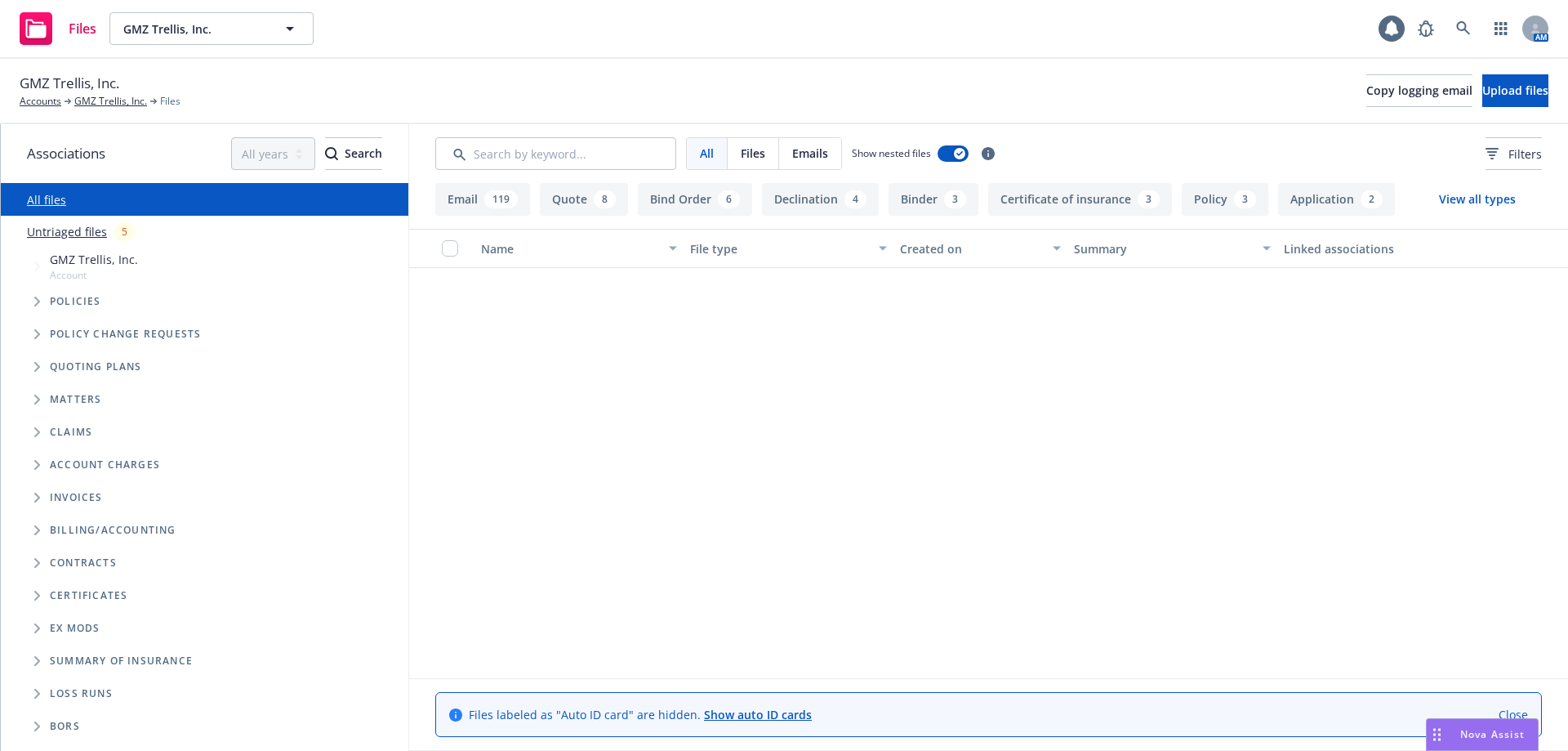
scroll to position [3054, 0]
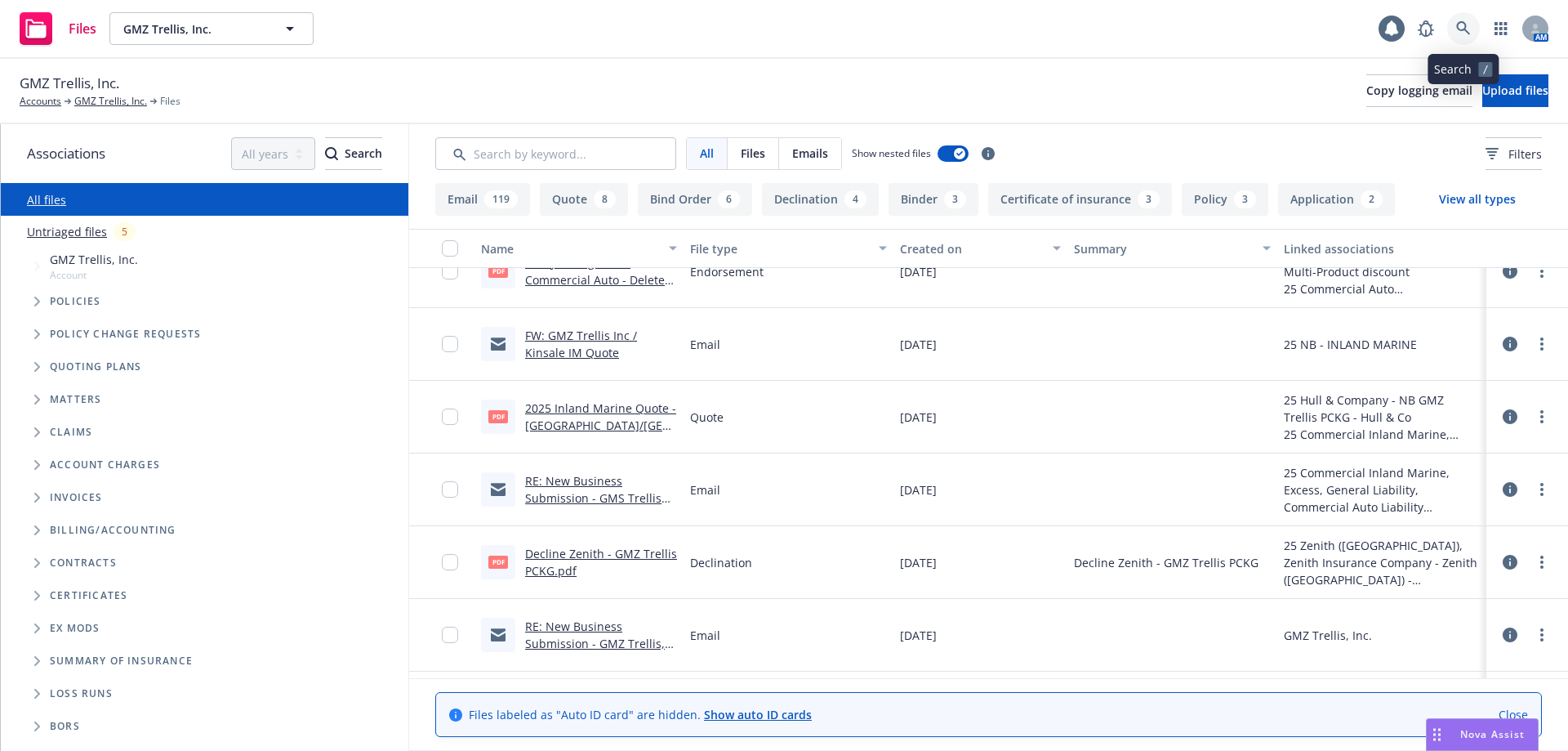
click at [1474, 27] on link at bounding box center [1463, 28] width 33 height 33
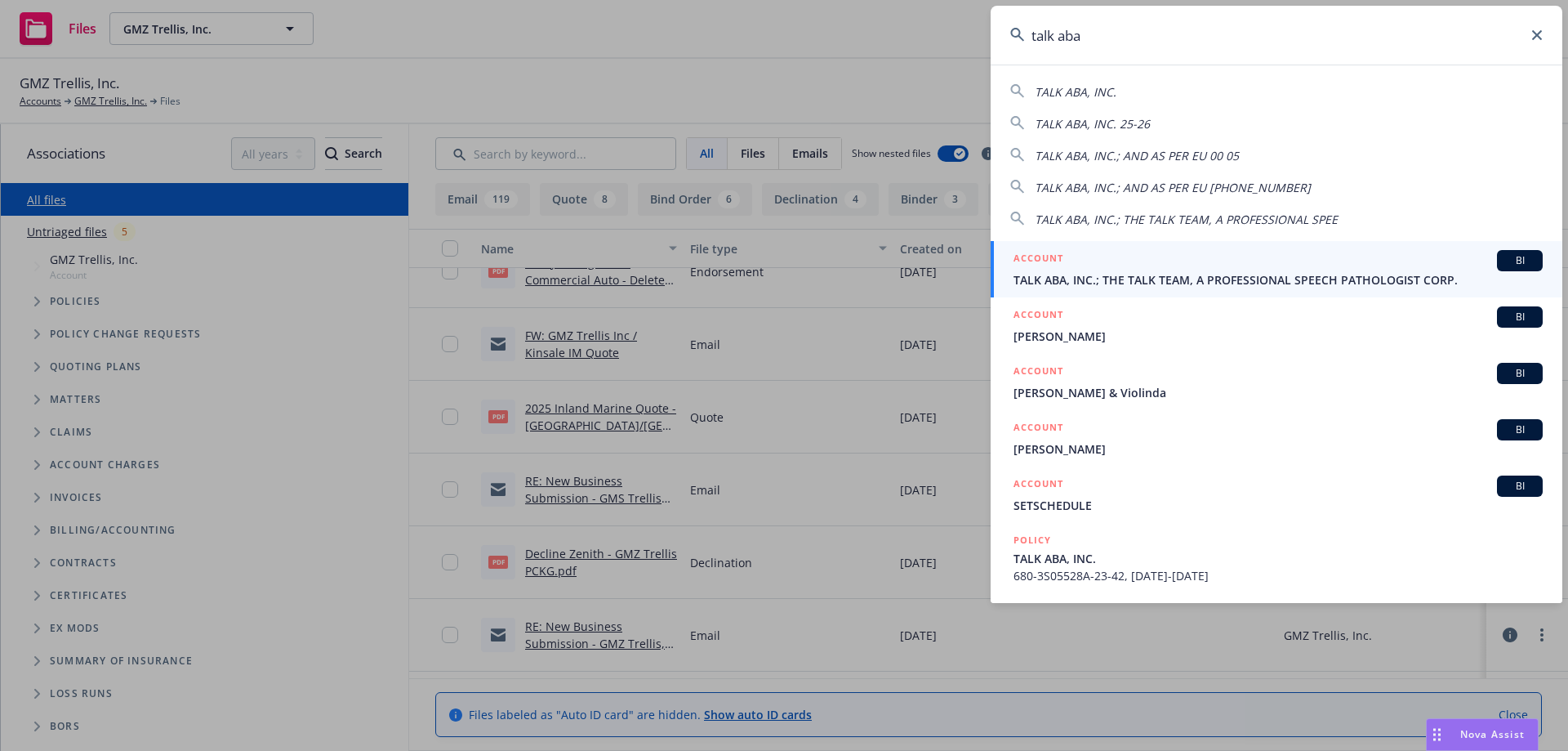
type input "talk aba"
click at [1113, 248] on link "ACCOUNT BI TALK ABA, INC.; THE TALK TEAM, A PROFESSIONAL SPEECH PATHOLOGIST COR…" at bounding box center [1276, 269] width 571 height 57
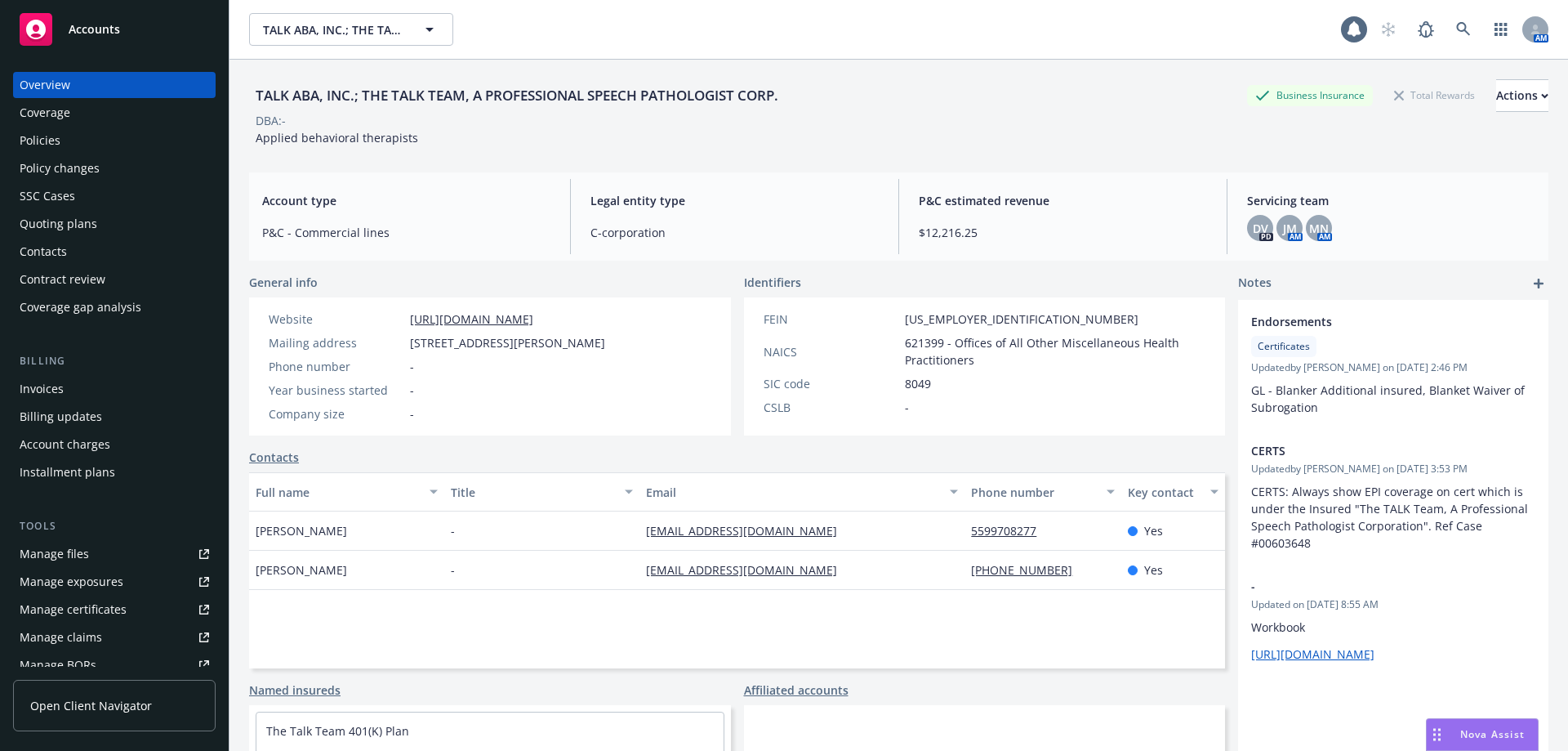
click at [122, 218] on div "Quoting plans" at bounding box center [114, 224] width 189 height 26
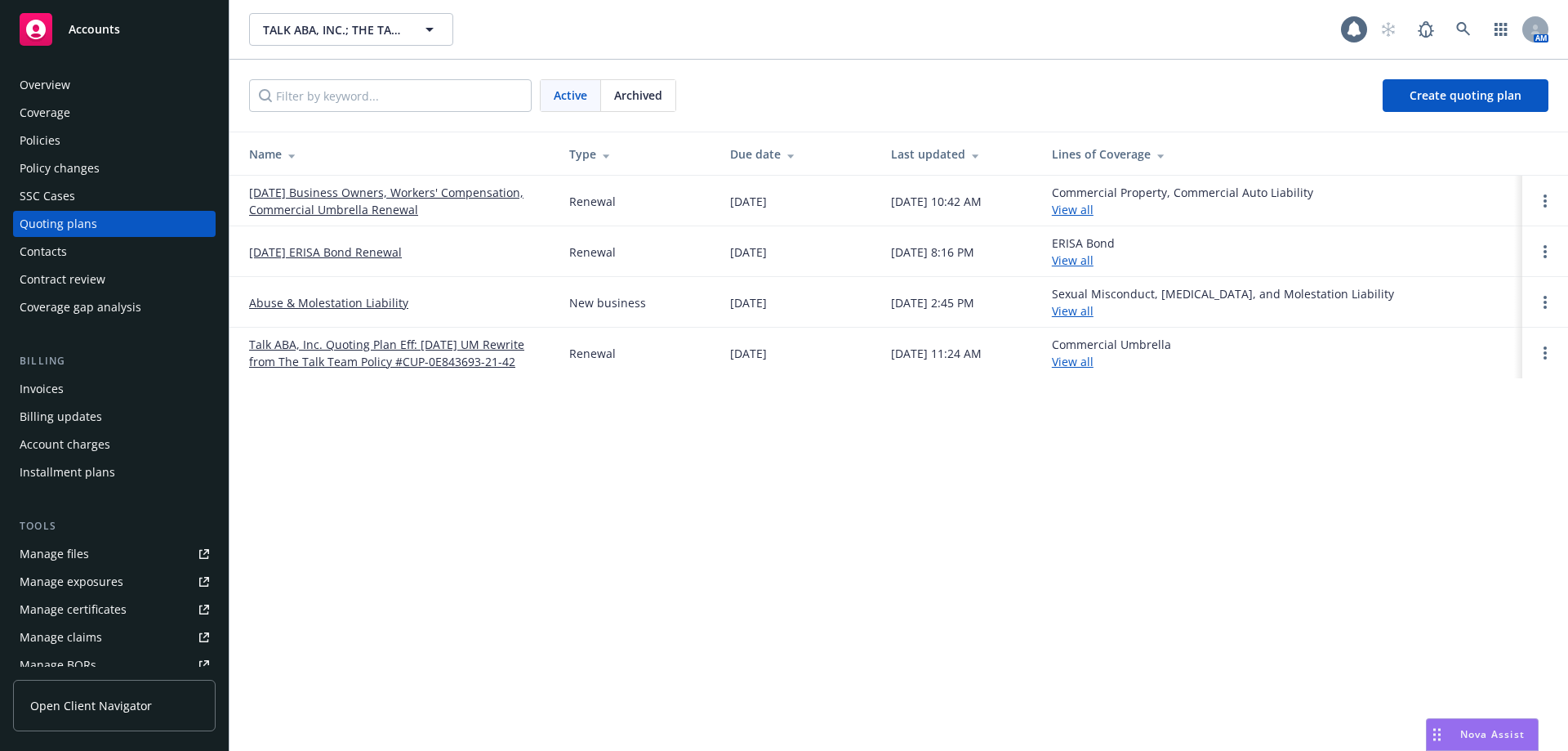
click at [341, 204] on link "08/01/25 Business Owners, Workers' Compensation, Commercial Umbrella Renewal" at bounding box center [396, 201] width 294 height 34
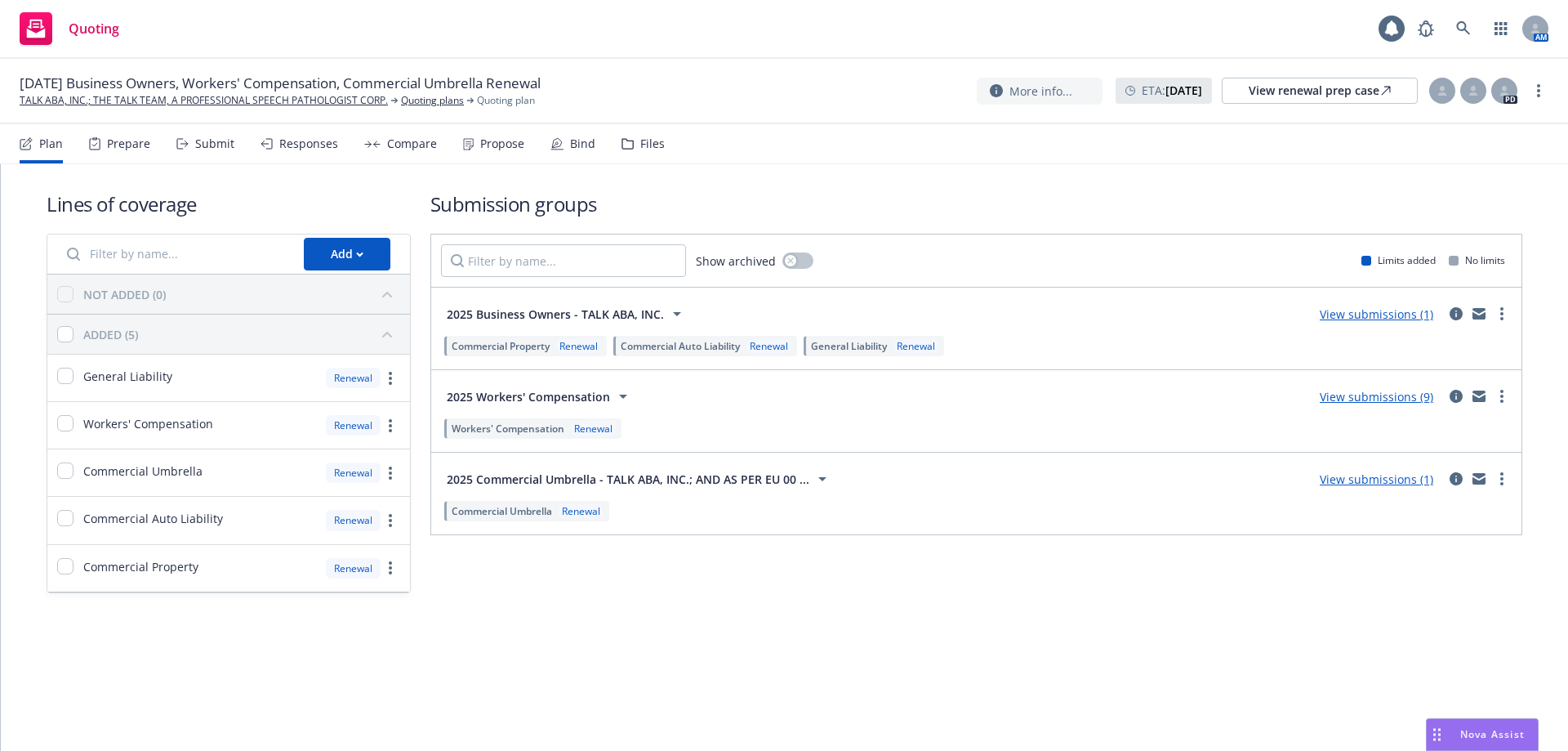
click at [307, 154] on div "Responses" at bounding box center [299, 144] width 78 height 39
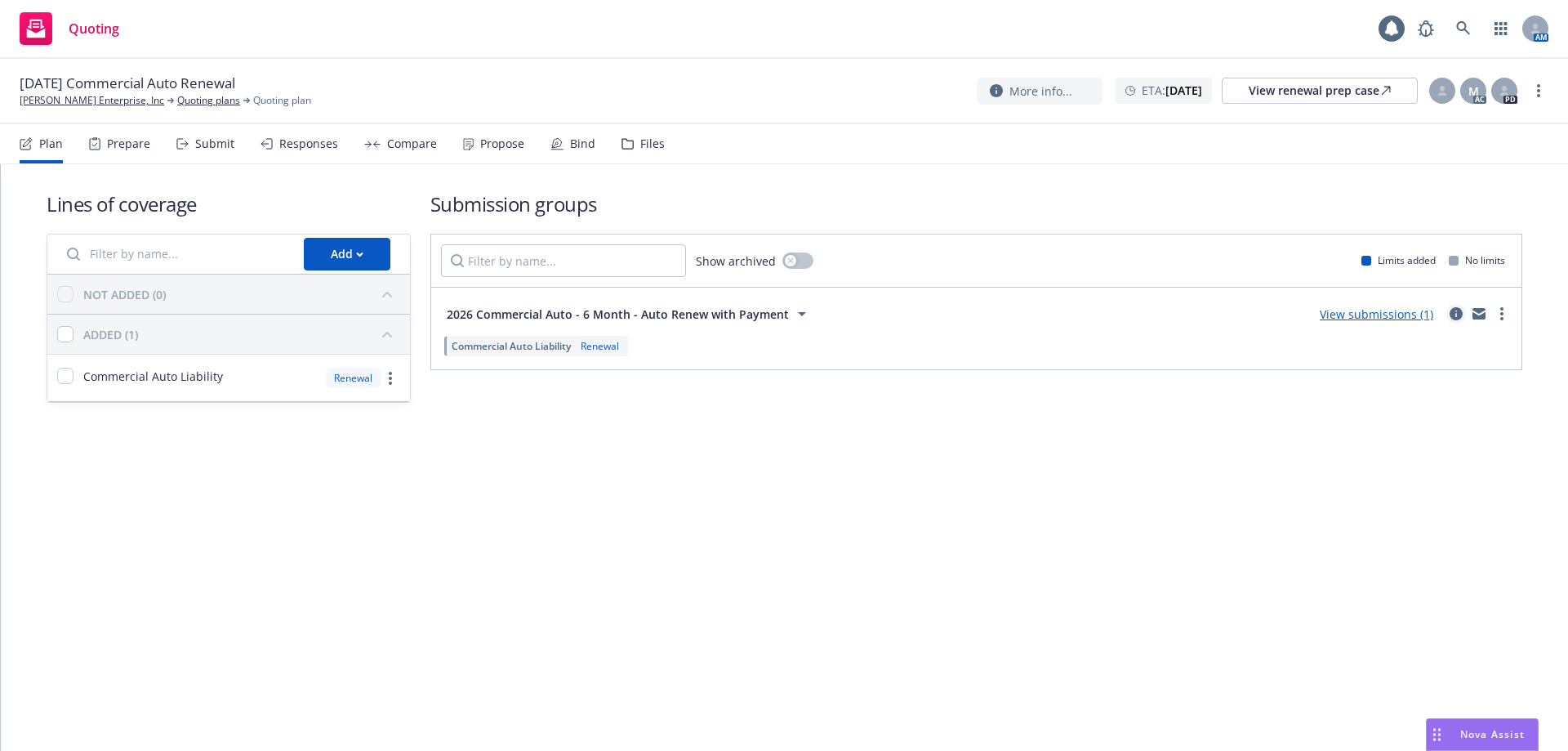
click at [1456, 310] on icon "circleInformation" at bounding box center [1457, 314] width 13 height 13
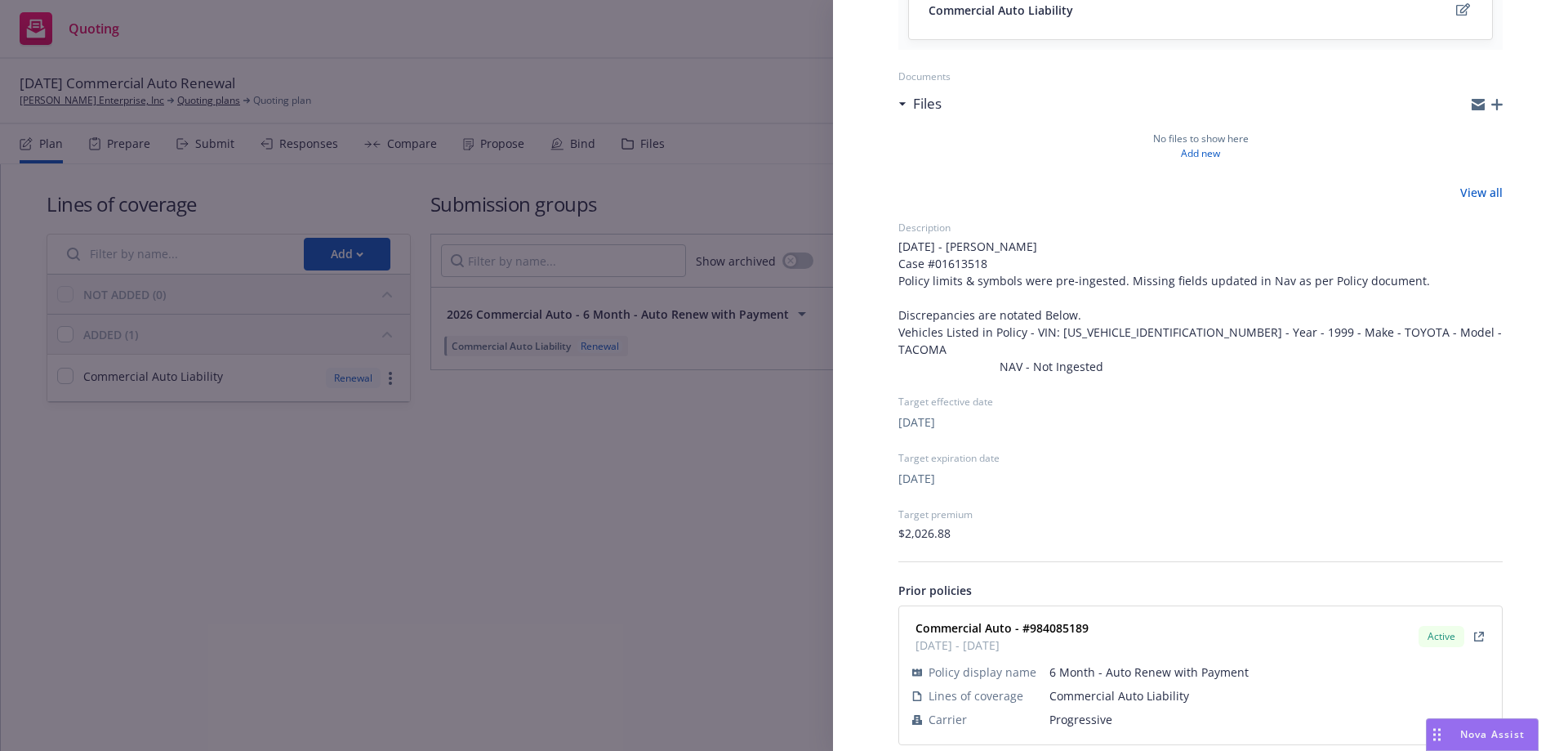
scroll to position [254, 0]
drag, startPoint x: 1089, startPoint y: 608, endPoint x: 1029, endPoint y: 611, distance: 60.1
click at [1029, 613] on div "Commercial Auto - #984085189 07/21/2025 - 01/21/2026" at bounding box center [1000, 633] width 183 height 41
copy strong "984085189"
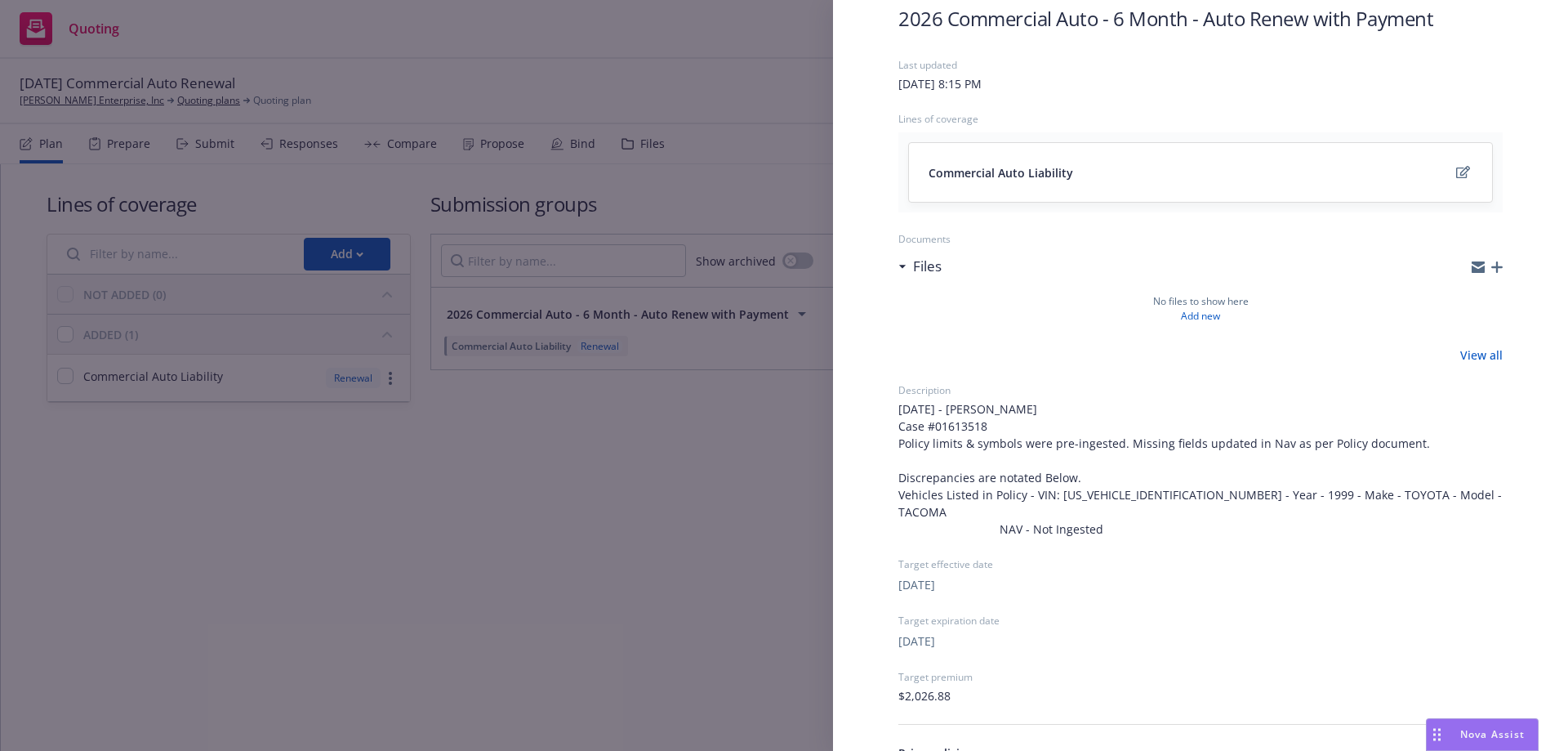
scroll to position [0, 0]
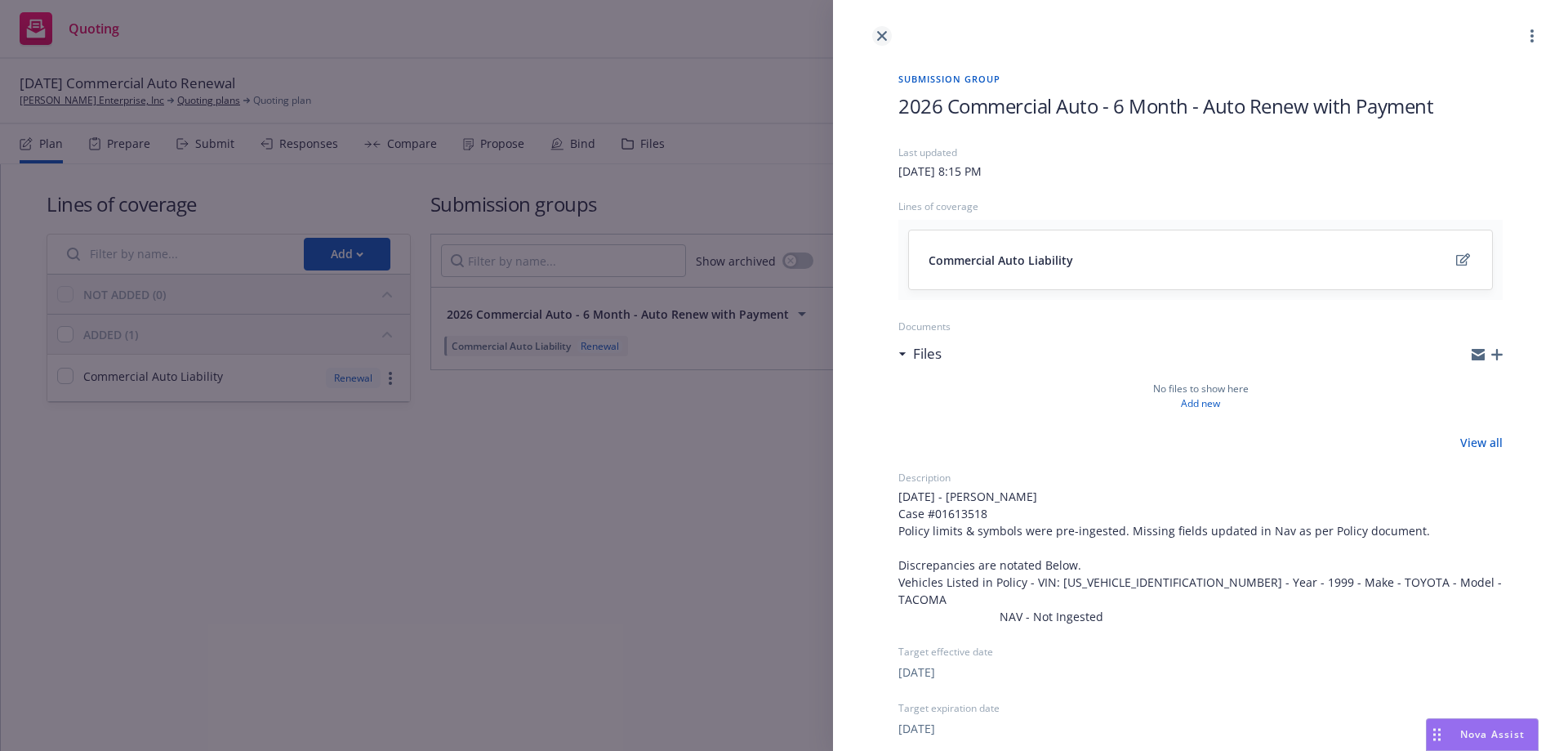
click at [879, 37] on icon "close" at bounding box center [882, 35] width 10 height 10
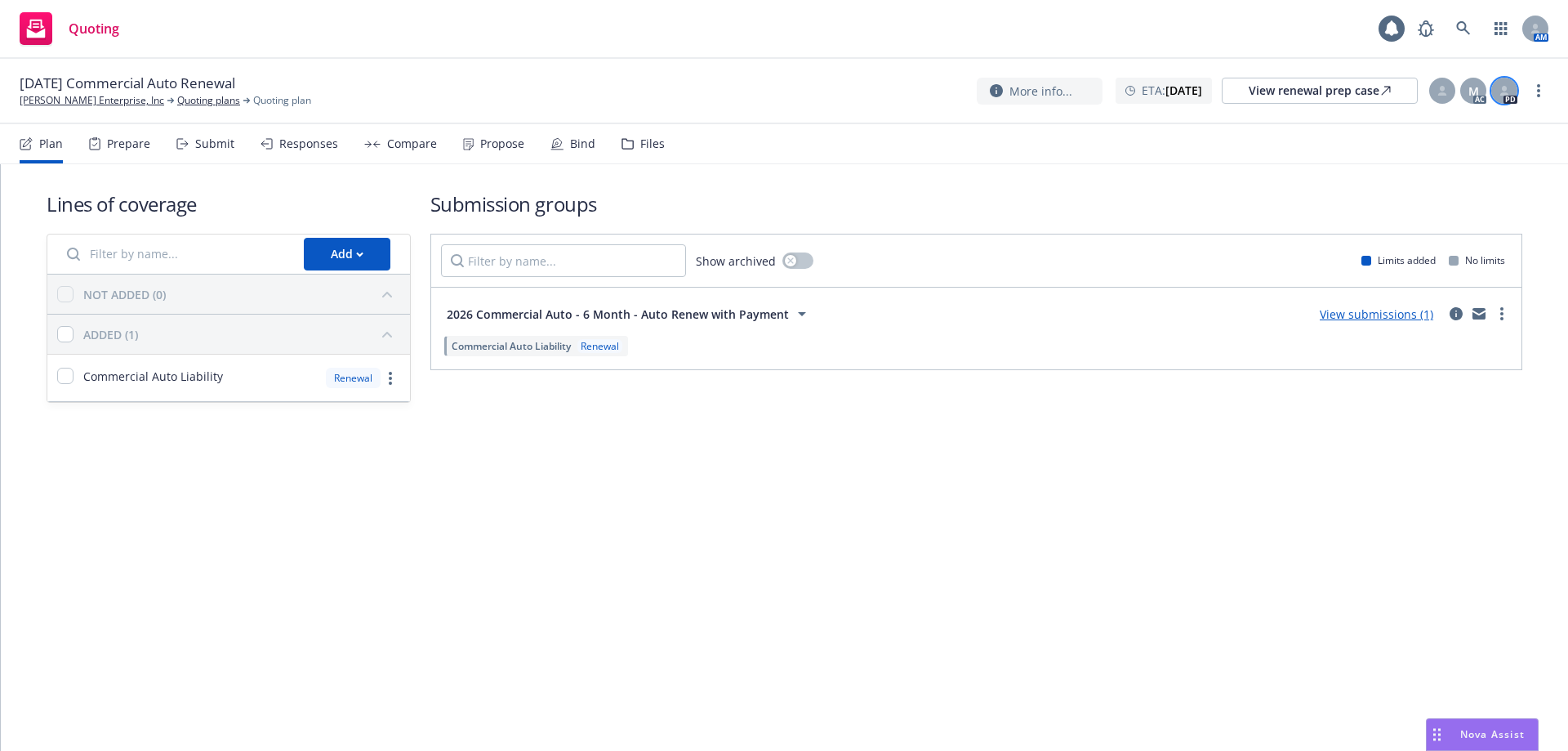
click at [1500, 89] on icon at bounding box center [1504, 90] width 10 height 10
click at [1081, 196] on h1 "Submission groups" at bounding box center [976, 204] width 1092 height 27
click at [1425, 86] on div "More info... ETA : January 21, 2026 View renewal prep case M AC PD" at bounding box center [1248, 91] width 542 height 30
click at [1441, 93] on icon at bounding box center [1443, 94] width 9 height 4
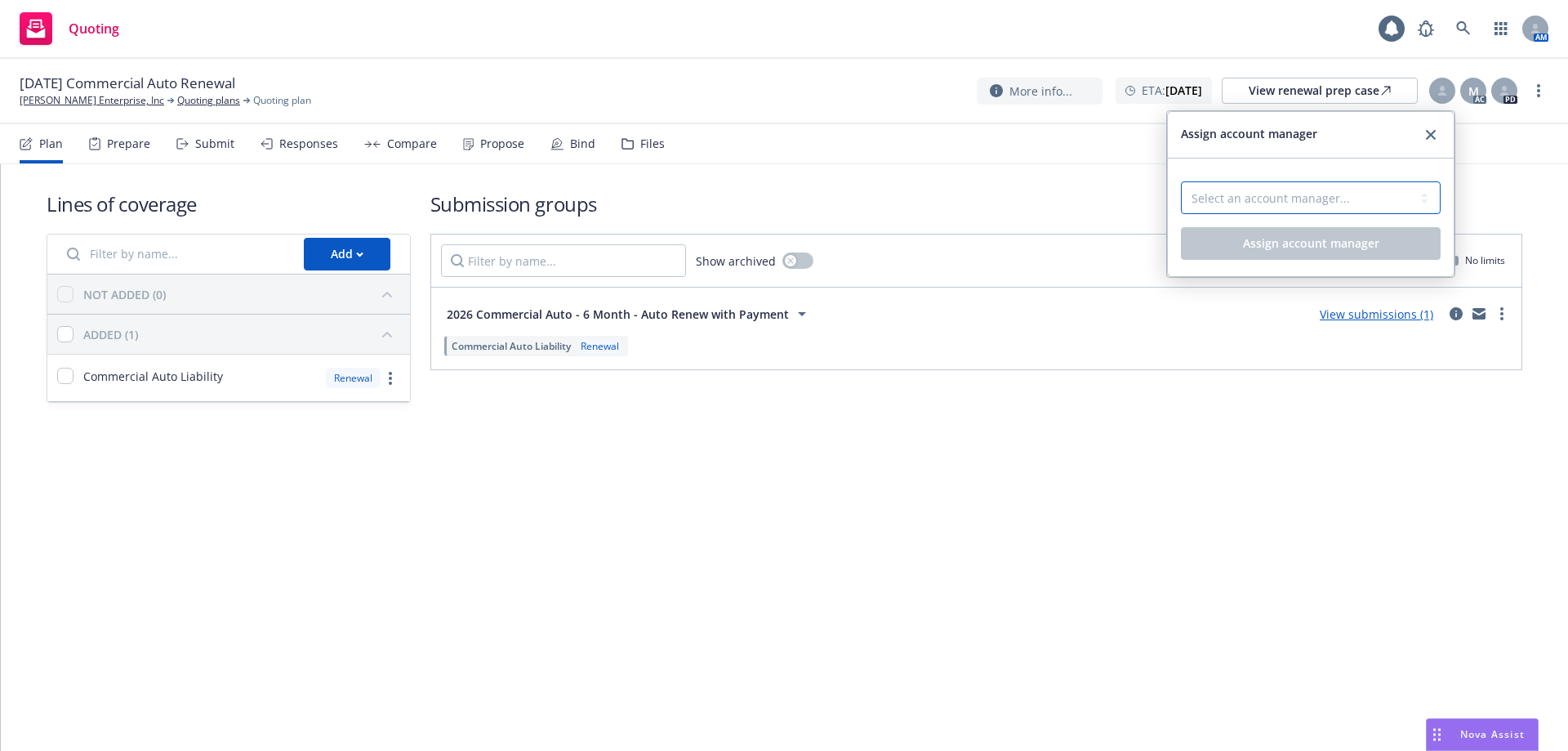
click at [1287, 195] on select "Select an account manager... Erin Bautista Jennifer Martinez" at bounding box center [1311, 197] width 260 height 33
select select "3d2ade28-8987-43f8-901c-1623595f1ce5"
click at [1181, 181] on select "Select an account manager... Erin Bautista Jennifer Martinez" at bounding box center [1311, 197] width 260 height 33
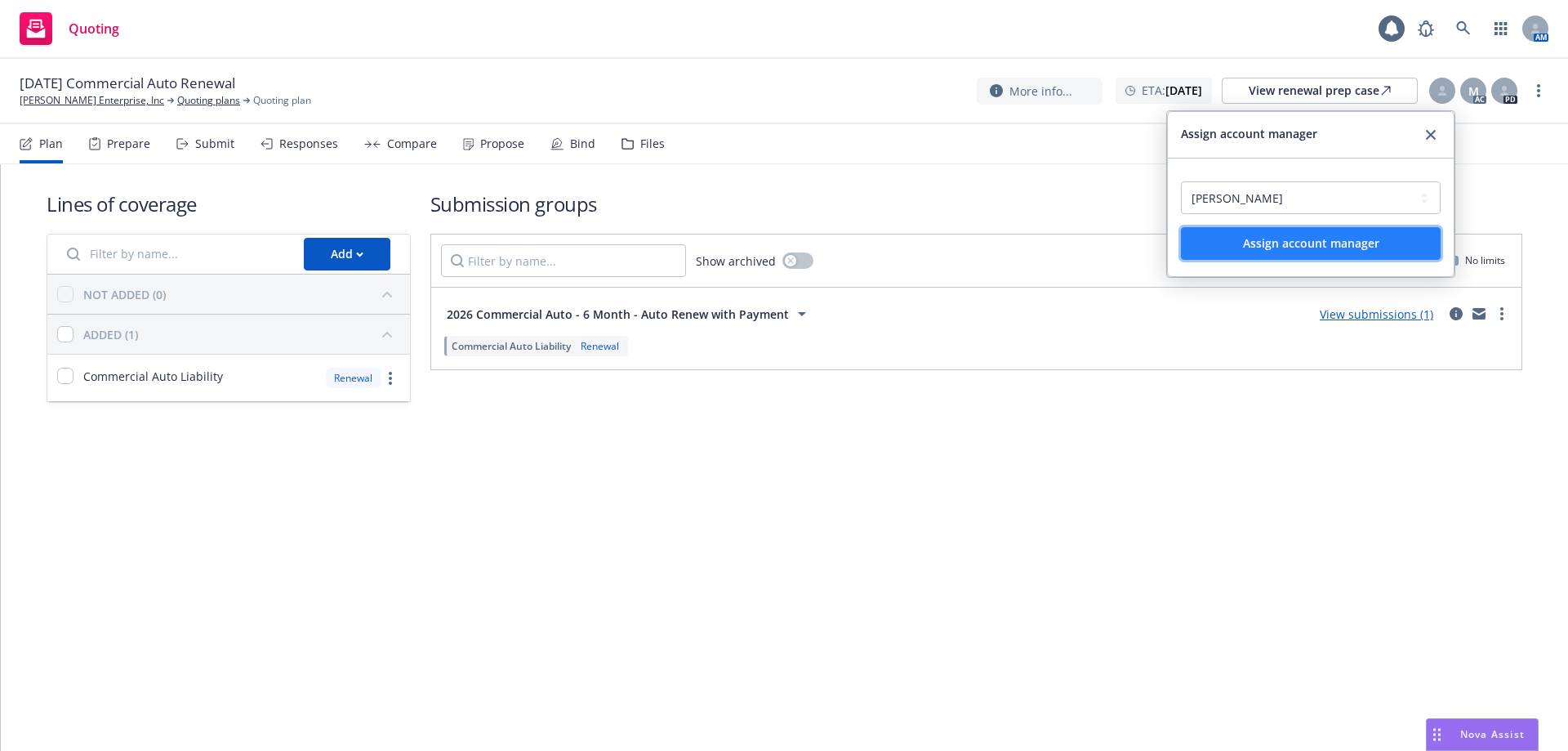
click at [1300, 249] on span "Assign account manager" at bounding box center [1311, 243] width 137 height 16
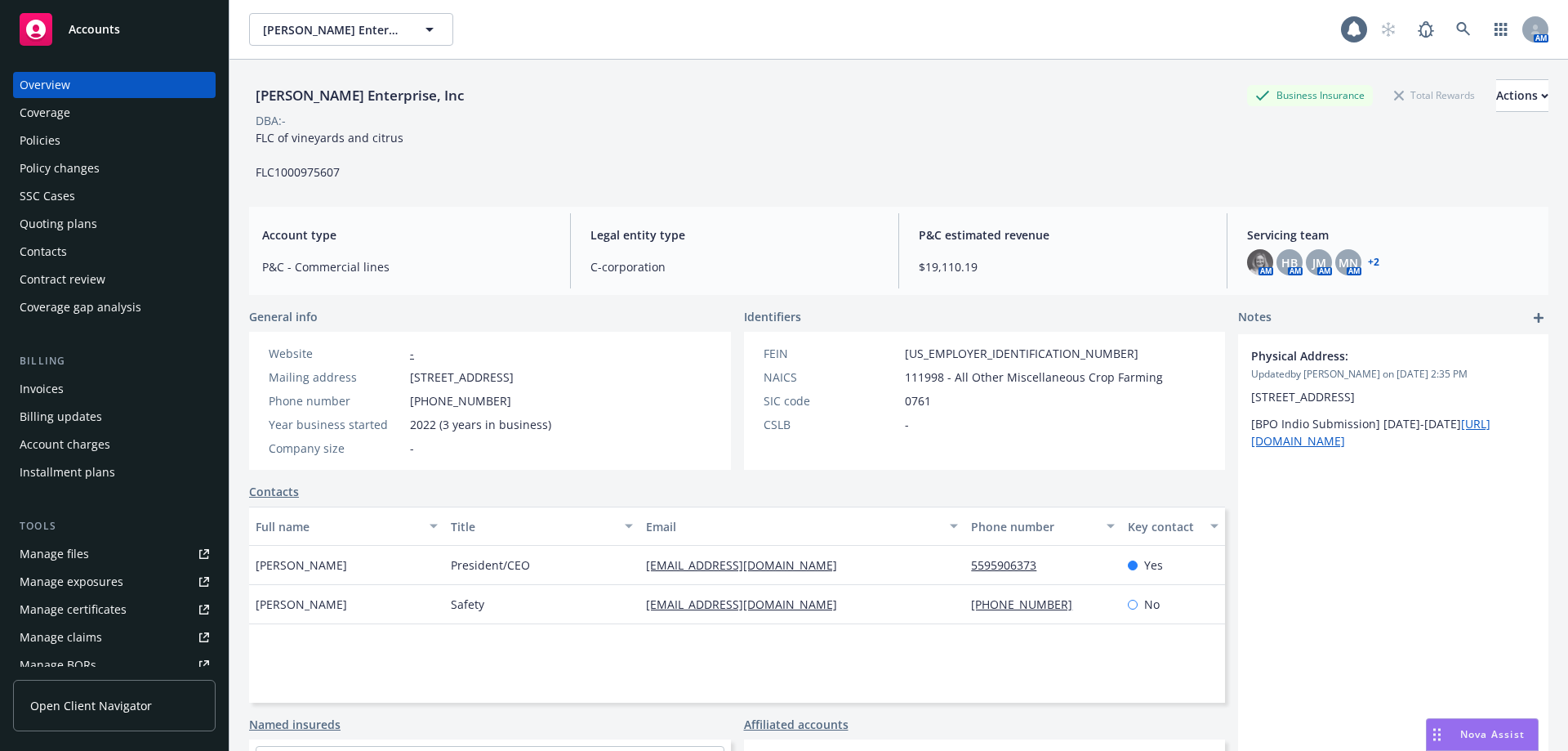
click at [85, 152] on div "Policies" at bounding box center [114, 140] width 189 height 26
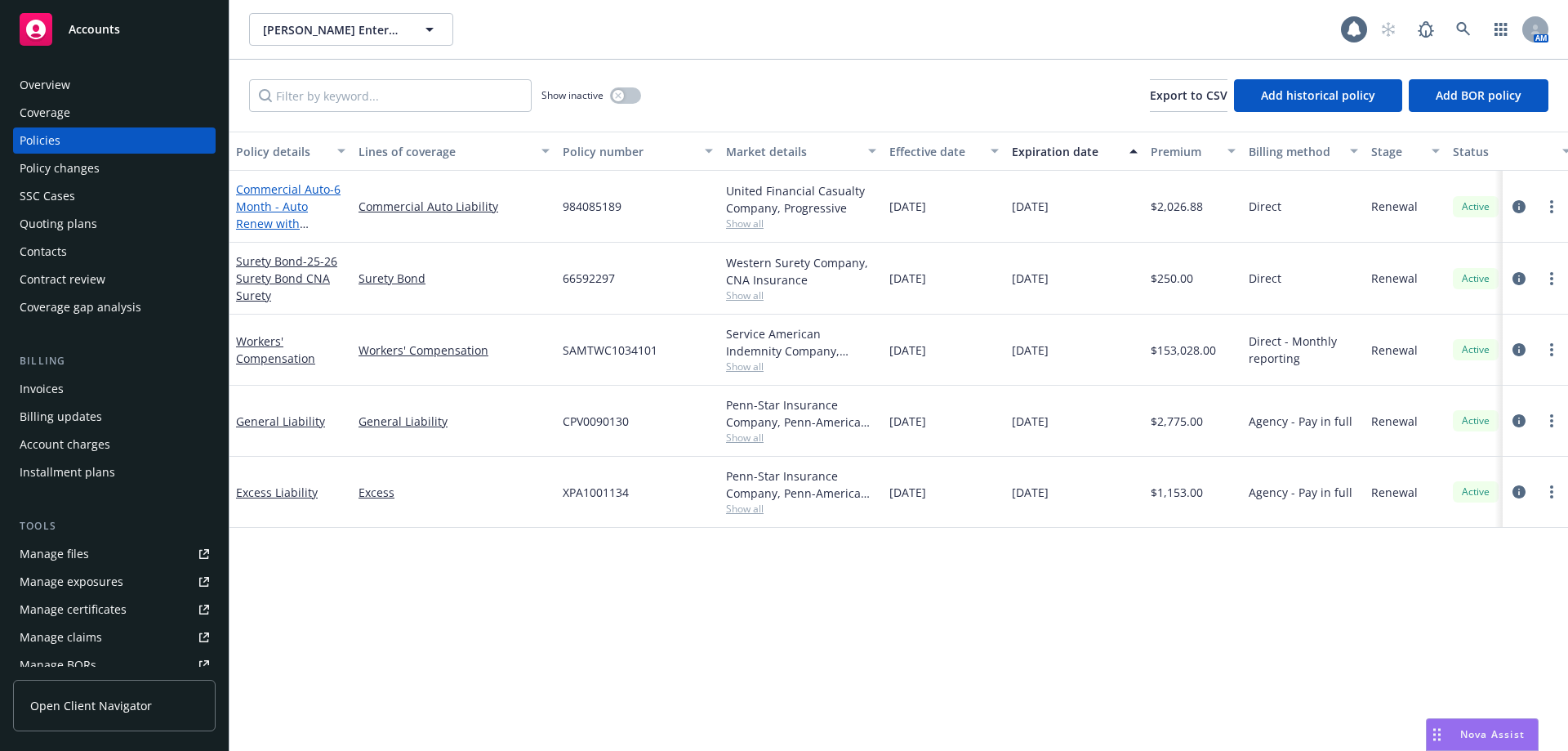
click at [281, 223] on span "- 6 Month - Auto Renew with Payment" at bounding box center [288, 215] width 105 height 67
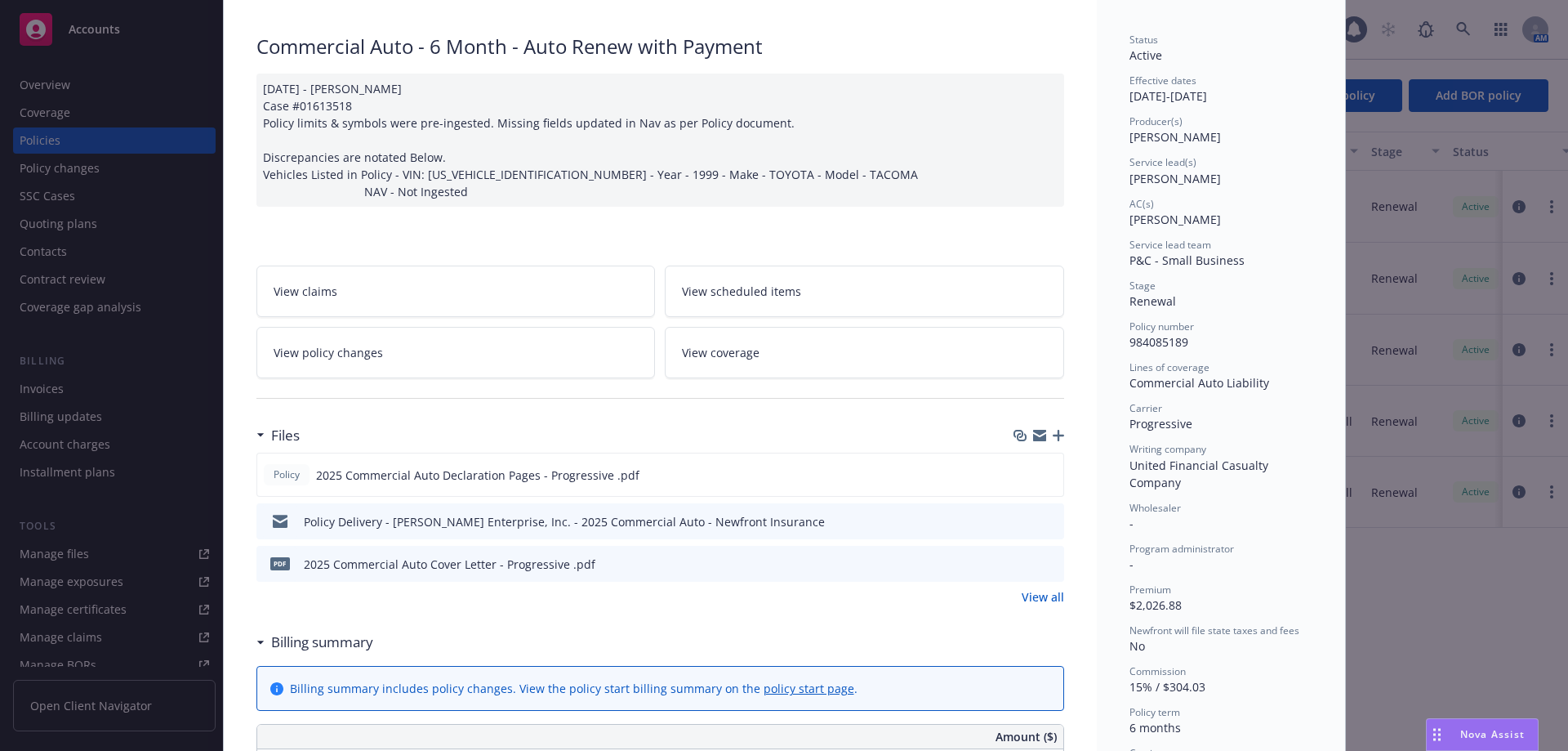
scroll to position [245, 0]
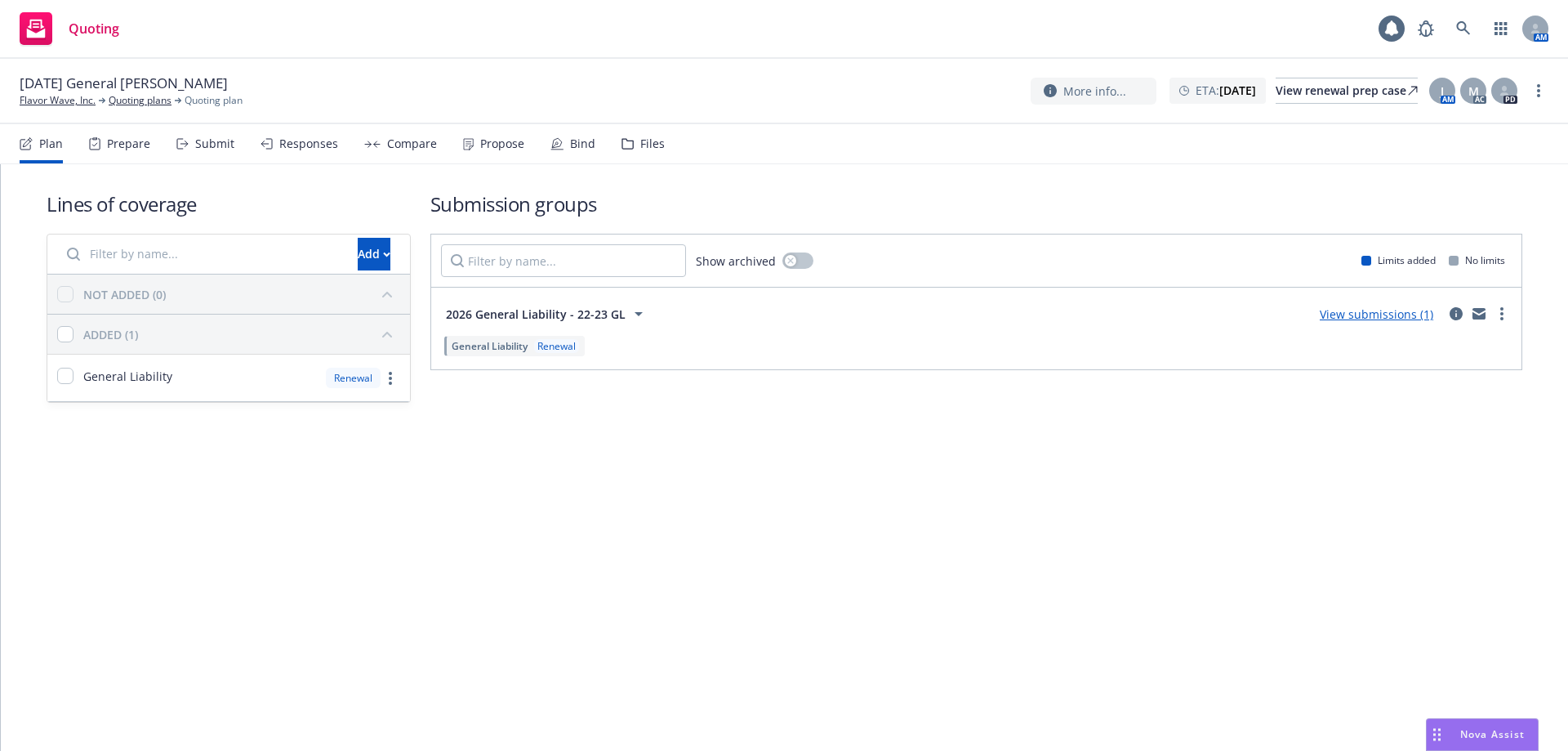
click at [498, 149] on div "Propose" at bounding box center [502, 144] width 44 height 13
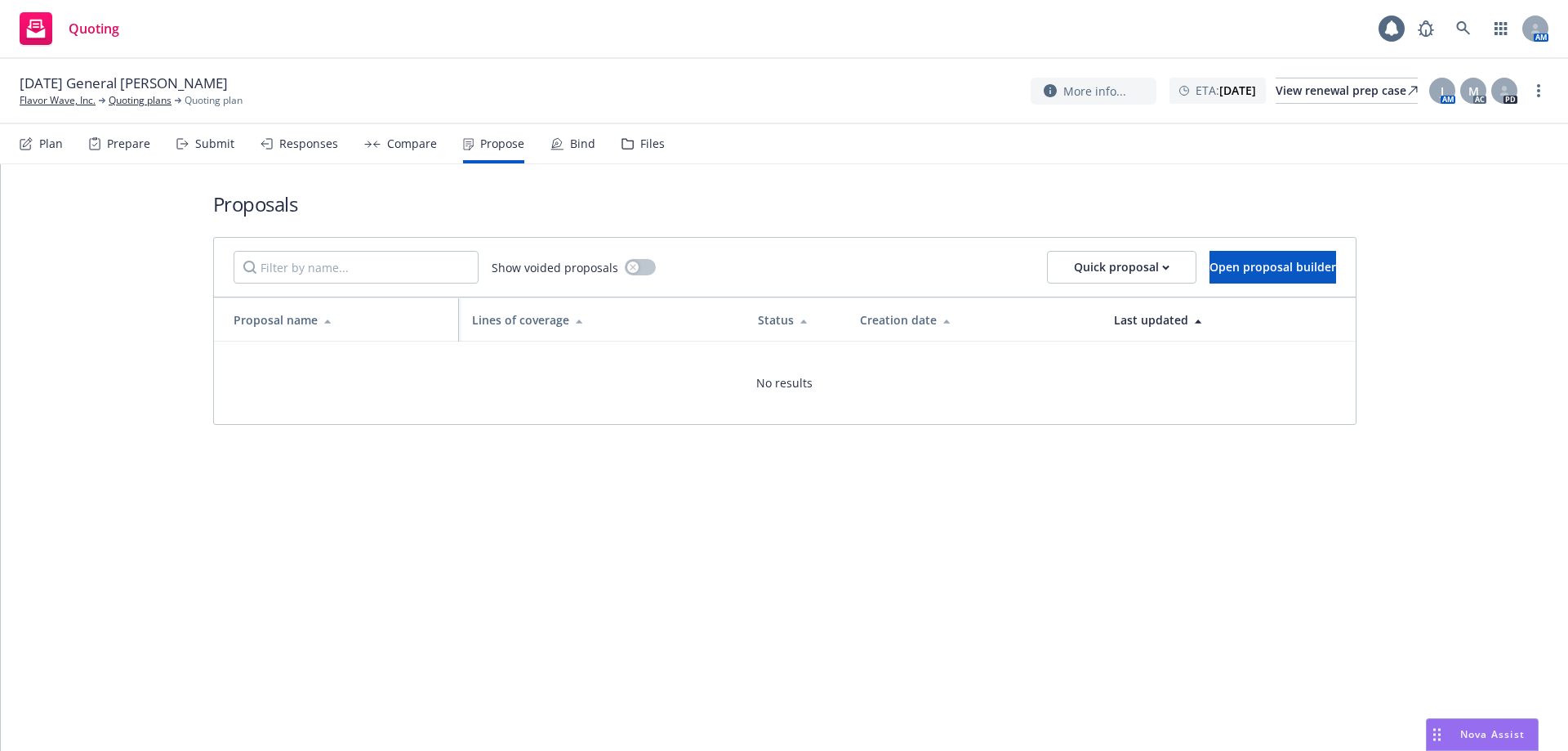
click at [153, 138] on div "Plan Prepare Submit Responses Compare Propose Bind Files" at bounding box center [342, 144] width 646 height 39
click at [190, 146] on div "Submit" at bounding box center [205, 144] width 58 height 39
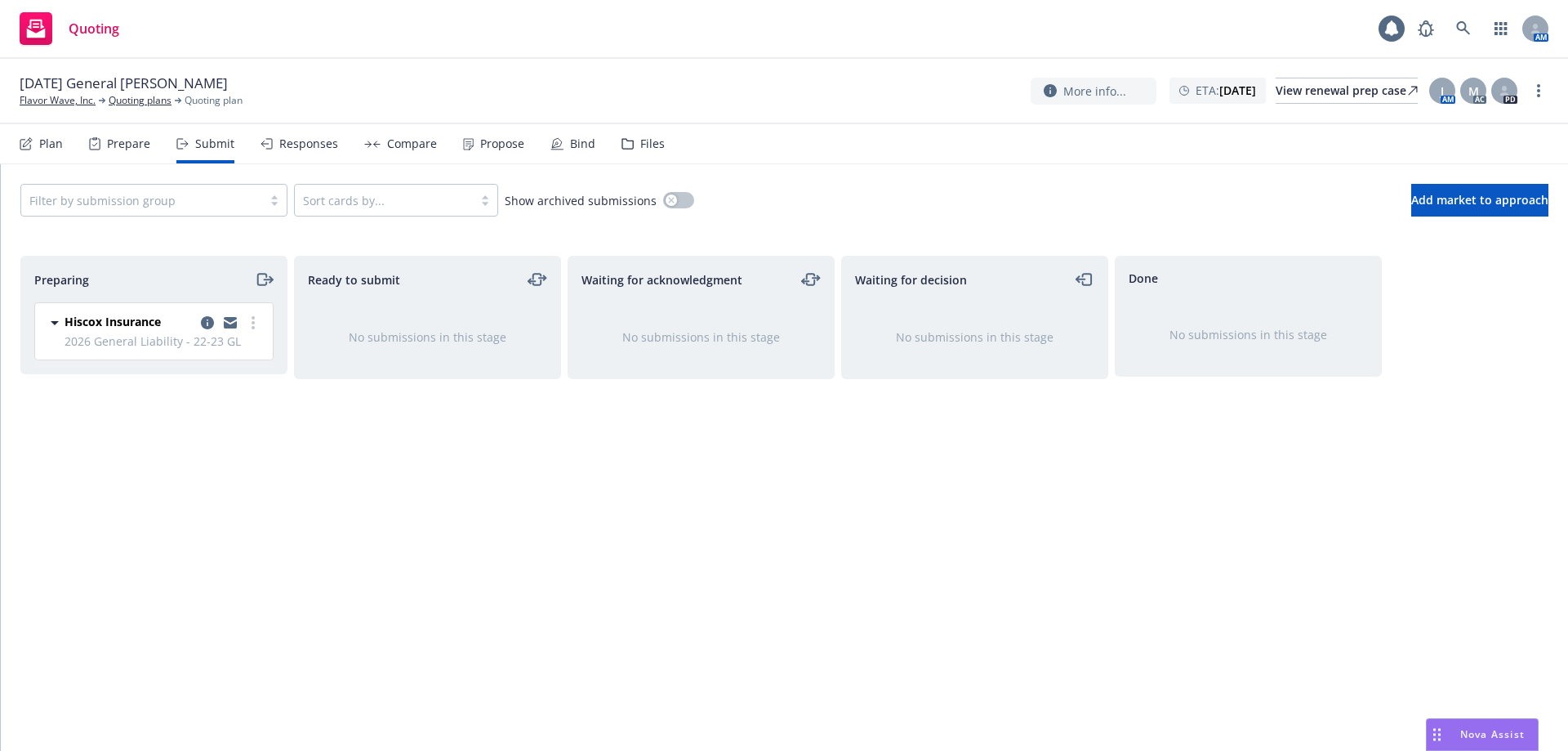
click at [36, 143] on div "Plan" at bounding box center [41, 144] width 44 height 39
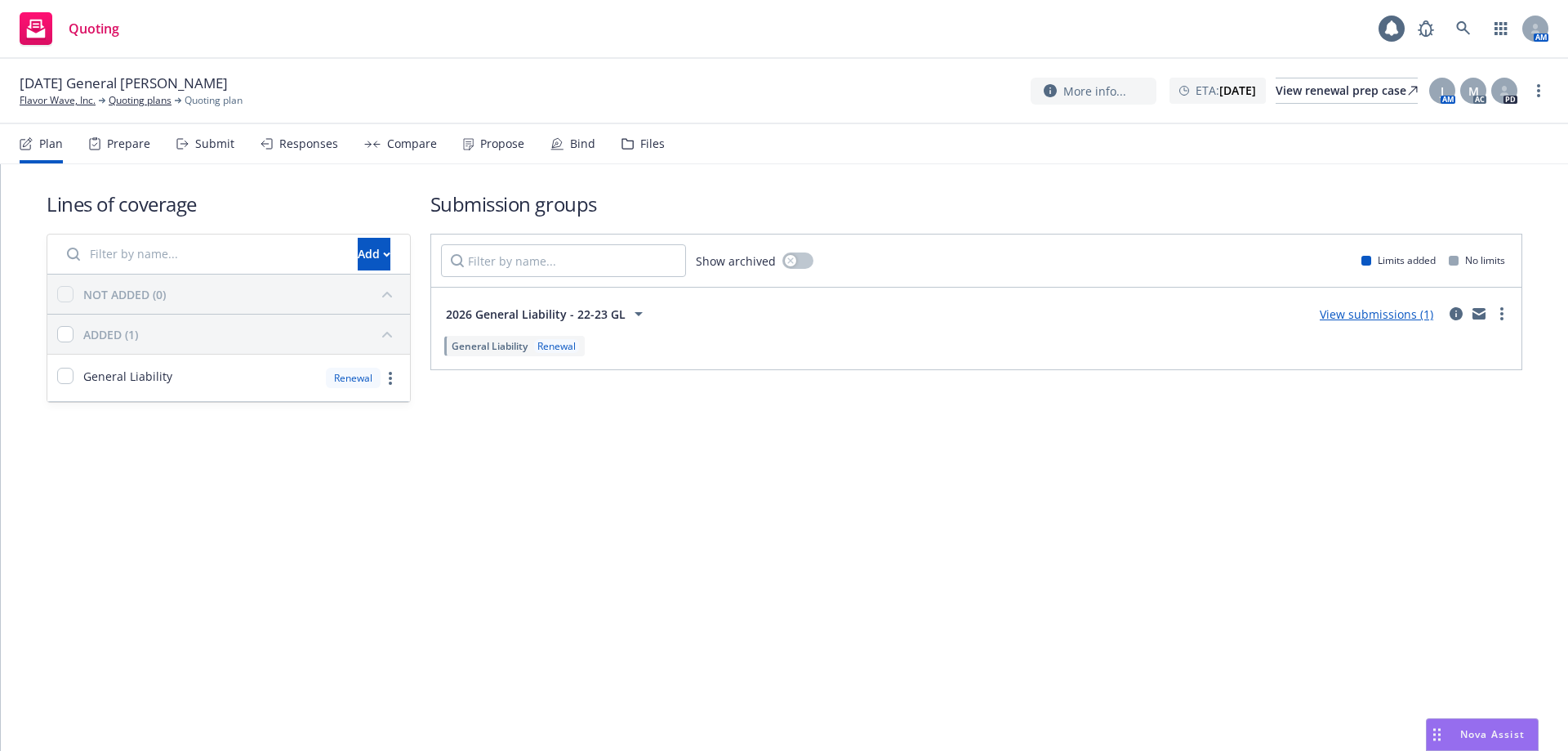
click at [261, 145] on icon at bounding box center [266, 144] width 12 height 11
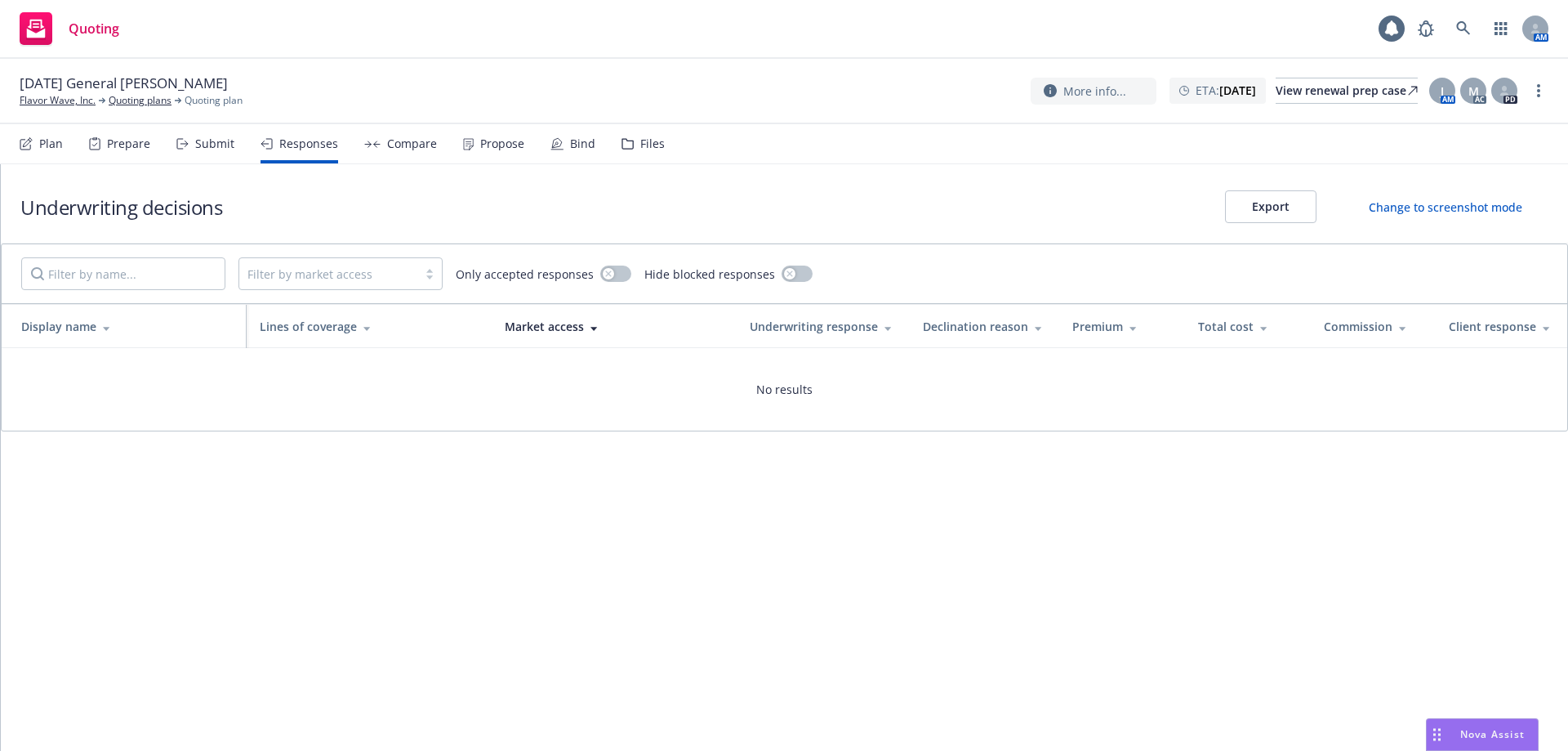
click at [227, 147] on div "Submit" at bounding box center [215, 144] width 39 height 13
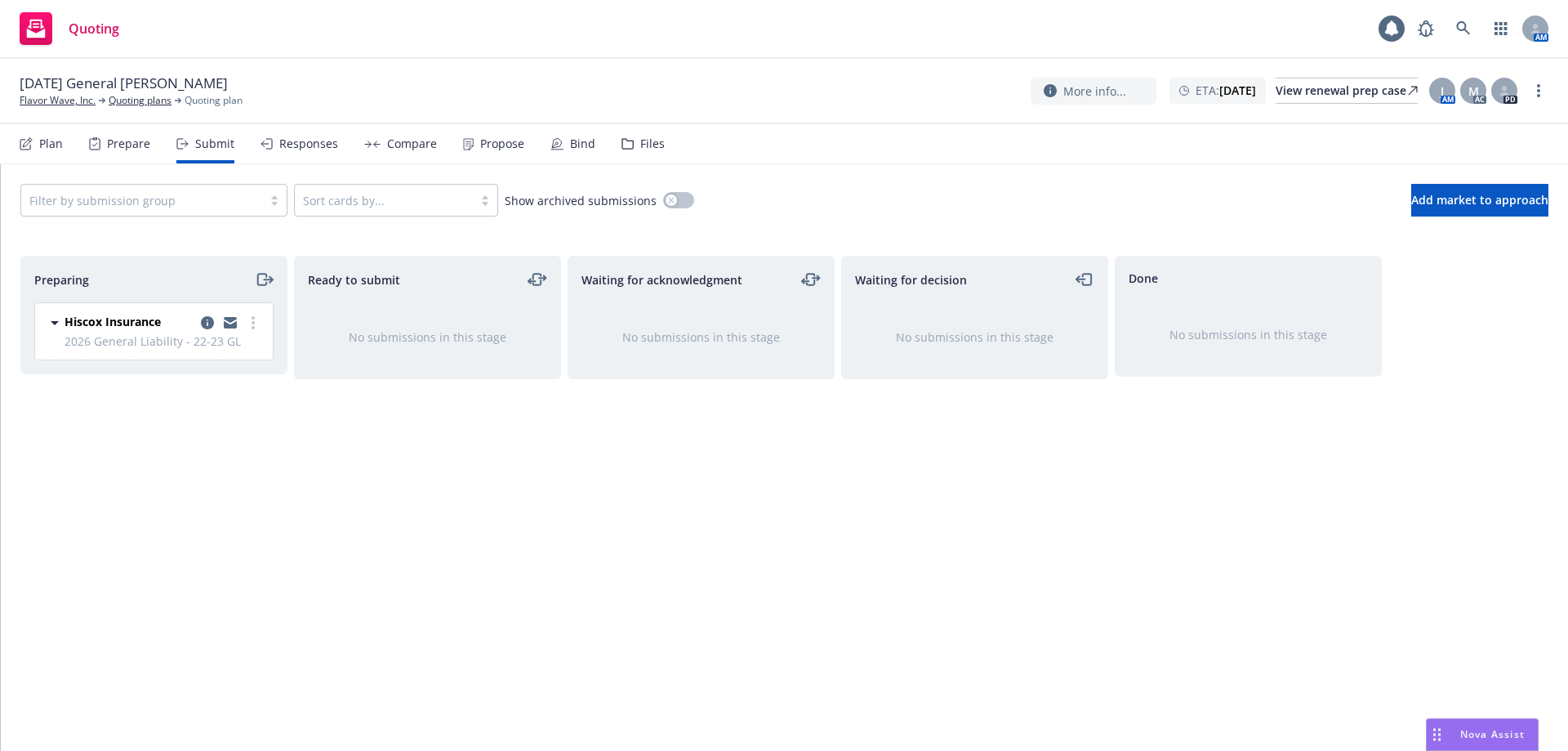
click at [36, 148] on div "Plan" at bounding box center [41, 144] width 44 height 39
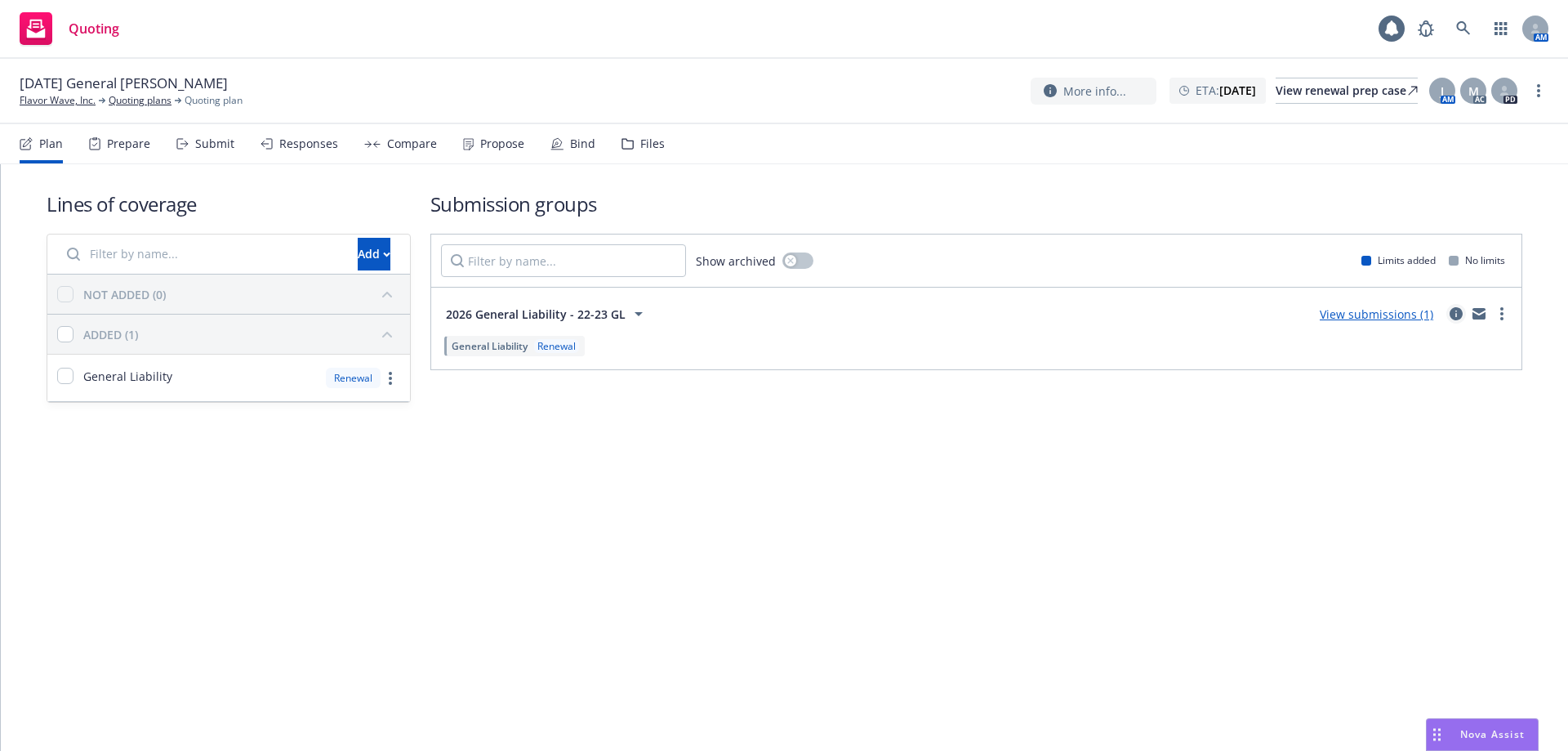
click at [1450, 314] on icon "circleInformation" at bounding box center [1457, 314] width 13 height 13
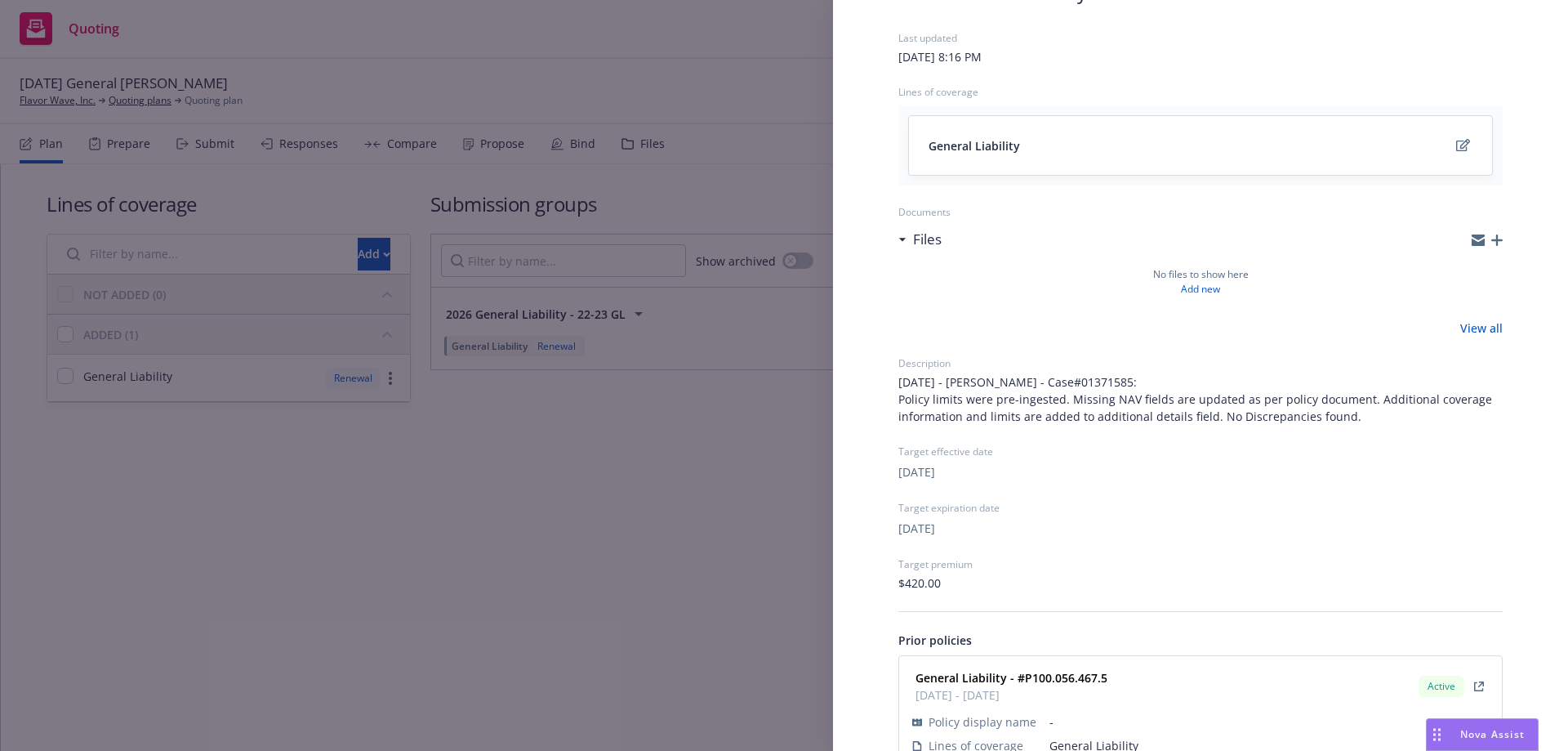
scroll to position [185, 0]
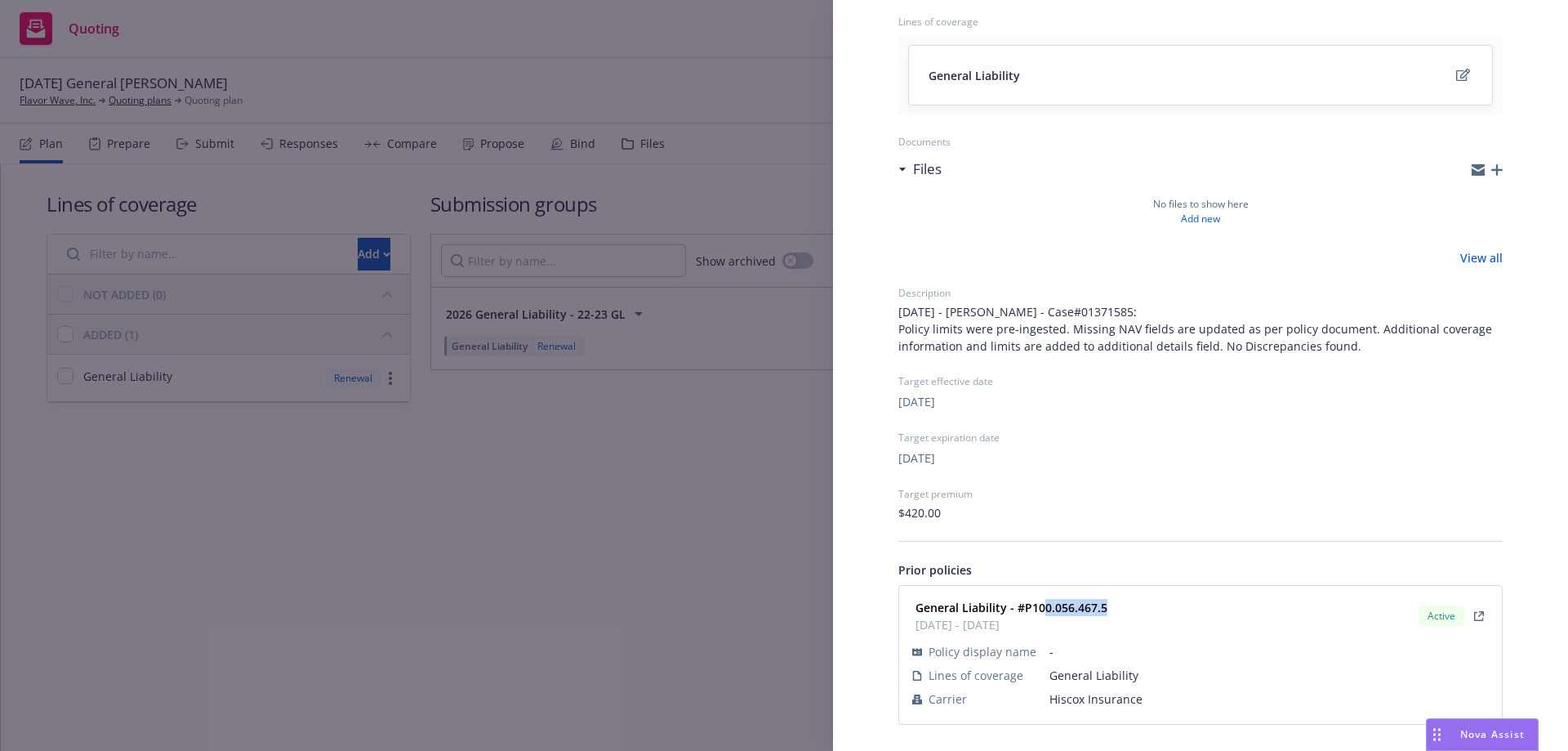
drag, startPoint x: 1113, startPoint y: 608, endPoint x: 1040, endPoint y: 608, distance: 73.0
click at [1040, 608] on div "General Liability - #P100.056.467.5 01/21/2025 - 01/21/2026 Active" at bounding box center [1201, 616] width 583 height 41
click at [1233, 613] on div "General Liability - #P100.056.467.5 01/21/2025 - 01/21/2026 Active" at bounding box center [1201, 616] width 583 height 41
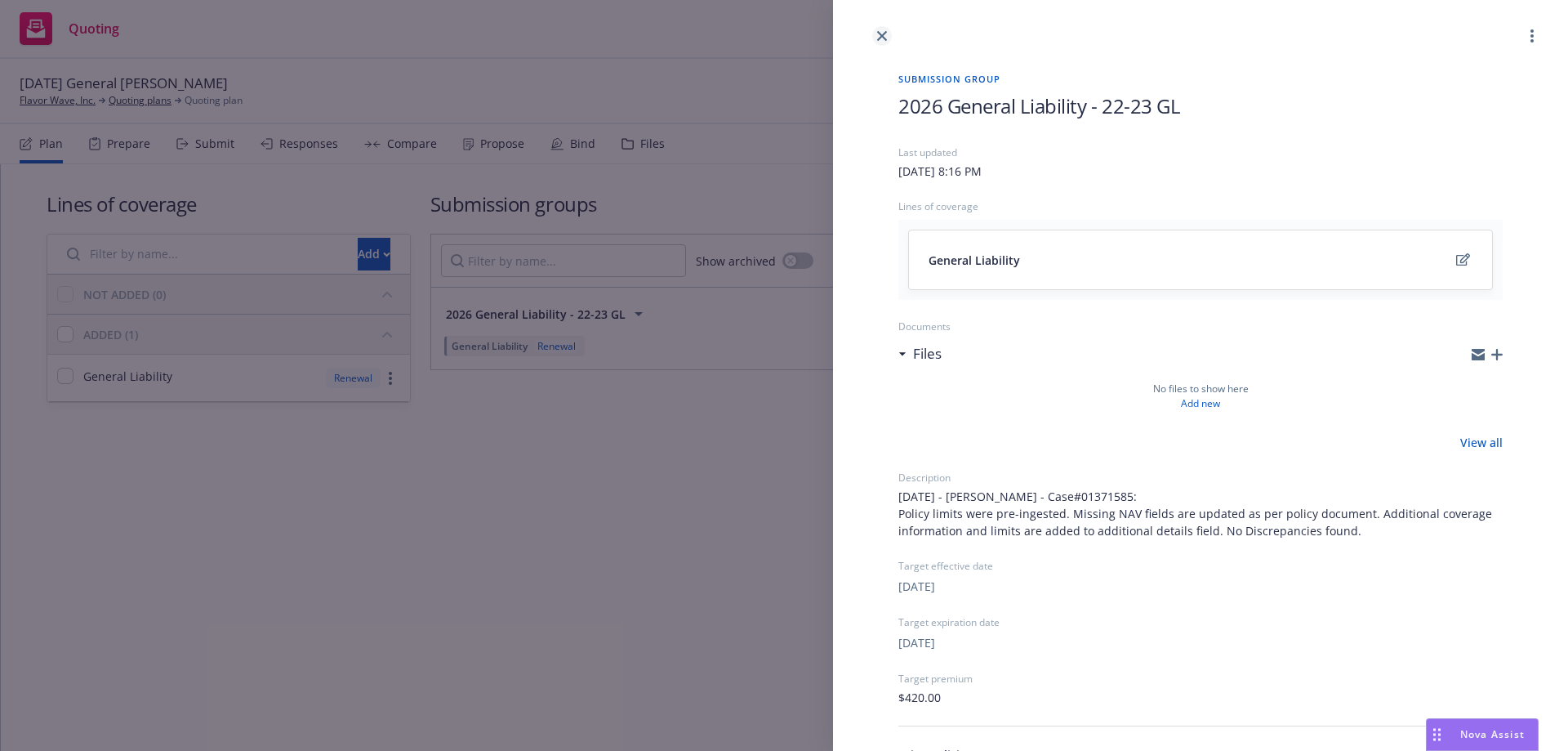
click at [878, 35] on icon "close" at bounding box center [882, 35] width 10 height 10
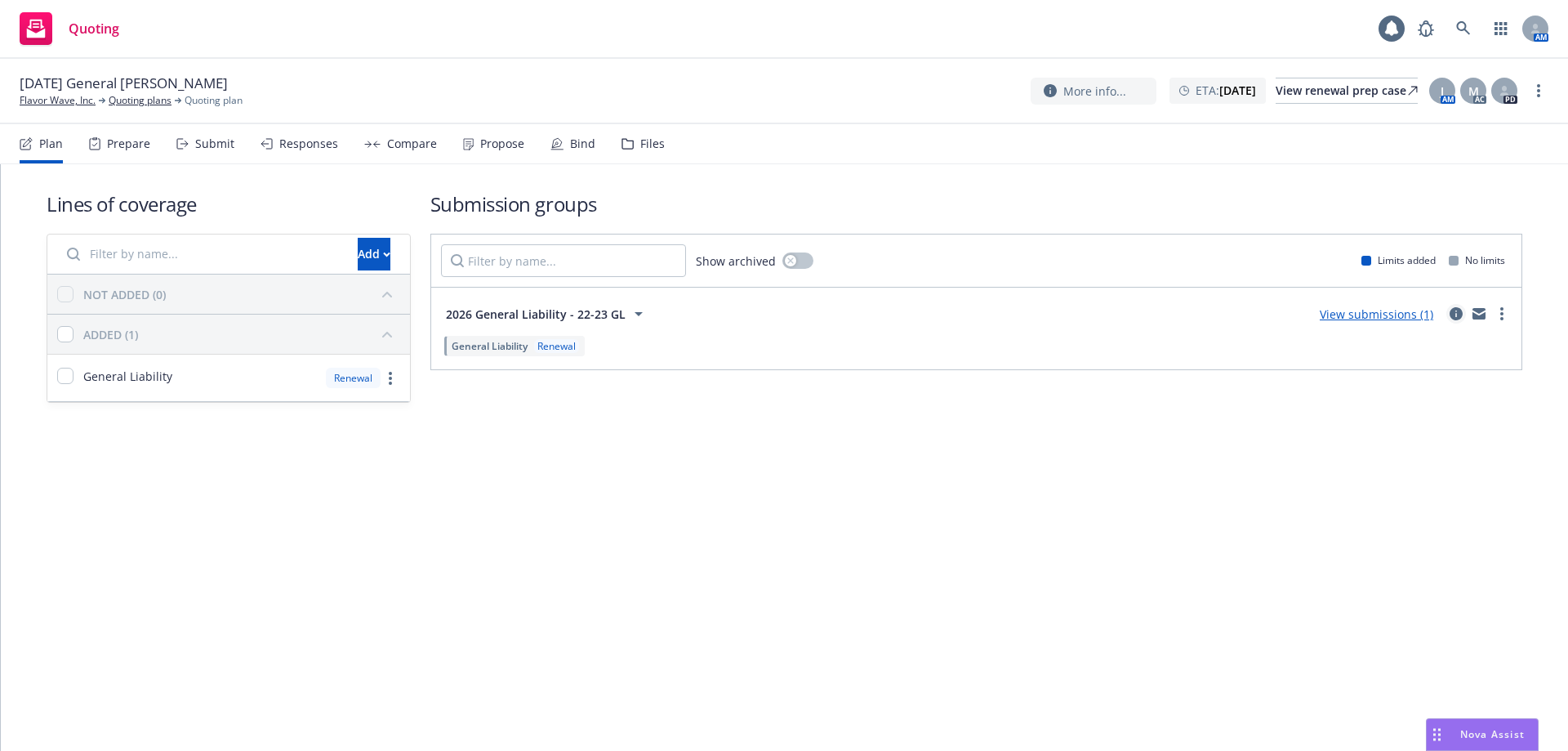
click at [1452, 311] on icon "circleInformation" at bounding box center [1457, 314] width 13 height 13
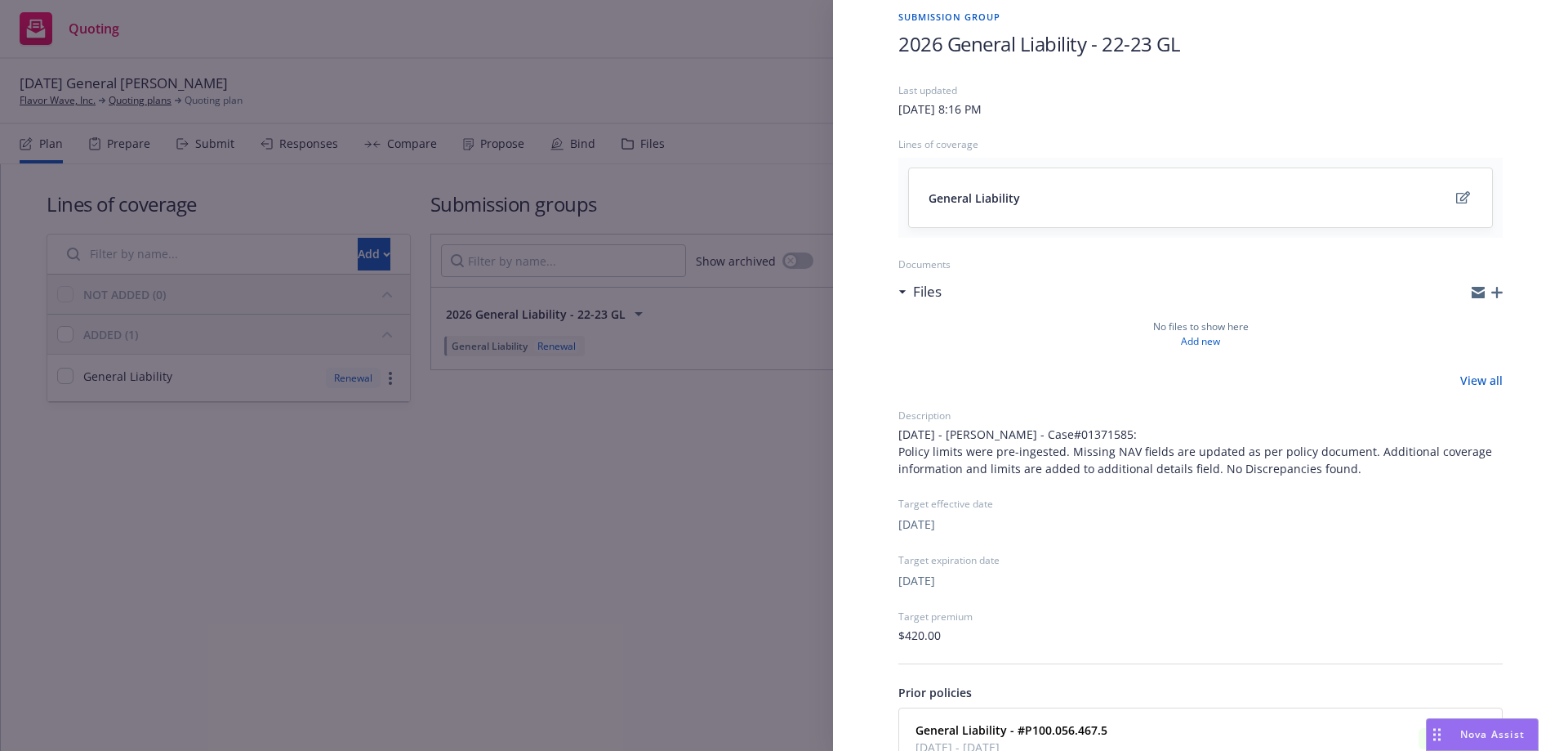
scroll to position [185, 0]
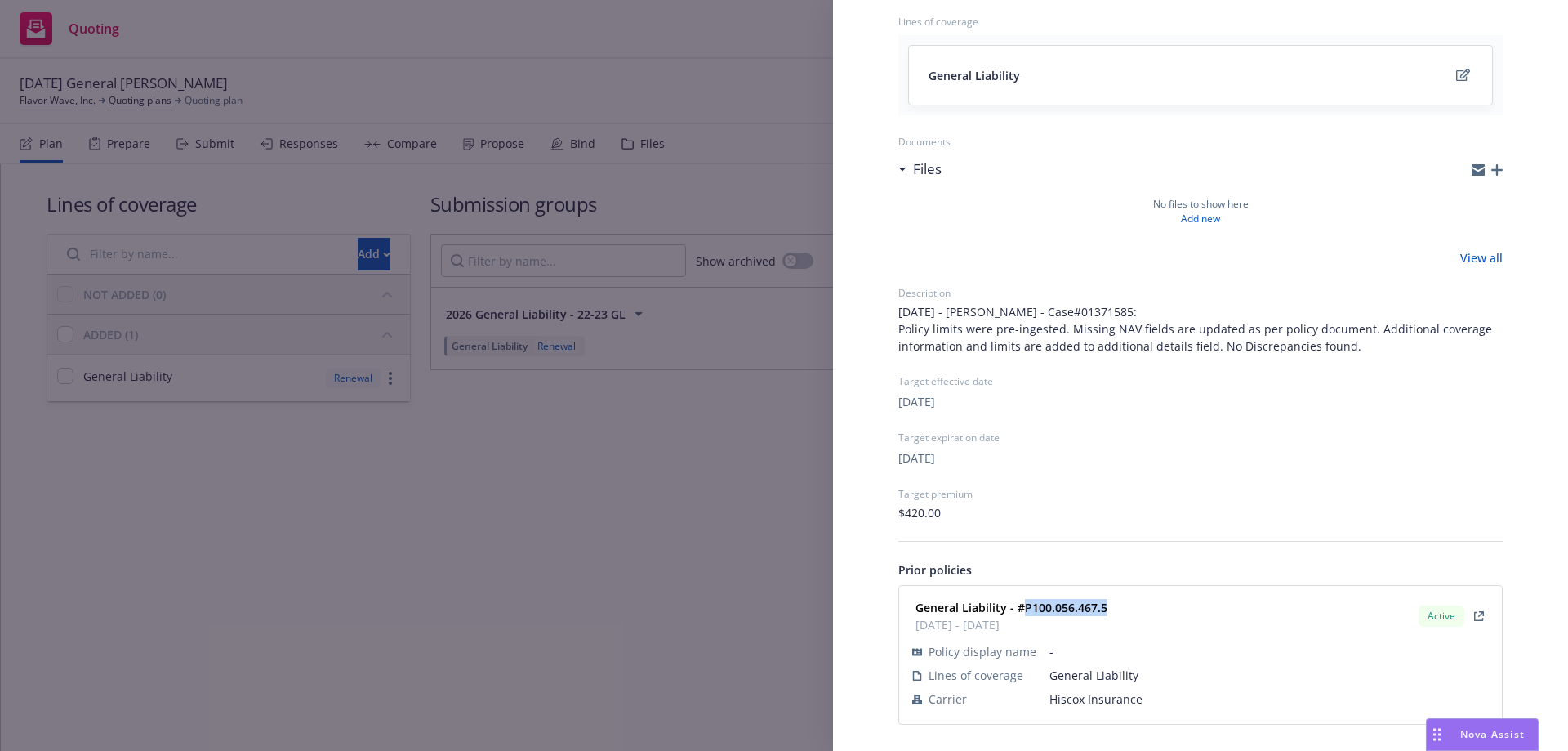
drag, startPoint x: 1111, startPoint y: 600, endPoint x: 1024, endPoint y: 612, distance: 87.8
click at [1024, 612] on div "General Liability - #P100.056.467.5 01/21/2025 - 01/21/2026 Active" at bounding box center [1201, 616] width 583 height 41
copy strong "P100.056.467.5"
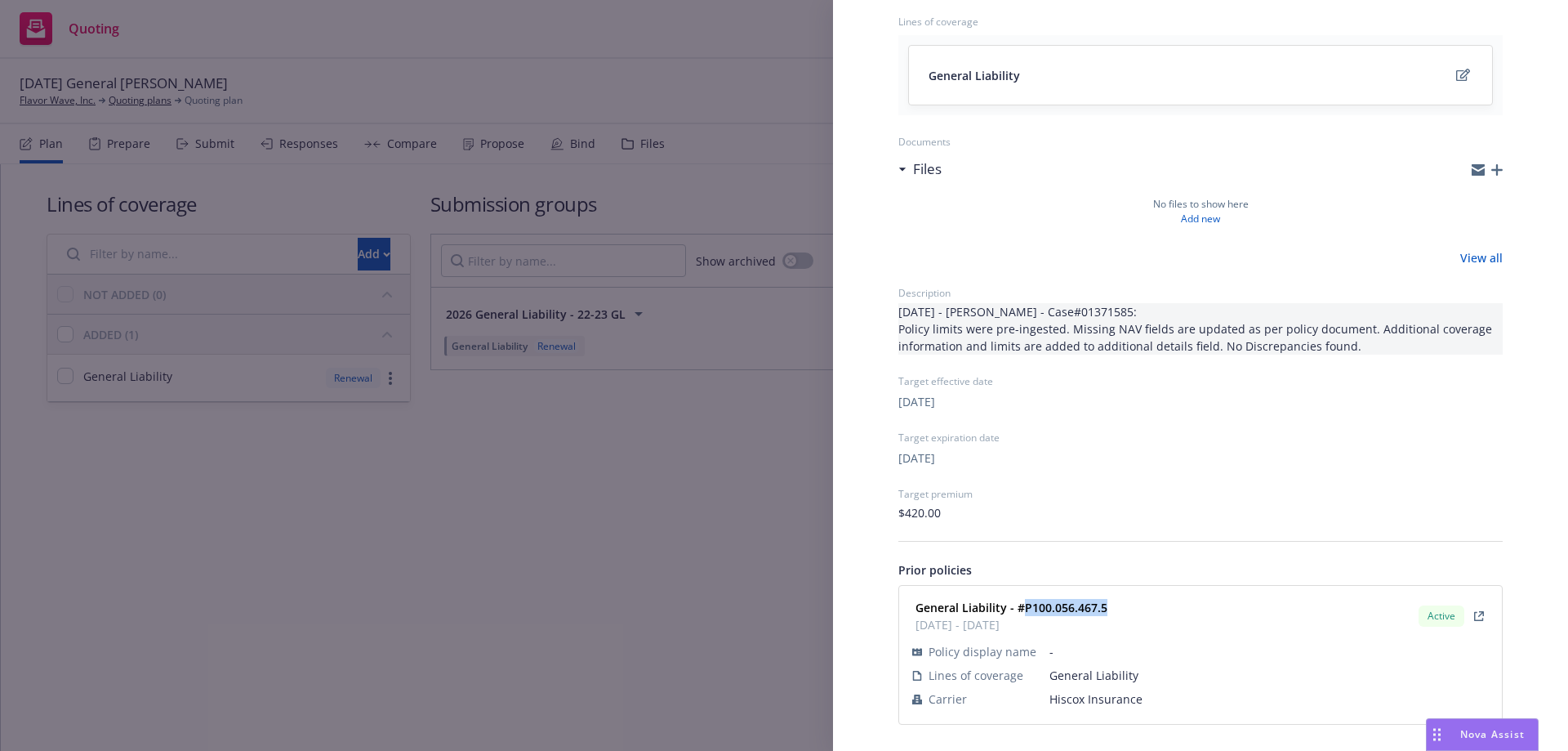
scroll to position [0, 0]
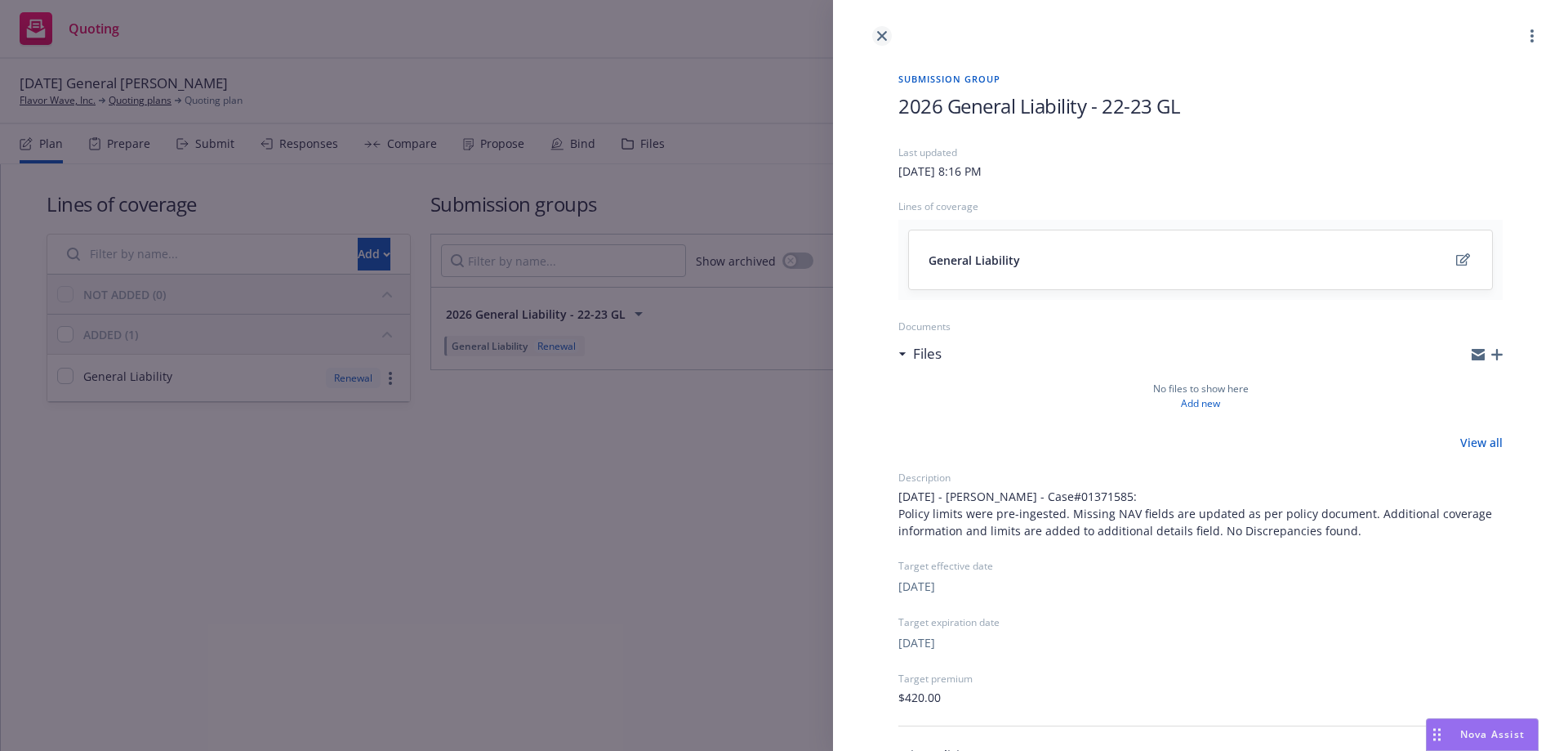
click at [882, 36] on icon "close" at bounding box center [882, 35] width 10 height 10
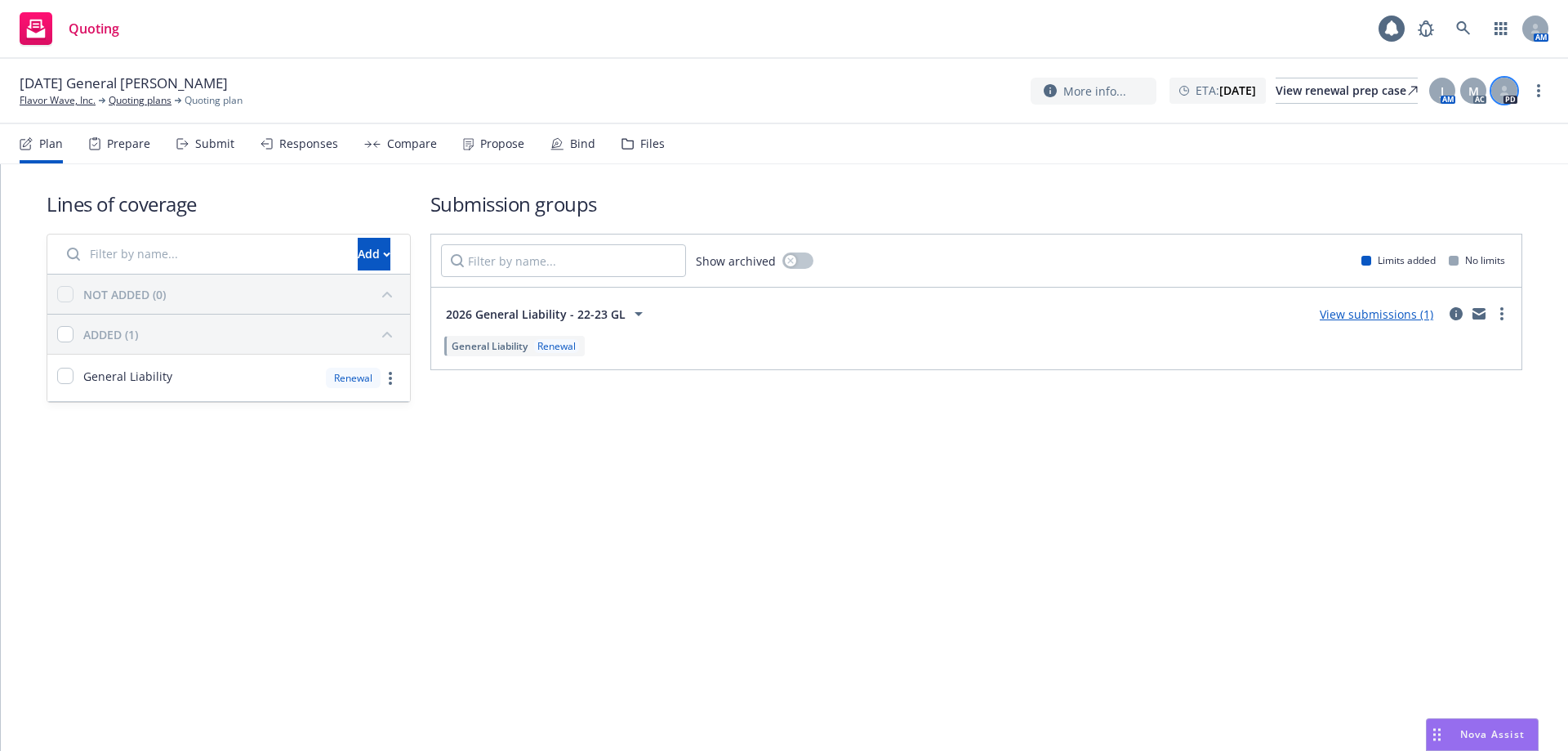
click at [1502, 88] on icon at bounding box center [1504, 88] width 5 height 6
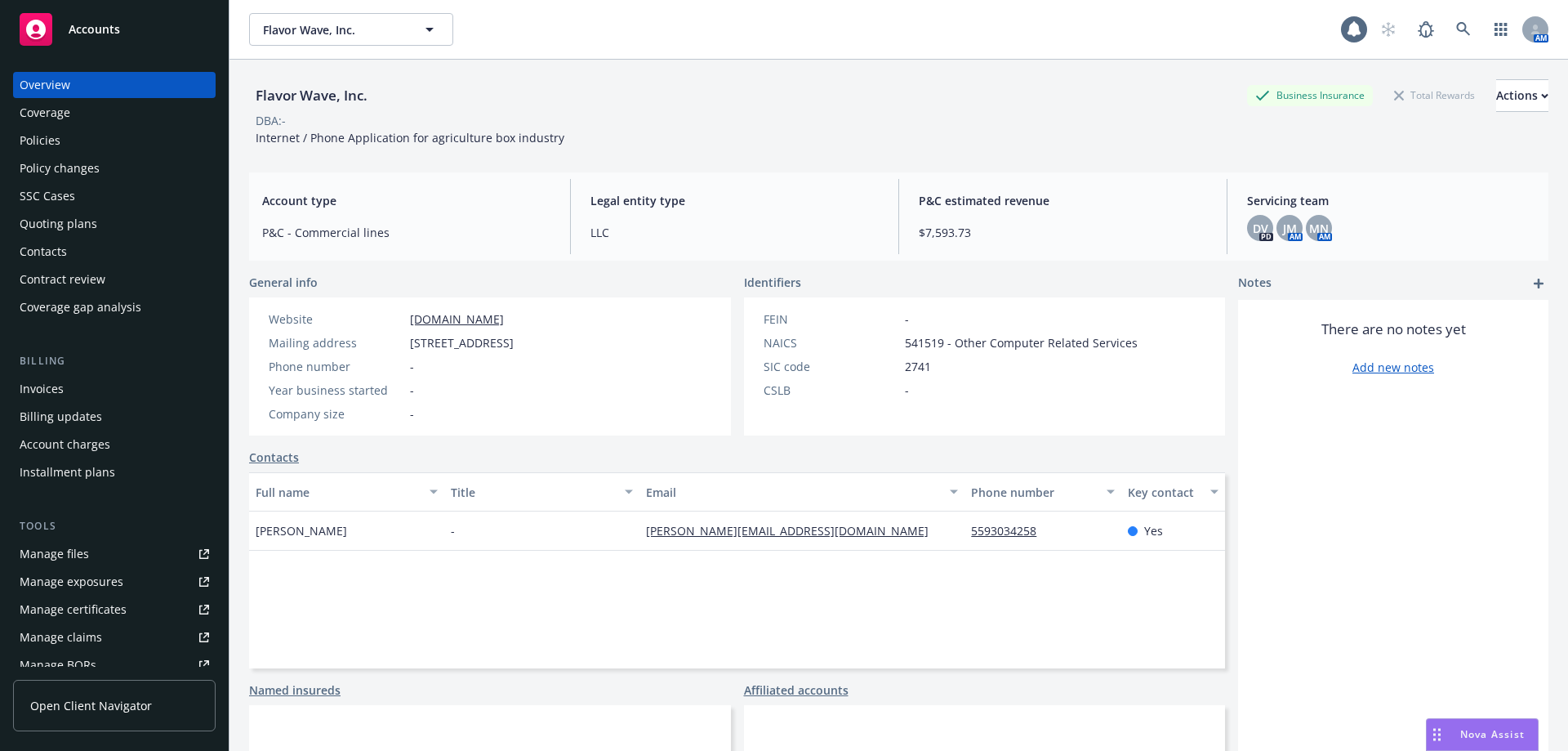
click at [78, 138] on div "Policies" at bounding box center [114, 140] width 189 height 26
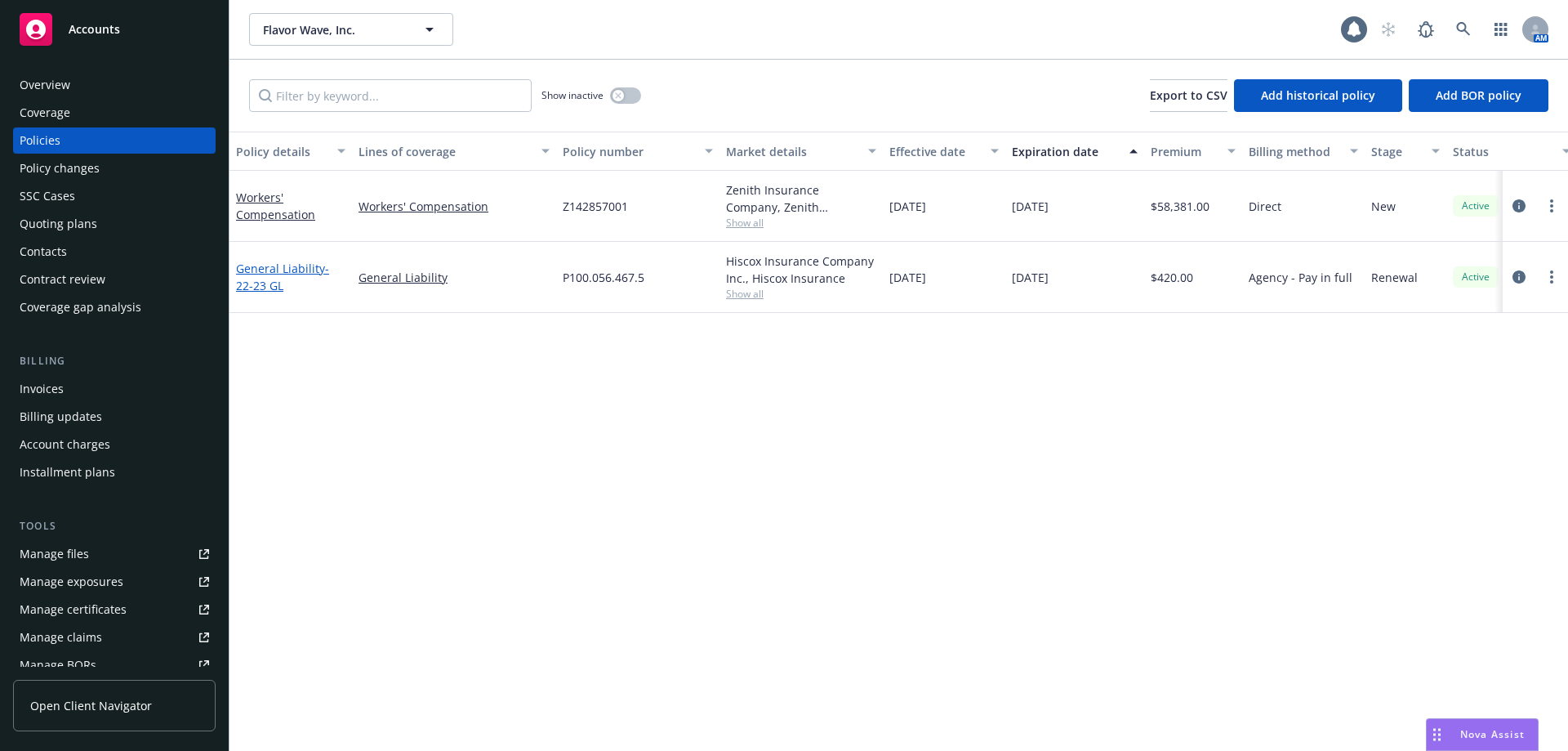
click at [267, 262] on link "General Liability - 22-23 GL" at bounding box center [282, 276] width 93 height 33
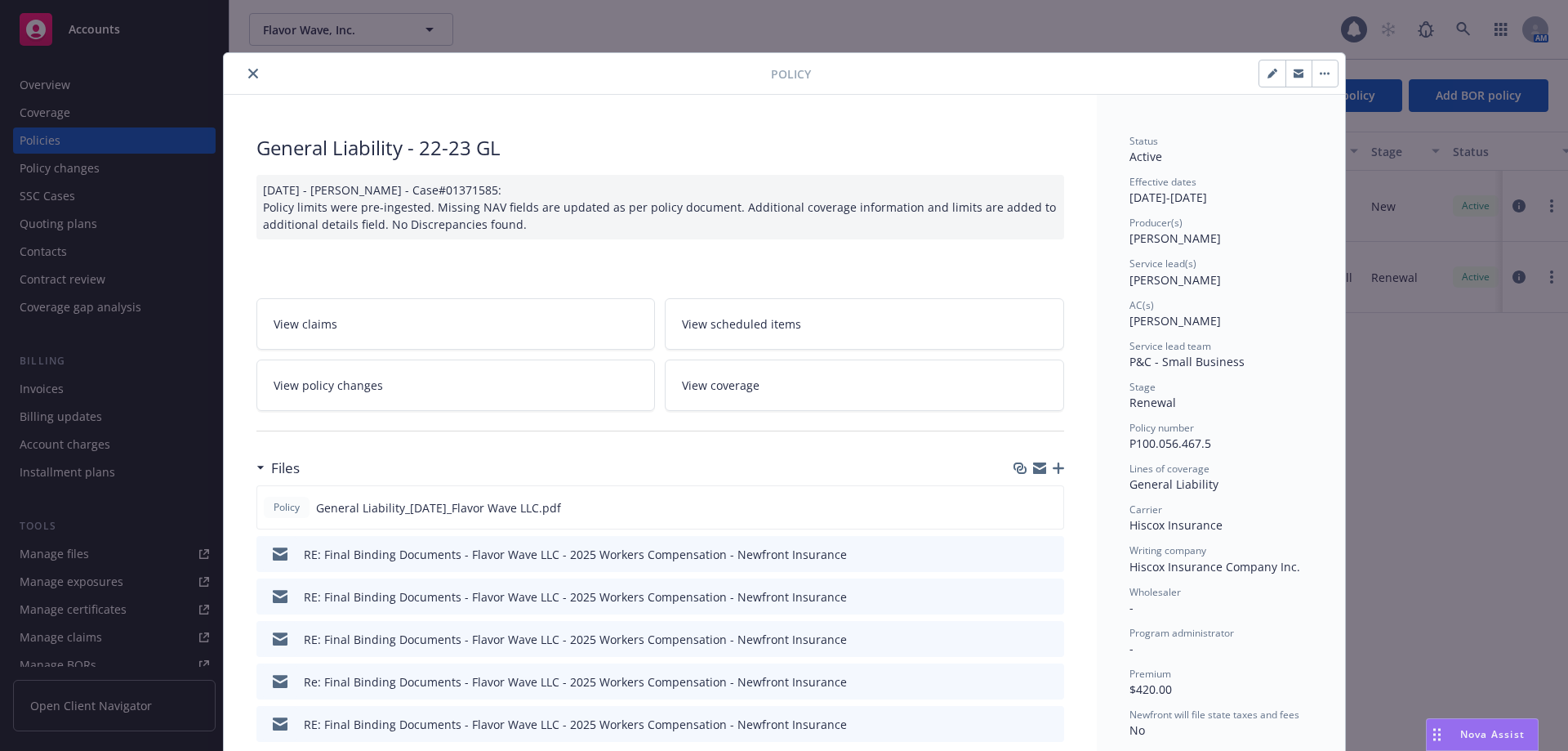
click at [1268, 72] on icon "button" at bounding box center [1272, 74] width 8 height 8
select select "RENEWAL"
select select "12"
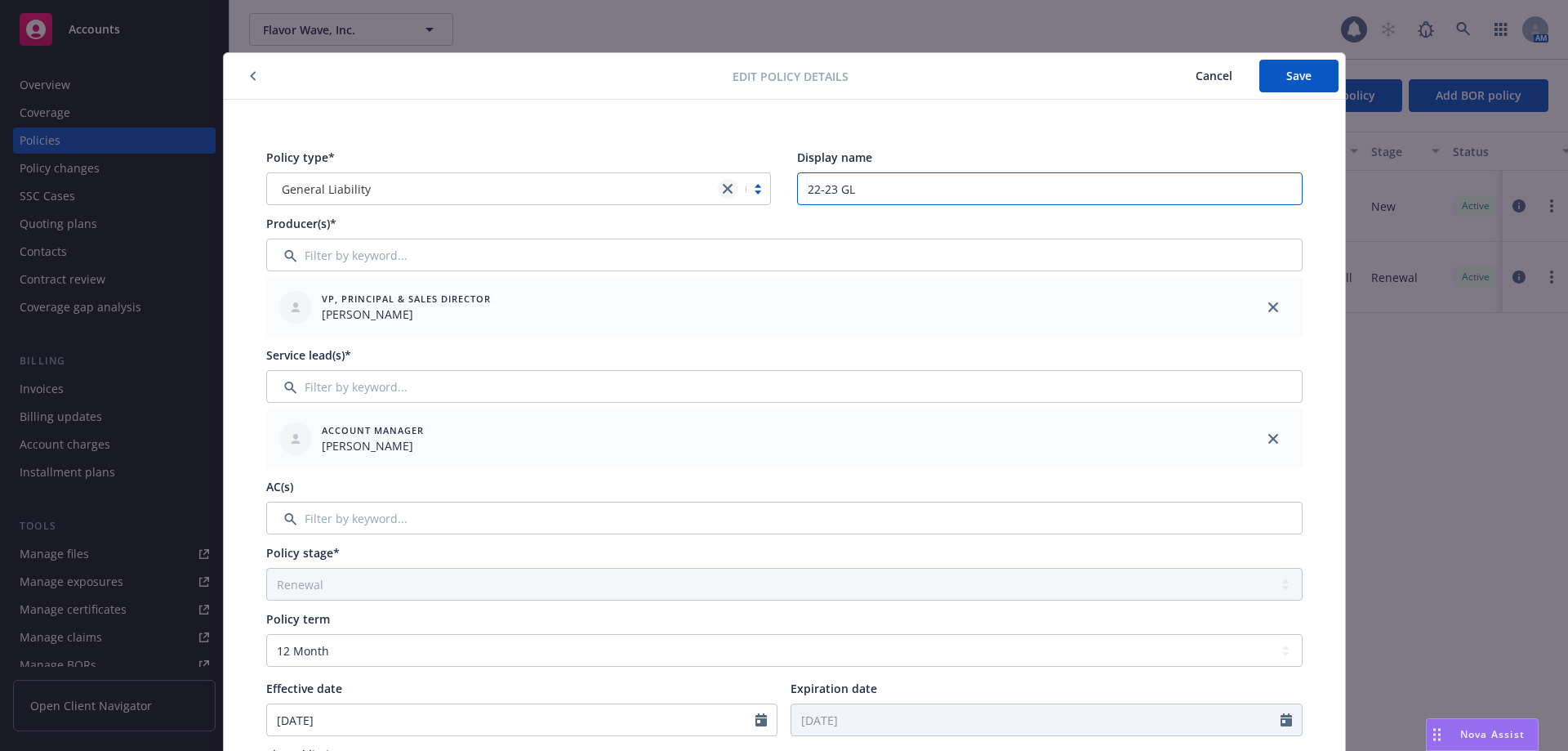
drag, startPoint x: 895, startPoint y: 190, endPoint x: 714, endPoint y: 190, distance: 181.0
click at [717, 190] on div "Policy type* General Liability Display name 22-23 GL" at bounding box center [785, 177] width 1037 height 57
click at [1295, 62] on button "Save" at bounding box center [1299, 75] width 79 height 33
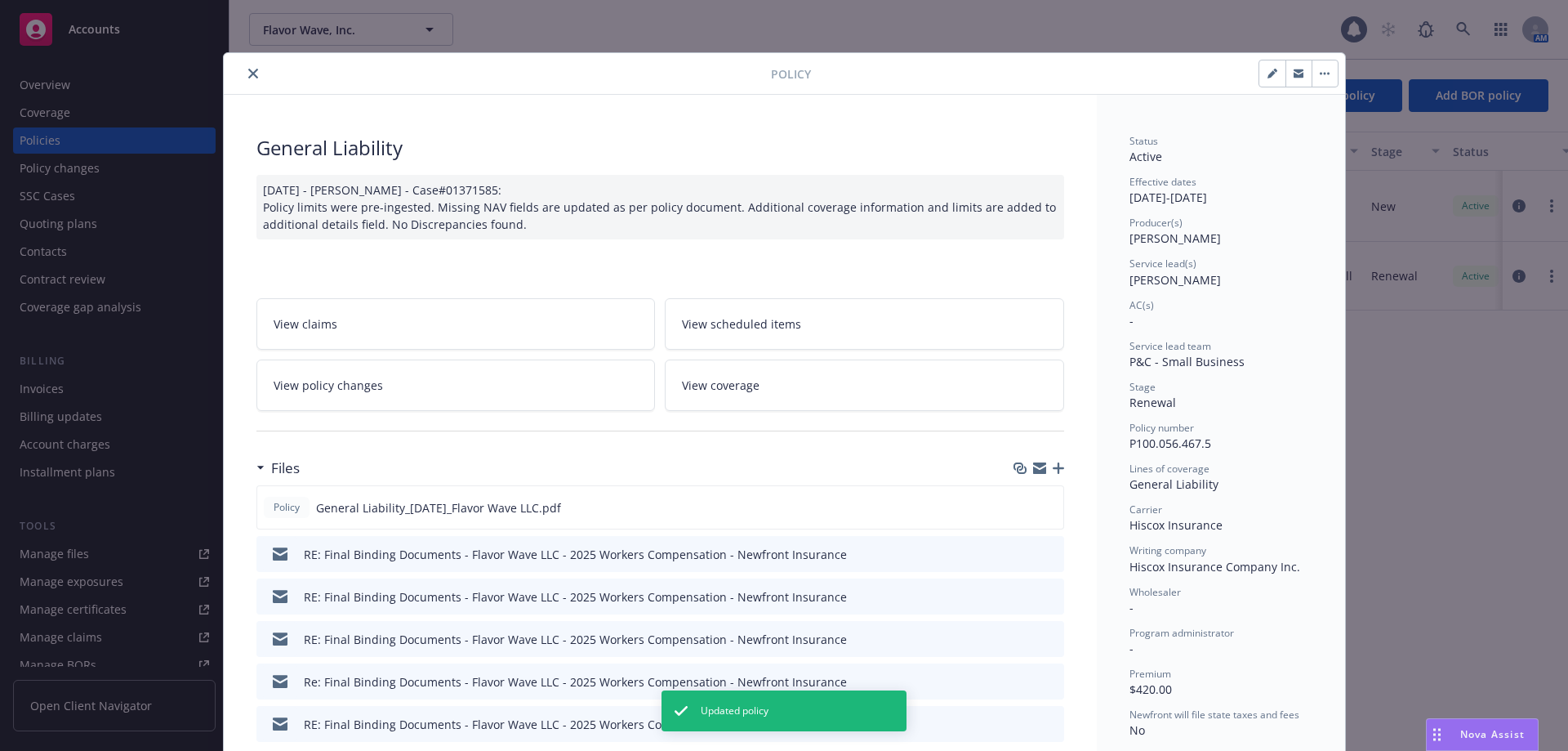
click at [248, 77] on icon "close" at bounding box center [253, 73] width 10 height 10
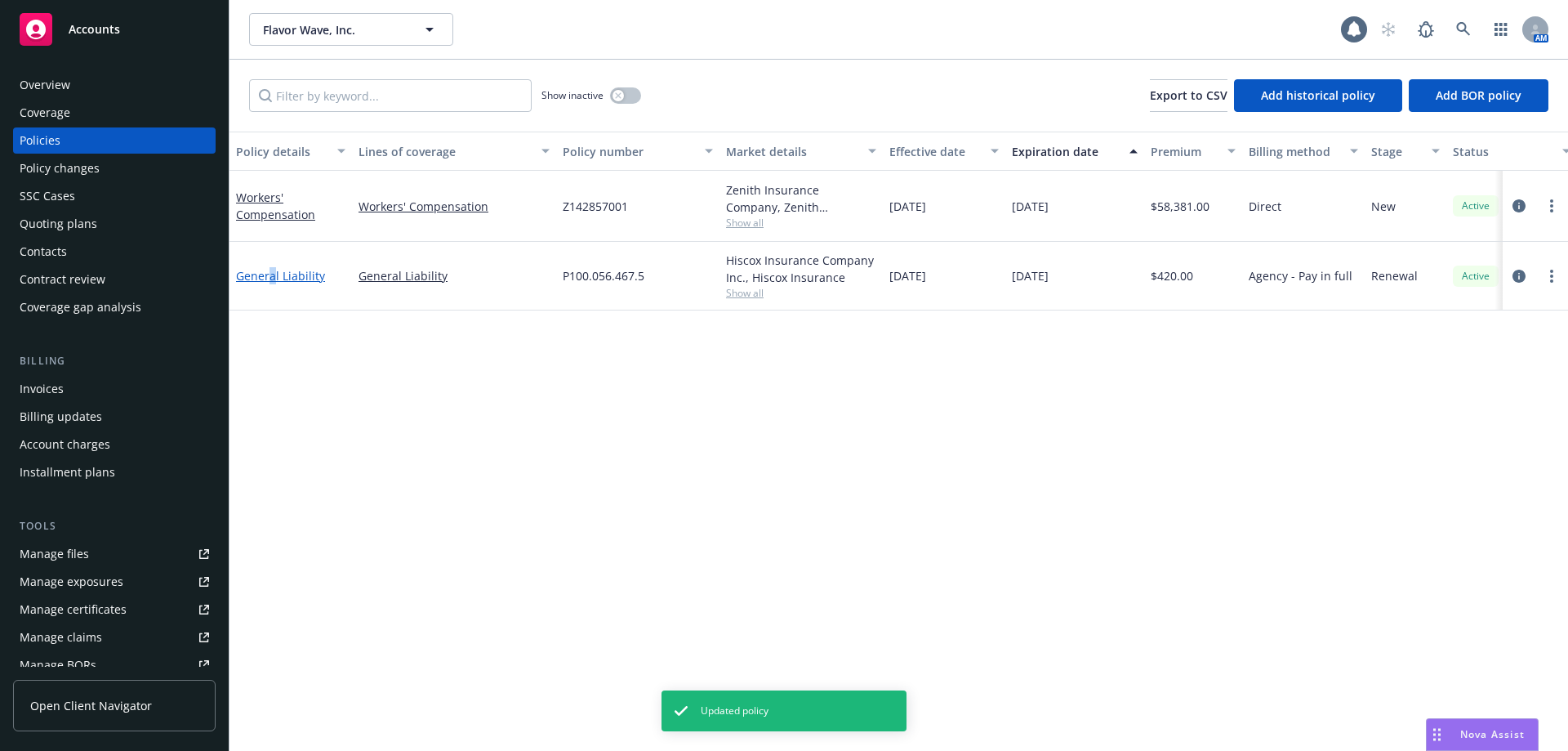
click at [272, 275] on link "General Liability" at bounding box center [281, 275] width 89 height 16
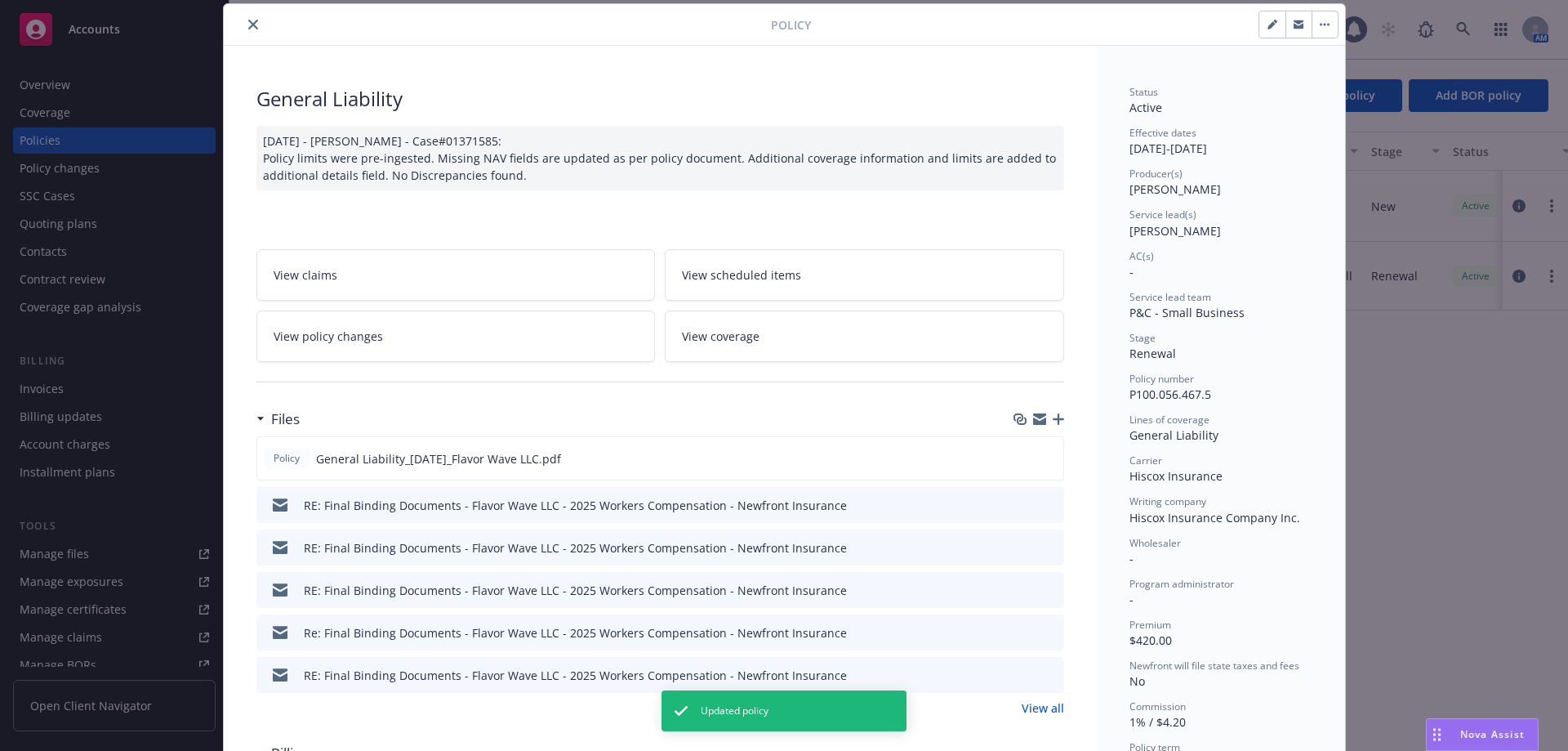
scroll to position [376, 0]
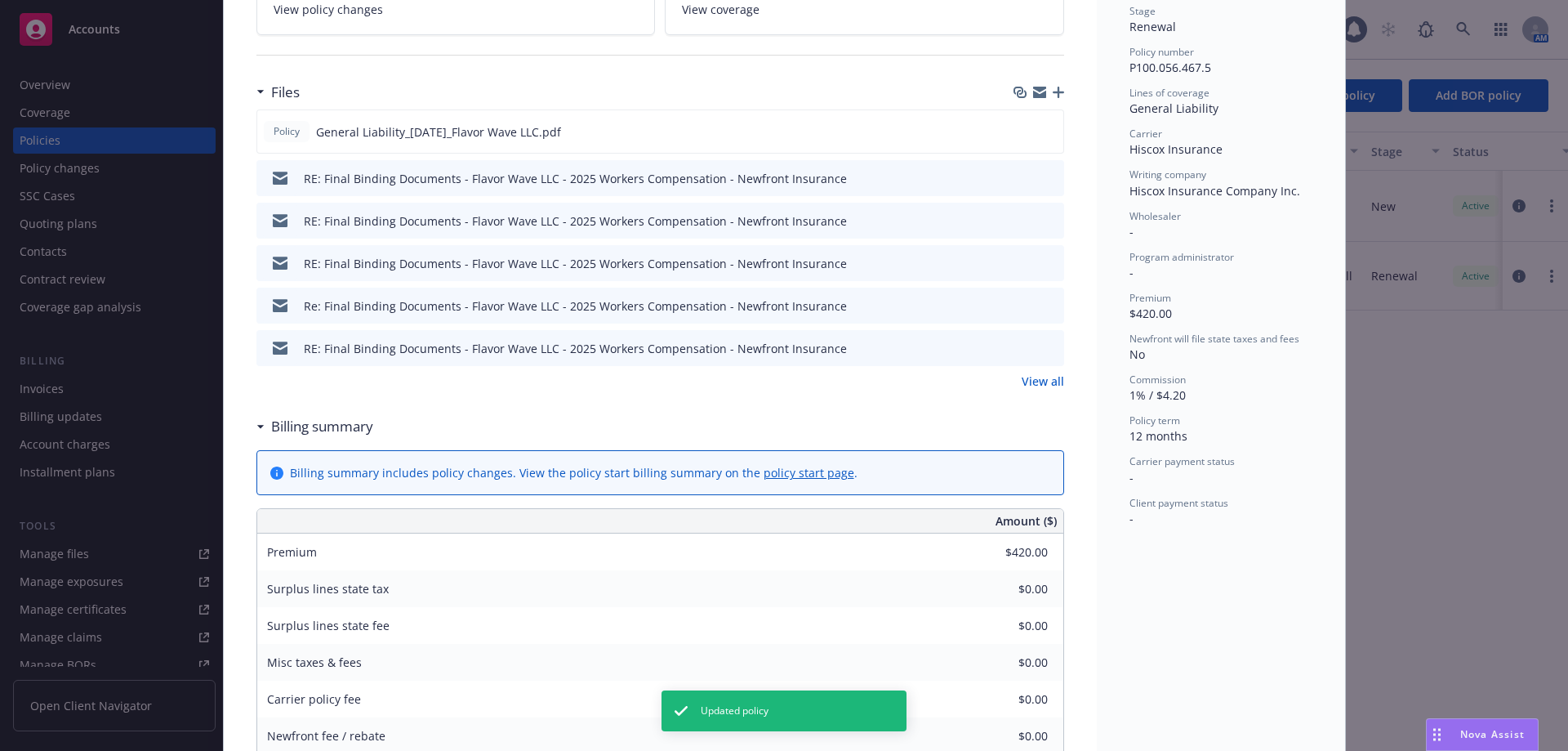
click at [1031, 382] on link "View all" at bounding box center [1043, 381] width 43 height 17
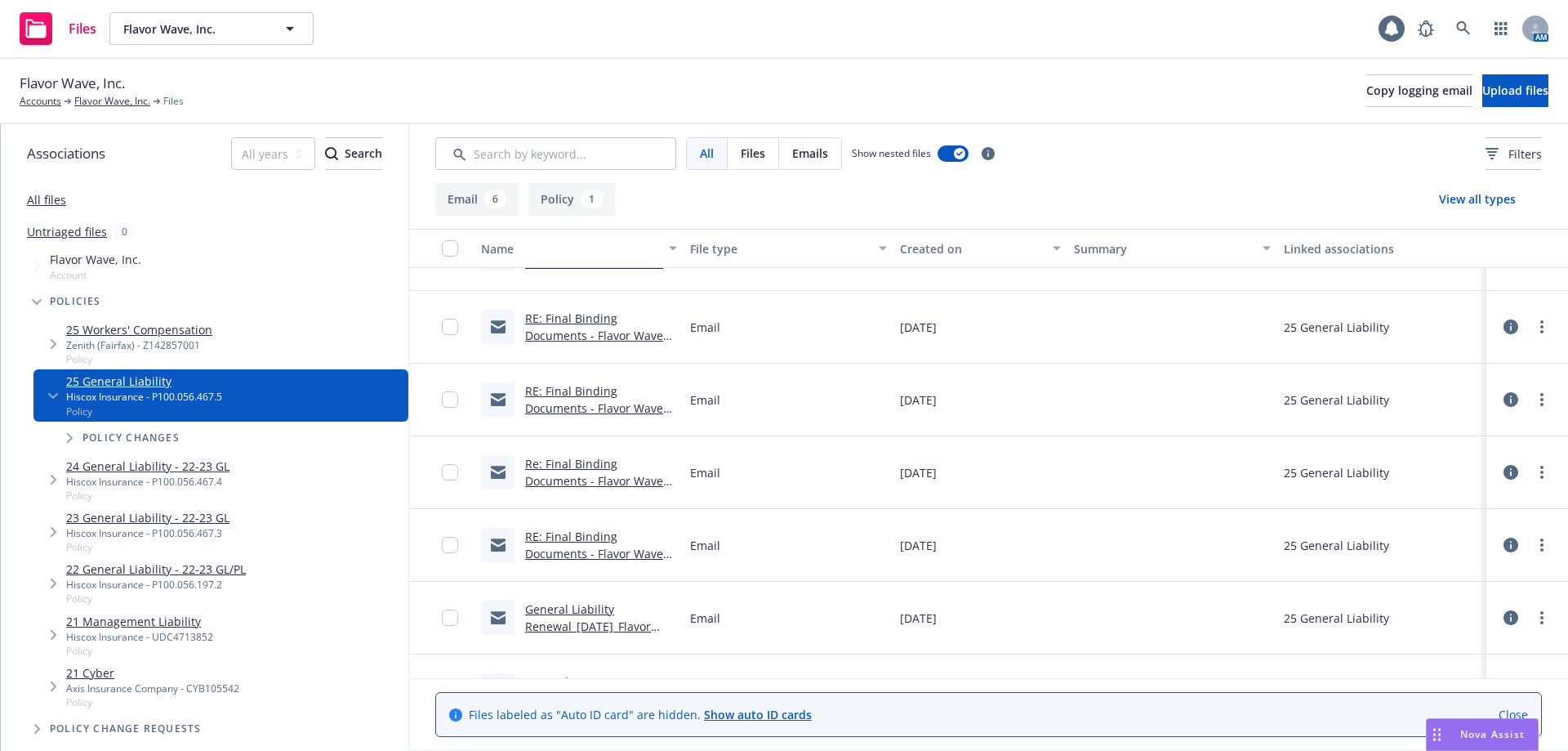
scroll to position [99, 0]
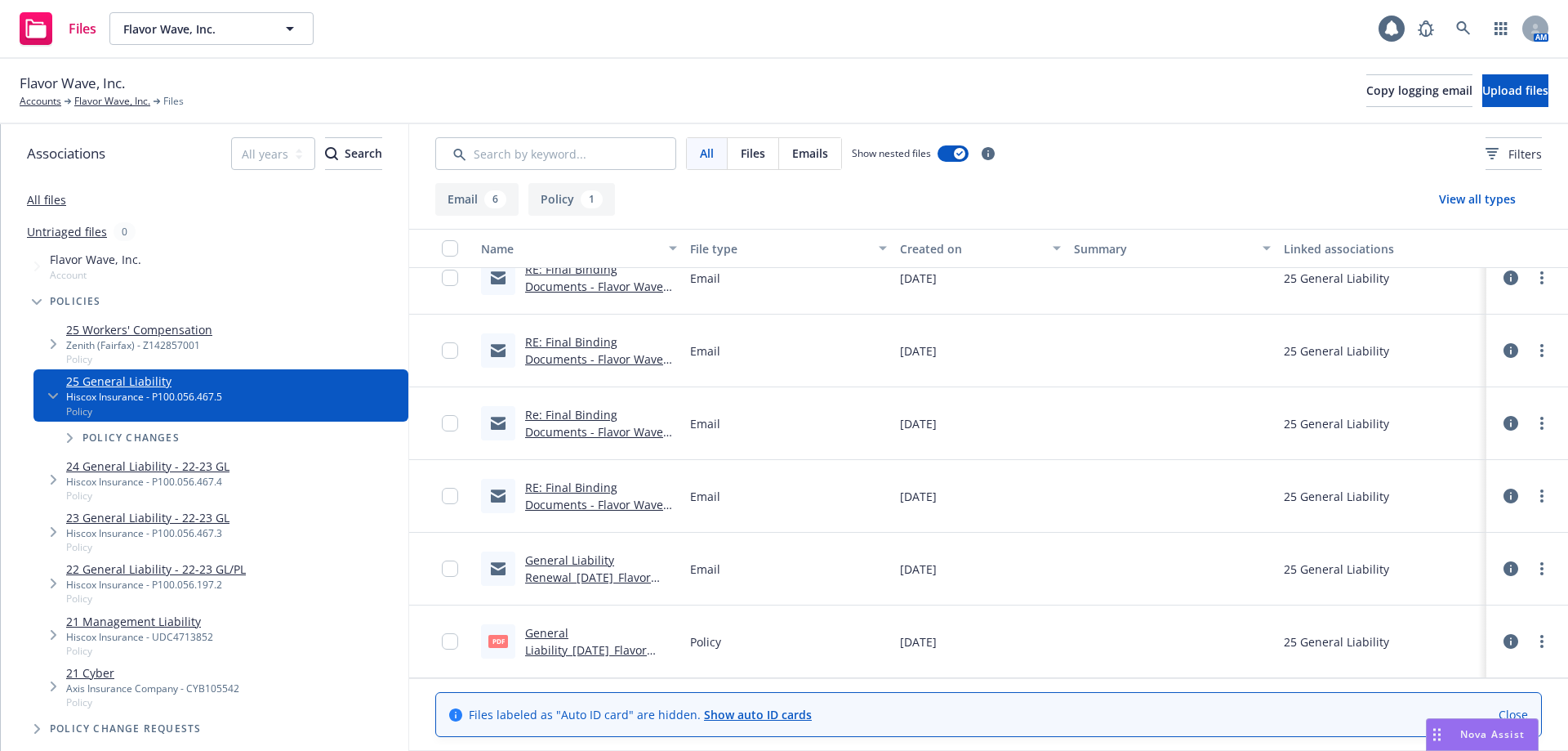
click at [558, 573] on link "General Liability Renewal_[DATE]_Flavor Wave LLC_Newfront Insurance" at bounding box center [587, 586] width 125 height 67
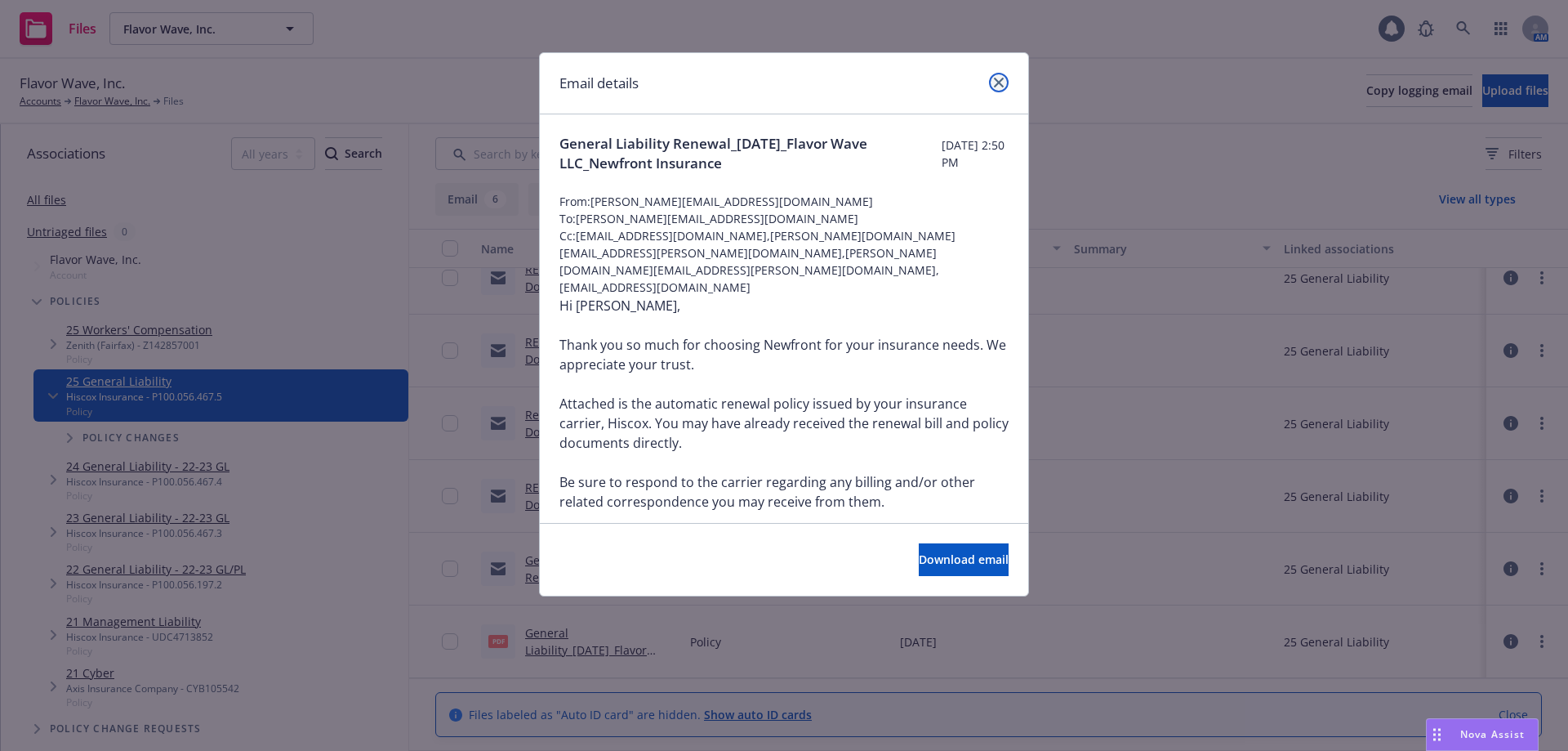
click at [1000, 82] on icon "close" at bounding box center [999, 83] width 10 height 10
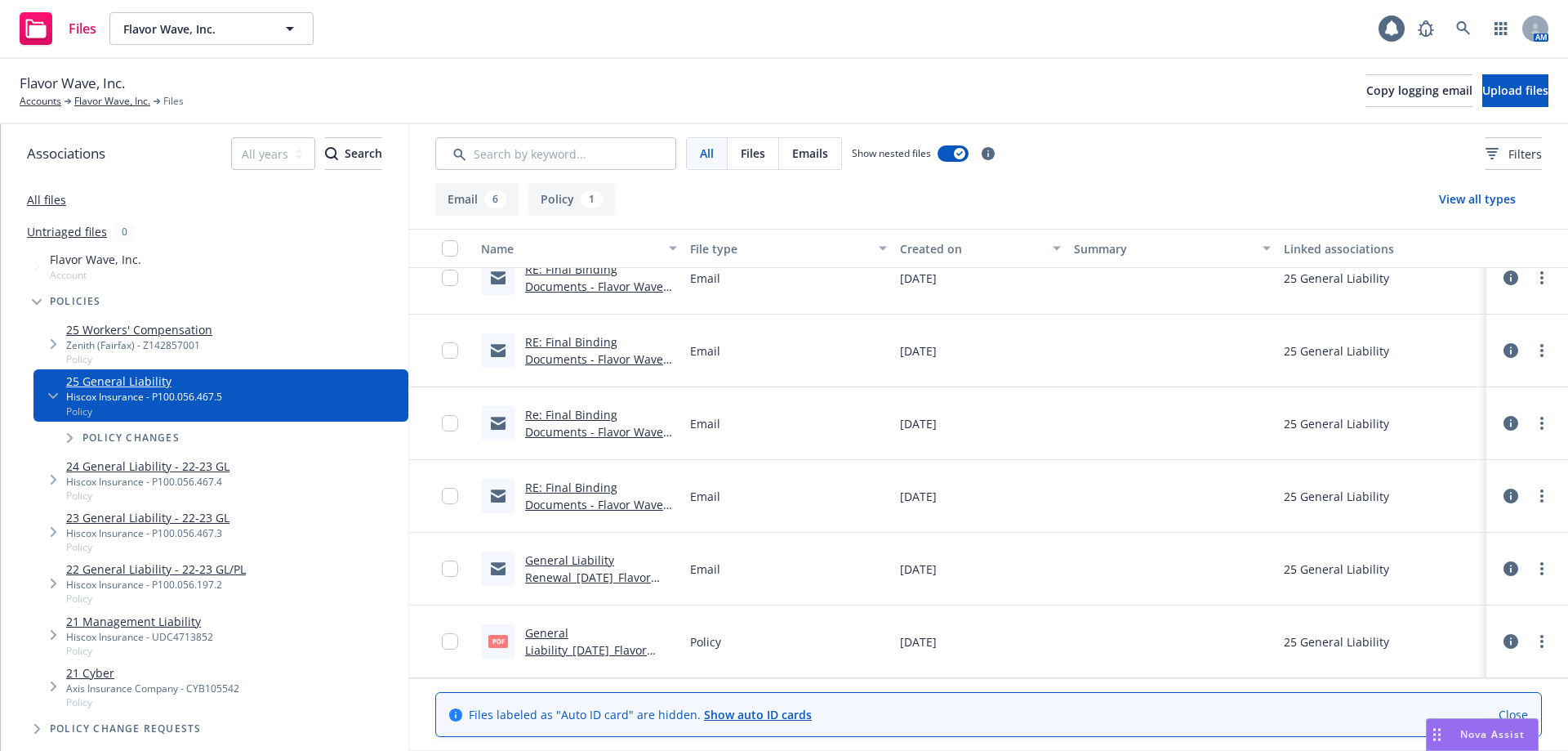
click at [560, 428] on link "Re: Final Binding Documents - Flavor Wave LLC - 2025 Workers Compensation - New…" at bounding box center [595, 449] width 141 height 85
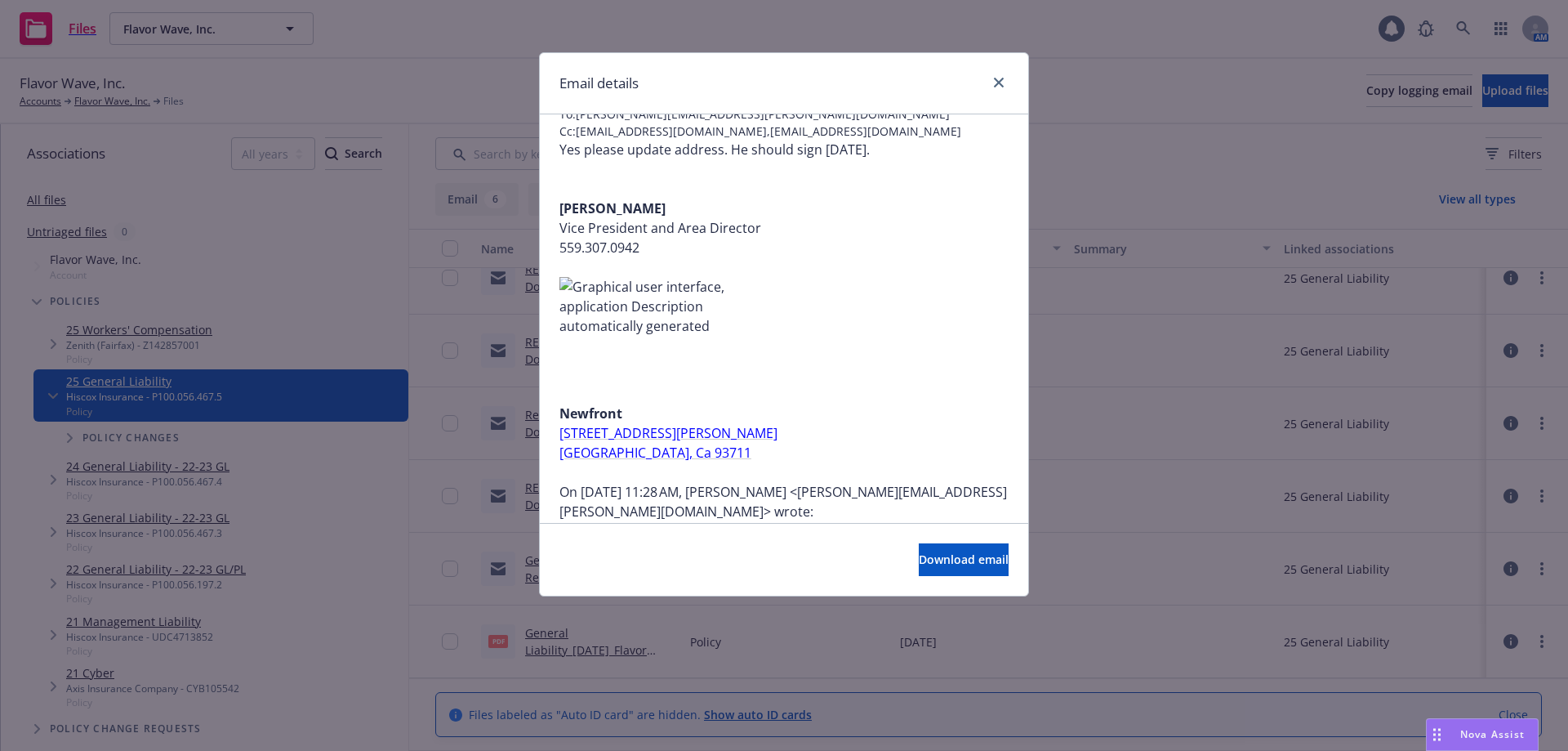
scroll to position [0, 0]
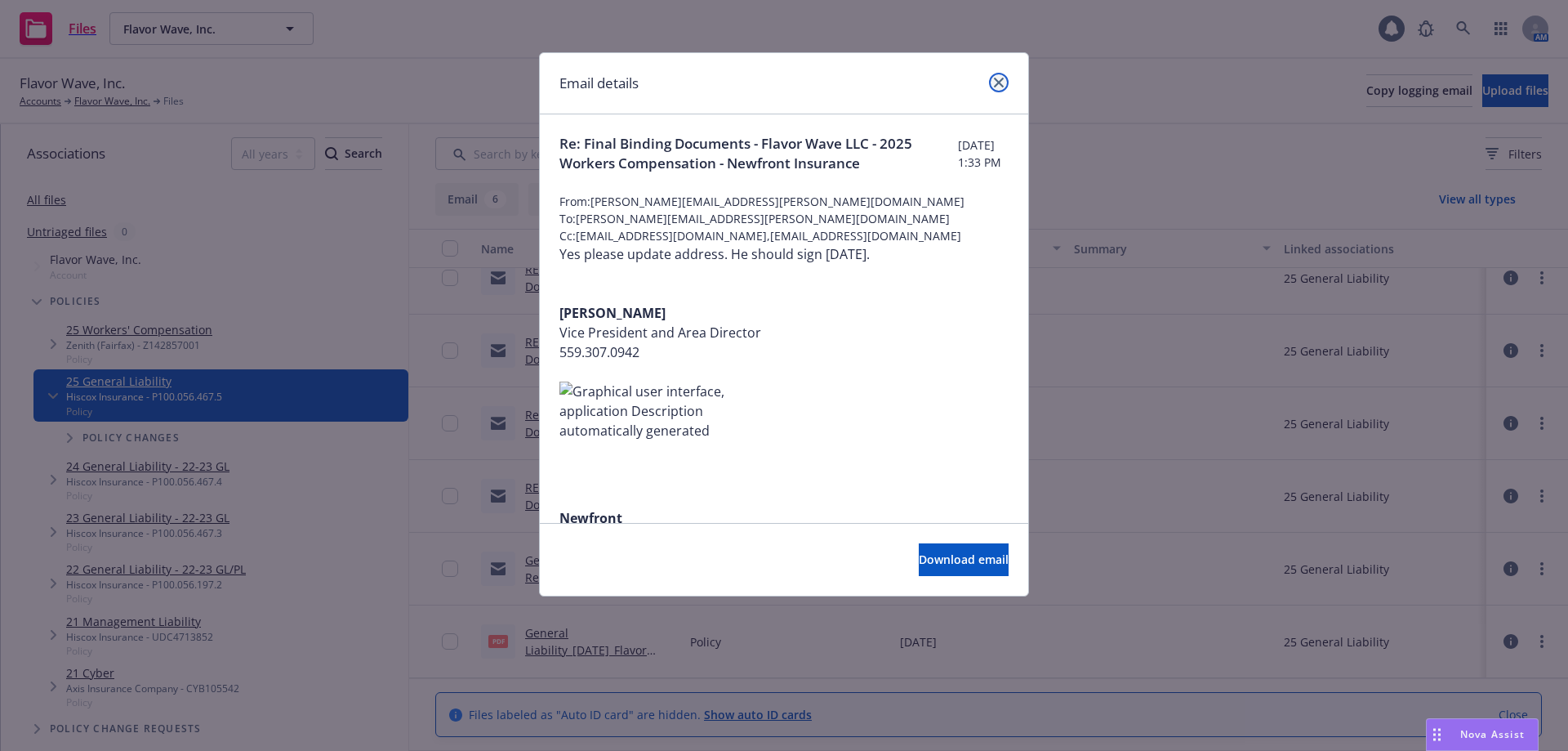
click at [998, 82] on icon "close" at bounding box center [999, 83] width 10 height 10
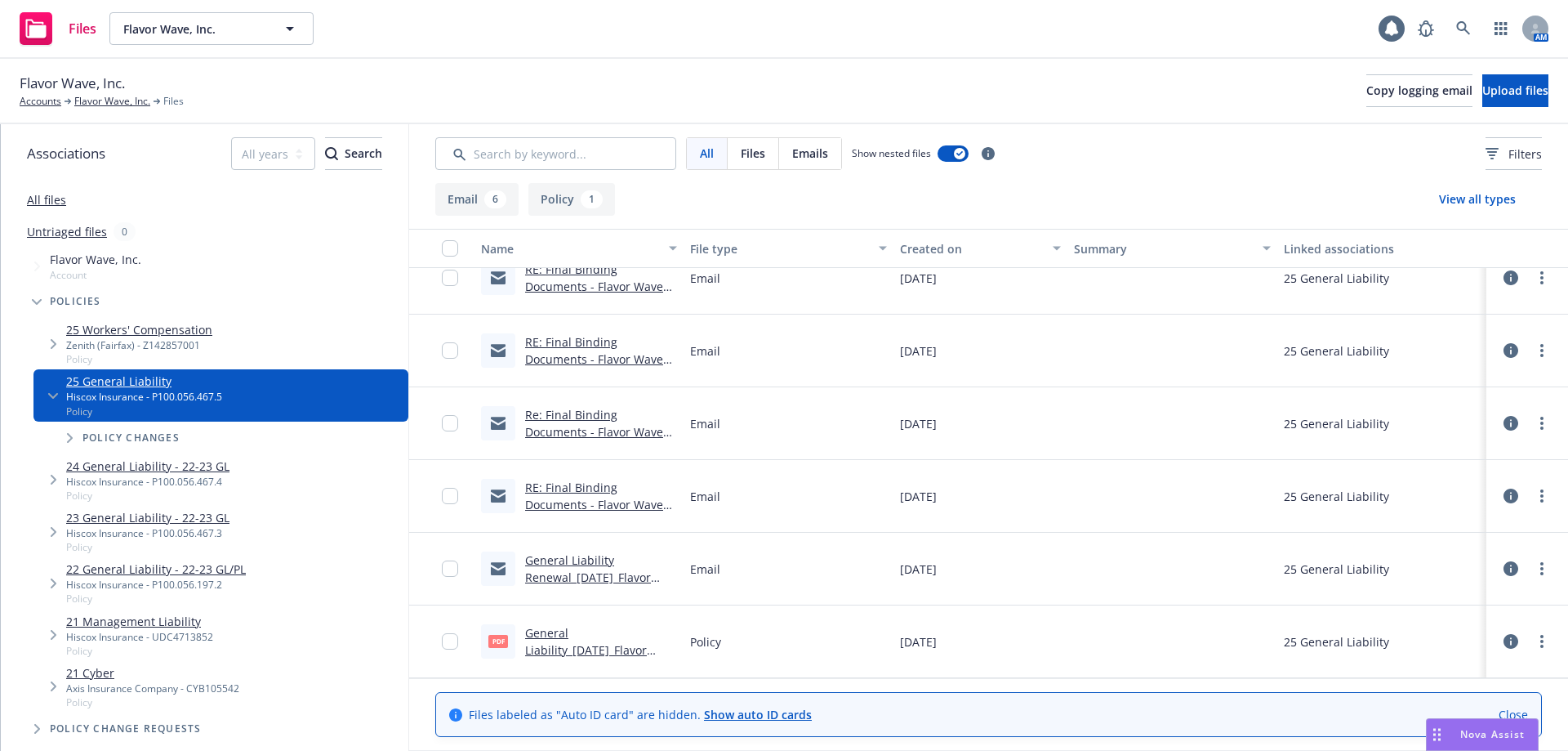
click at [591, 653] on link "General Liability_[DATE]_Flavor Wave LLC.pdf" at bounding box center [585, 651] width 122 height 50
click at [67, 439] on icon "Tree Example" at bounding box center [70, 438] width 7 height 10
click at [67, 439] on icon "Tree Example" at bounding box center [69, 439] width 10 height 6
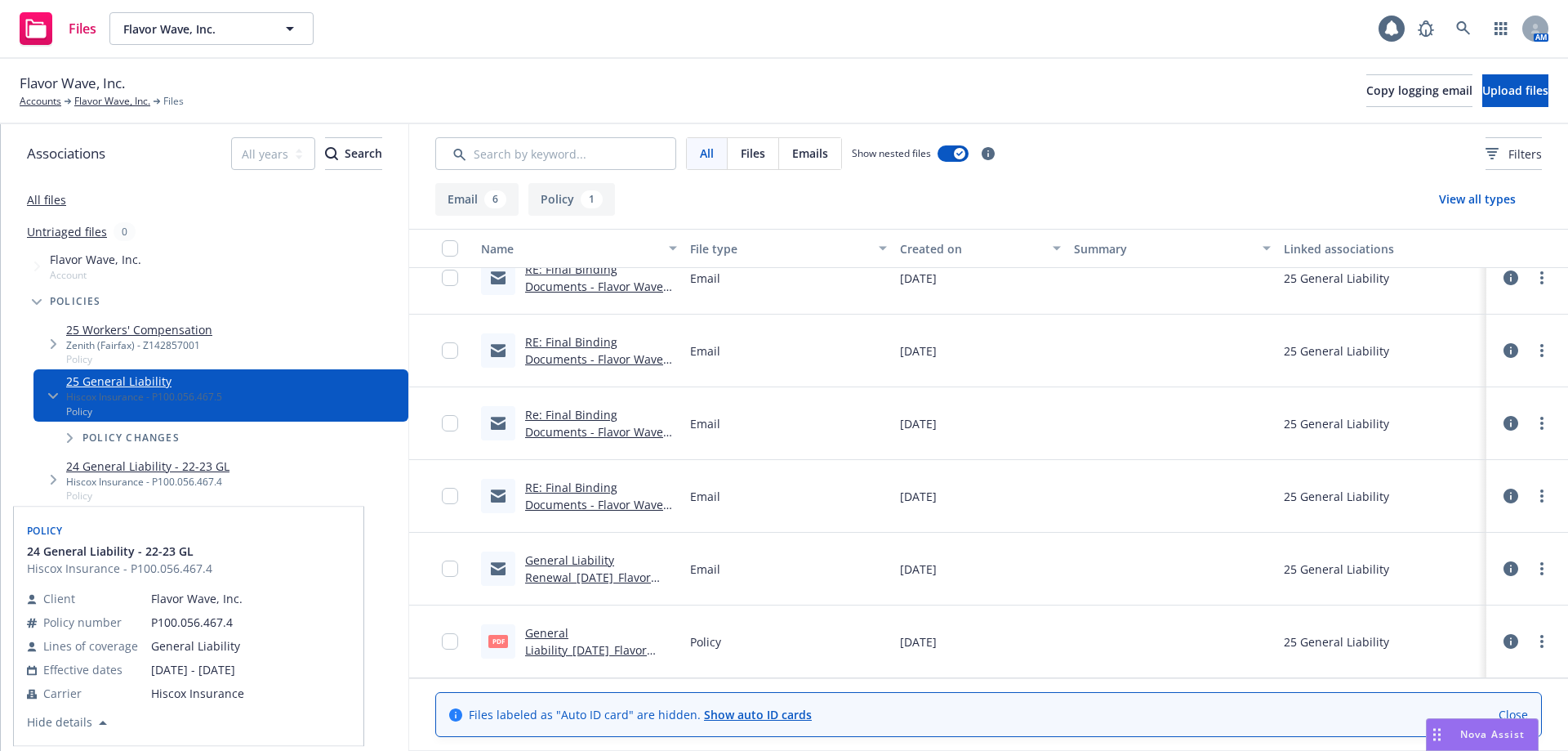
click at [108, 468] on link "24 General Liability - 22-23 GL" at bounding box center [148, 466] width 163 height 17
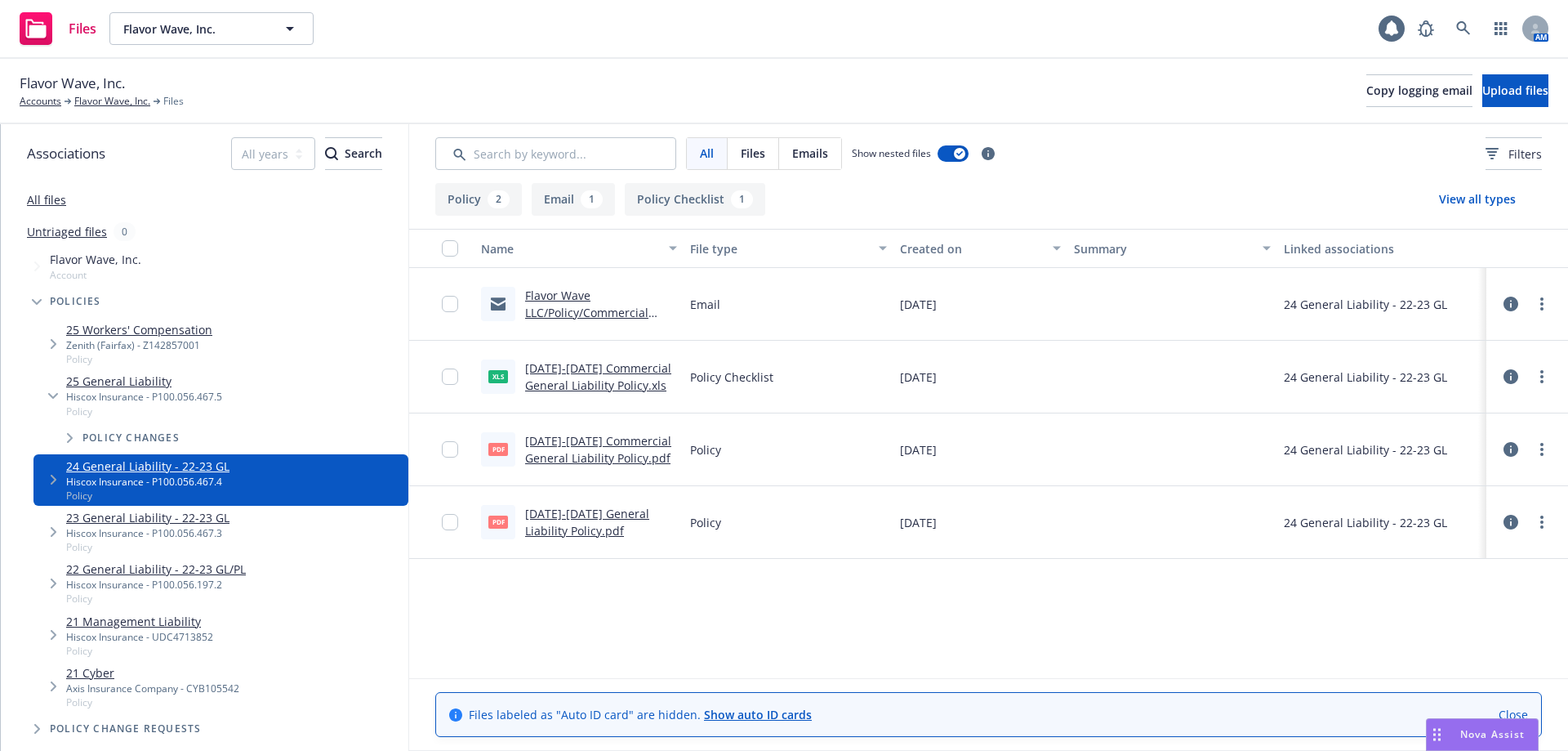
click at [554, 314] on link "Flavor Wave LLC/Policy/Commercial General Liability/01-21-2024 - Email Sent To …" at bounding box center [588, 329] width 127 height 85
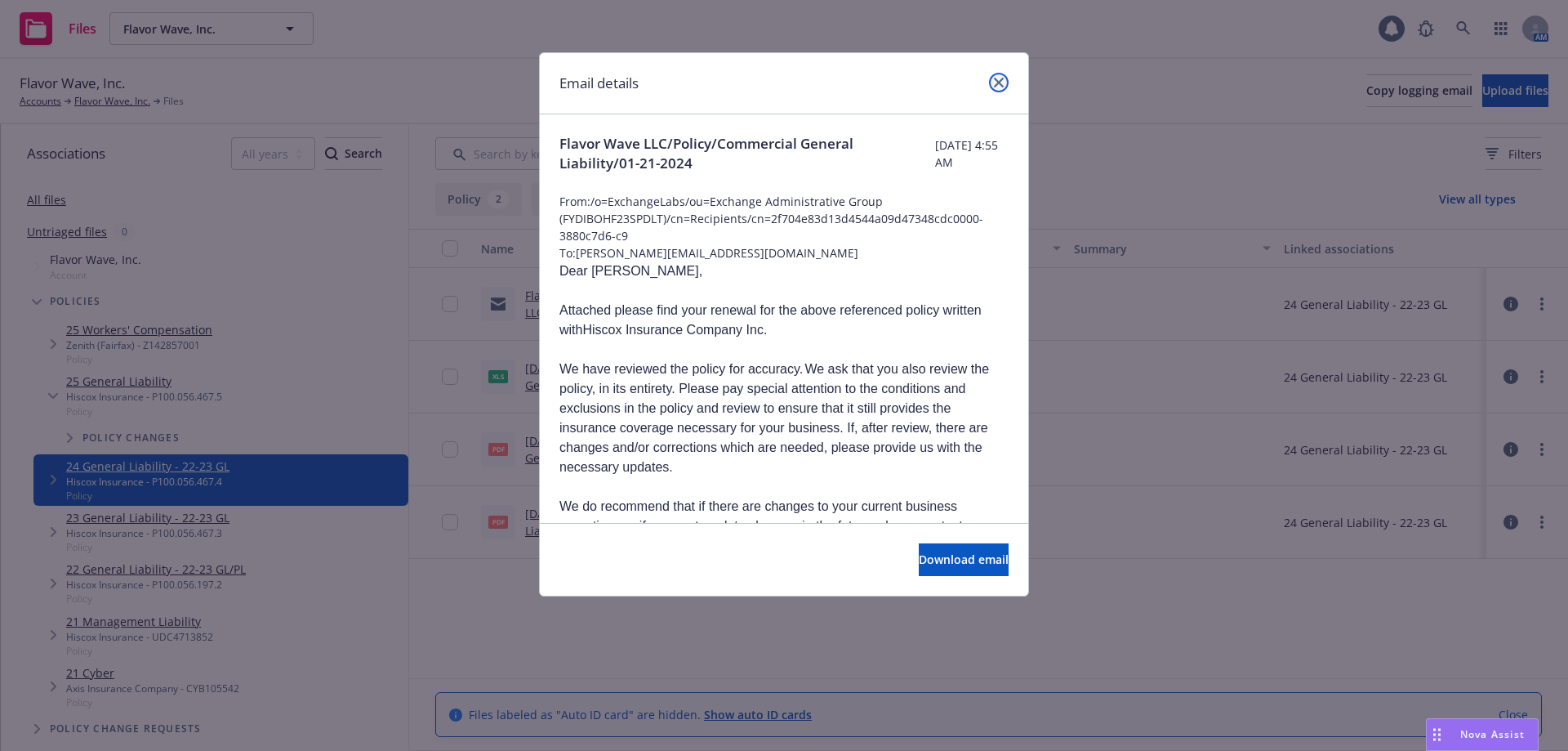
click at [995, 78] on icon "close" at bounding box center [999, 83] width 10 height 10
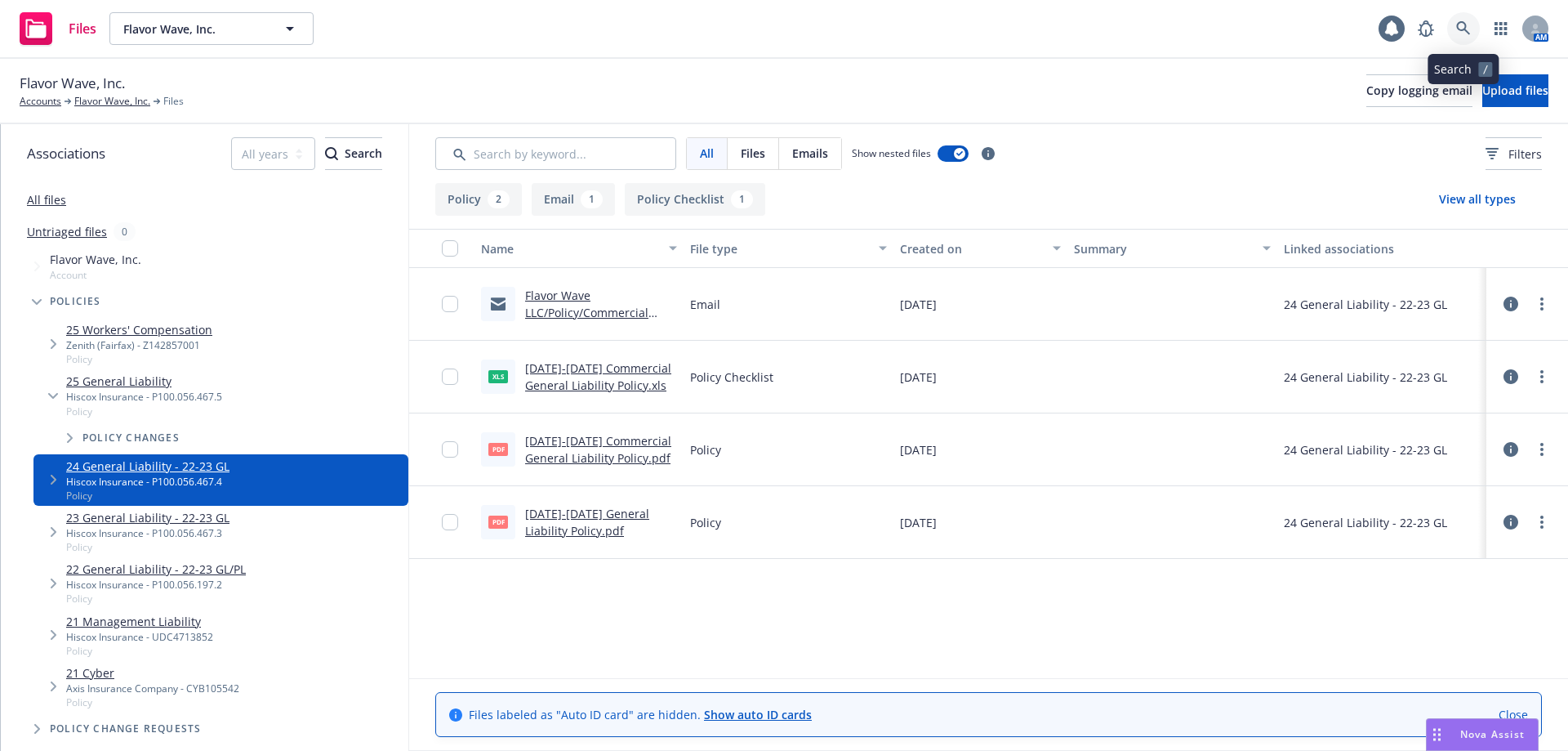
click at [1466, 36] on link at bounding box center [1463, 28] width 33 height 33
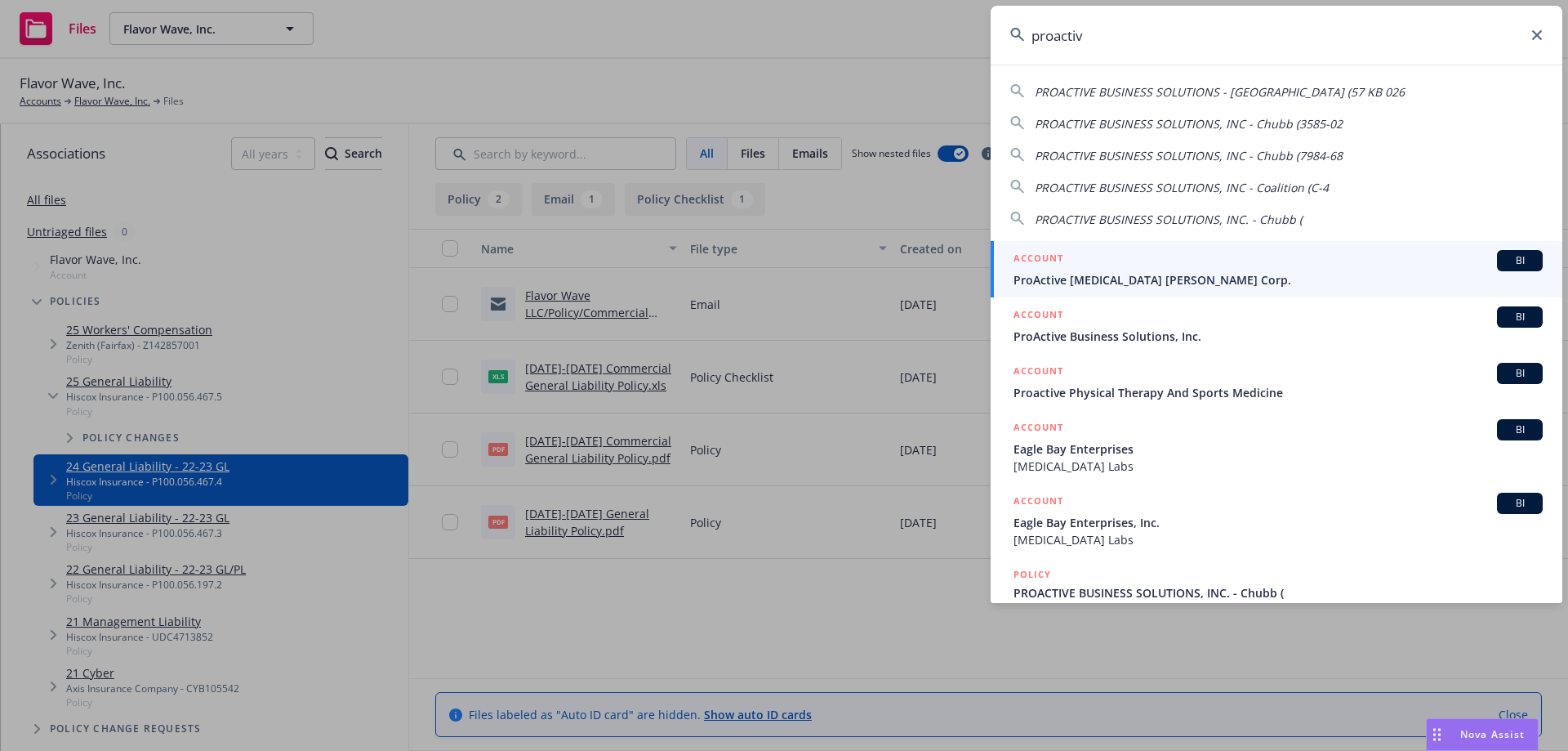
type input "proactive"
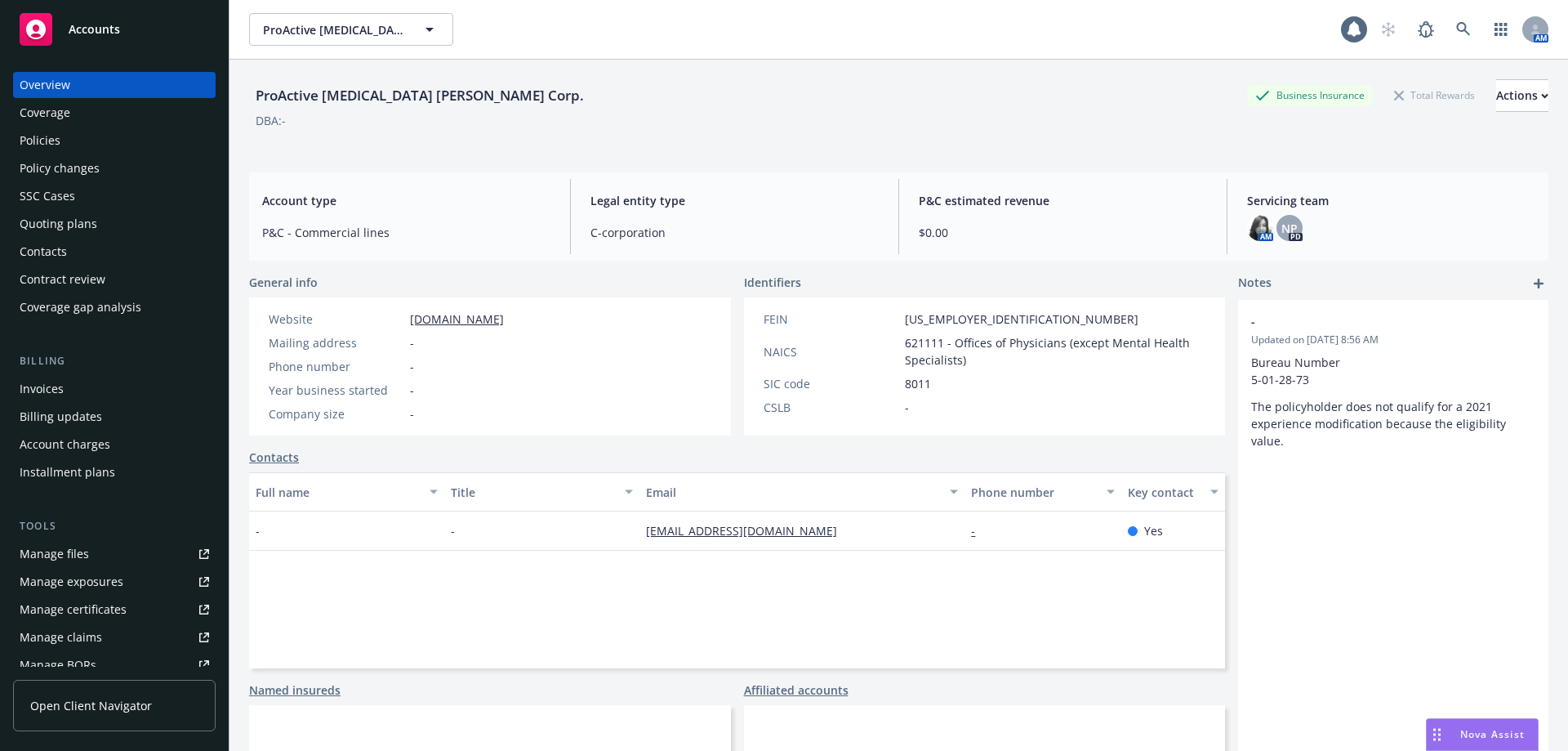
click at [88, 137] on div "Policies" at bounding box center [114, 140] width 189 height 26
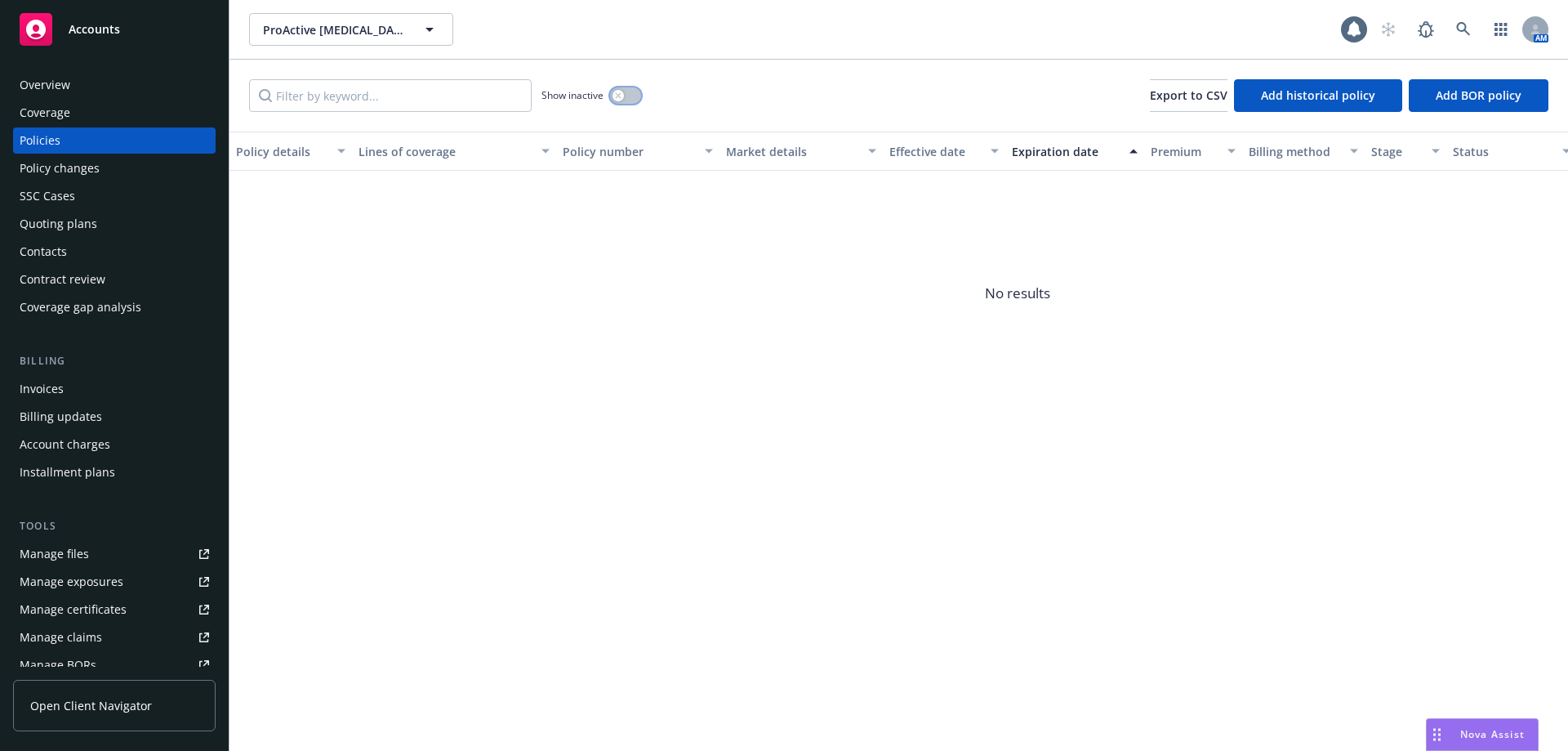
click at [628, 101] on button "button" at bounding box center [625, 96] width 31 height 17
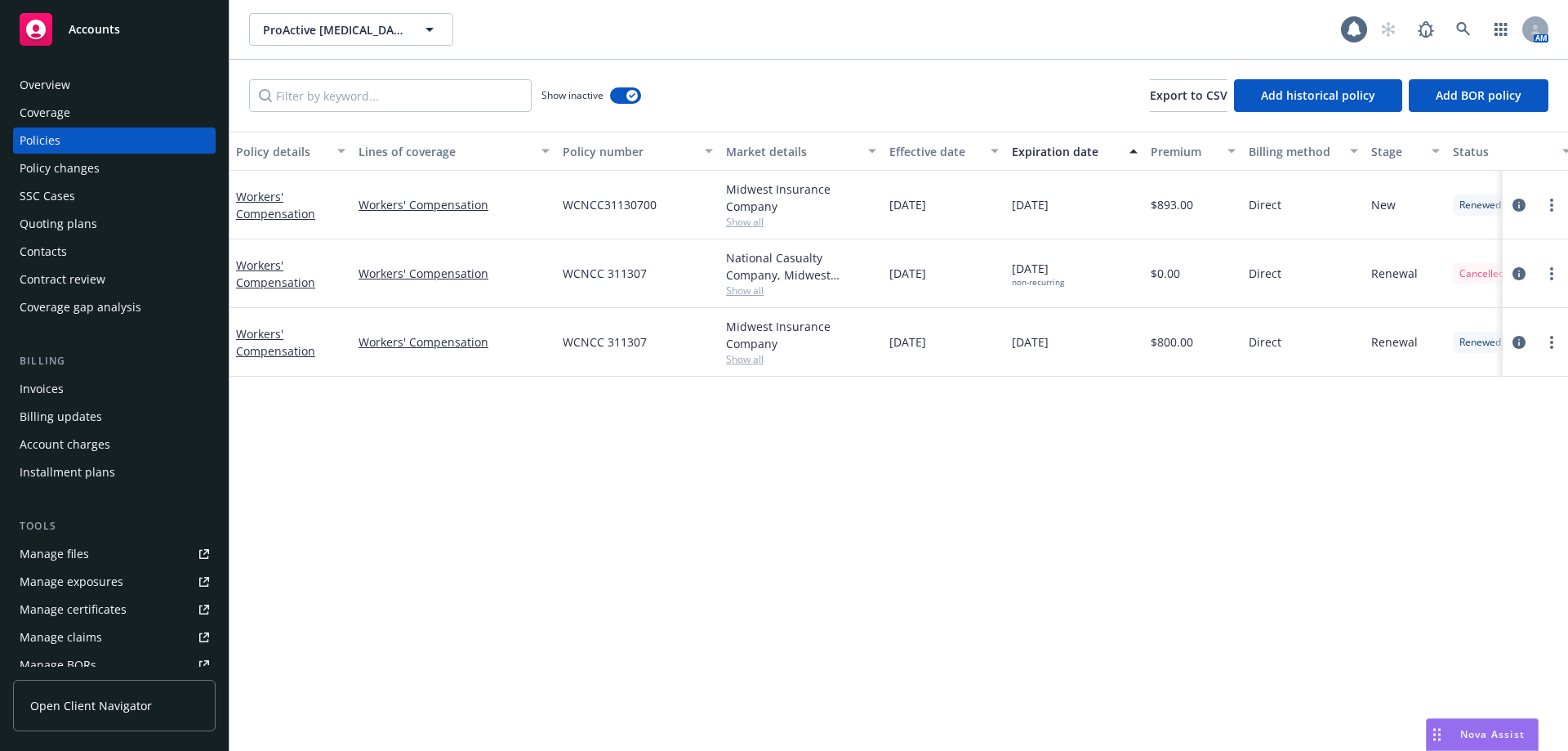
click at [756, 361] on span "Show all" at bounding box center [802, 359] width 150 height 14
click at [428, 579] on div "Policy details Lines of coverage Policy number Market details Effective date Ex…" at bounding box center [898, 441] width 1339 height 619
click at [747, 293] on span "Show all" at bounding box center [802, 290] width 150 height 14
click at [625, 606] on div "Policy details Lines of coverage Policy number Market details Effective date Ex…" at bounding box center [898, 441] width 1339 height 619
click at [748, 220] on span "Show all" at bounding box center [802, 221] width 150 height 14
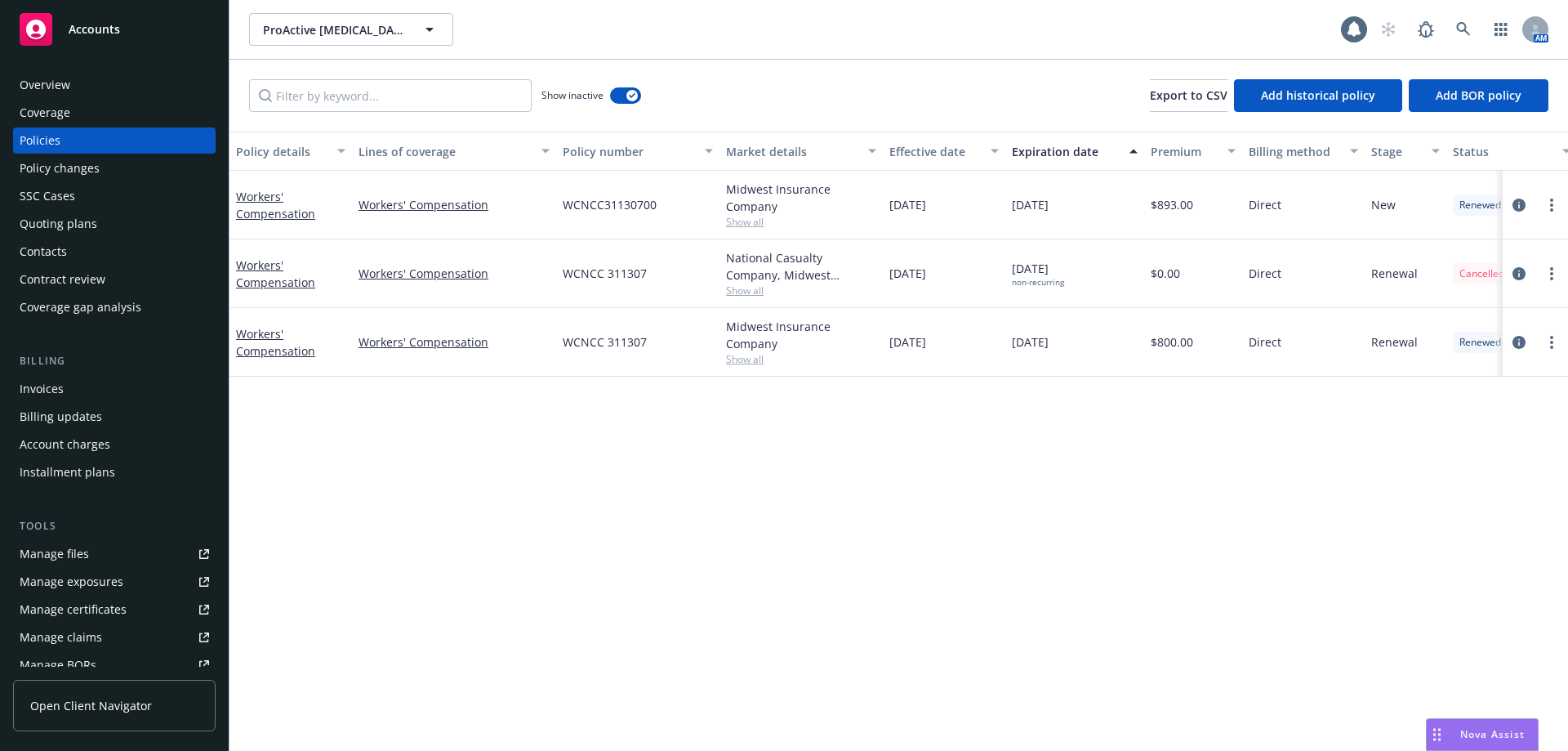
click at [653, 530] on div "Policy details Lines of coverage Policy number Market details Effective date Ex…" at bounding box center [898, 441] width 1339 height 619
click at [758, 221] on span "Show all" at bounding box center [802, 221] width 150 height 14
click at [423, 541] on div "Policy details Lines of coverage Policy number Market details Effective date Ex…" at bounding box center [898, 441] width 1339 height 619
click at [264, 209] on link "Workers' Compensation" at bounding box center [275, 204] width 79 height 33
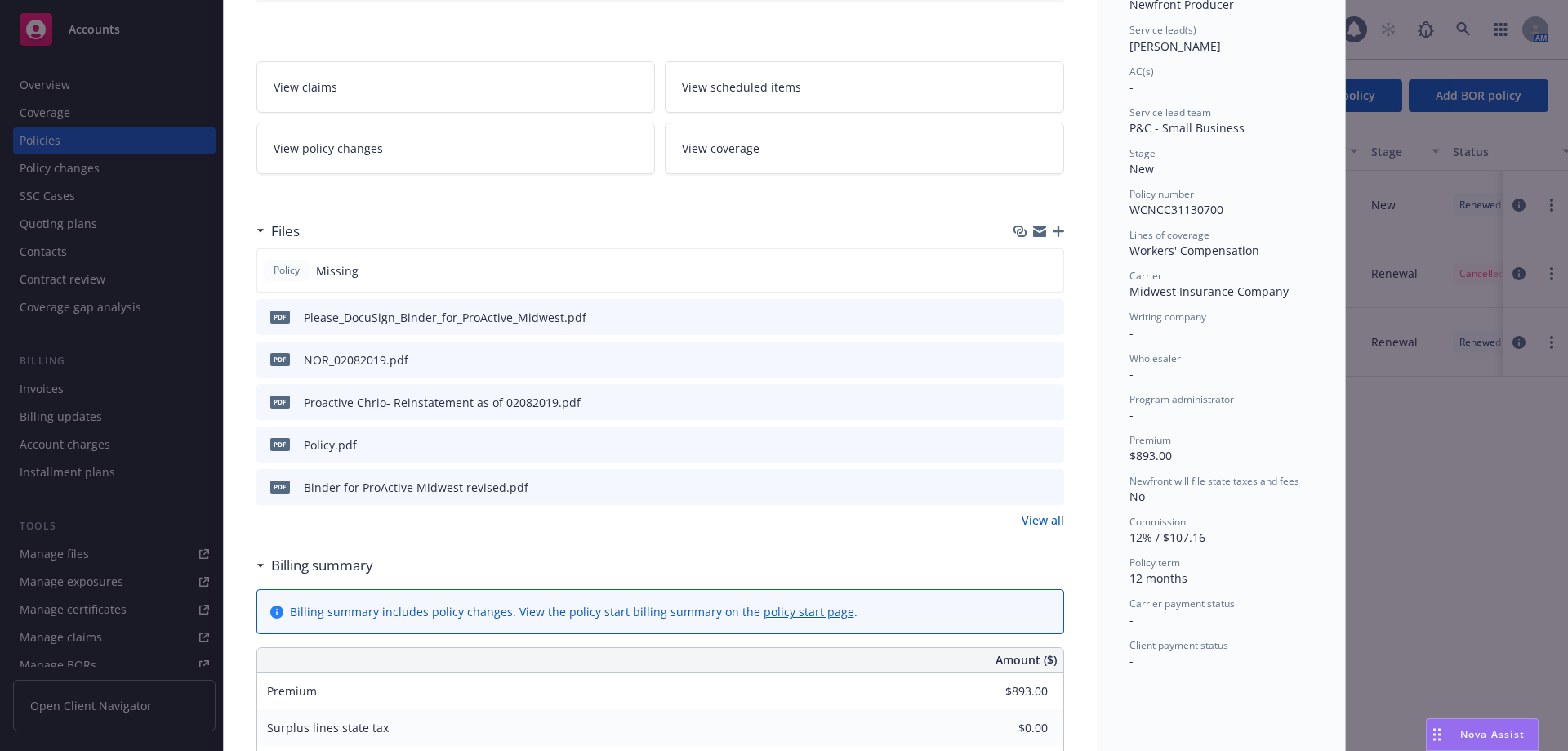
scroll to position [245, 0]
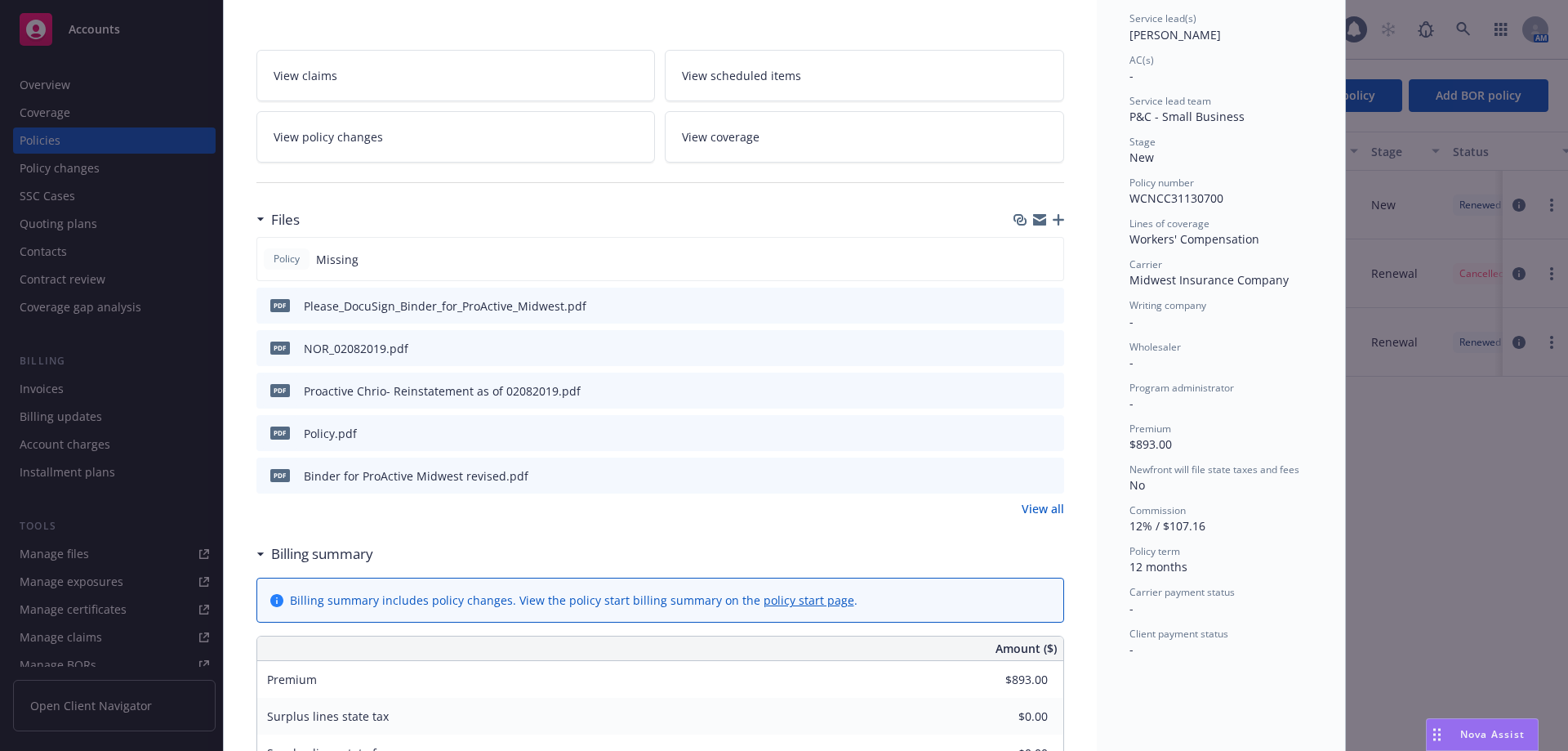
click at [1041, 435] on icon "preview file" at bounding box center [1049, 432] width 15 height 11
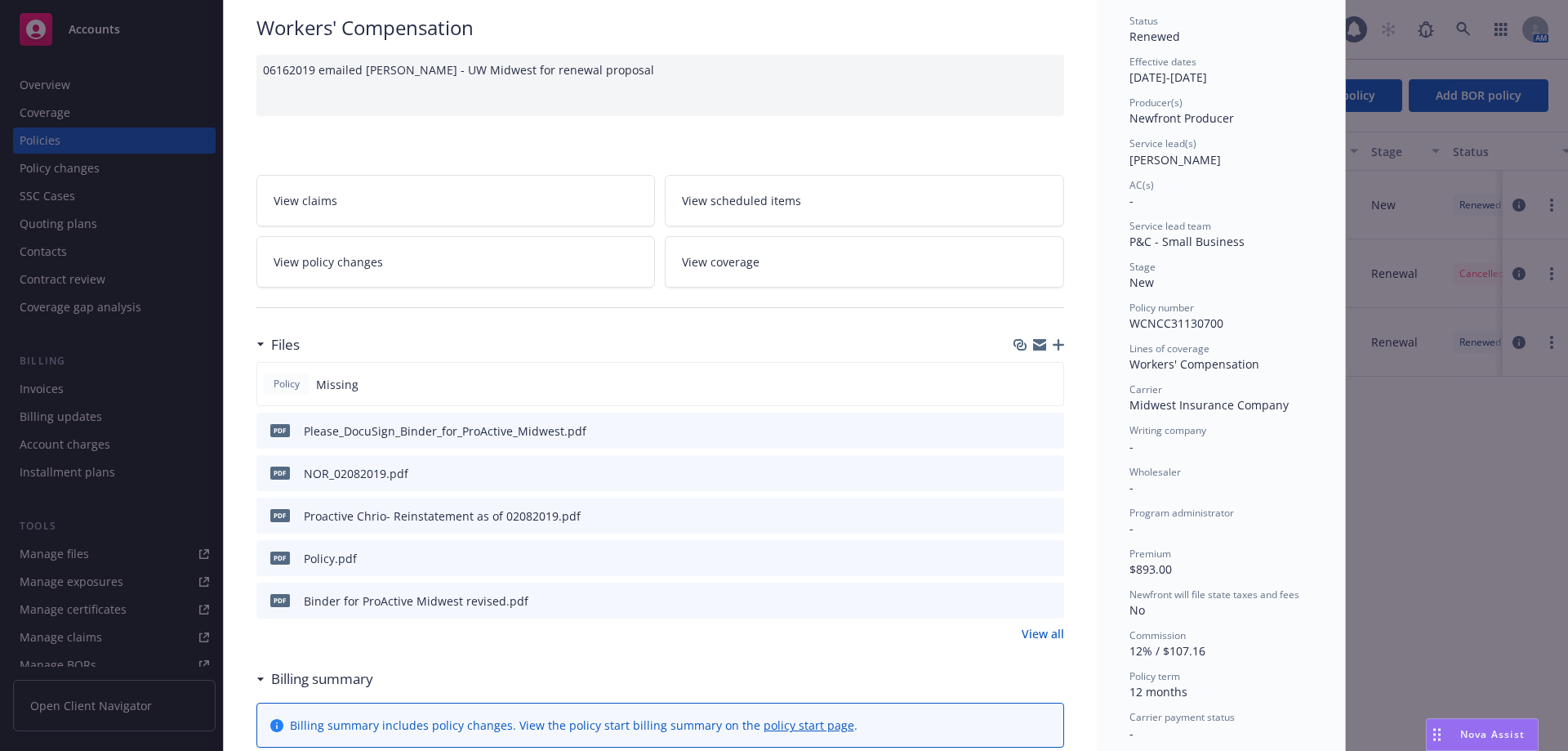
scroll to position [0, 0]
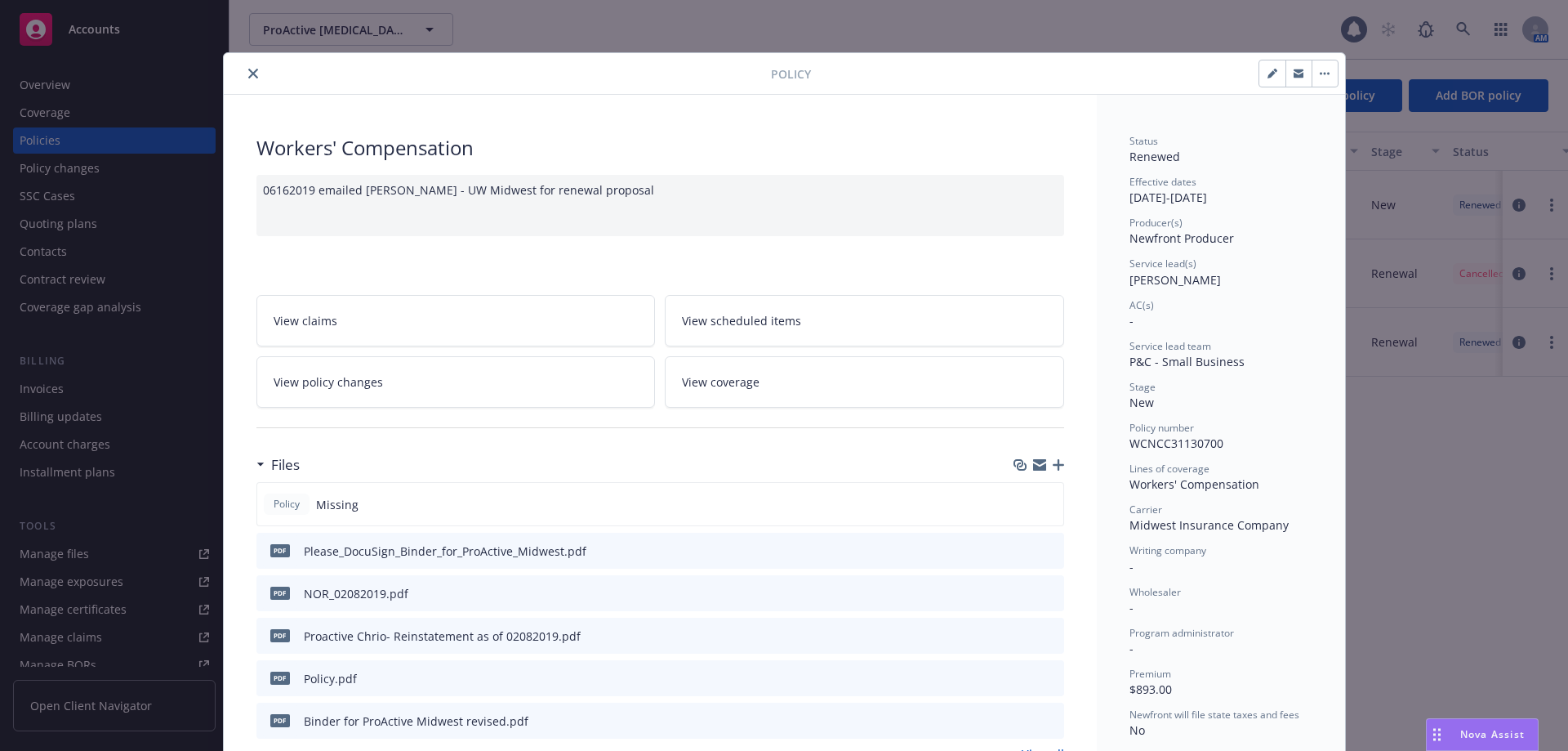
click at [243, 74] on button "close" at bounding box center [253, 73] width 20 height 20
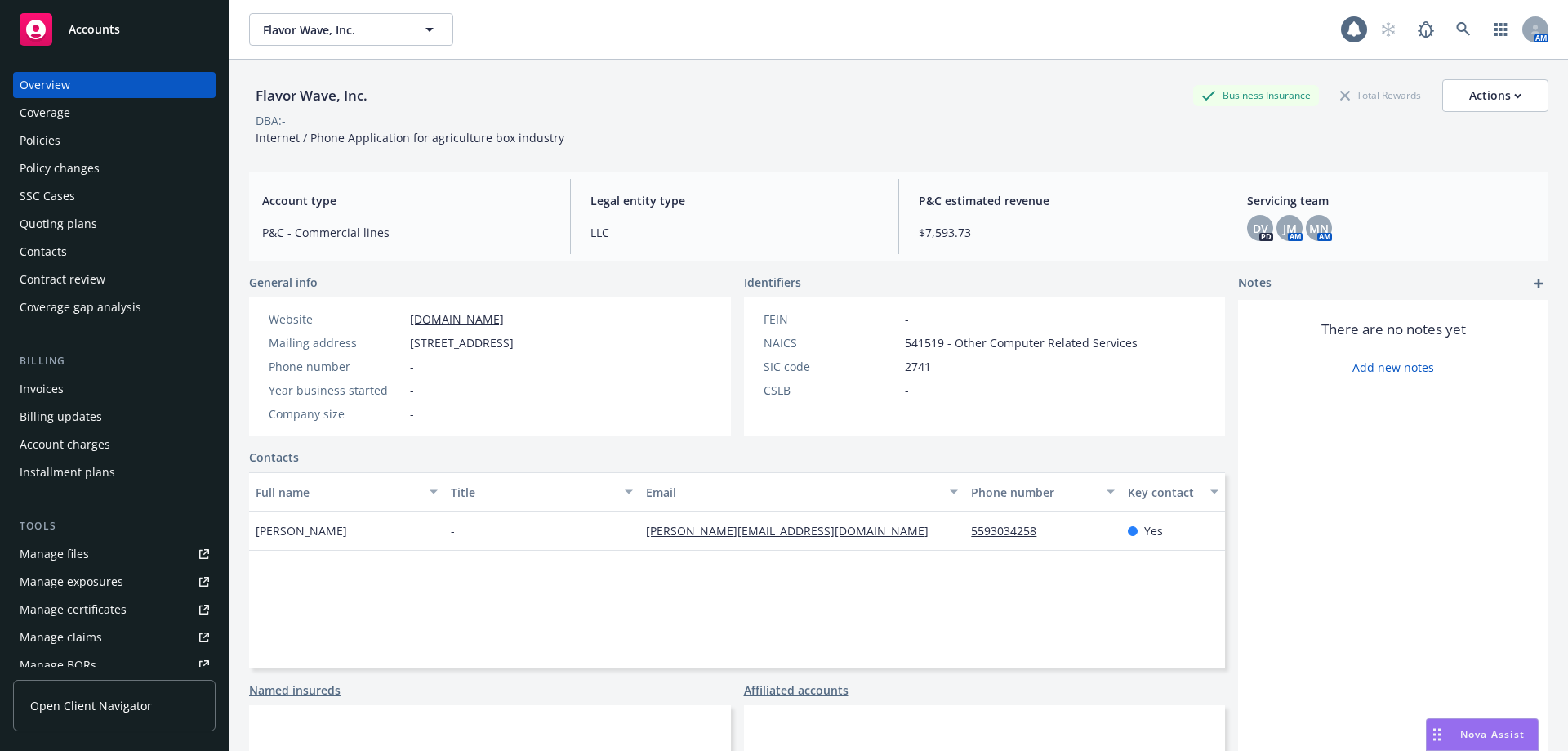
click at [94, 153] on div "Overview Coverage Policies Policy changes SSC Cases Quoting plans Contacts Cont…" at bounding box center [114, 195] width 203 height 248
click at [94, 148] on div "Policies" at bounding box center [114, 140] width 189 height 26
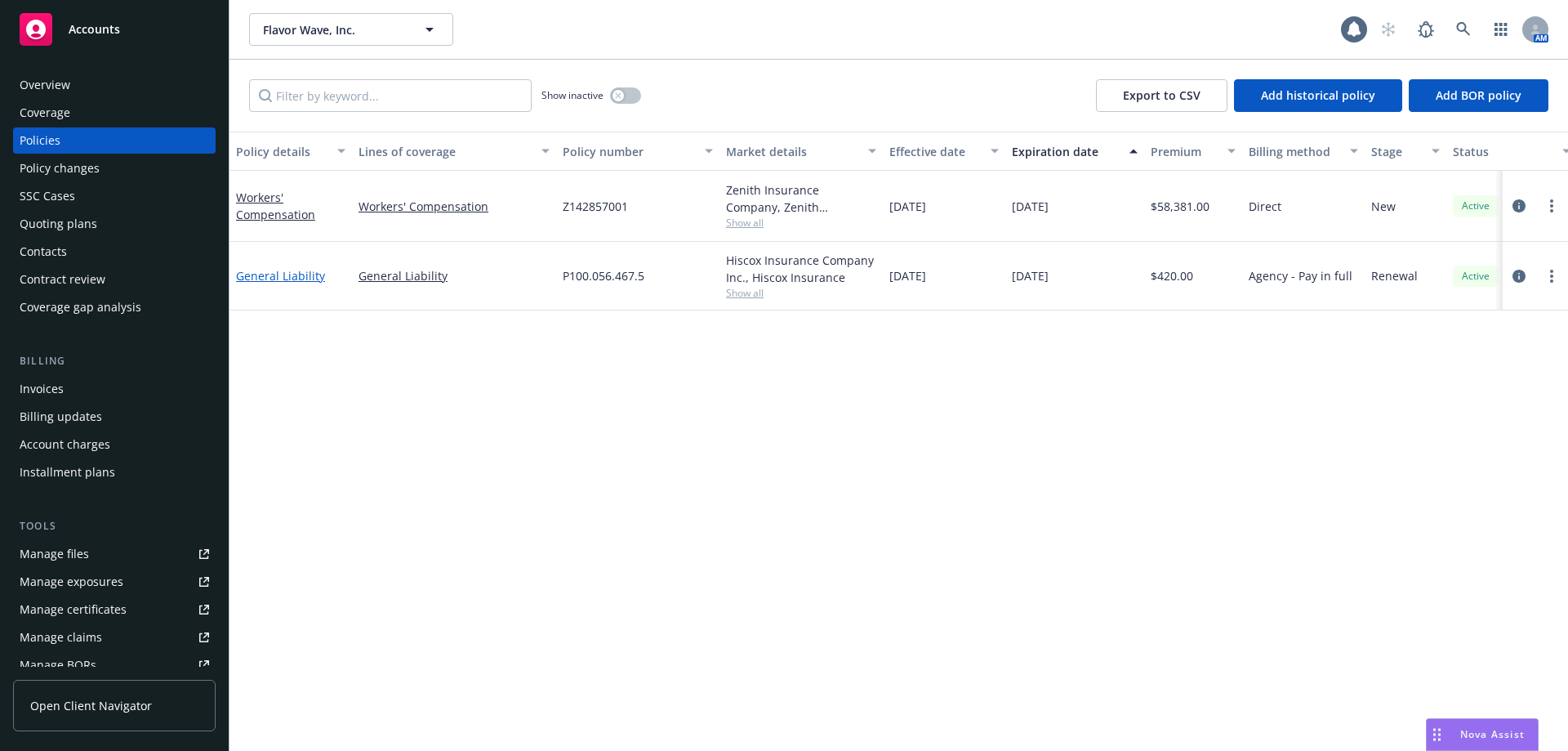
click at [266, 273] on link "General Liability" at bounding box center [281, 275] width 89 height 16
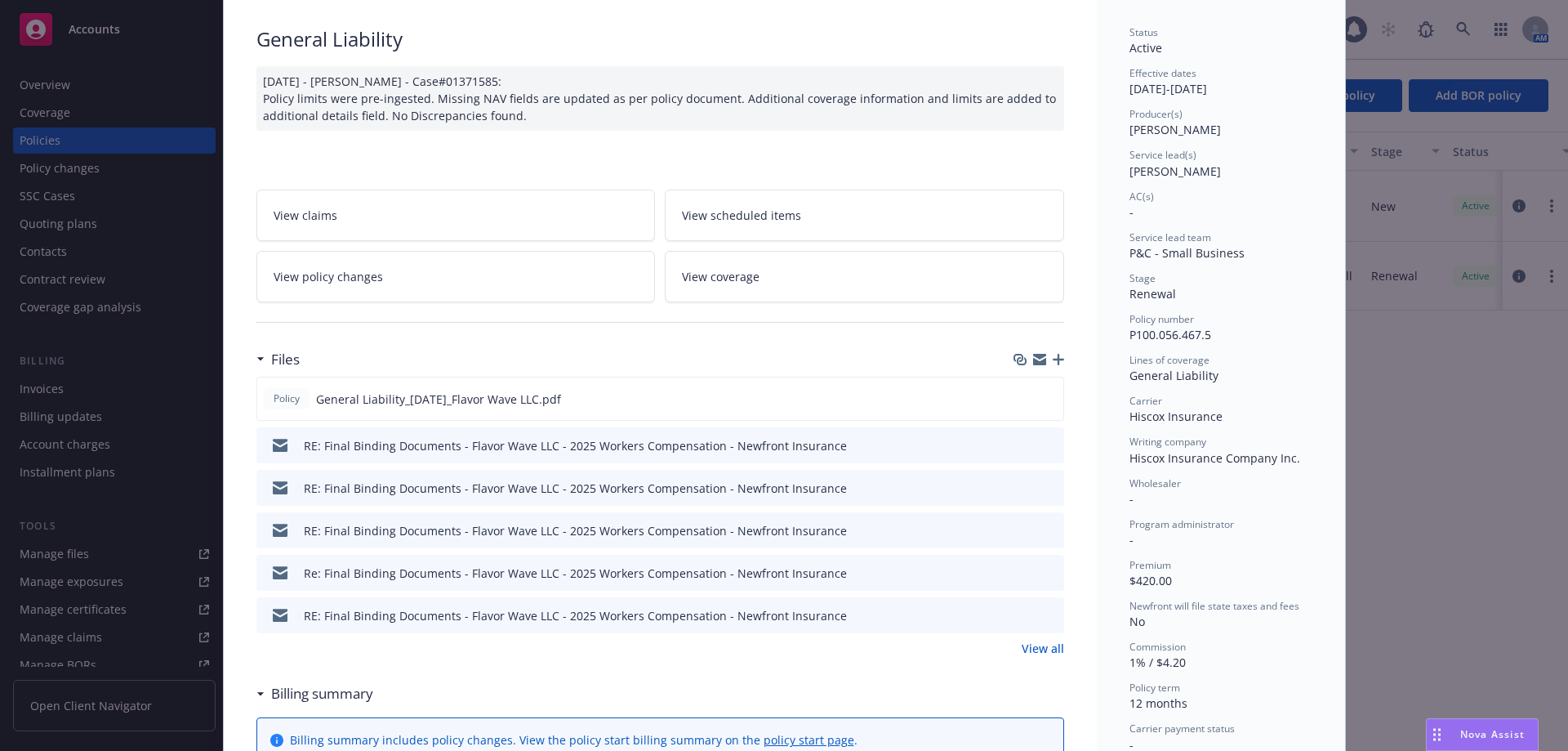
scroll to position [245, 0]
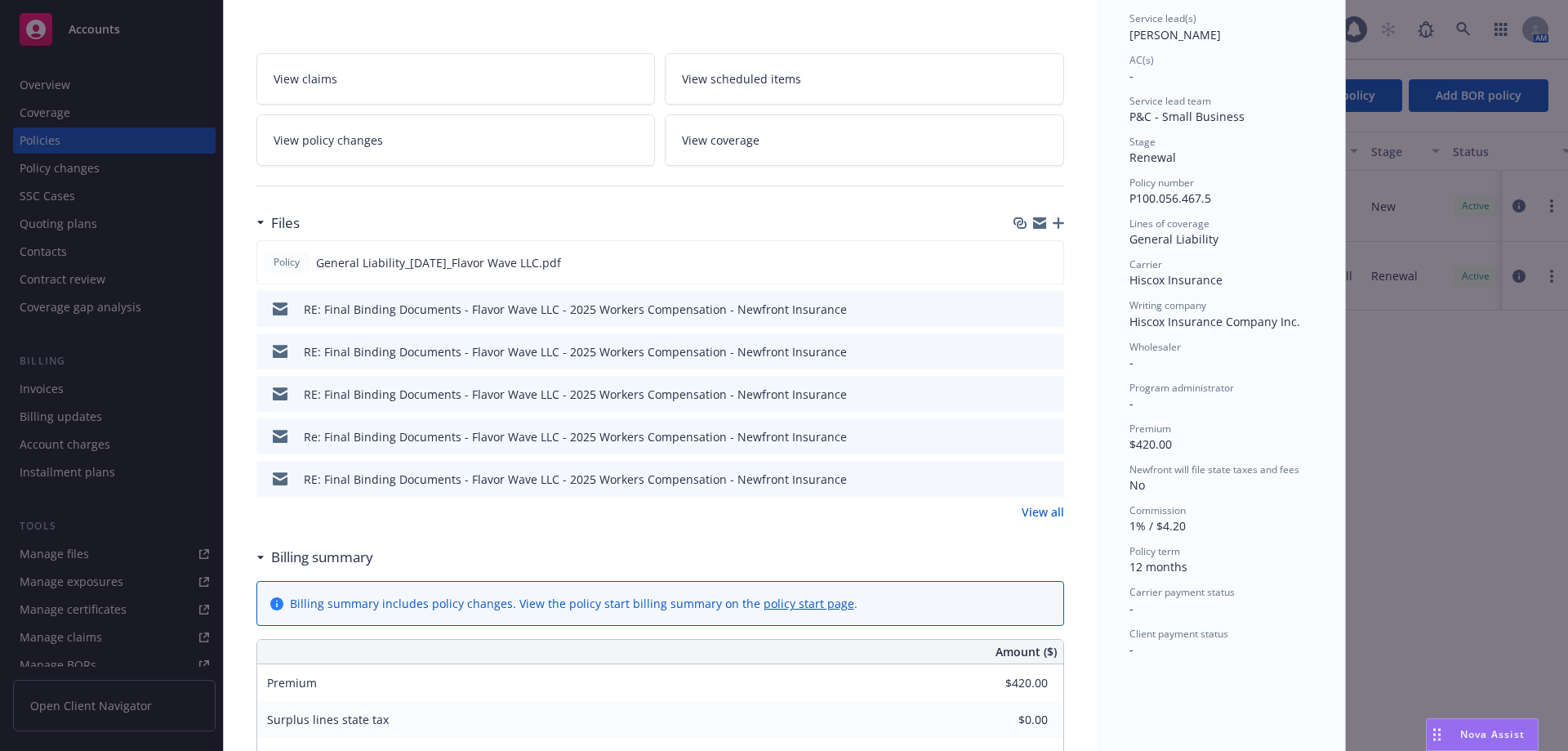
click at [1045, 514] on link "View all" at bounding box center [1043, 512] width 43 height 17
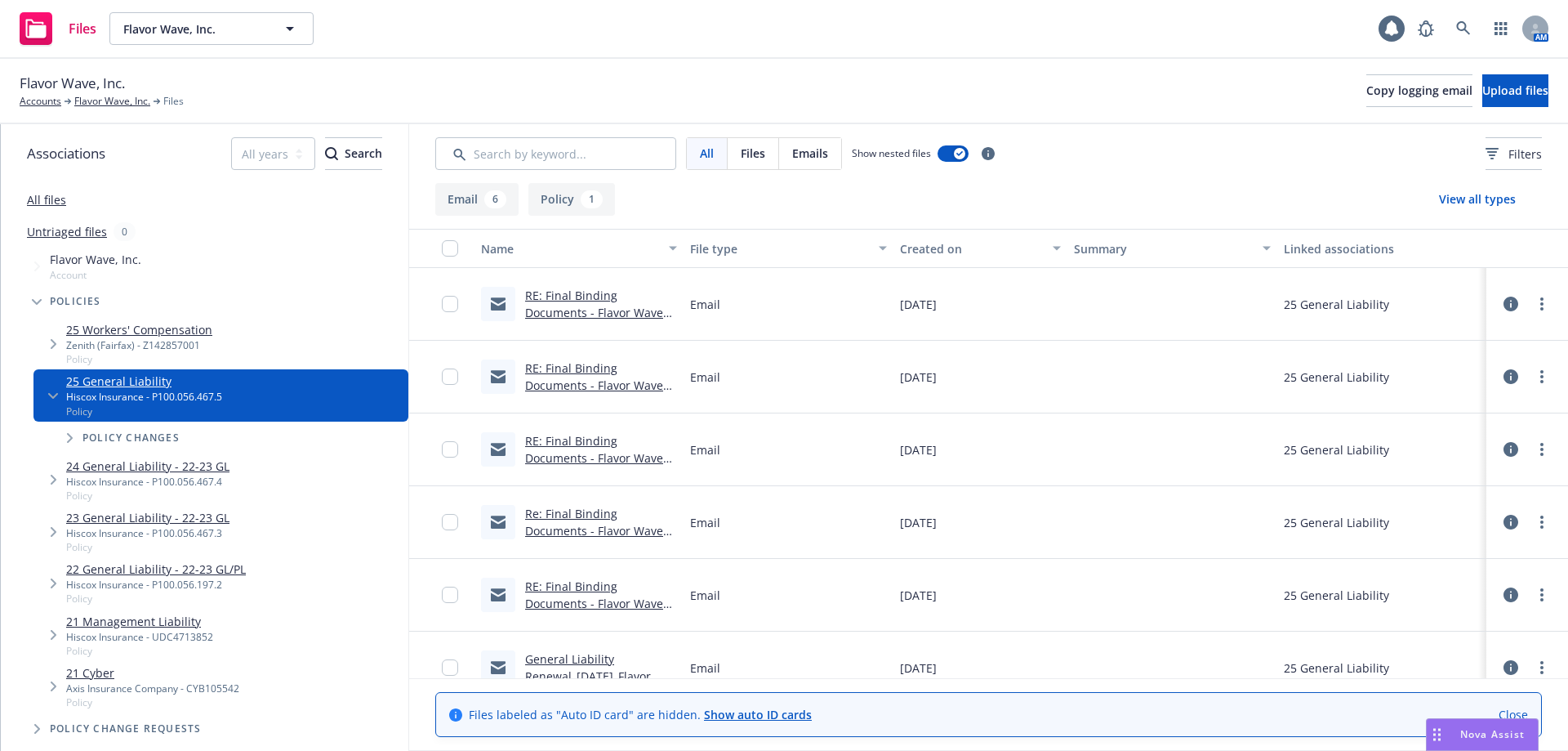
click at [132, 464] on link "24 General Liability - 22-23 GL" at bounding box center [148, 466] width 163 height 17
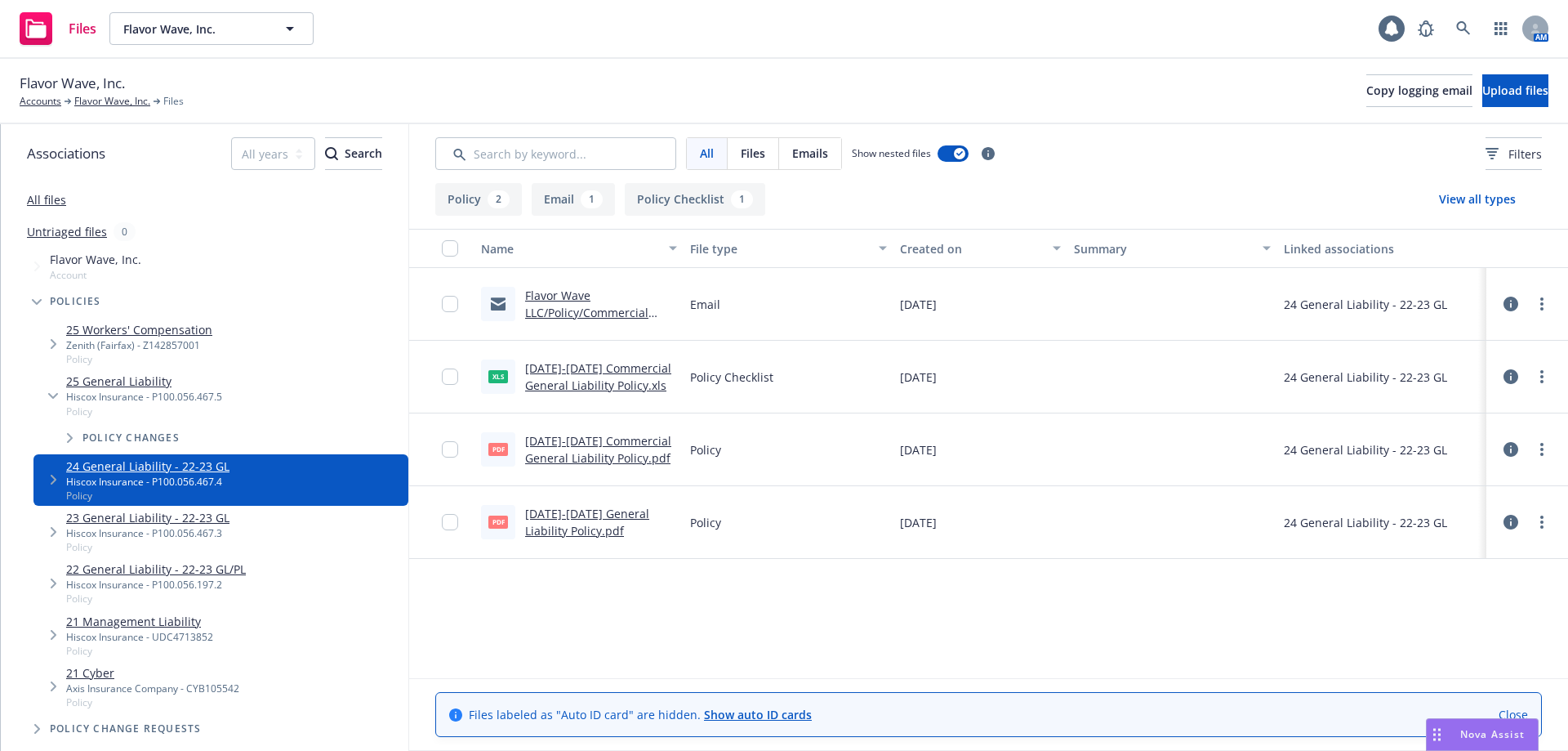
click at [559, 514] on link "2024-2025 General Liability Policy.pdf" at bounding box center [587, 521] width 124 height 33
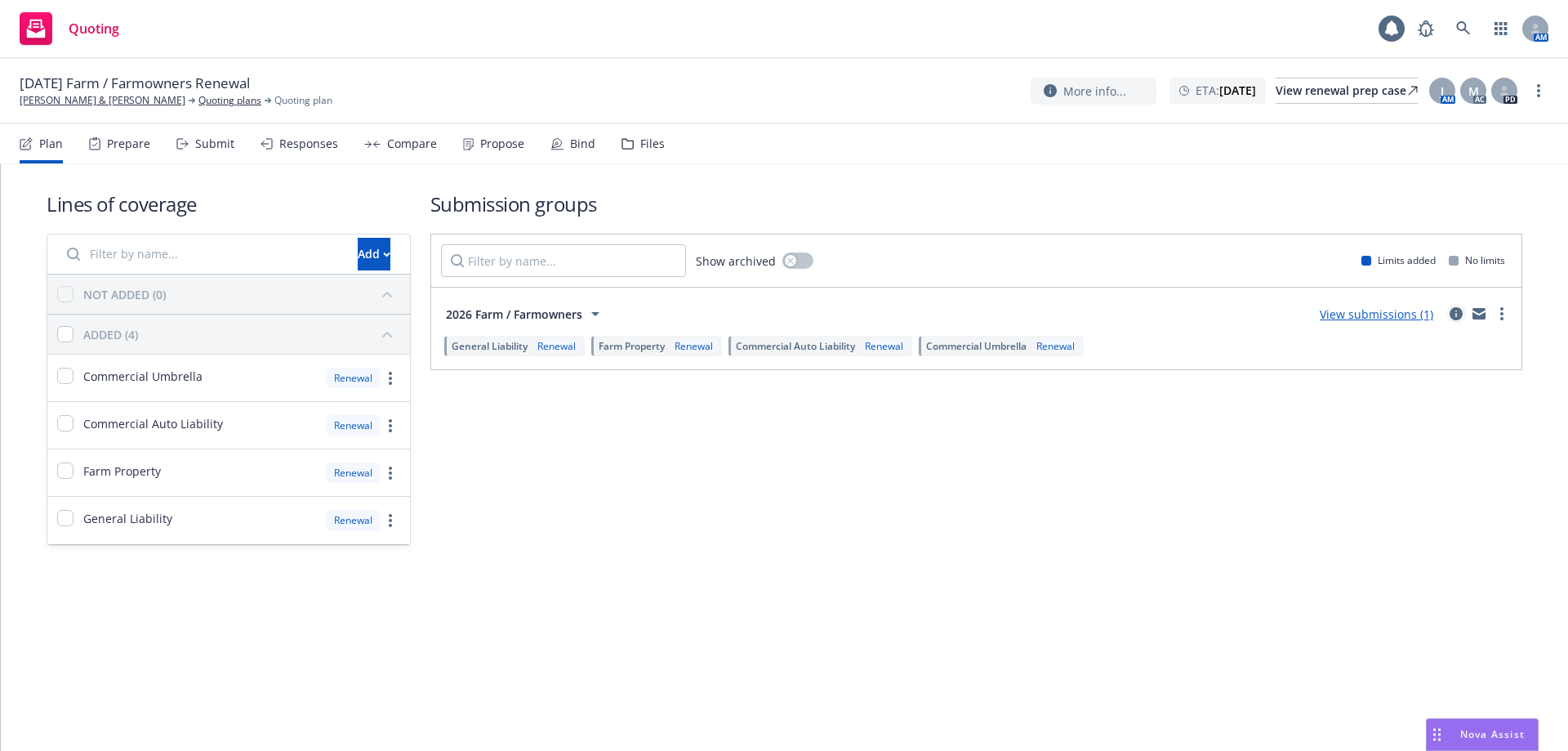
click at [1457, 316] on icon "circleInformation" at bounding box center [1457, 314] width 13 height 13
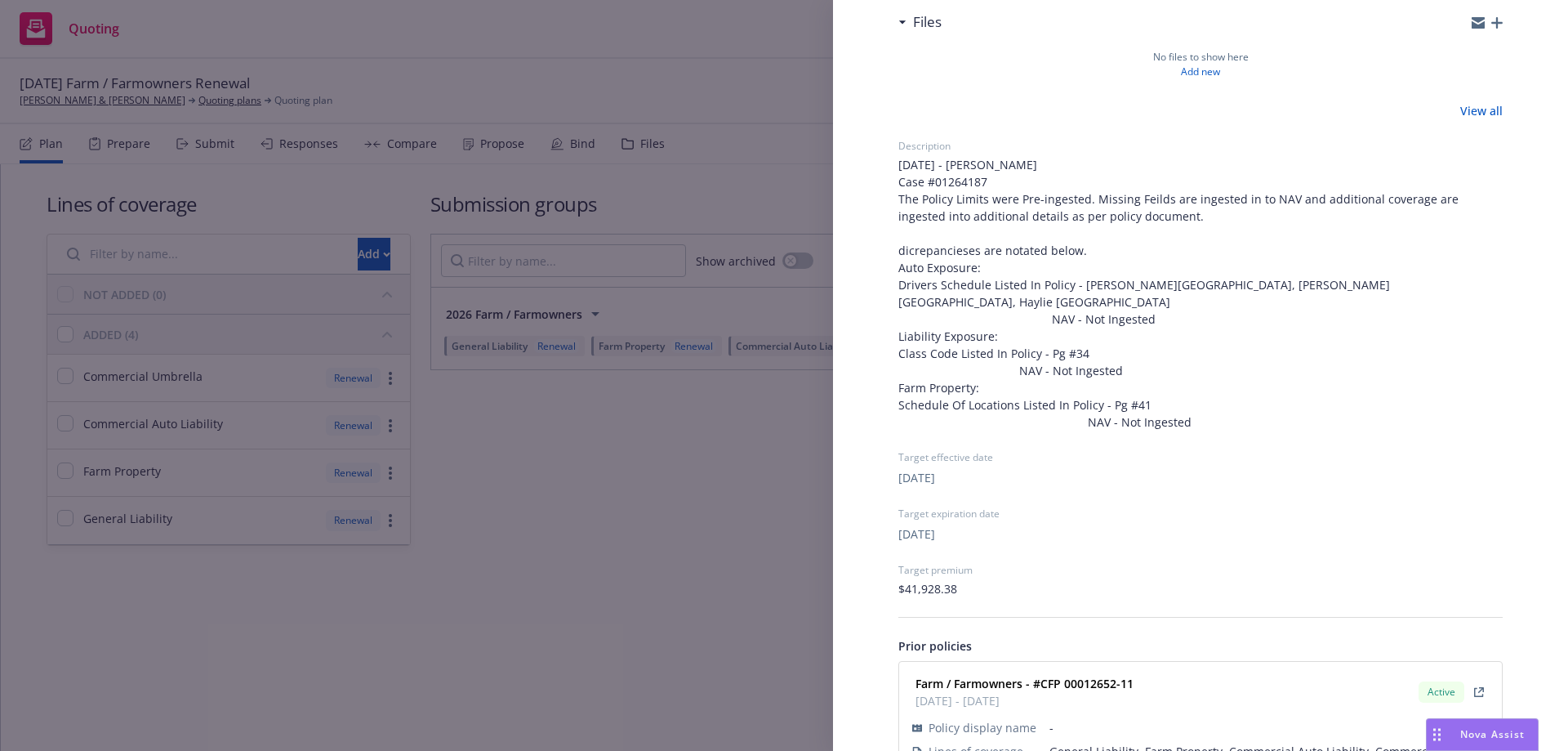
scroll to position [648, 0]
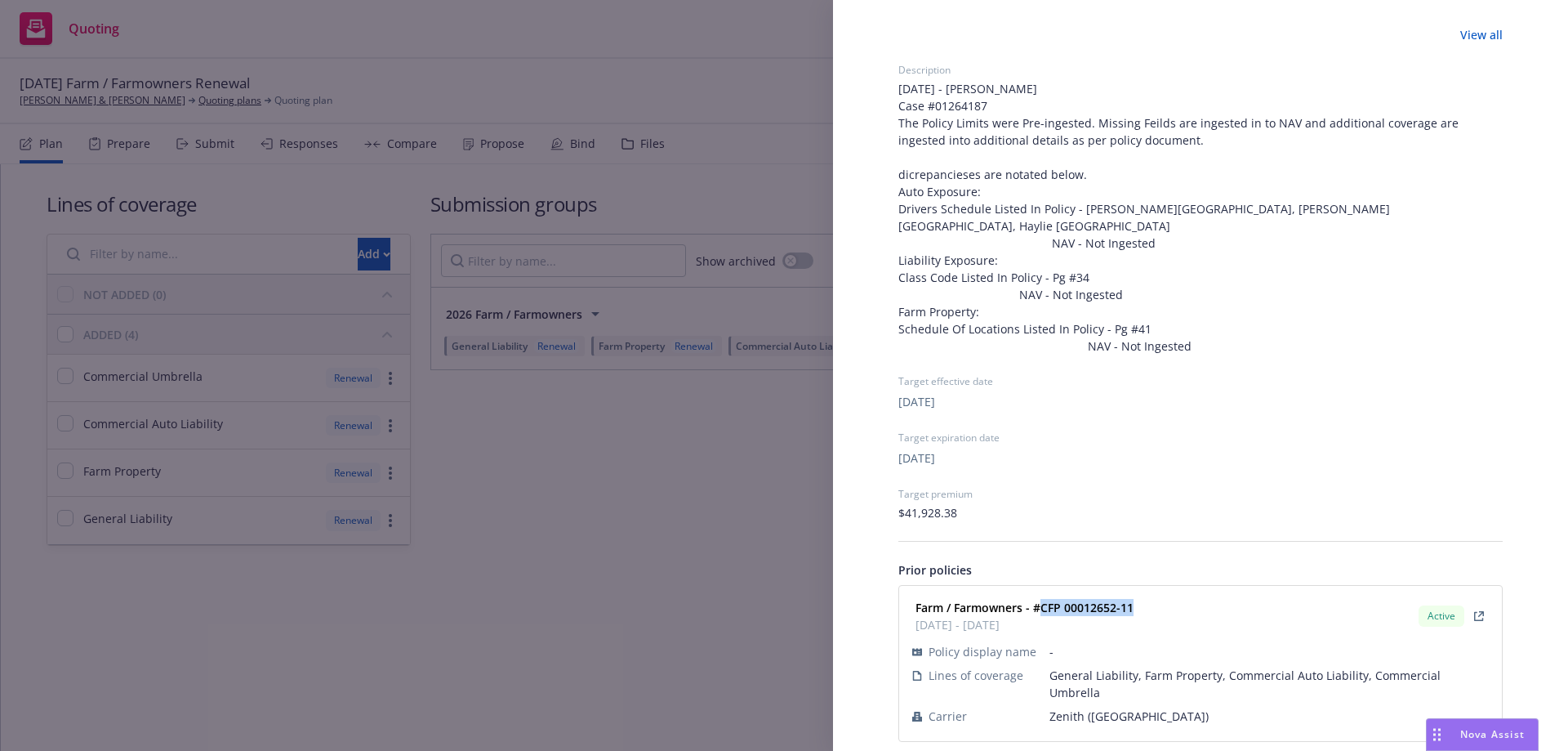
drag, startPoint x: 1140, startPoint y: 591, endPoint x: 1038, endPoint y: 594, distance: 102.0
click at [1038, 596] on div "Farm / Farmowners - #CFP 00012652-11 01/21/2025 - 01/21/2026 Active" at bounding box center [1201, 616] width 583 height 41
copy strong "CFP 00012652-11"
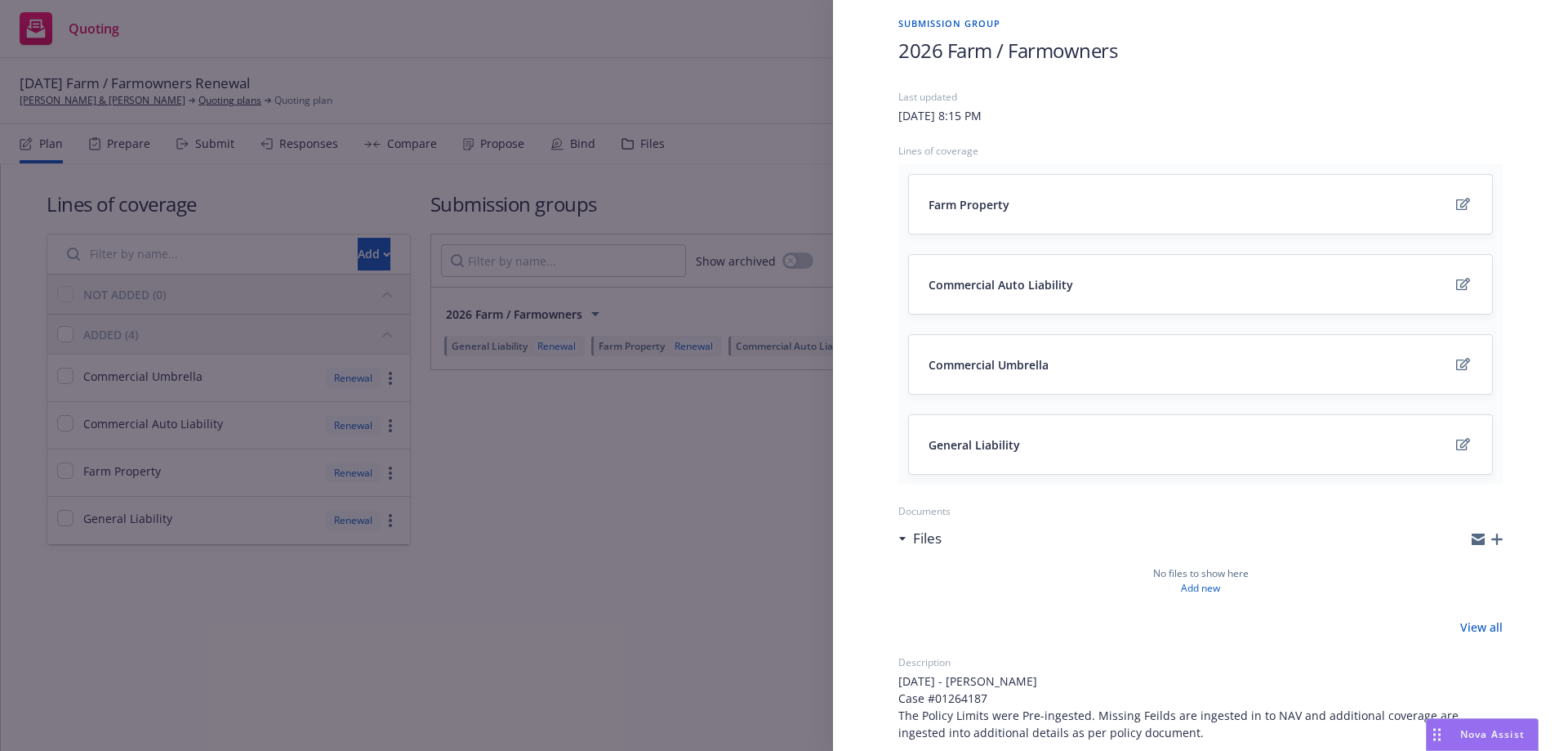
scroll to position [0, 0]
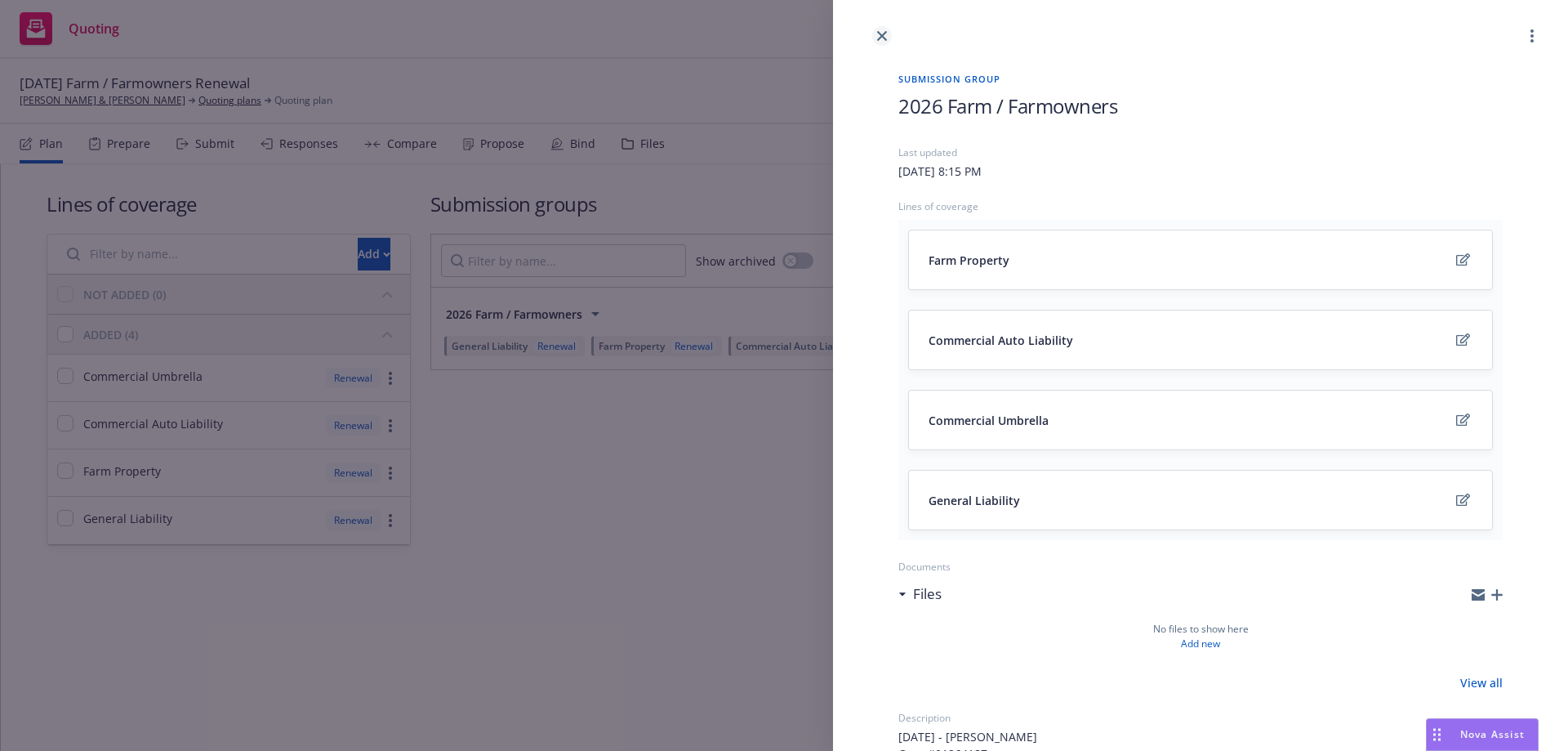
click at [876, 39] on link "close" at bounding box center [882, 35] width 20 height 20
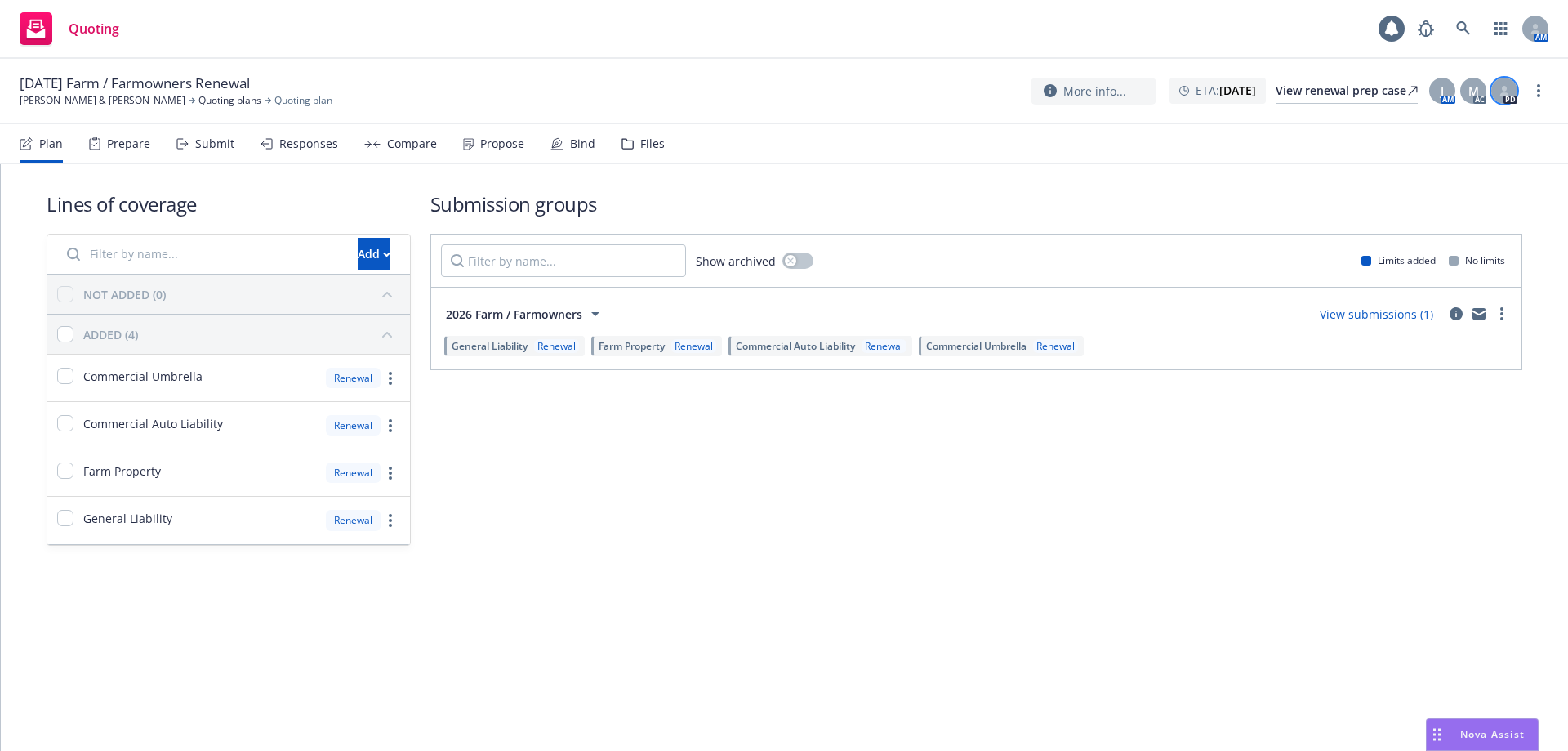
click at [1497, 91] on div at bounding box center [1504, 91] width 26 height 26
click at [107, 146] on div "Prepare" at bounding box center [128, 144] width 44 height 13
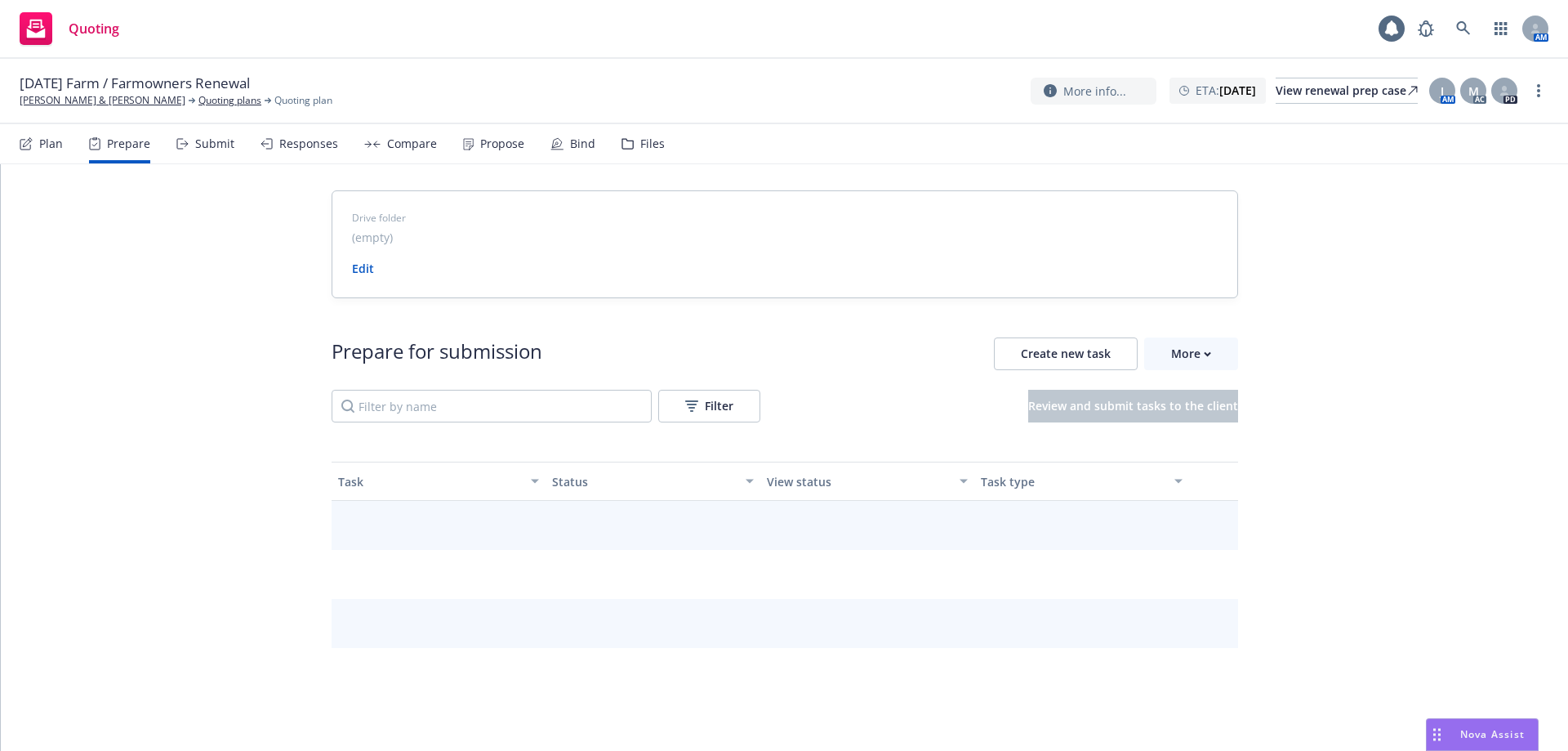
click at [262, 152] on div "Responses" at bounding box center [299, 144] width 78 height 39
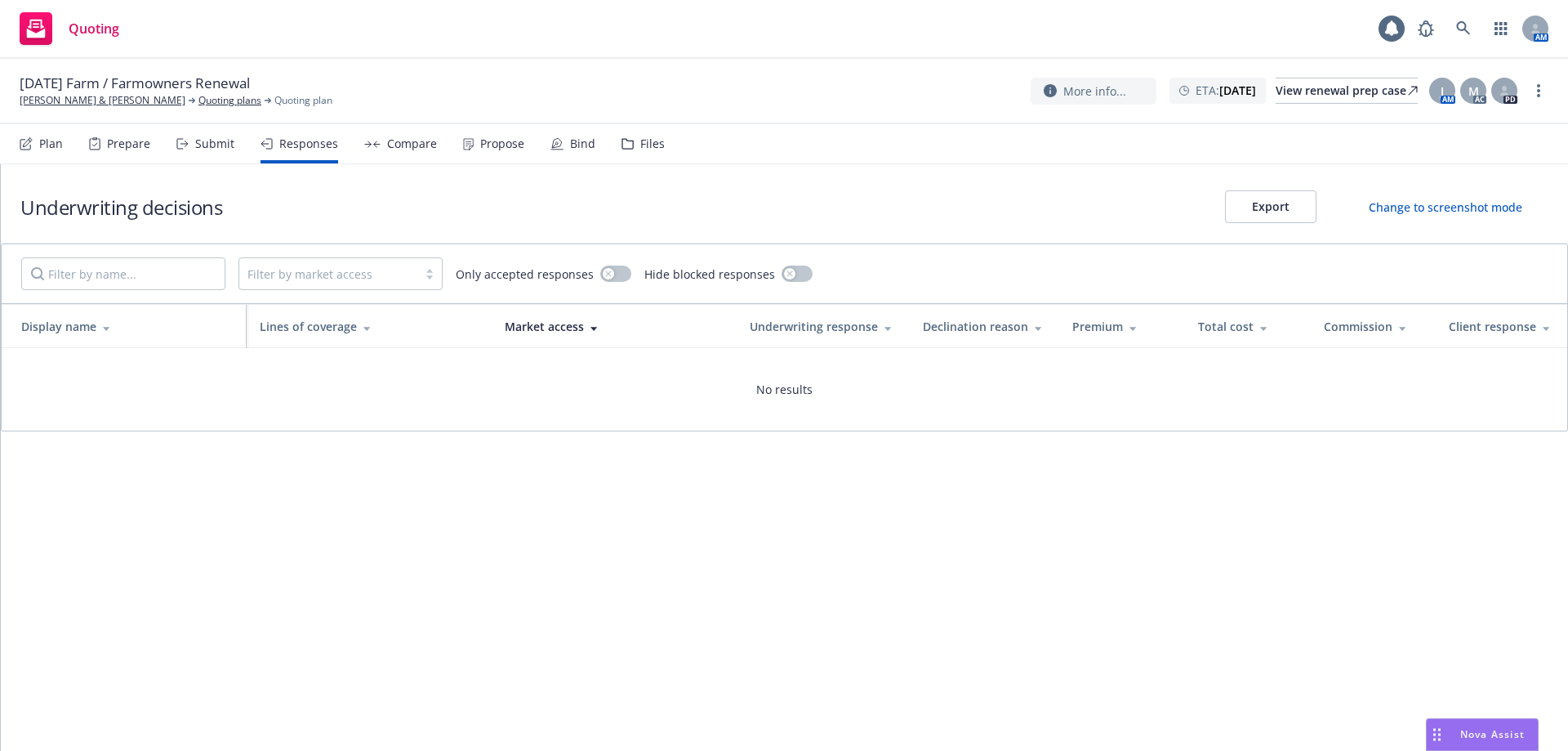
click at [220, 152] on div "Submit" at bounding box center [205, 144] width 58 height 39
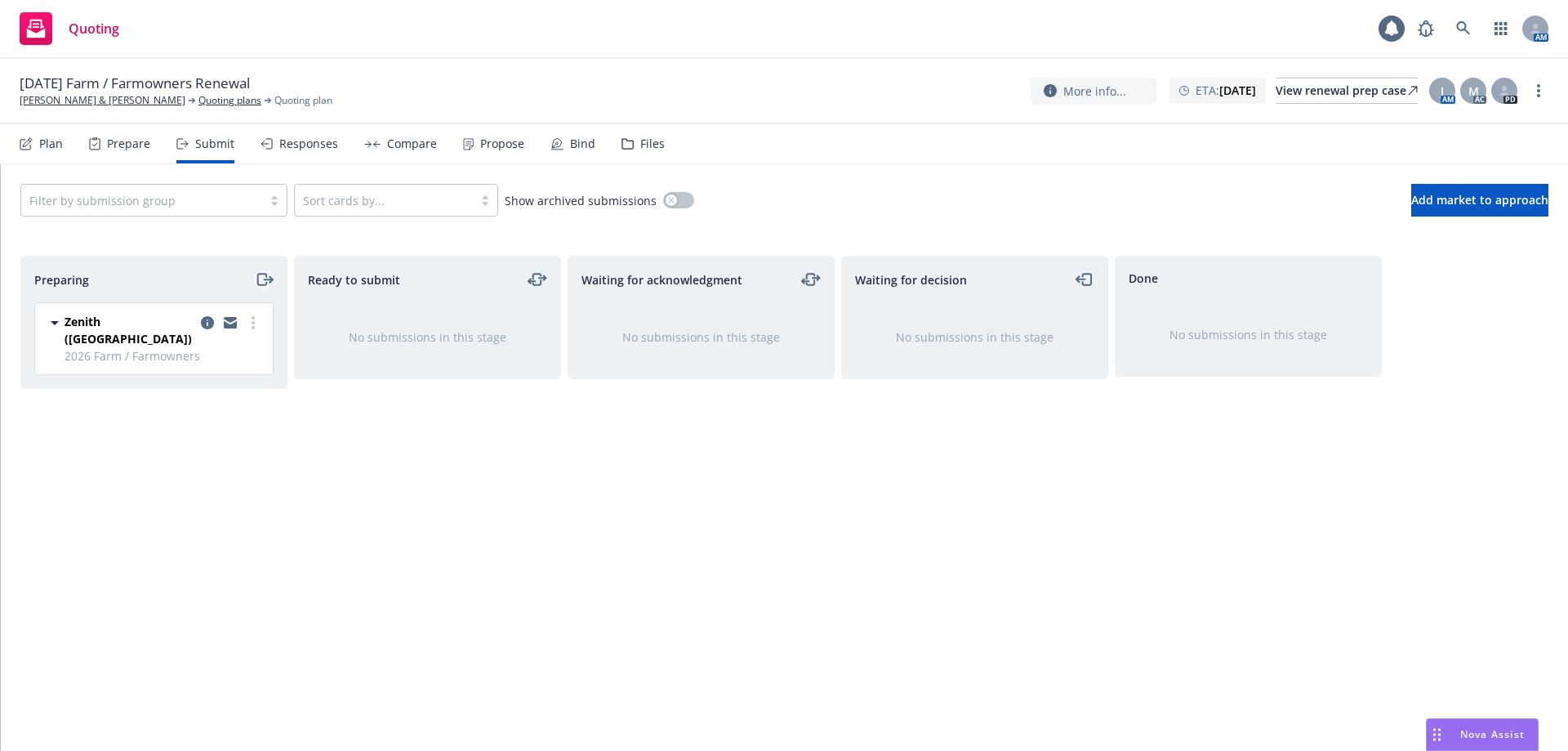
click at [265, 283] on icon "moveRight" at bounding box center [264, 279] width 19 height 20
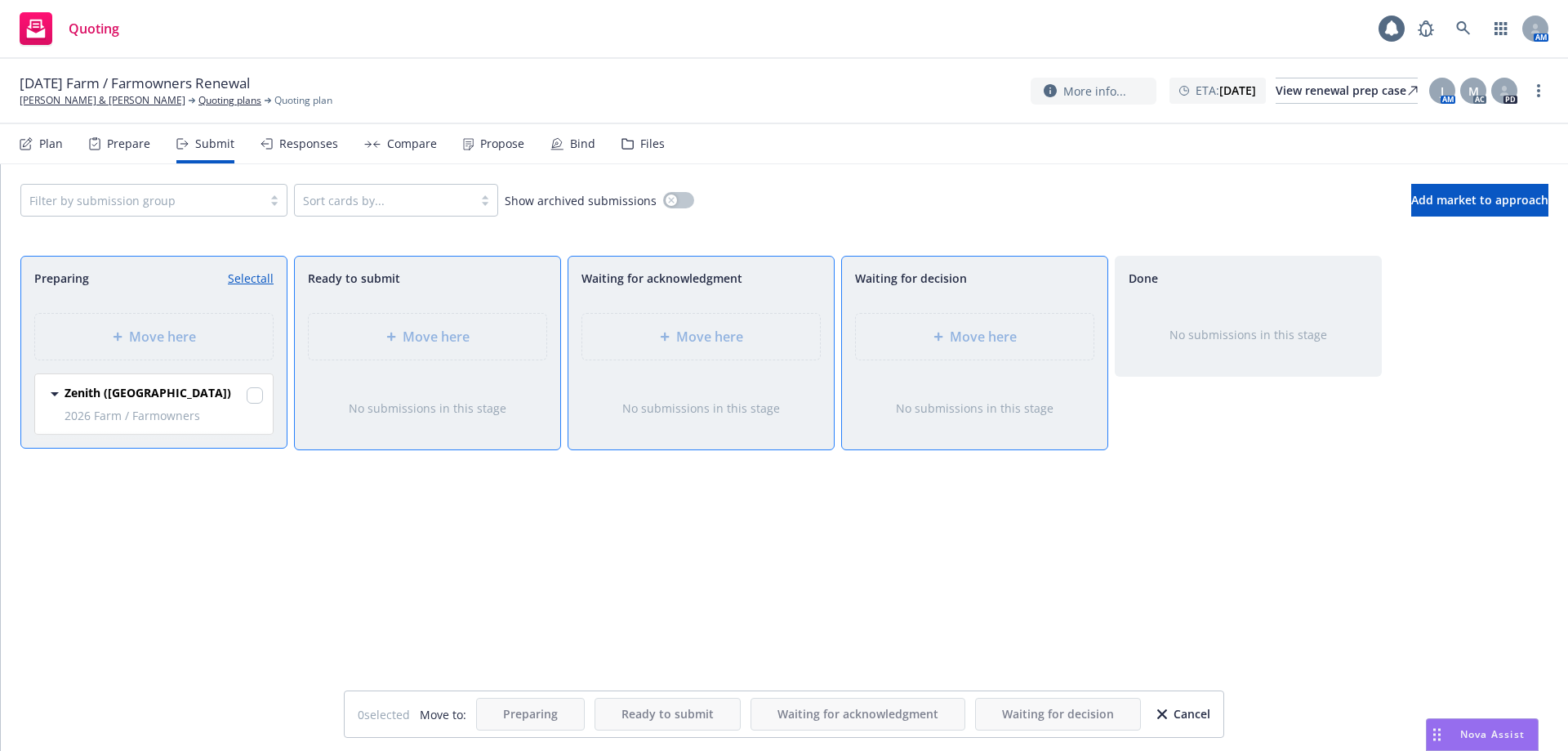
click at [242, 395] on div "Zenith ([GEOGRAPHIC_DATA])" at bounding box center [163, 395] width 199 height 23
click at [241, 395] on div "Zenith ([GEOGRAPHIC_DATA])" at bounding box center [163, 395] width 199 height 23
click at [253, 395] on input "checkbox" at bounding box center [255, 396] width 17 height 17
checkbox input "true"
click at [349, 345] on div "Move here" at bounding box center [427, 336] width 212 height 20
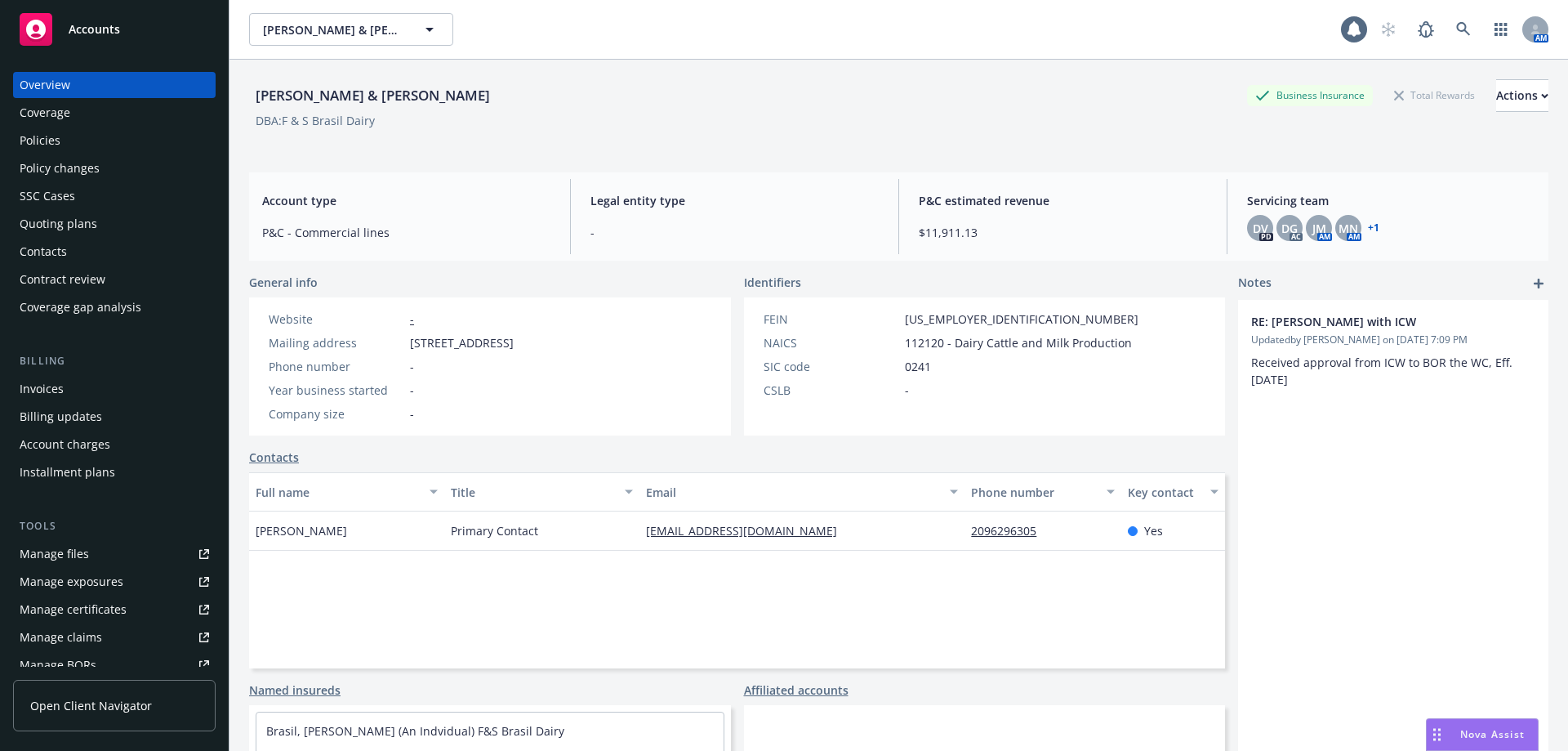
click at [64, 142] on div "Policies" at bounding box center [114, 140] width 189 height 26
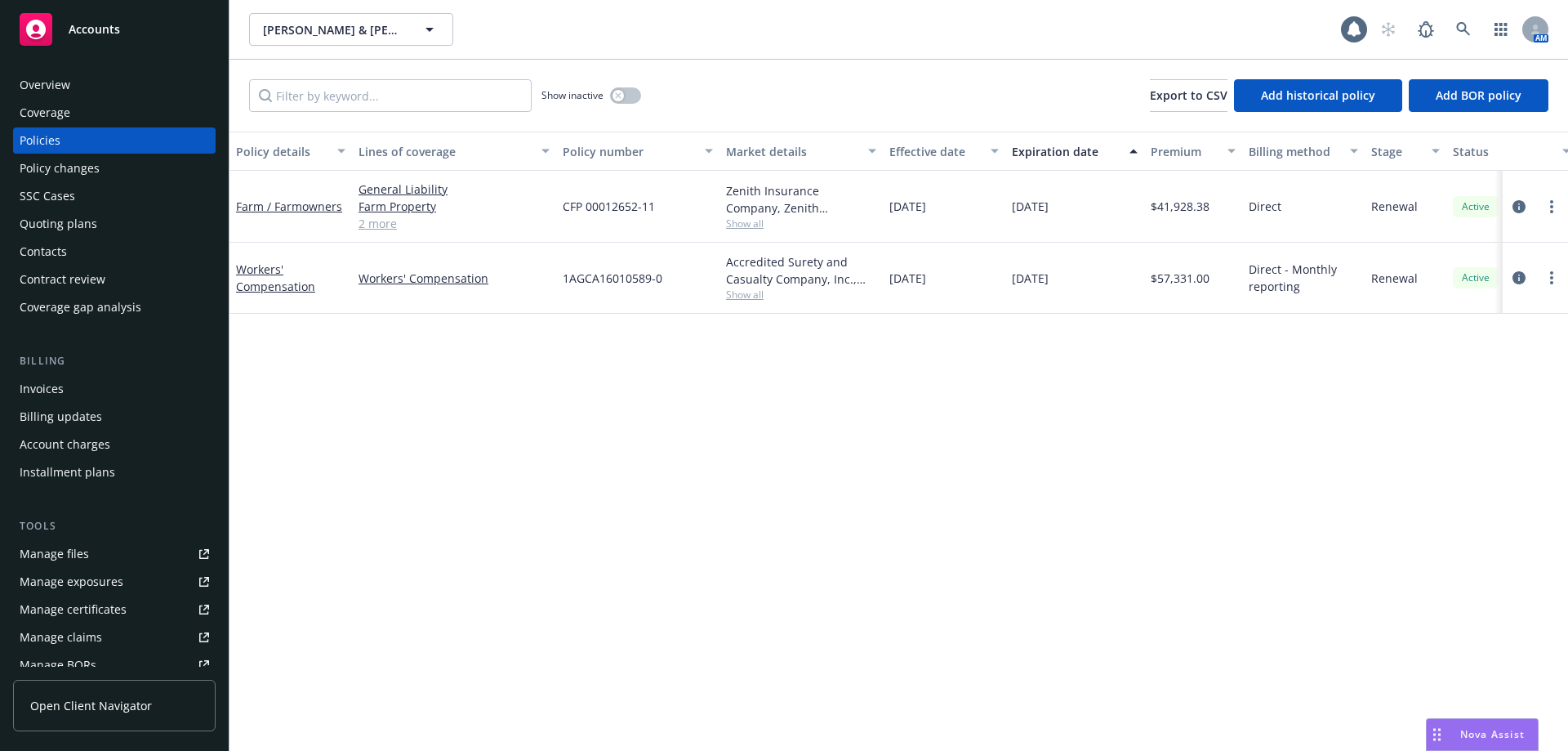
click at [274, 217] on div "Farm / Farmowners" at bounding box center [291, 206] width 123 height 72
click at [299, 204] on link "Farm / Farmowners" at bounding box center [289, 206] width 106 height 16
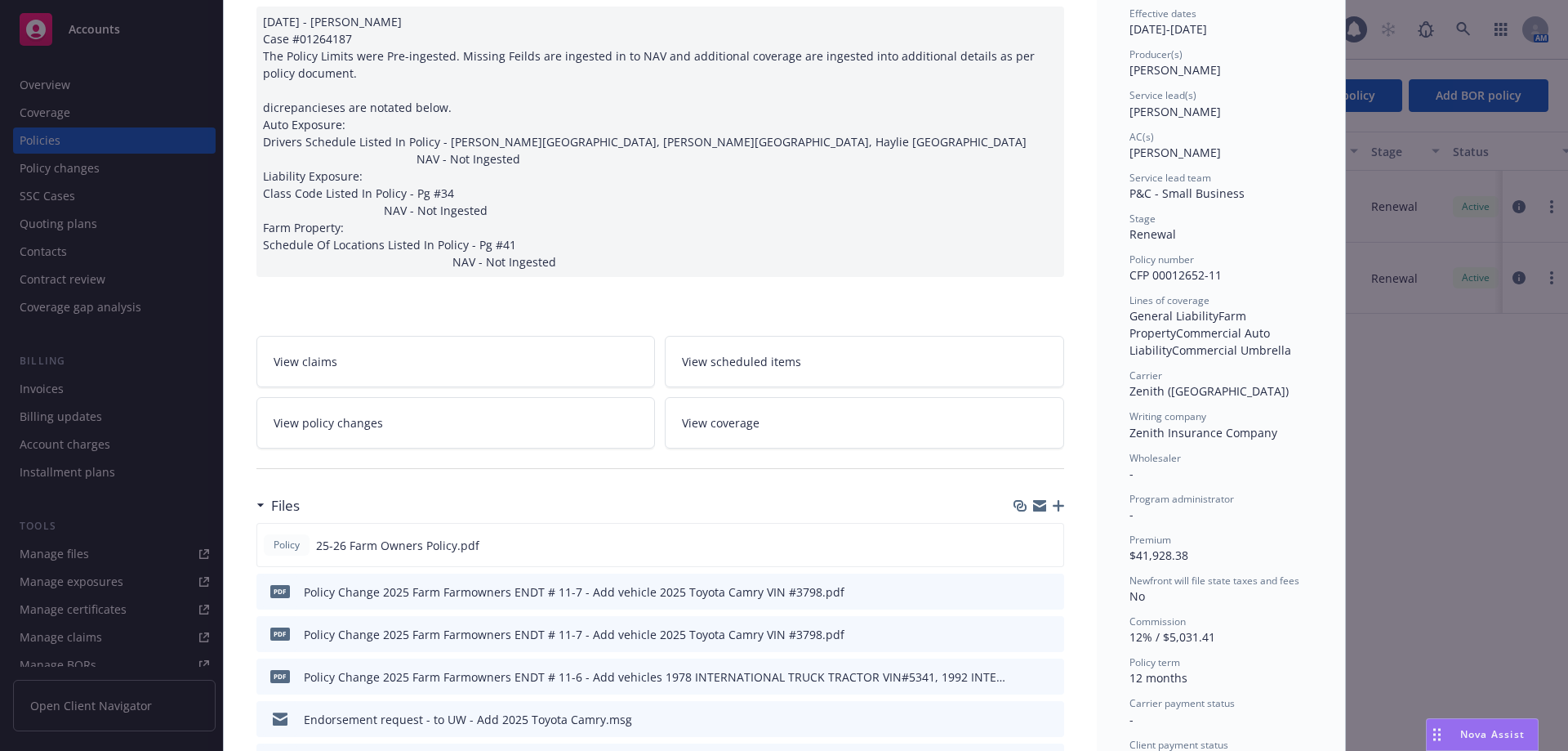
scroll to position [327, 0]
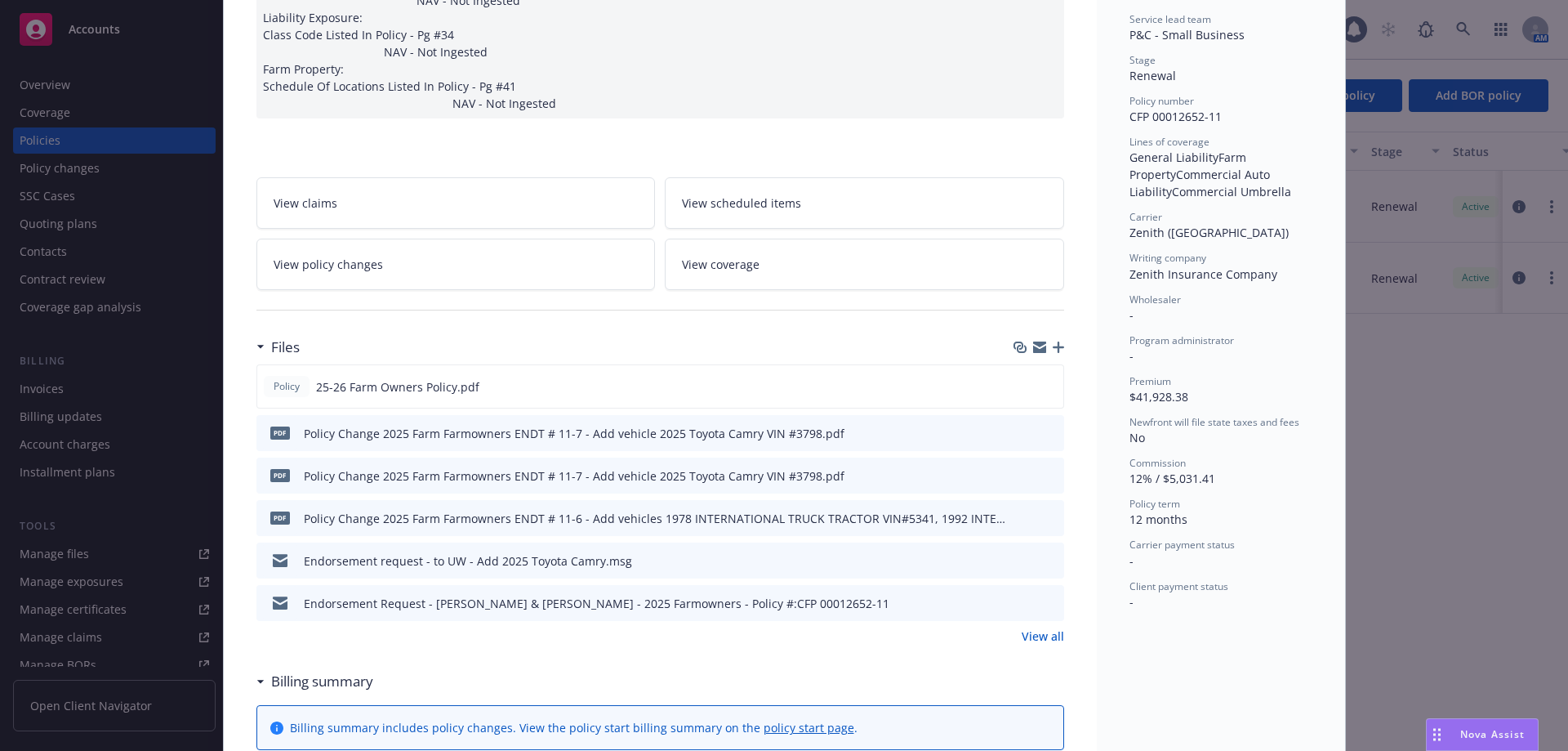
click at [1029, 640] on link "View all" at bounding box center [1043, 636] width 43 height 17
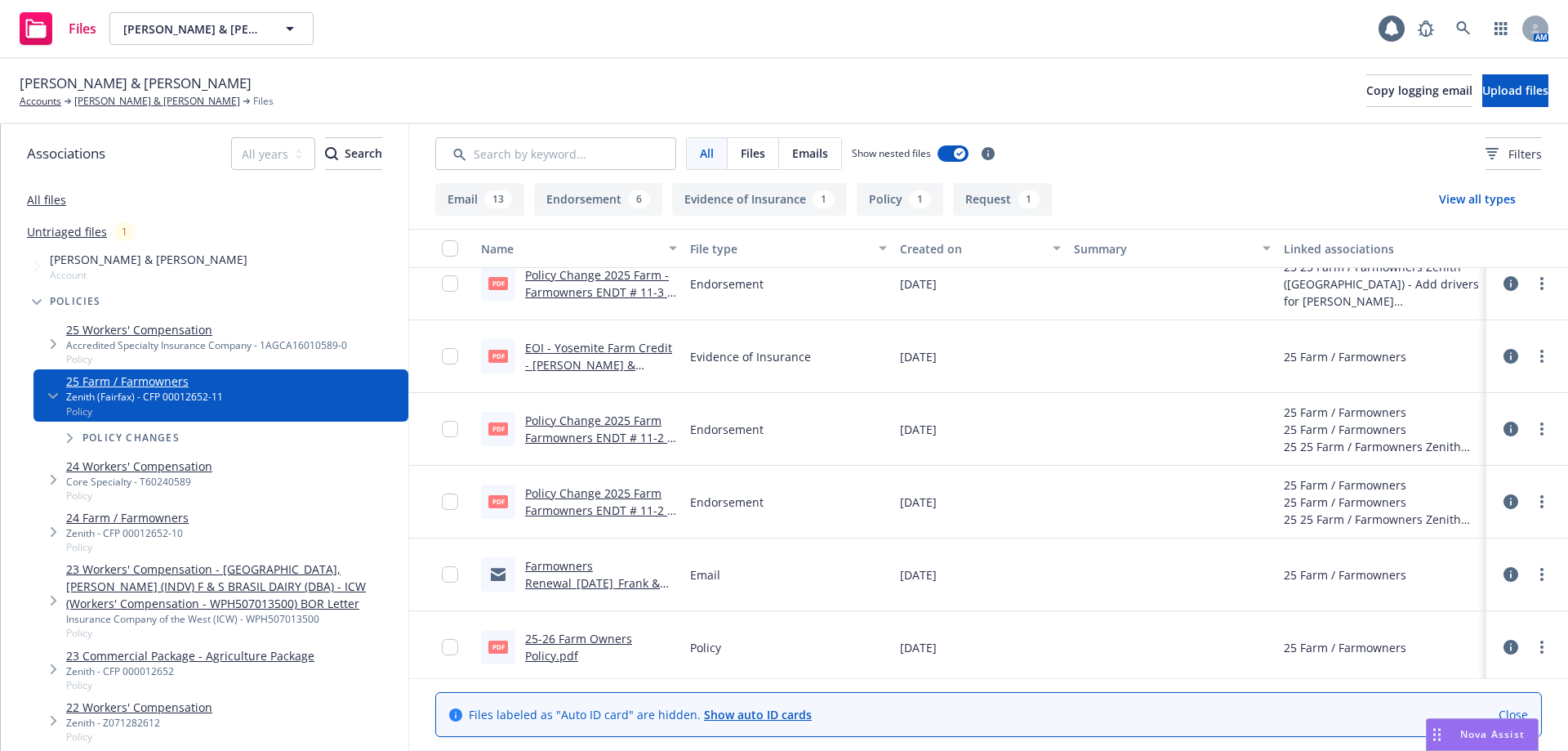
scroll to position [1178, 0]
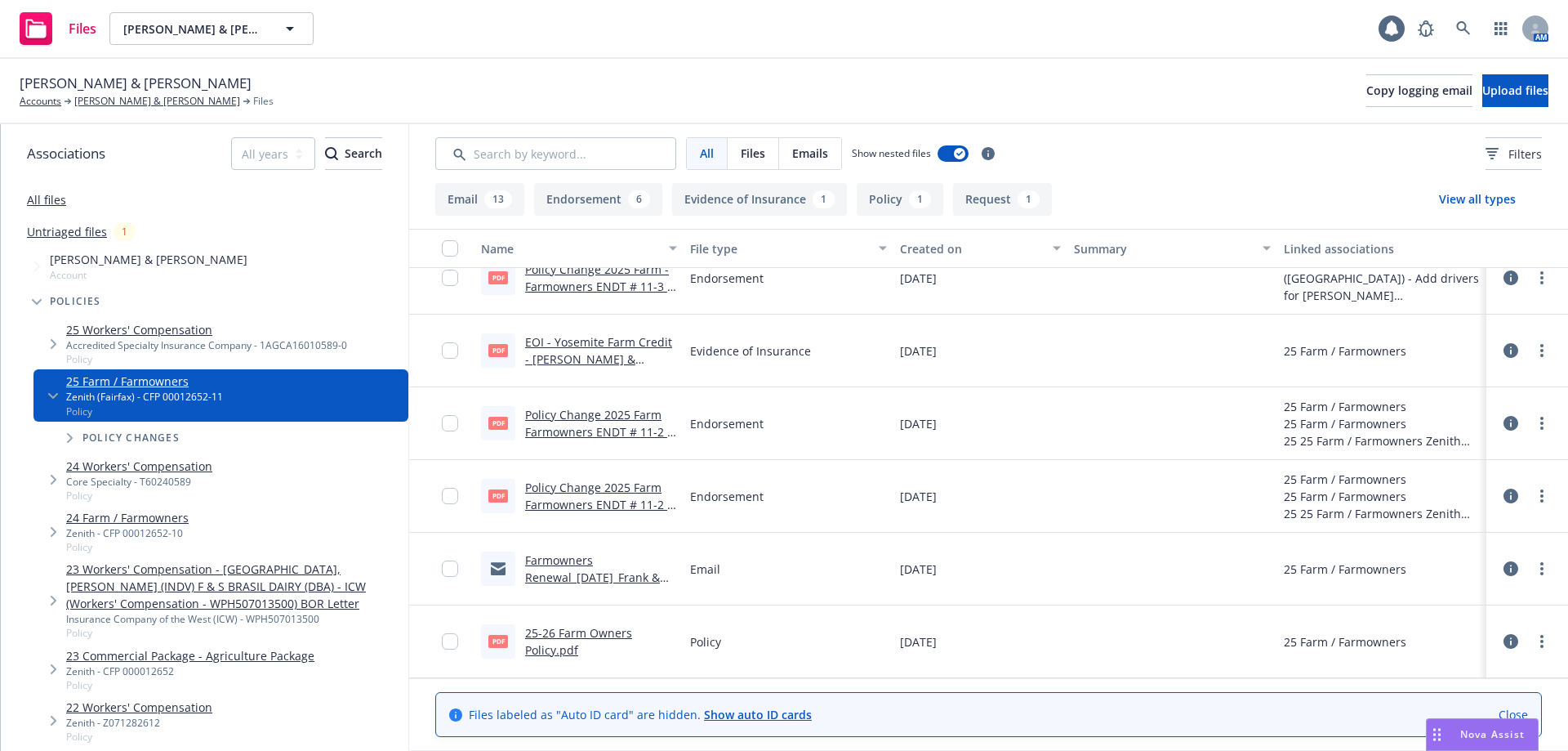
click at [547, 652] on link "25-26 Farm Owners Policy.pdf" at bounding box center [578, 641] width 107 height 33
click at [570, 584] on link "Farmowners Renewal_01-21-2025_Frank & Sarah Brasil_Newfront Insurance" at bounding box center [599, 577] width 150 height 50
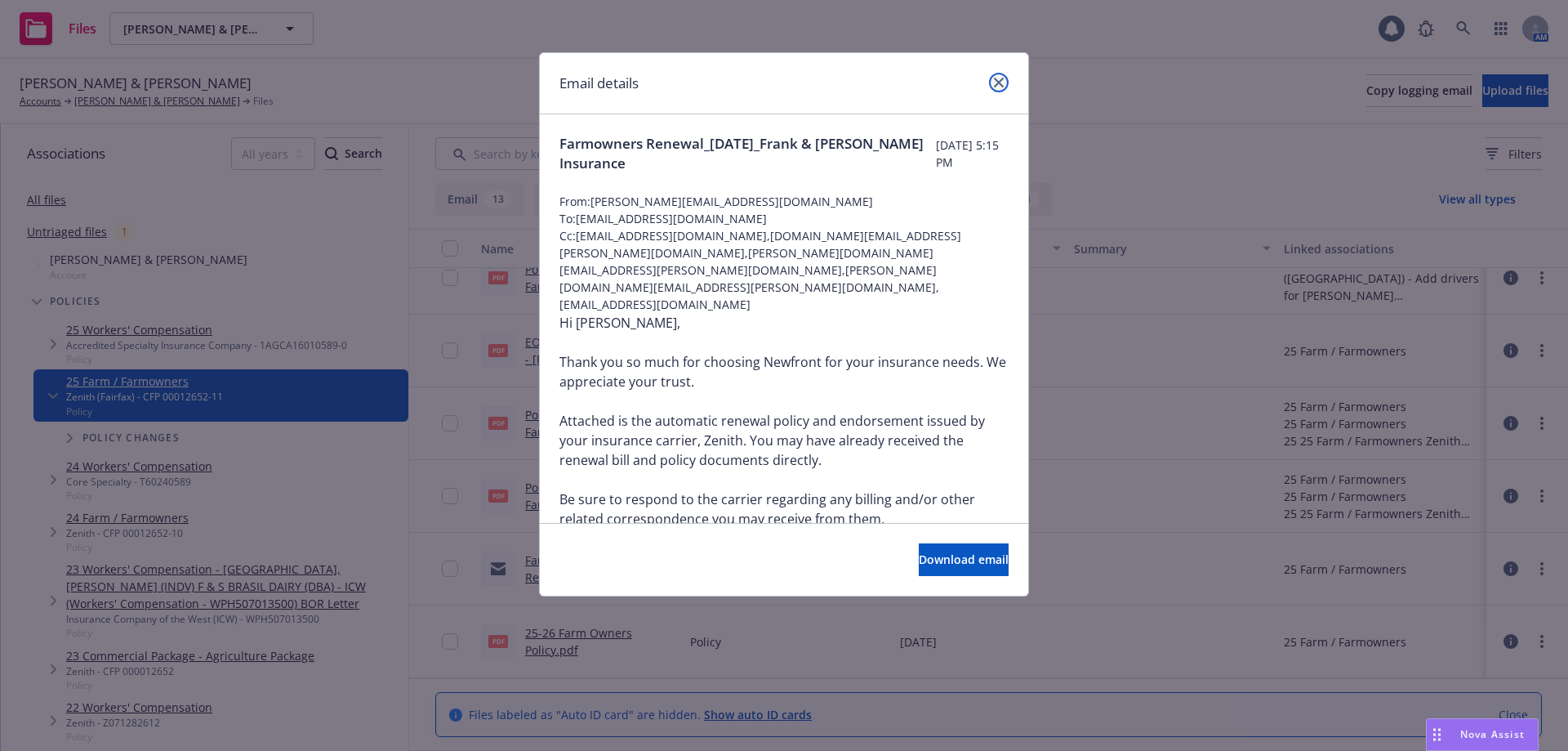
click at [1006, 83] on link "close" at bounding box center [999, 82] width 20 height 20
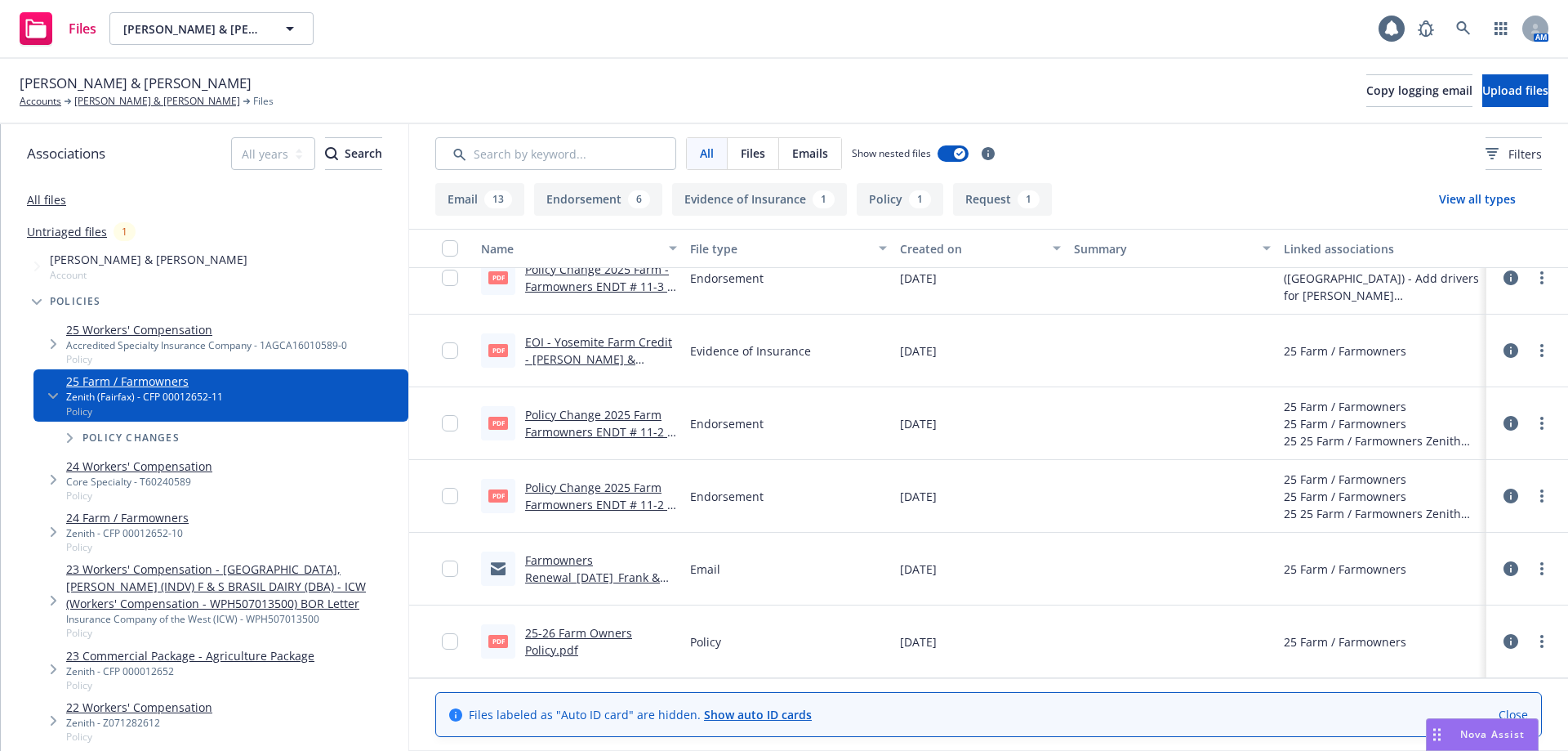
click at [596, 501] on link "Policy Change 2025 Farm Farmowners ENDT # 11-2 - Change mailing and billing add…" at bounding box center [598, 521] width 148 height 85
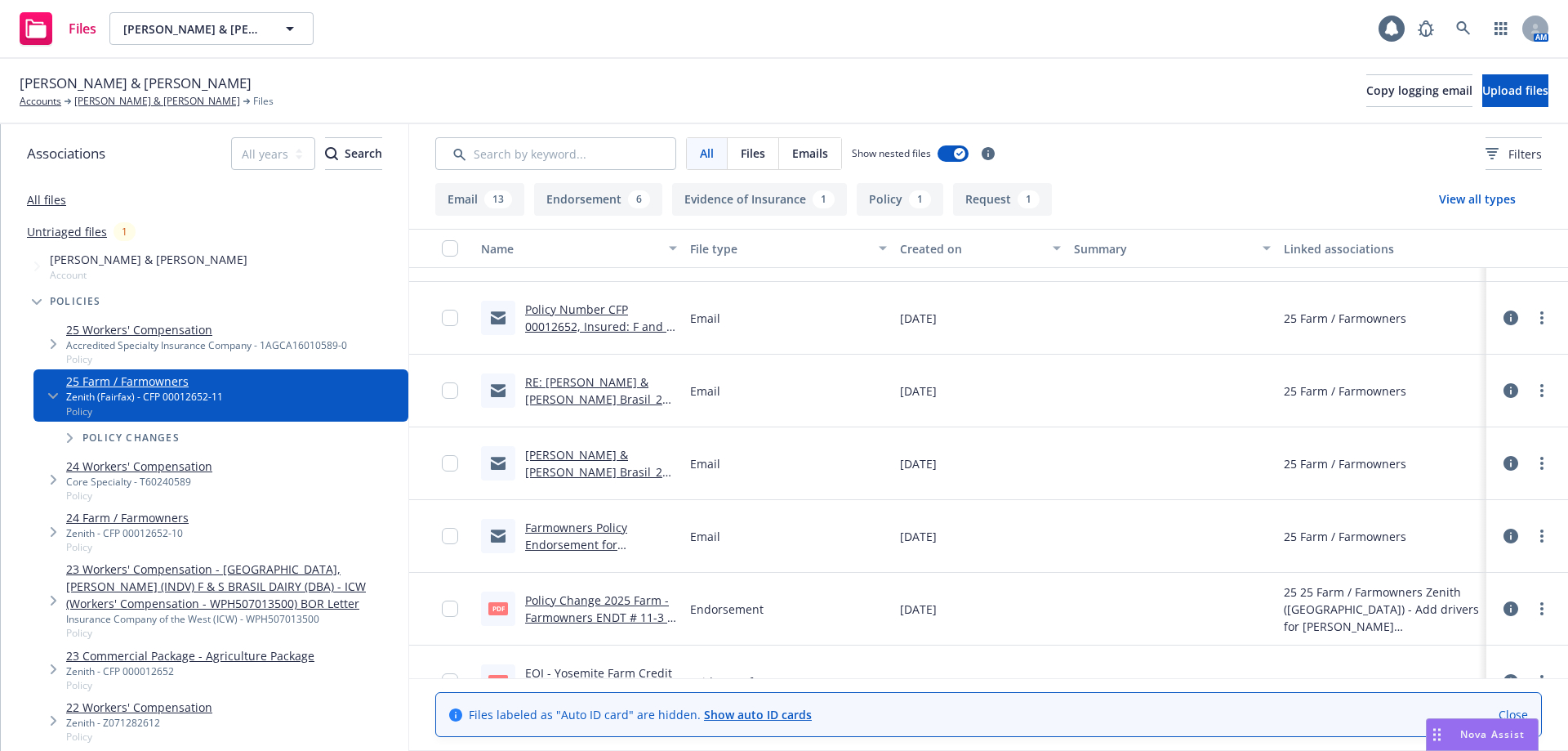
click at [587, 469] on link "Frank & Sarah Brasil_25-26_Farmowners_Notice of Cancellation eff 02-10-2025" at bounding box center [598, 481] width 148 height 67
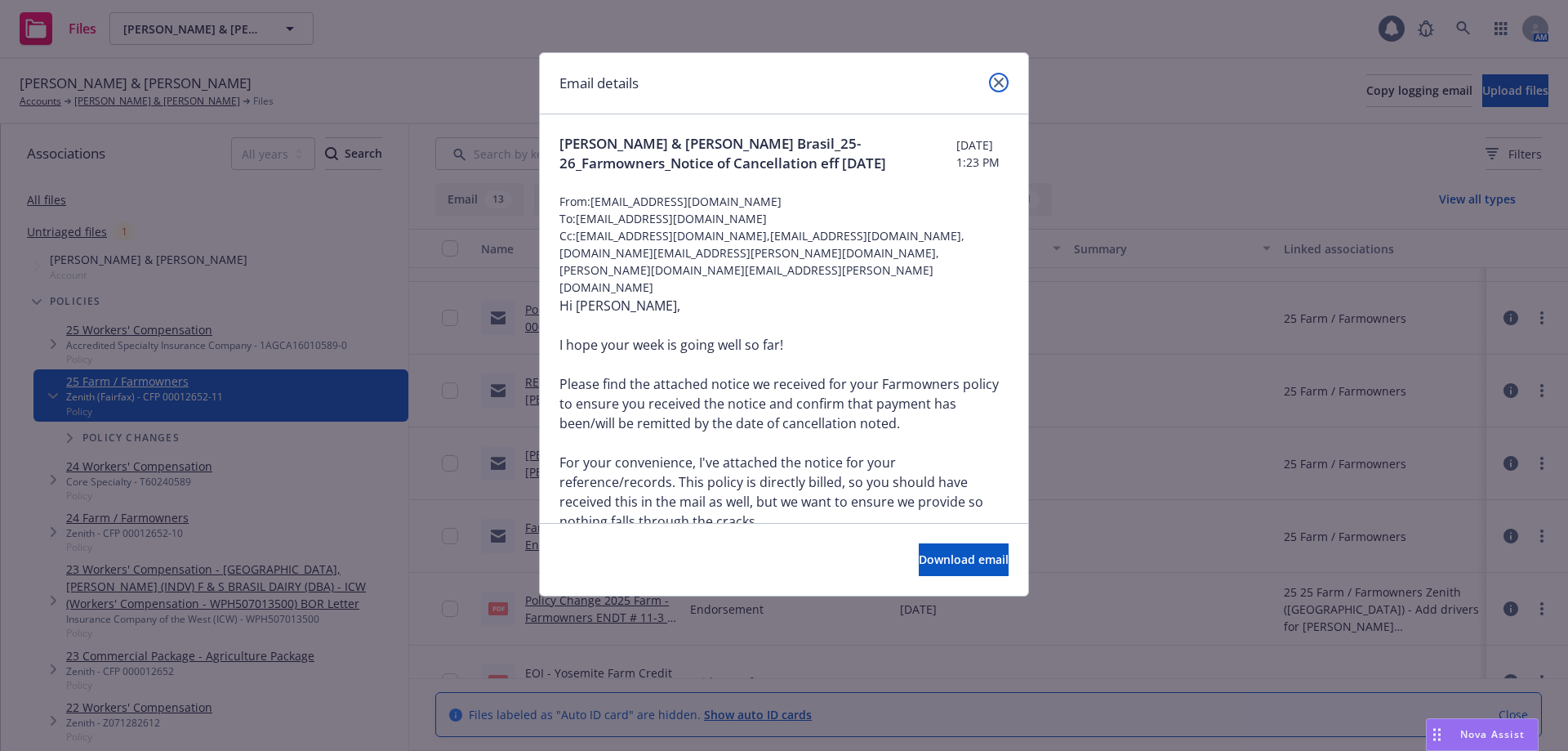
click at [1006, 79] on link "close" at bounding box center [999, 82] width 20 height 20
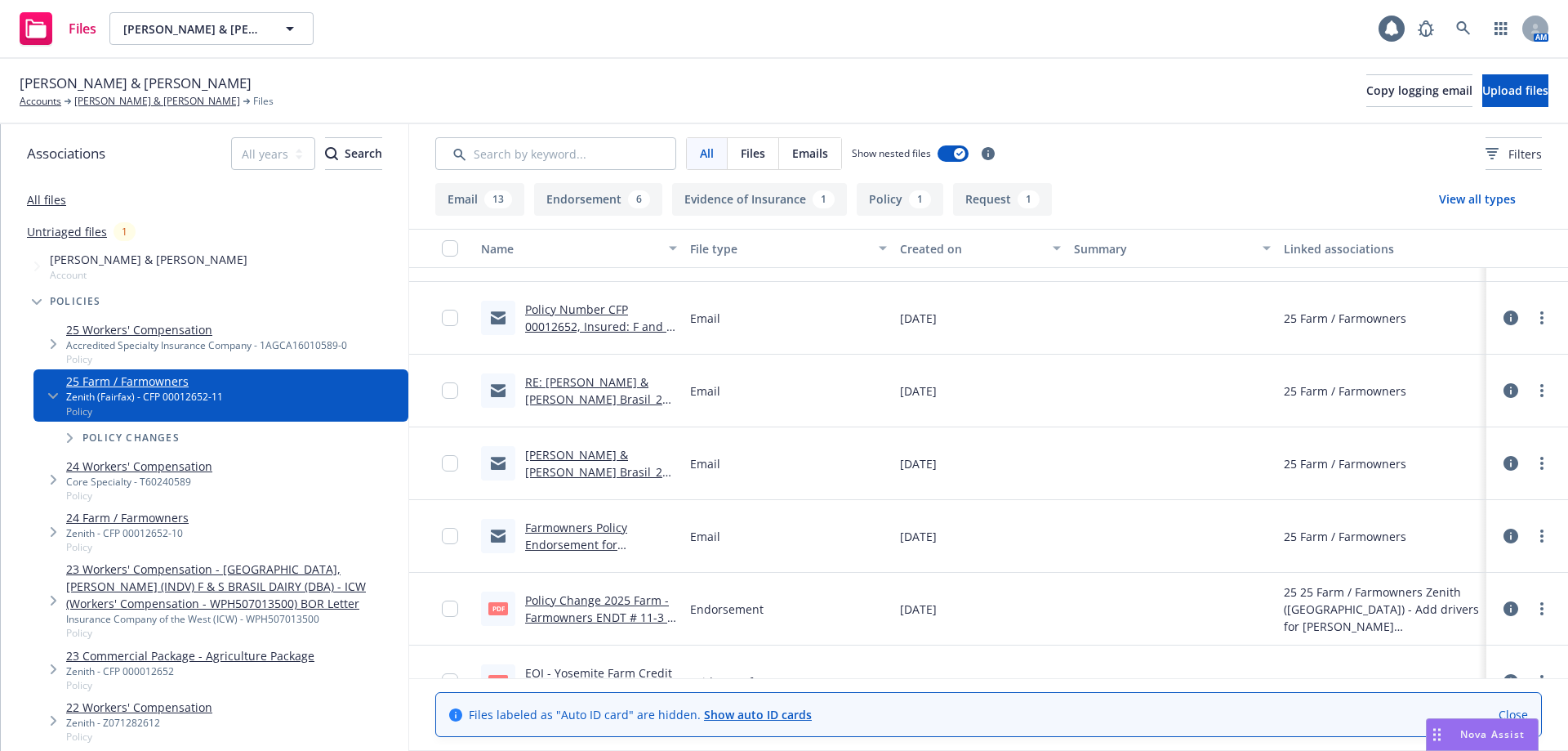
click at [562, 324] on link "Policy Number CFP 00012652, Insured: F and S Brasil Dairy" at bounding box center [598, 326] width 148 height 50
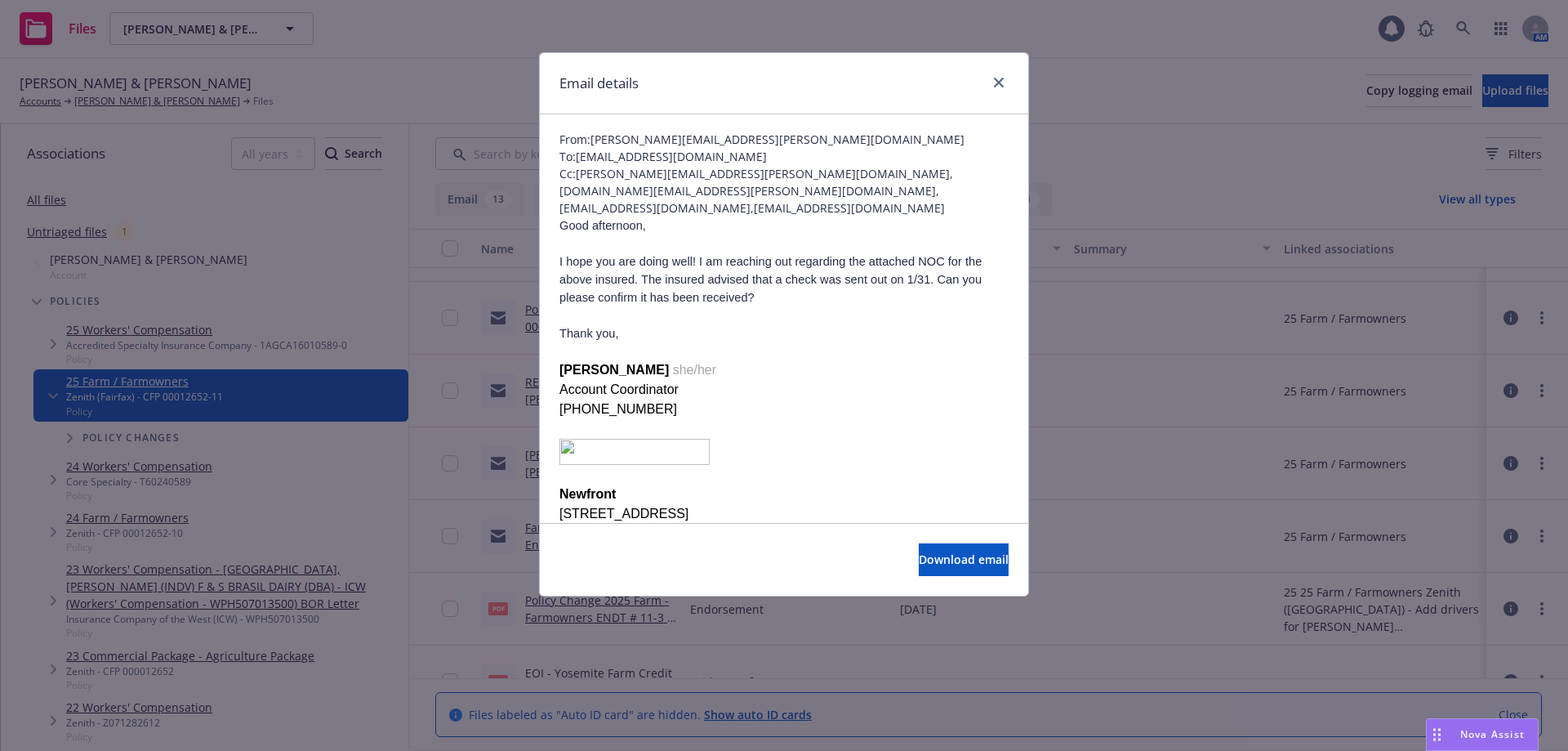
scroll to position [0, 0]
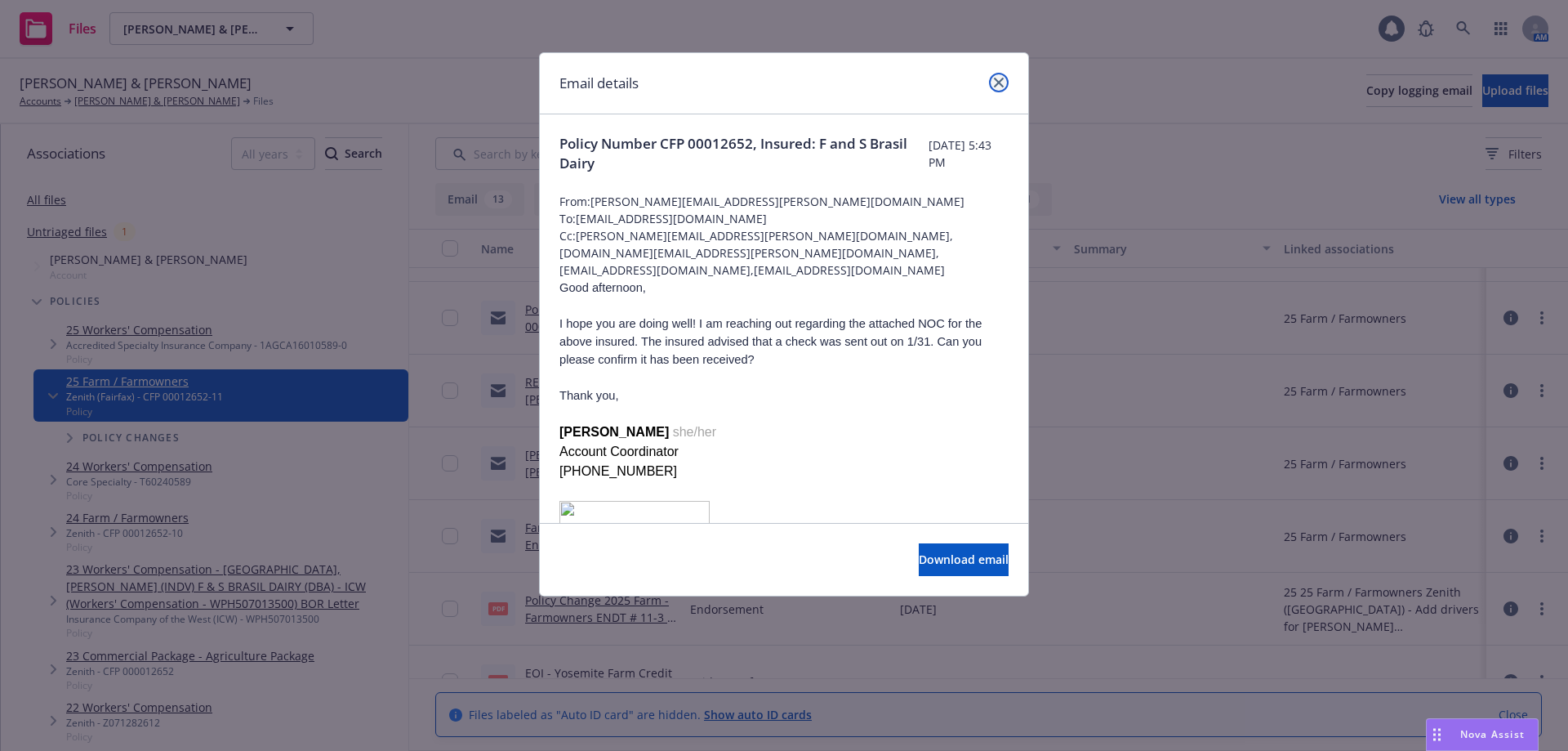
click at [994, 86] on icon "close" at bounding box center [999, 83] width 10 height 10
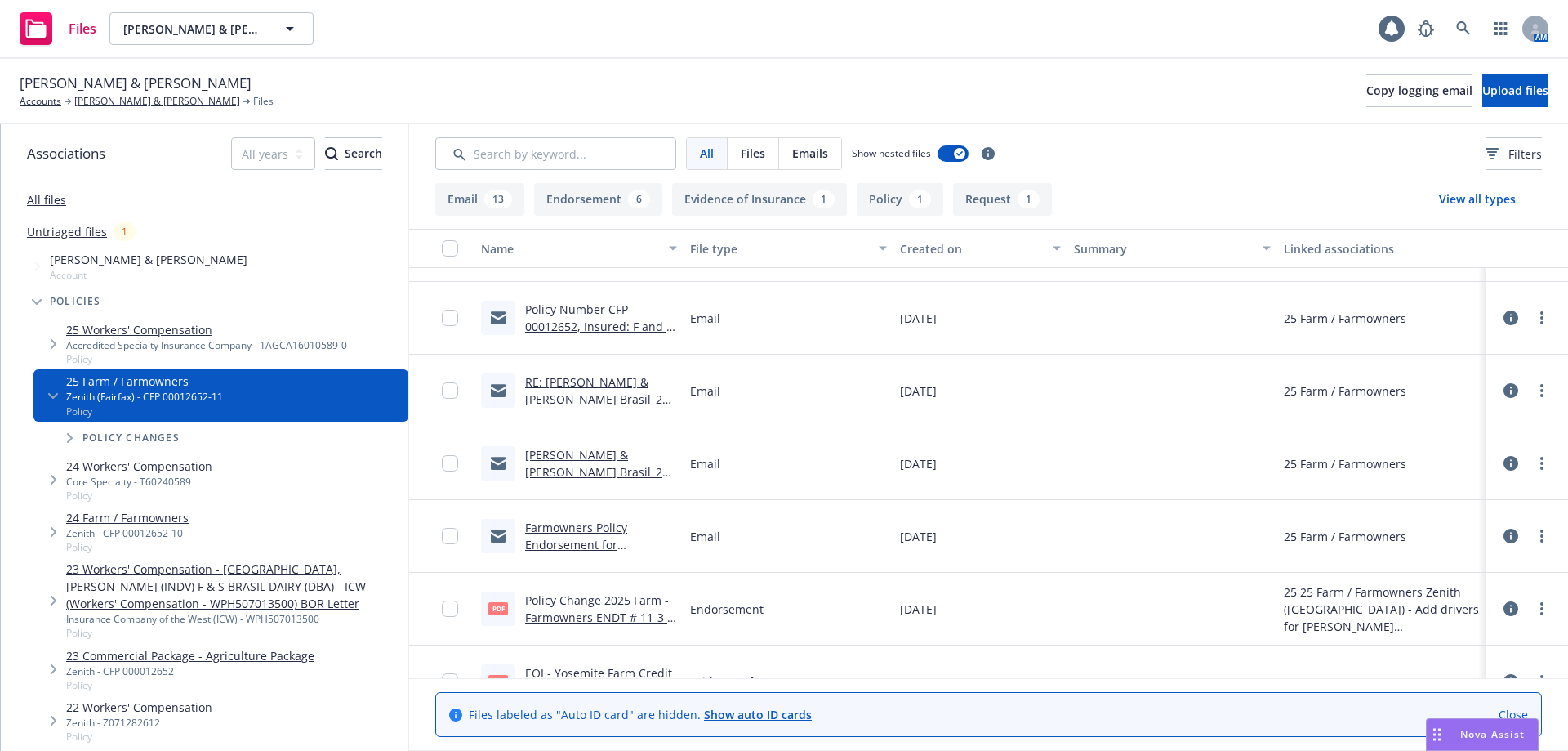
scroll to position [769, 0]
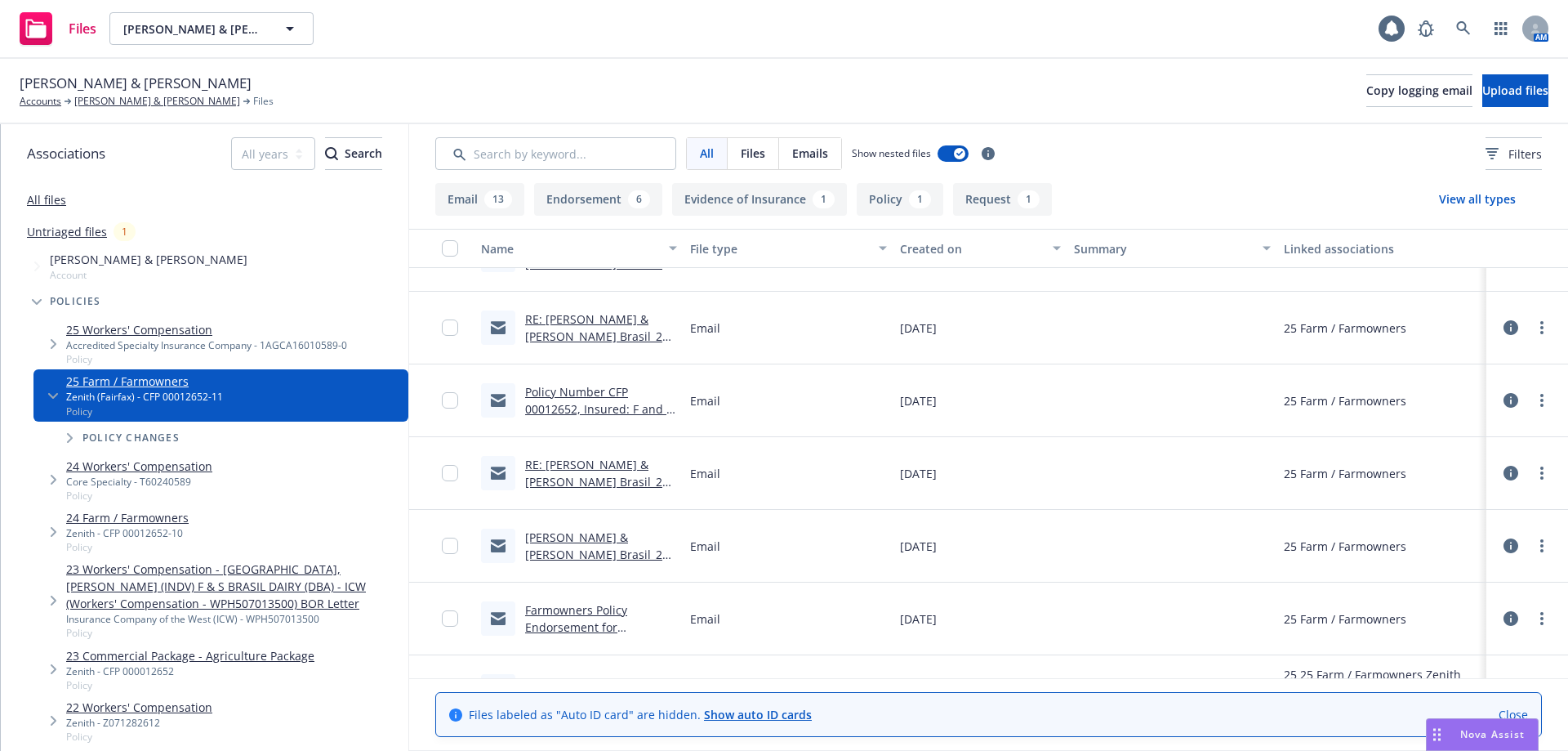
click at [585, 335] on link "RE: Frank & Sarah Brasil_25-26_Farmowners_Notice of Cancellation eff 02-10-2025" at bounding box center [598, 345] width 148 height 67
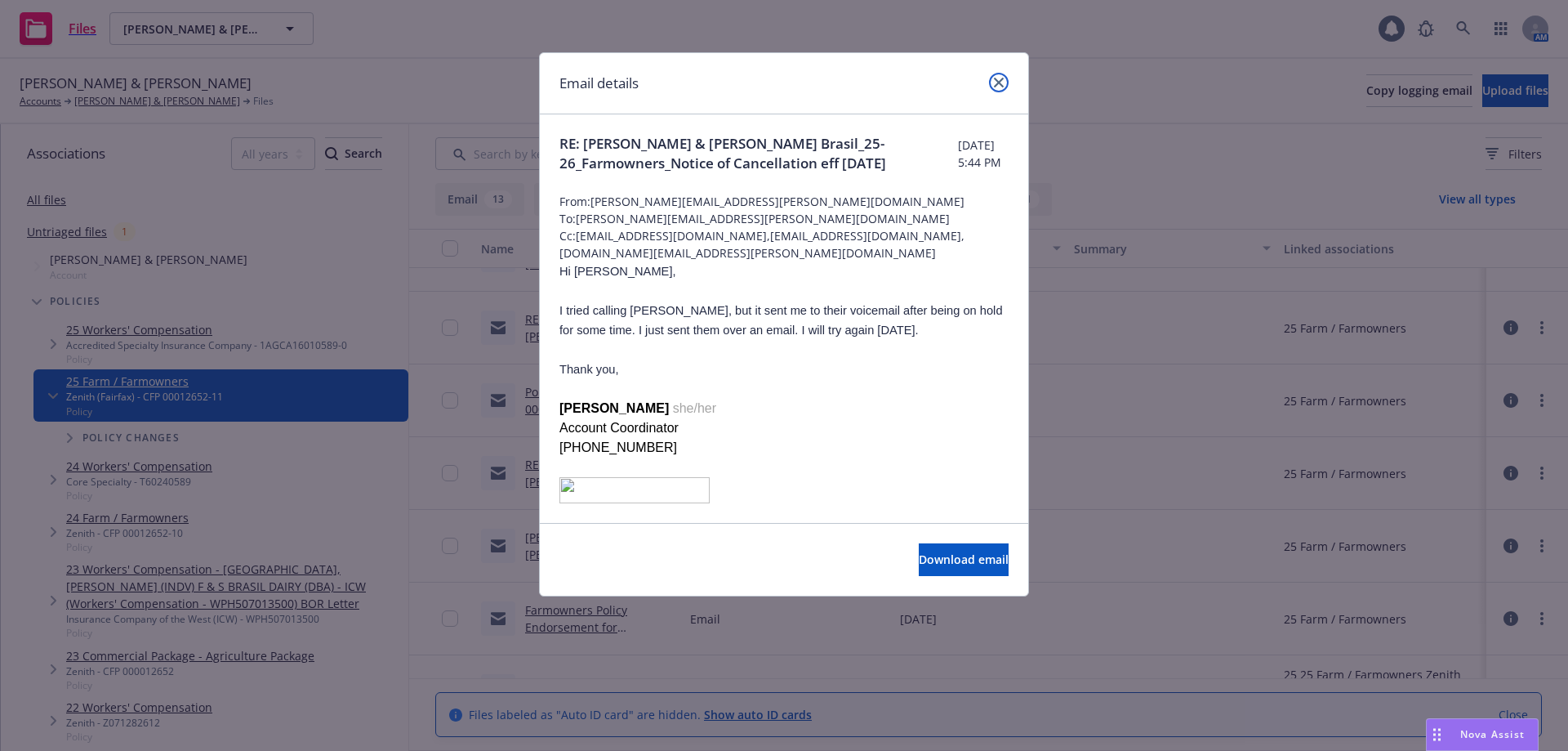
click at [1000, 84] on icon "close" at bounding box center [999, 83] width 10 height 10
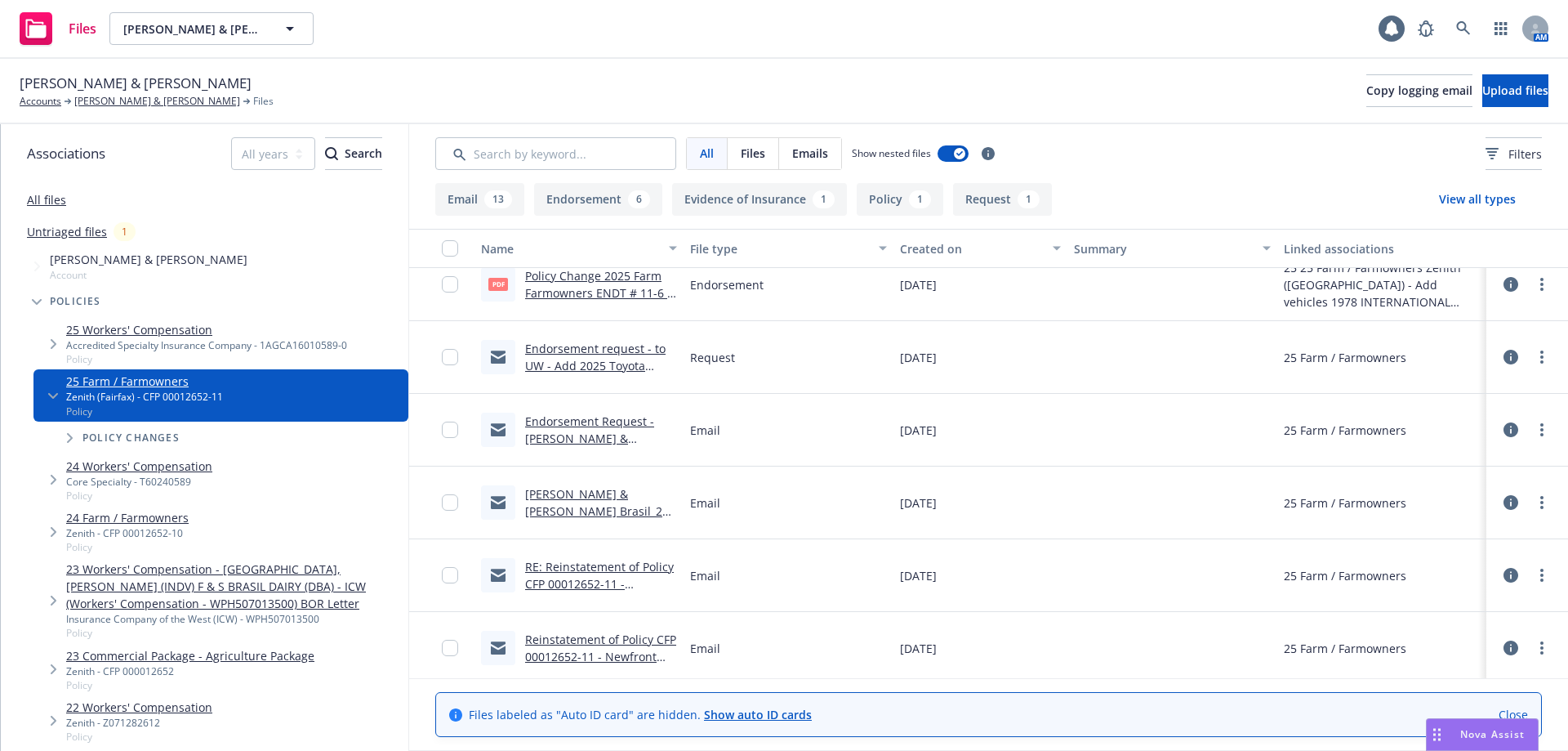
scroll to position [279, 0]
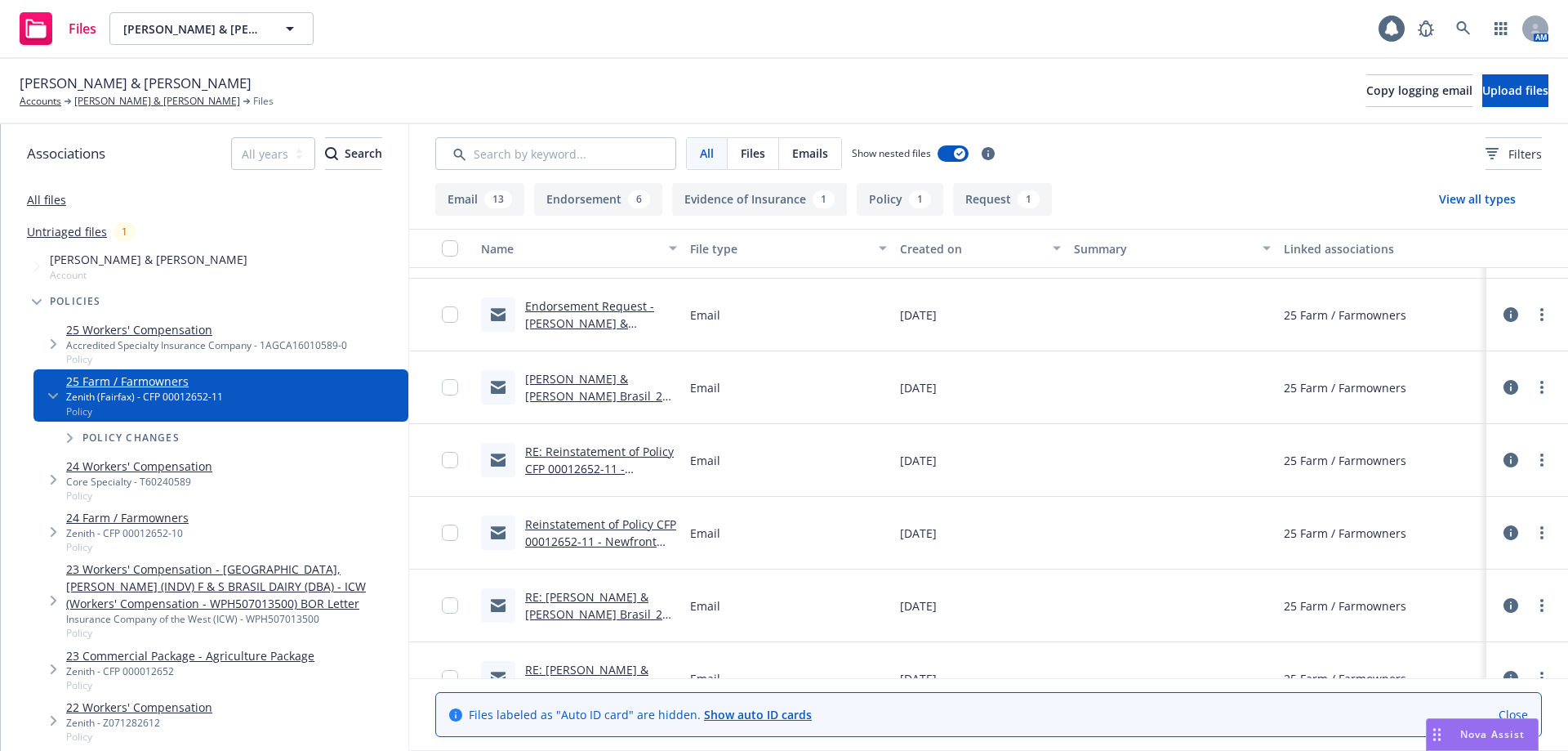
click at [586, 321] on link "Endorsement Request - Frank & Sarah Brasil - 2025 Farmowners - Policy #:CFP 000…" at bounding box center [596, 340] width 143 height 85
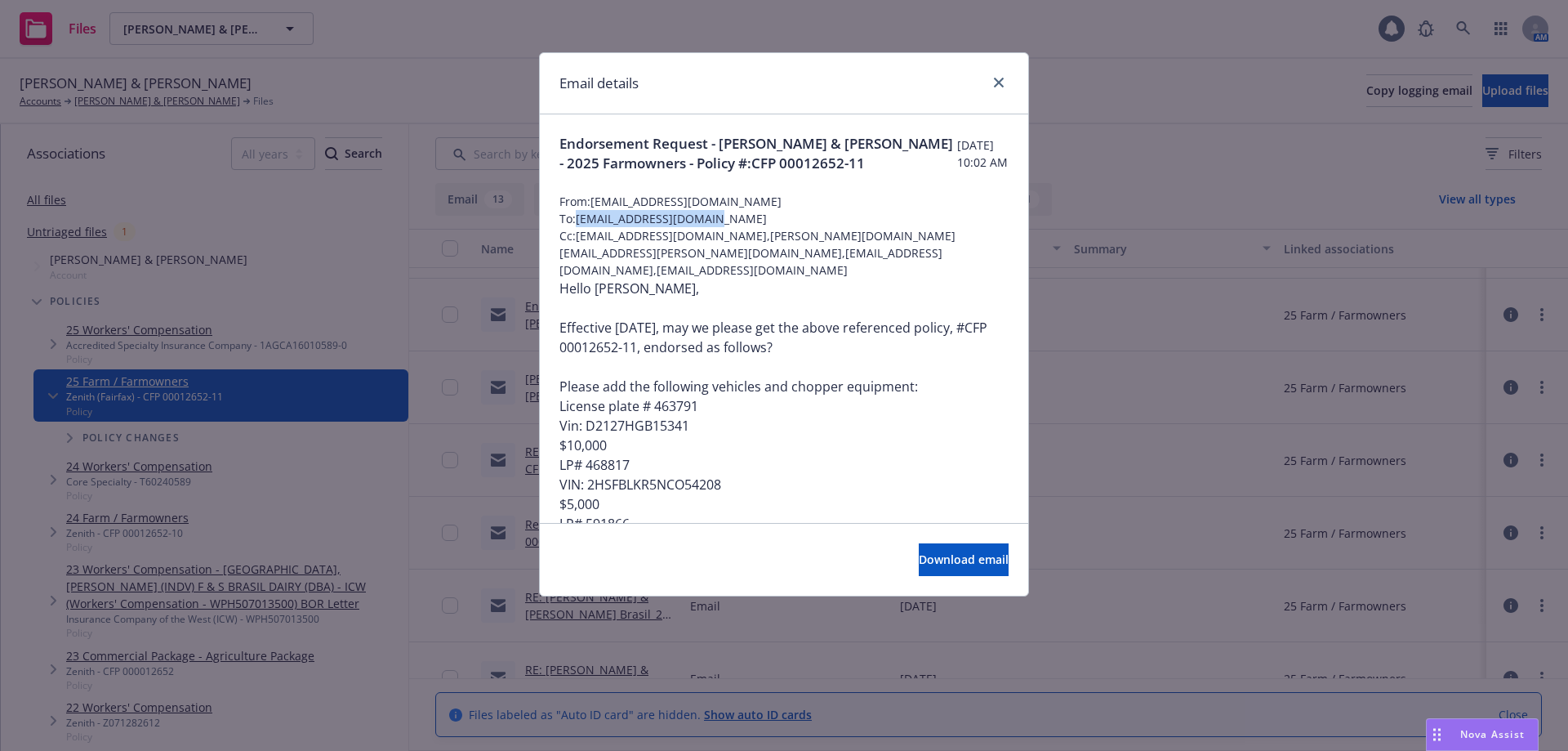
drag, startPoint x: 725, startPoint y: 221, endPoint x: 581, endPoint y: 220, distance: 144.0
click at [581, 220] on span "To: zproctor@thezenith.com" at bounding box center [784, 218] width 450 height 17
copy span "zproctor@thezenith.com"
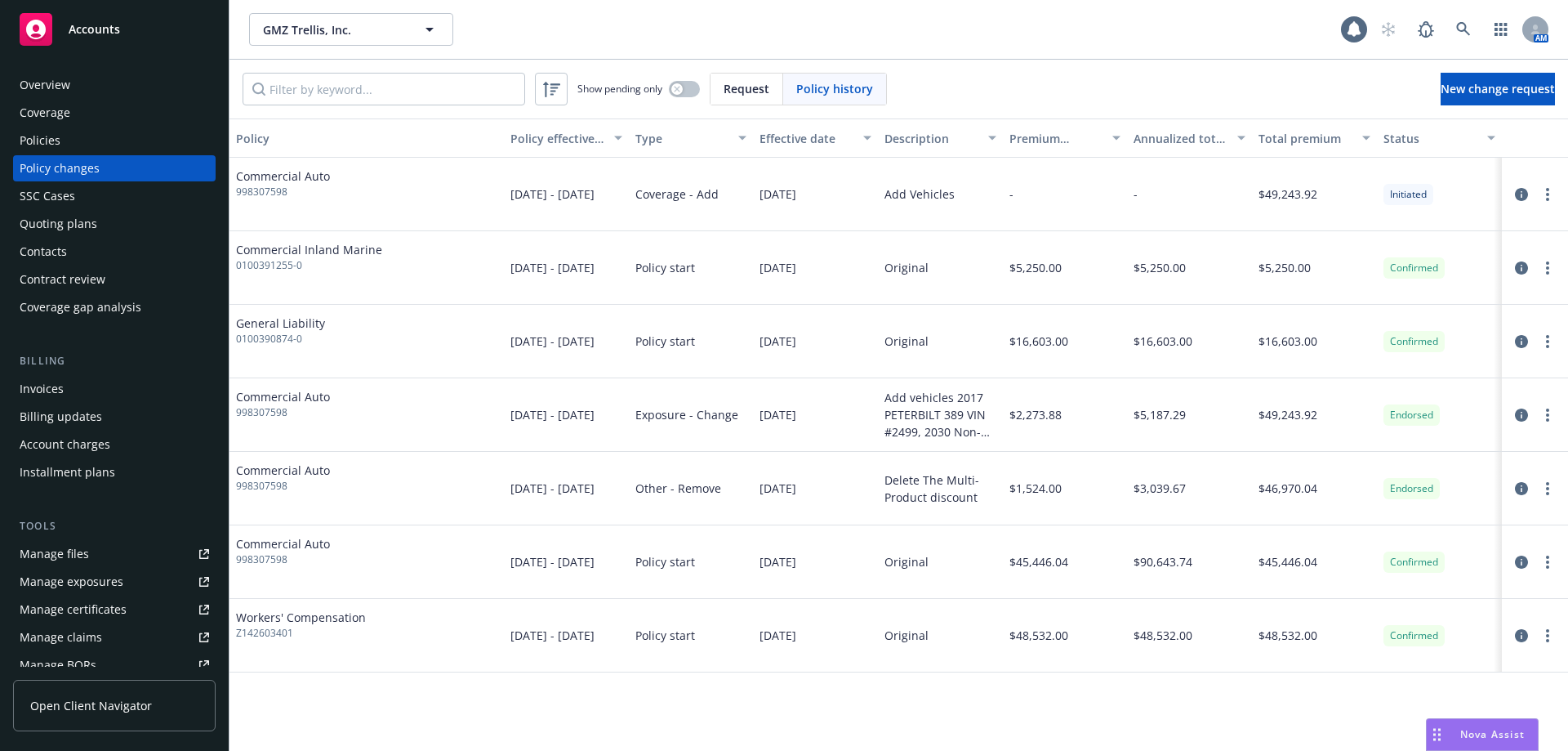
click at [96, 146] on div "Policies" at bounding box center [114, 140] width 189 height 26
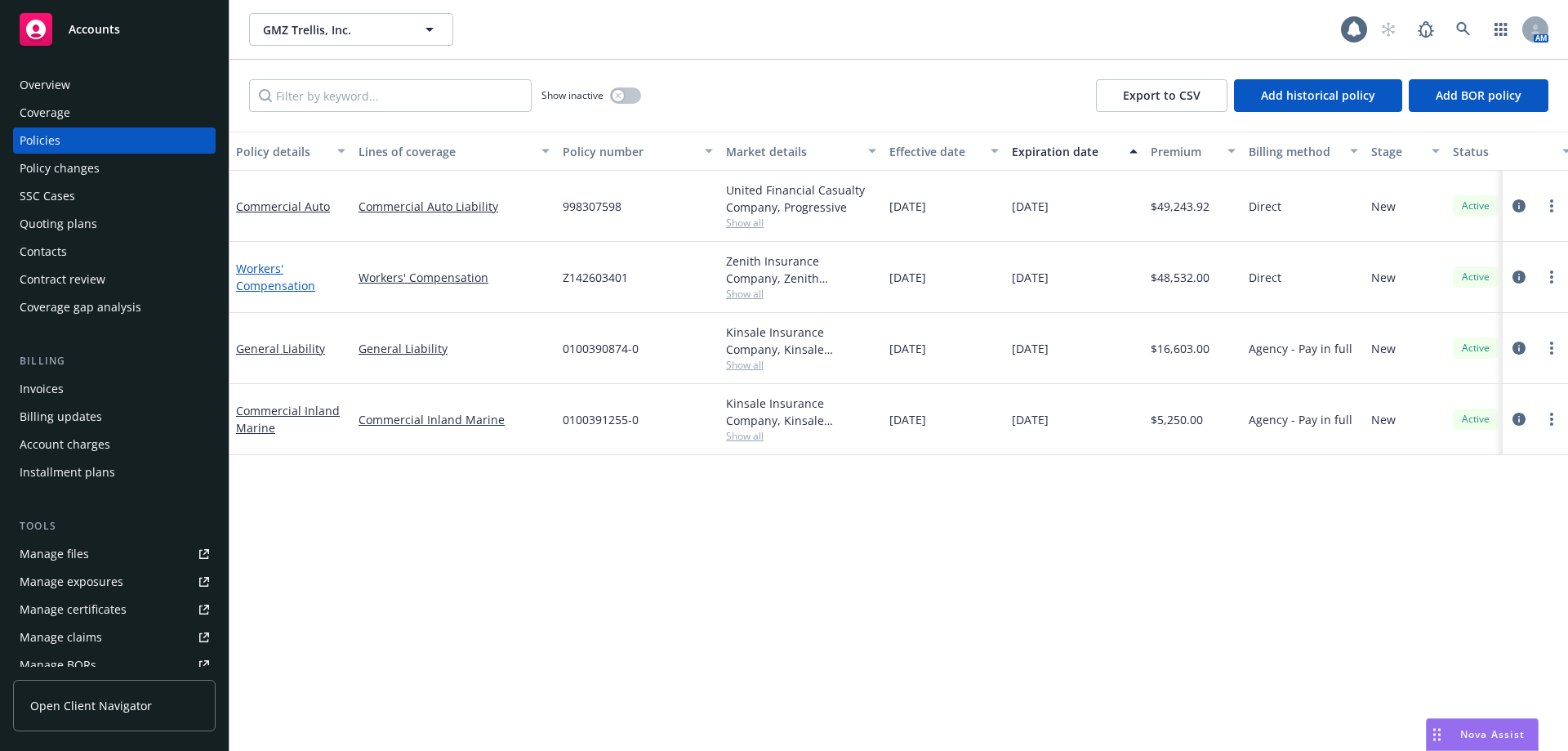
click at [252, 287] on link "Workers' Compensation" at bounding box center [275, 276] width 79 height 33
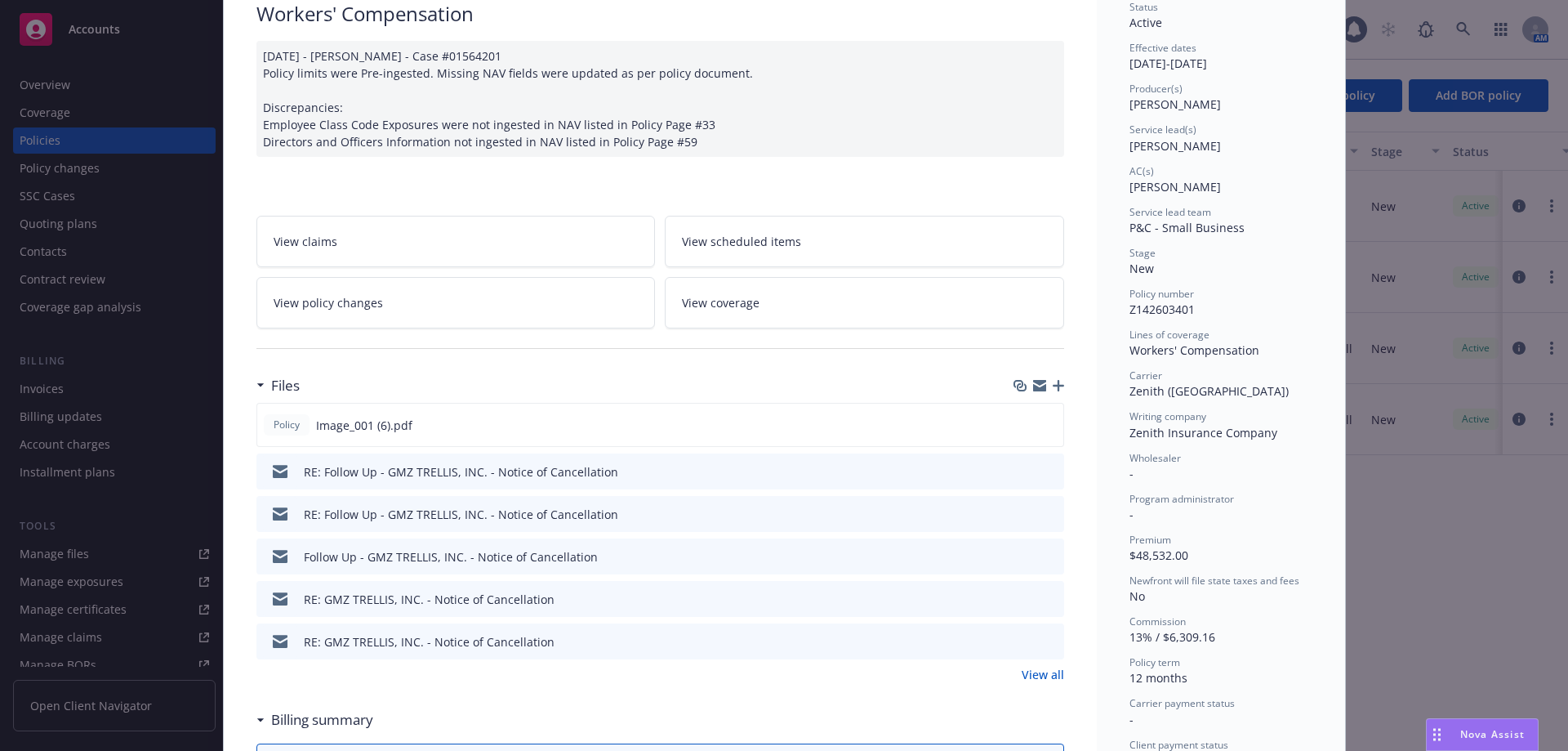
scroll to position [245, 0]
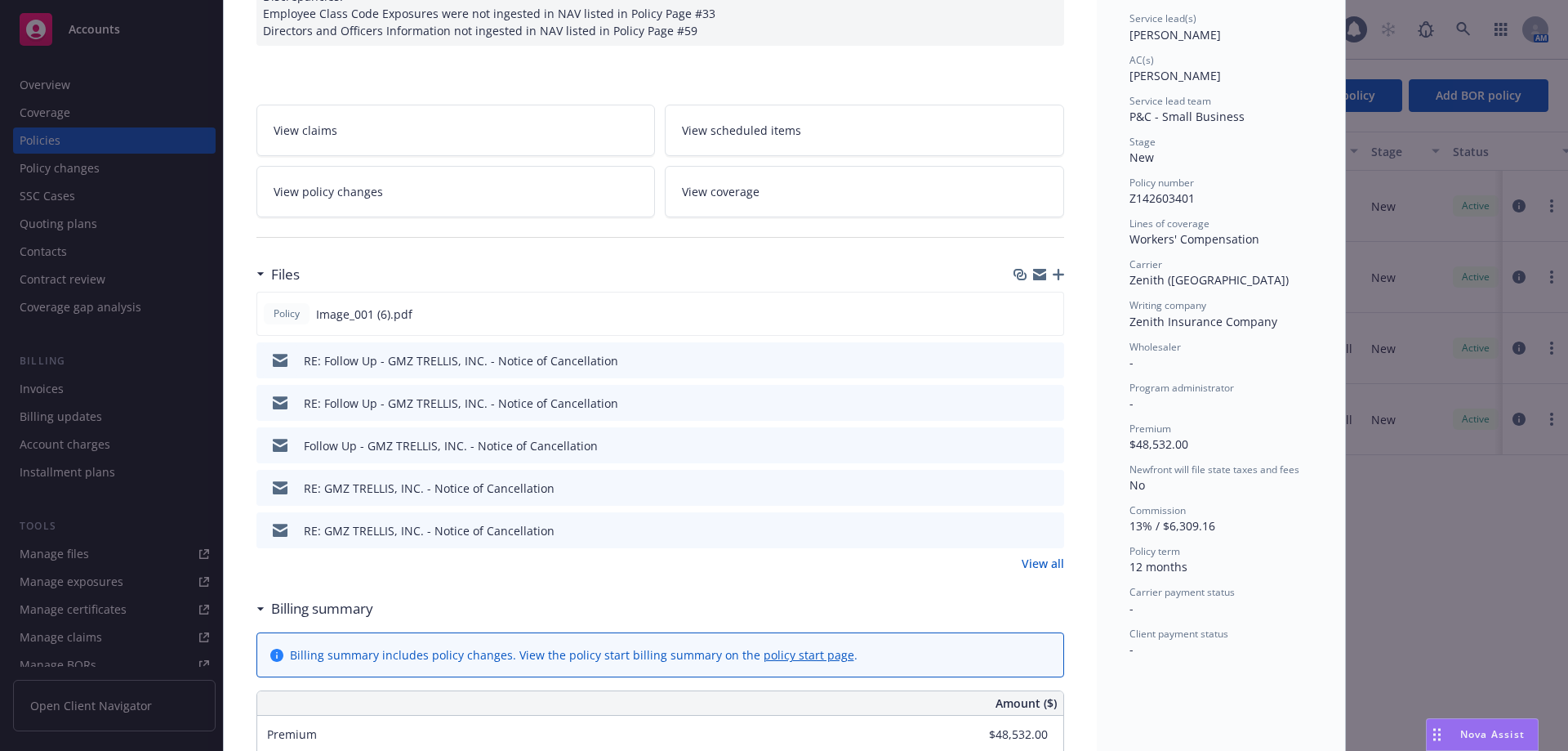
click at [1053, 270] on icon "button" at bounding box center [1058, 274] width 11 height 11
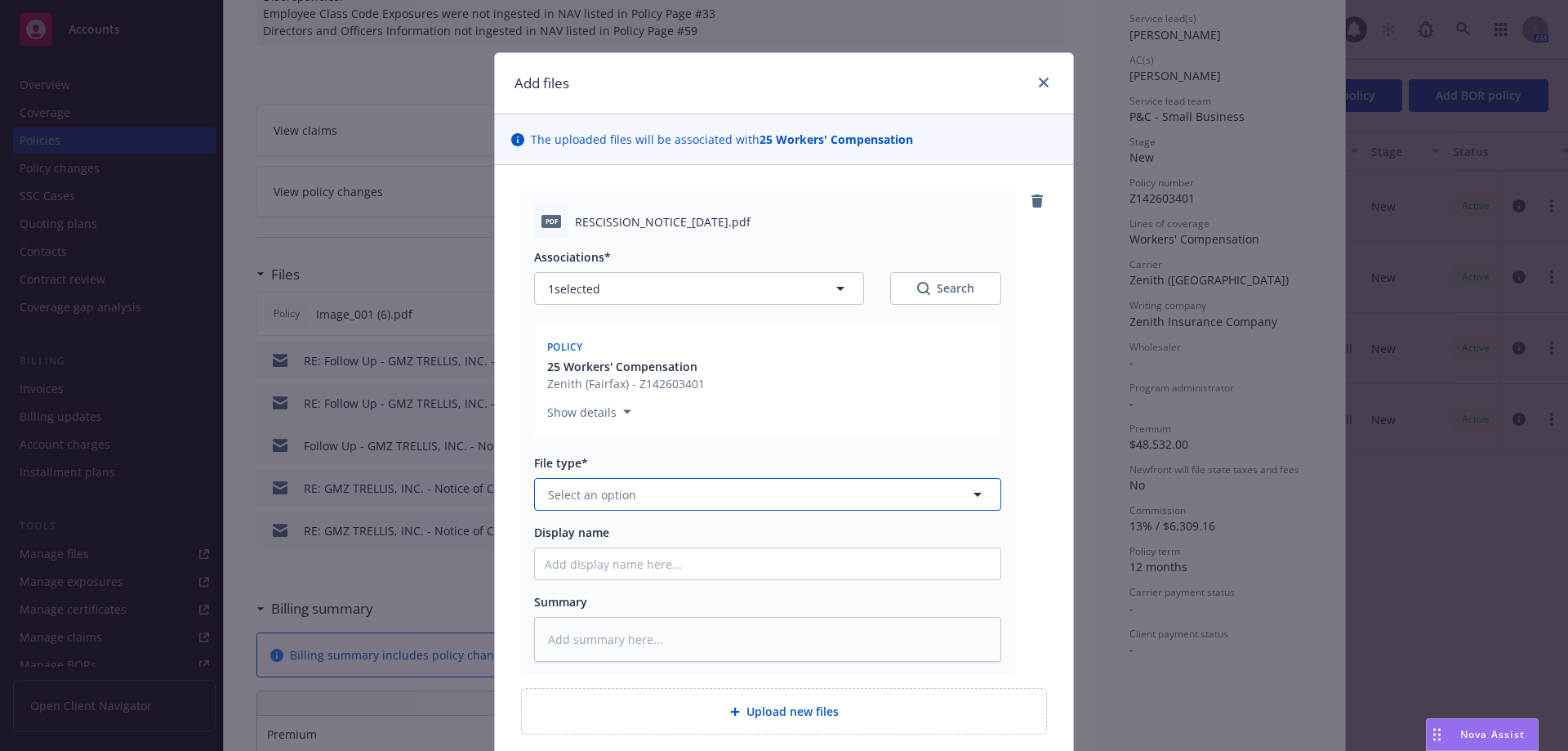
click at [655, 500] on button "Select an option" at bounding box center [767, 494] width 467 height 33
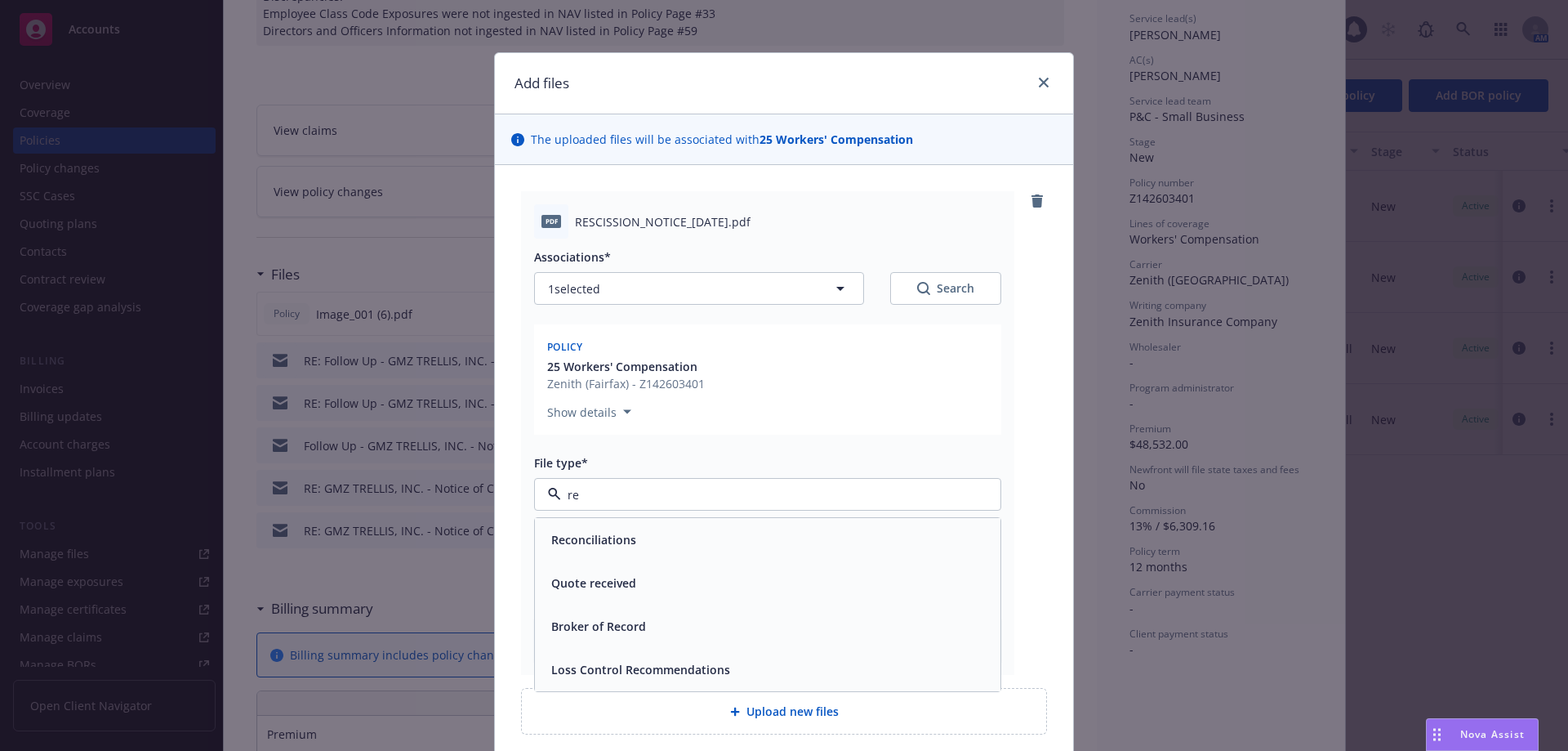
type input "r"
type input "c"
type input "e"
type input "rein"
click at [647, 539] on div "Reinstatement" at bounding box center [767, 539] width 446 height 23
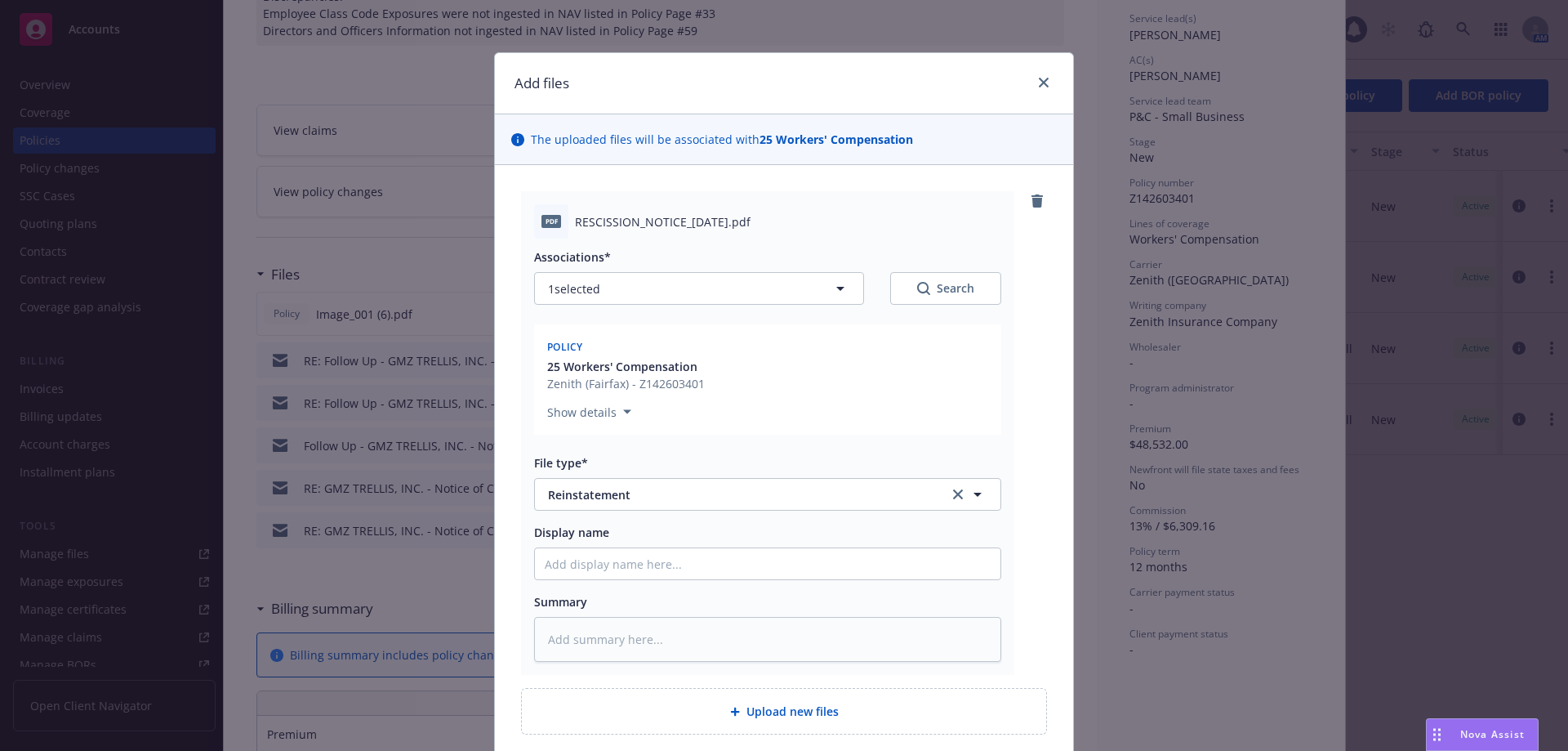
click at [624, 586] on div "Associations* 1 selected Search Policy 25 Workers' Compensation Zenith (Fairfax…" at bounding box center [767, 450] width 467 height 423
click at [633, 563] on input "Display name" at bounding box center [767, 563] width 465 height 31
type textarea "x"
type input "R"
type textarea "x"
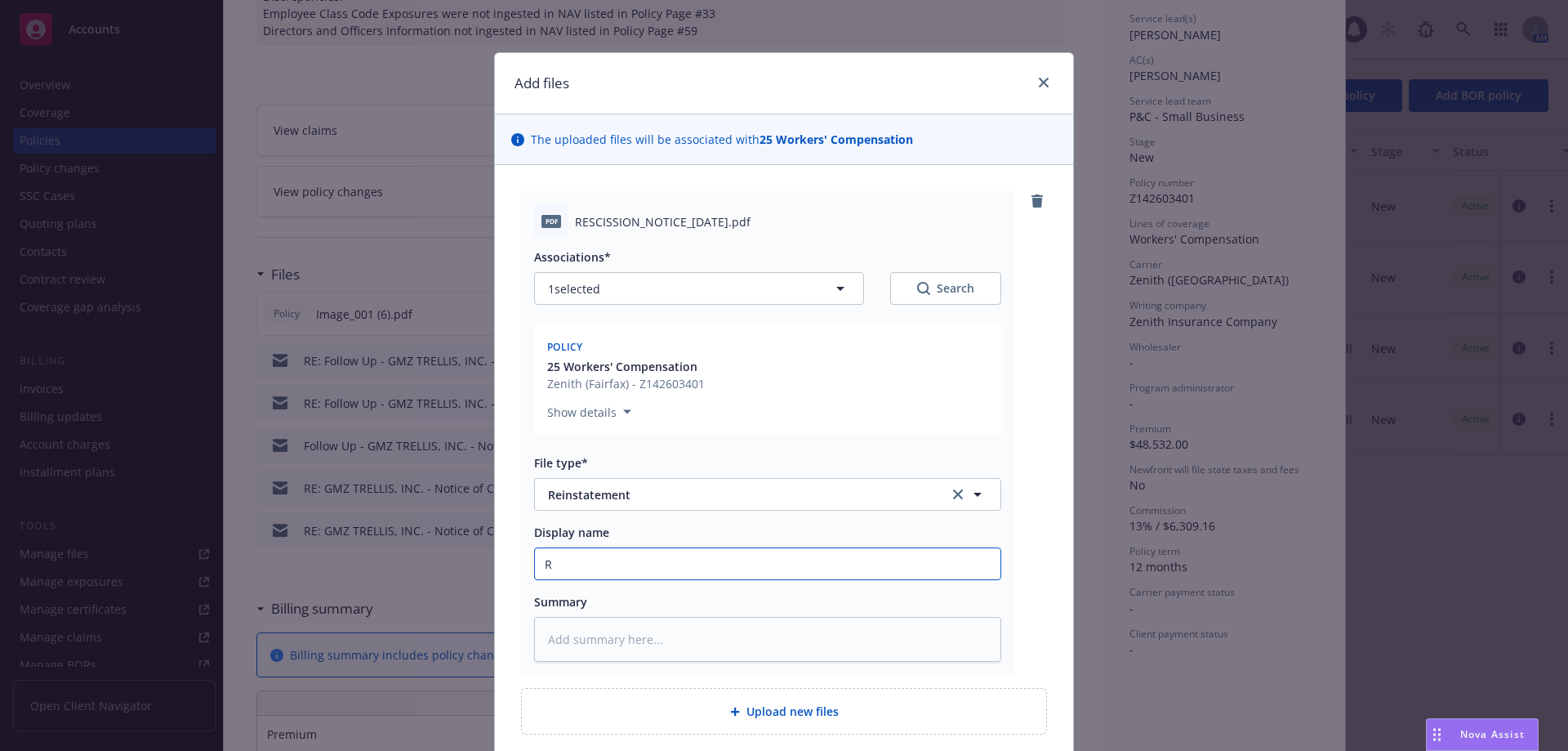
type input "RE"
type textarea "x"
type input "REs"
type textarea "x"
type input "REsi"
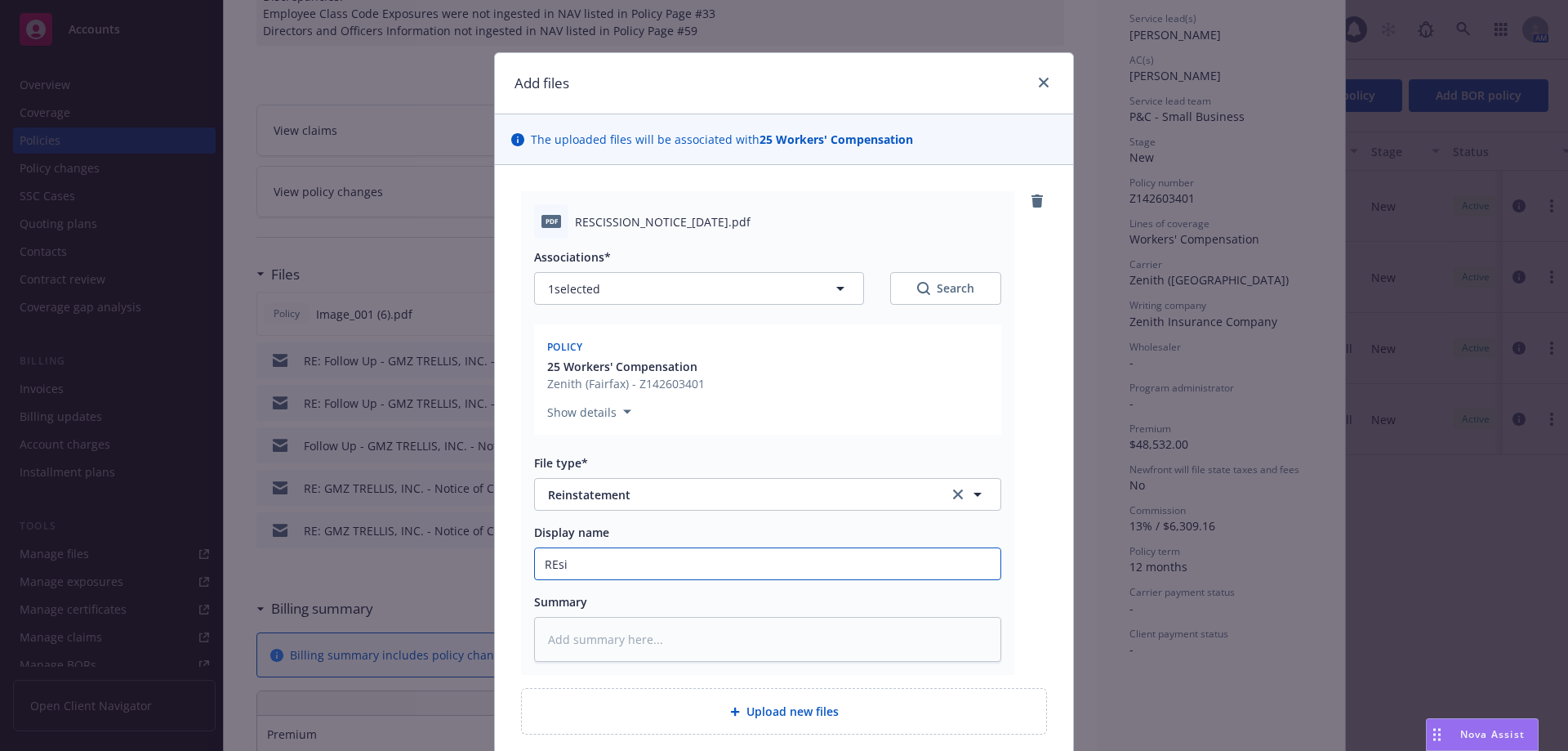
type textarea "x"
type input "REs"
type textarea "x"
type input "RE"
type textarea "x"
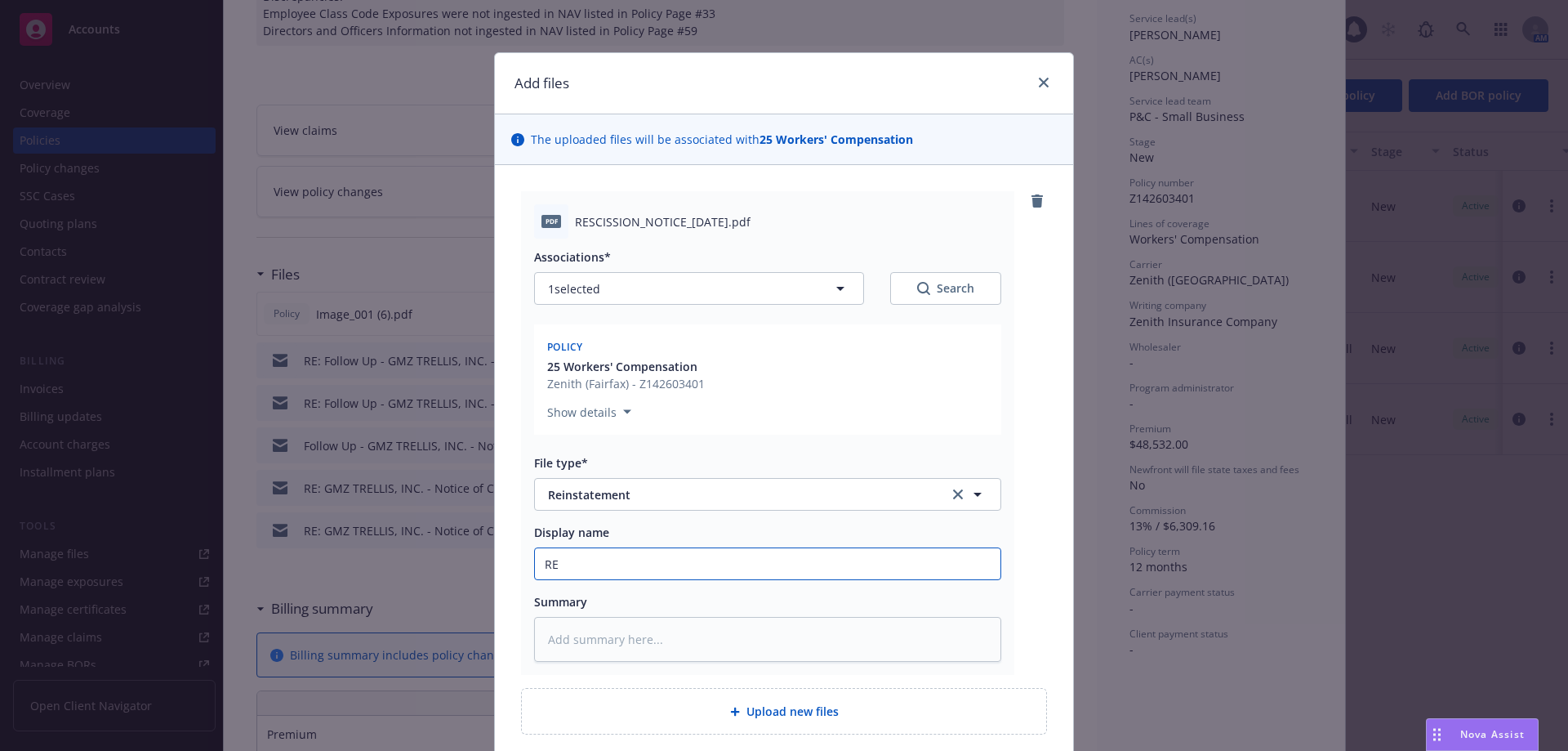
type input "R"
type textarea "x"
type input "Re"
type textarea "x"
type input "Res"
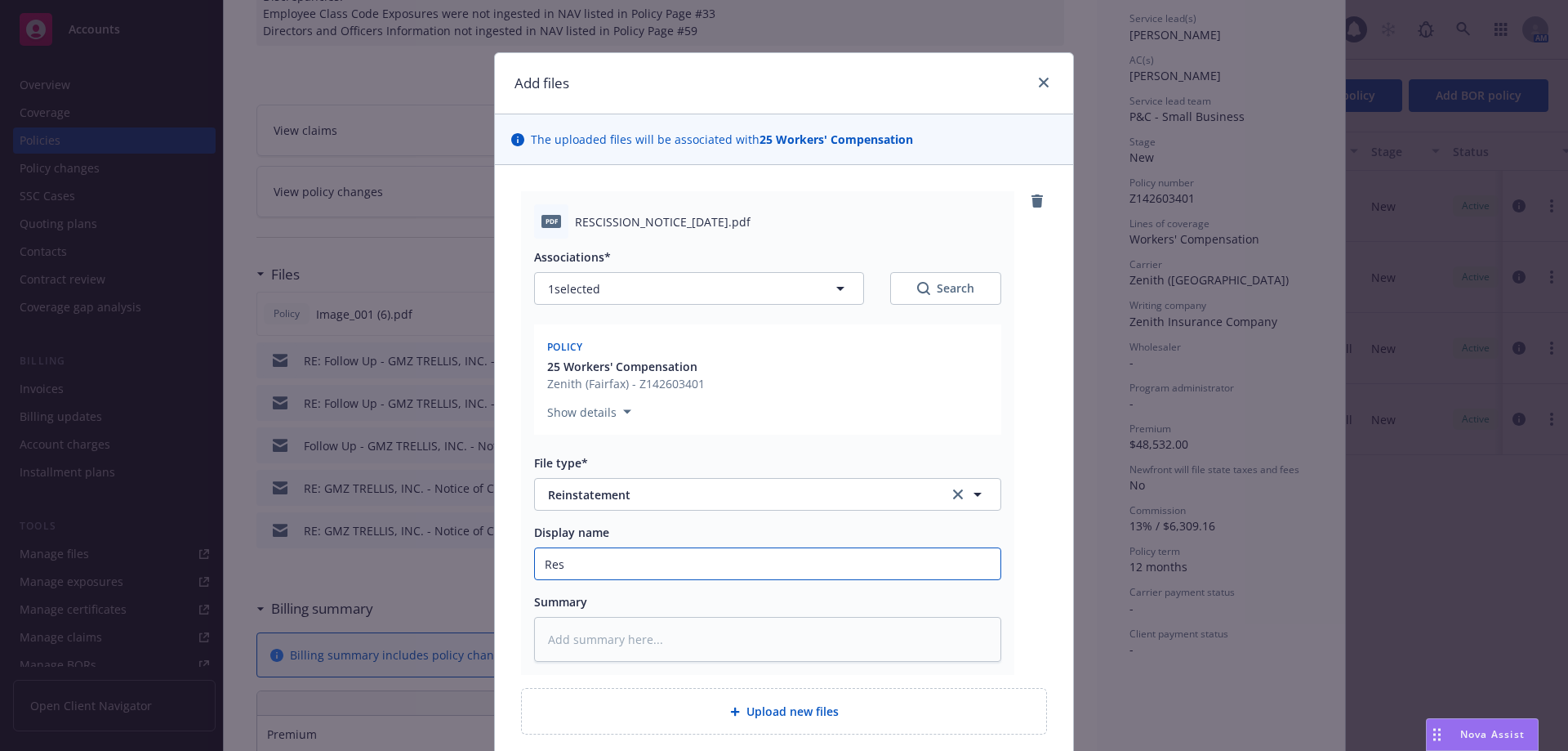
type textarea "x"
type input "Resc"
type textarea "x"
type input "Resci"
type textarea "x"
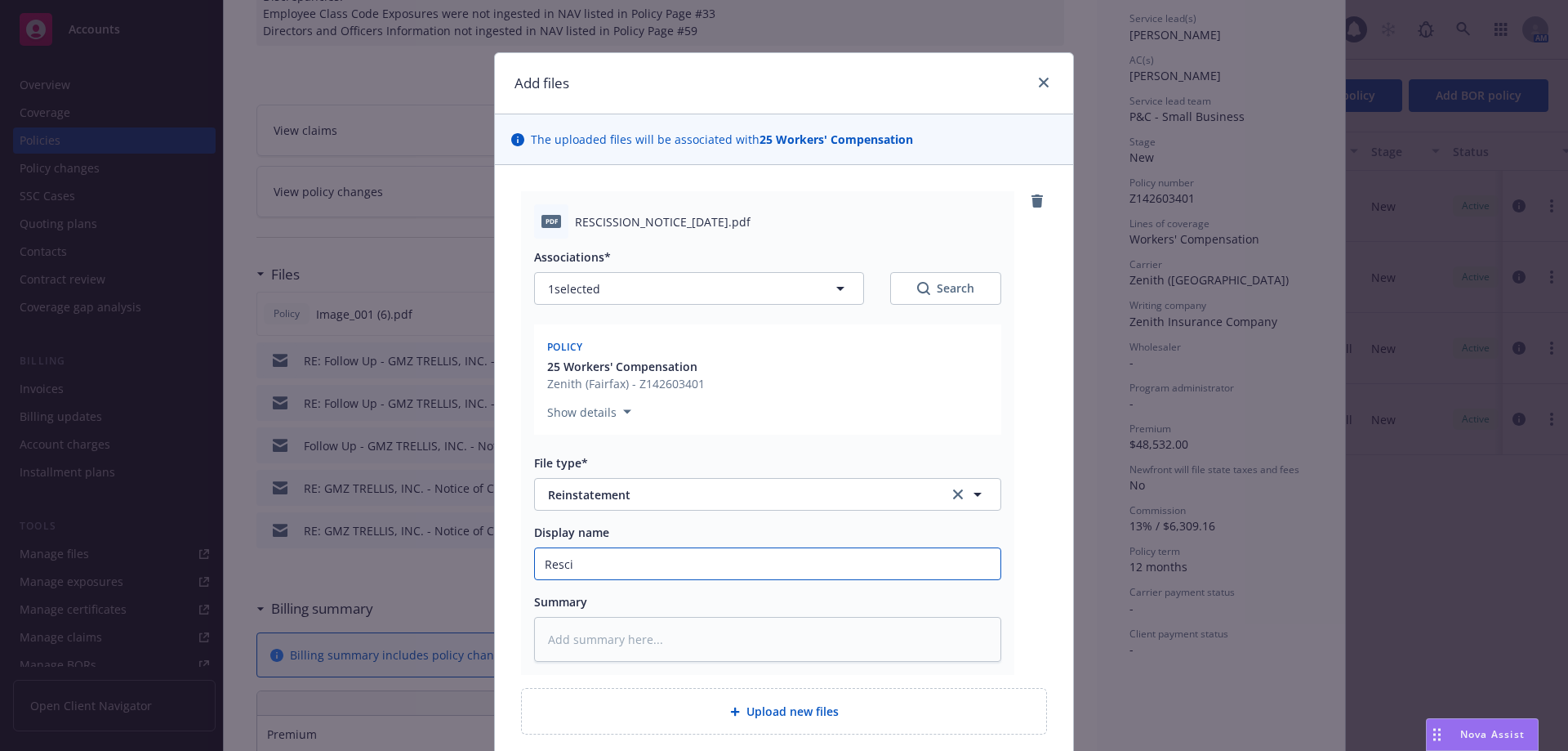
type input "Rescis"
type textarea "x"
type input "Resciss"
type textarea "x"
type input "Rescissi"
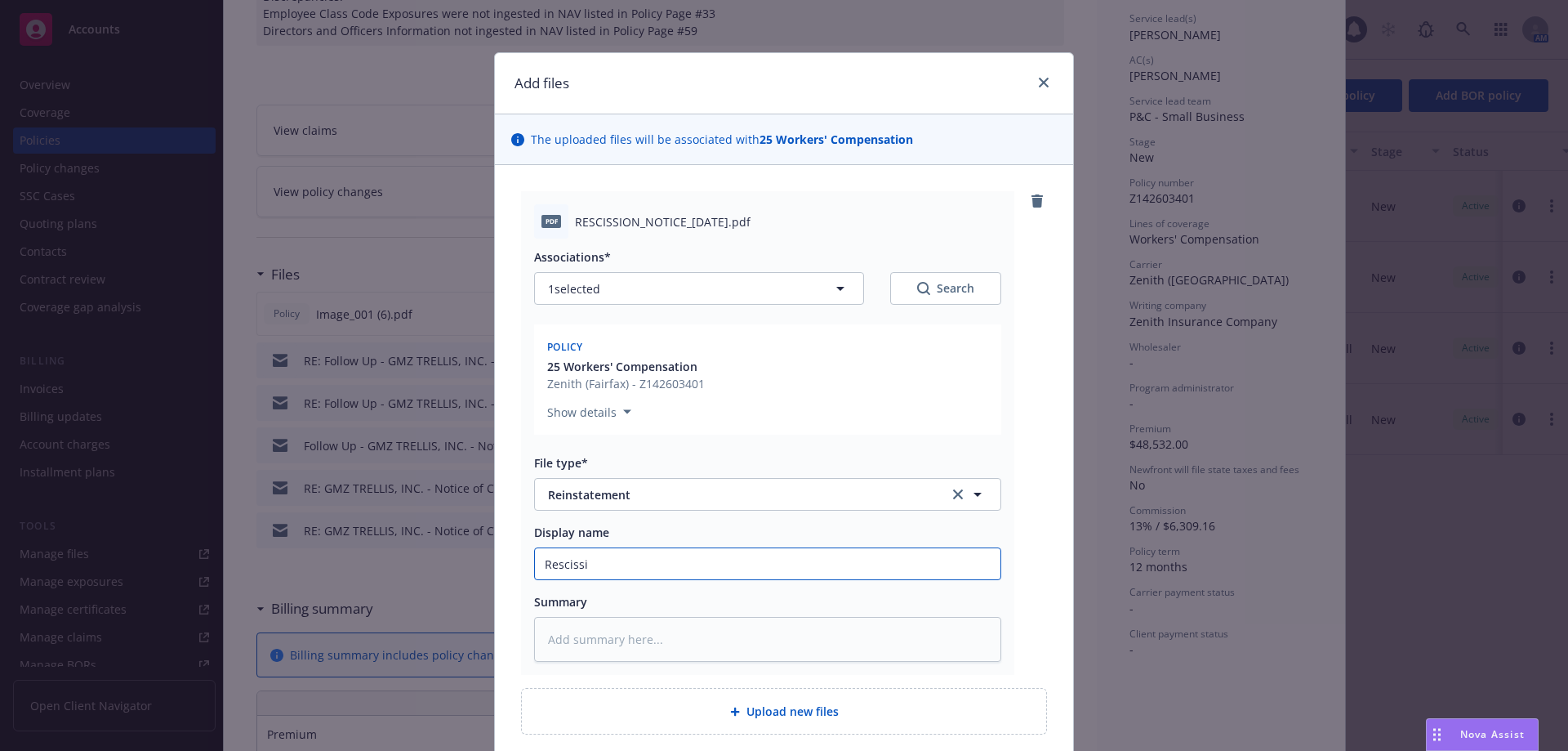
type textarea "x"
type input "Rescissio"
type textarea "x"
type input "Rescission"
type textarea "x"
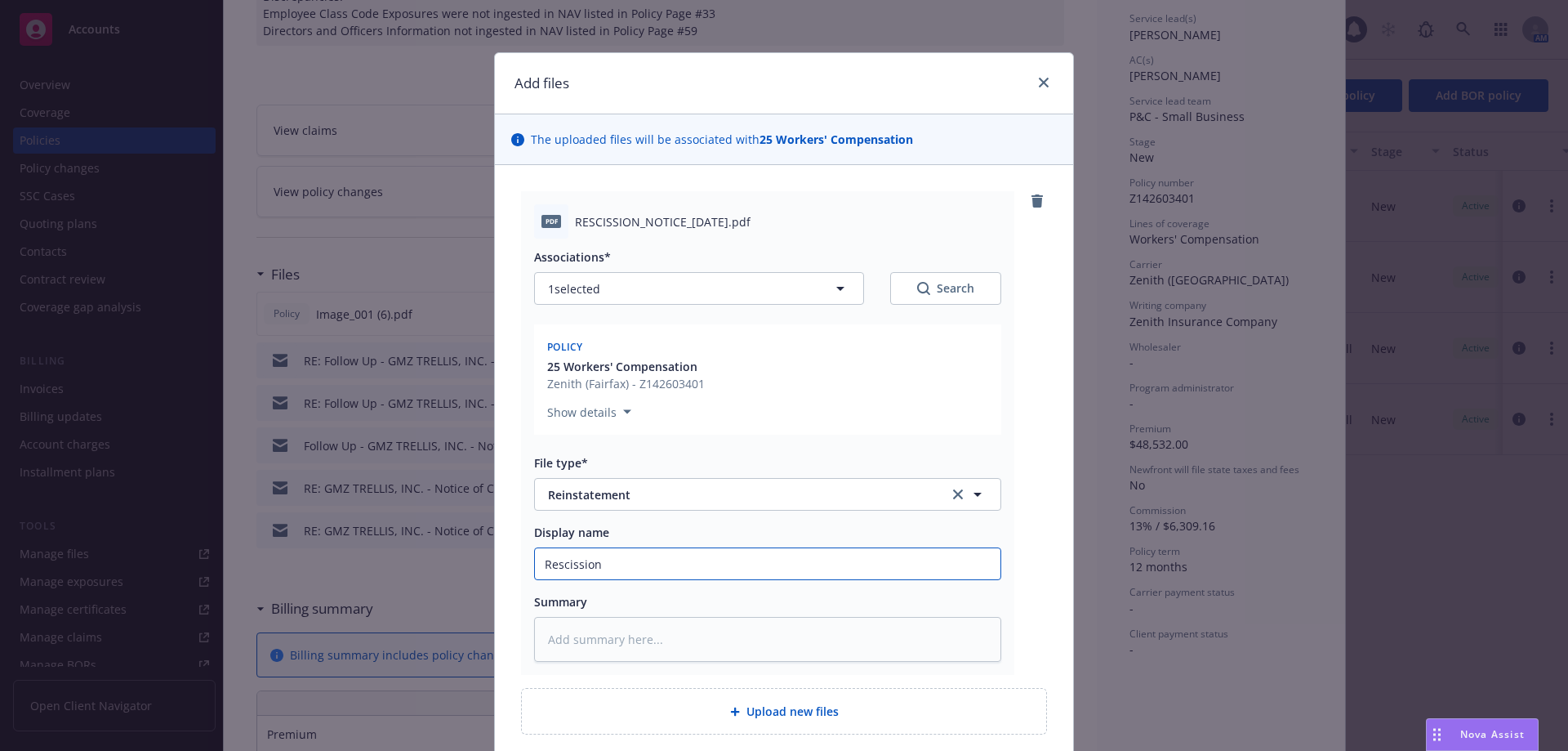
type input "Rescission"
type textarea "x"
type input "Rescission z"
type textarea "x"
type input "Rescission zn"
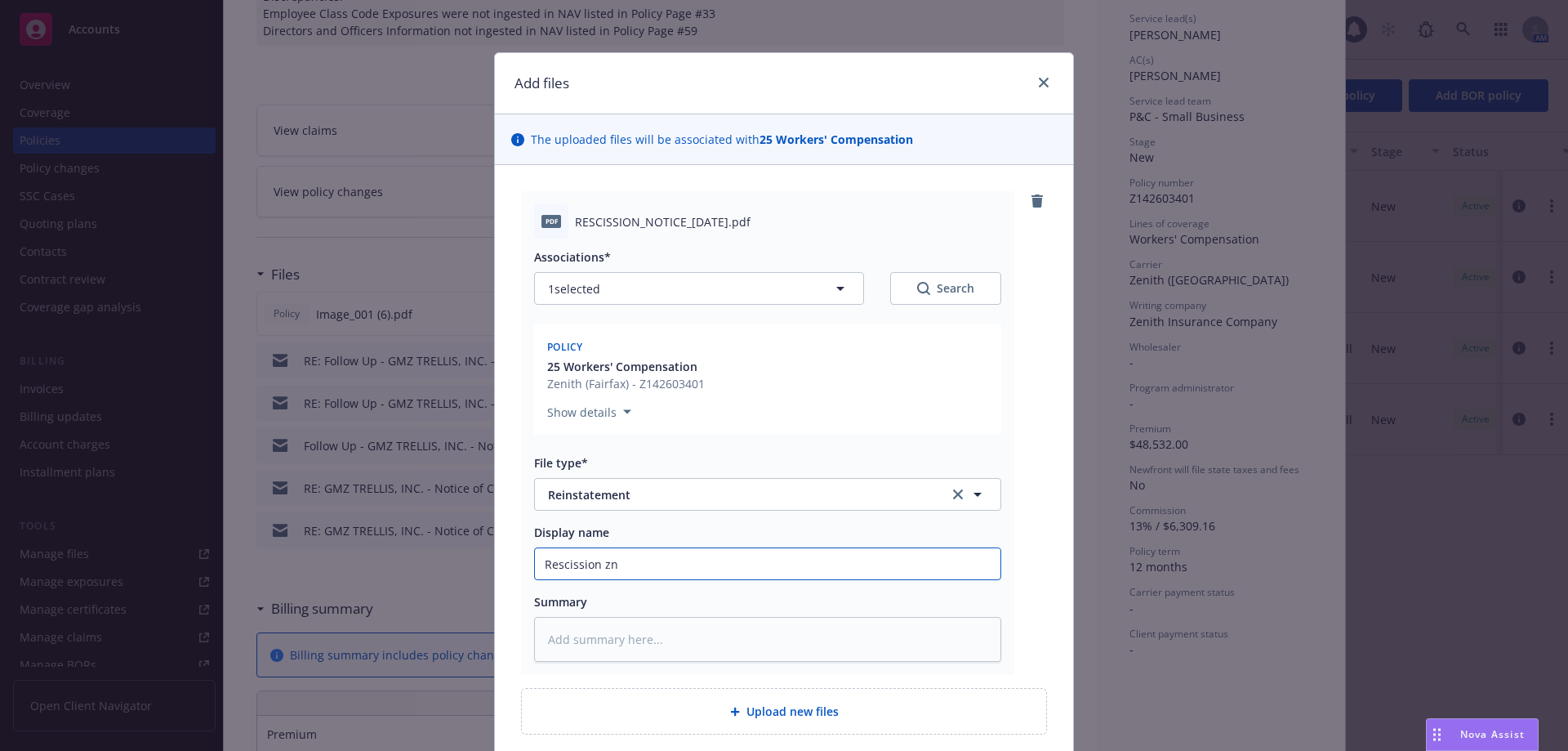
type textarea "x"
type input "Rescission zno"
type textarea "x"
type input "Rescission zn"
type textarea "x"
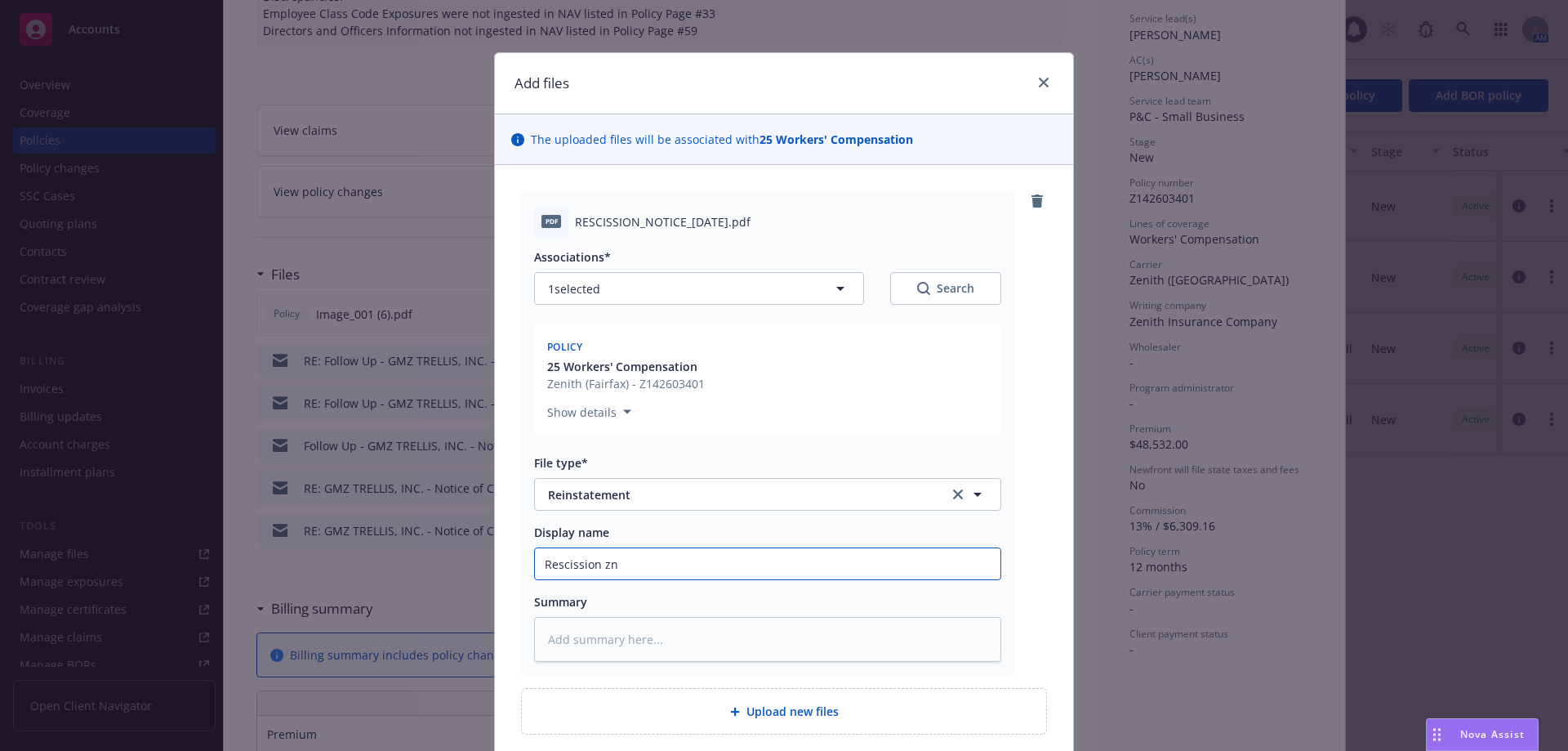
type input "Rescission z"
type textarea "x"
type input "Rescission"
type textarea "x"
type input "Rescission N"
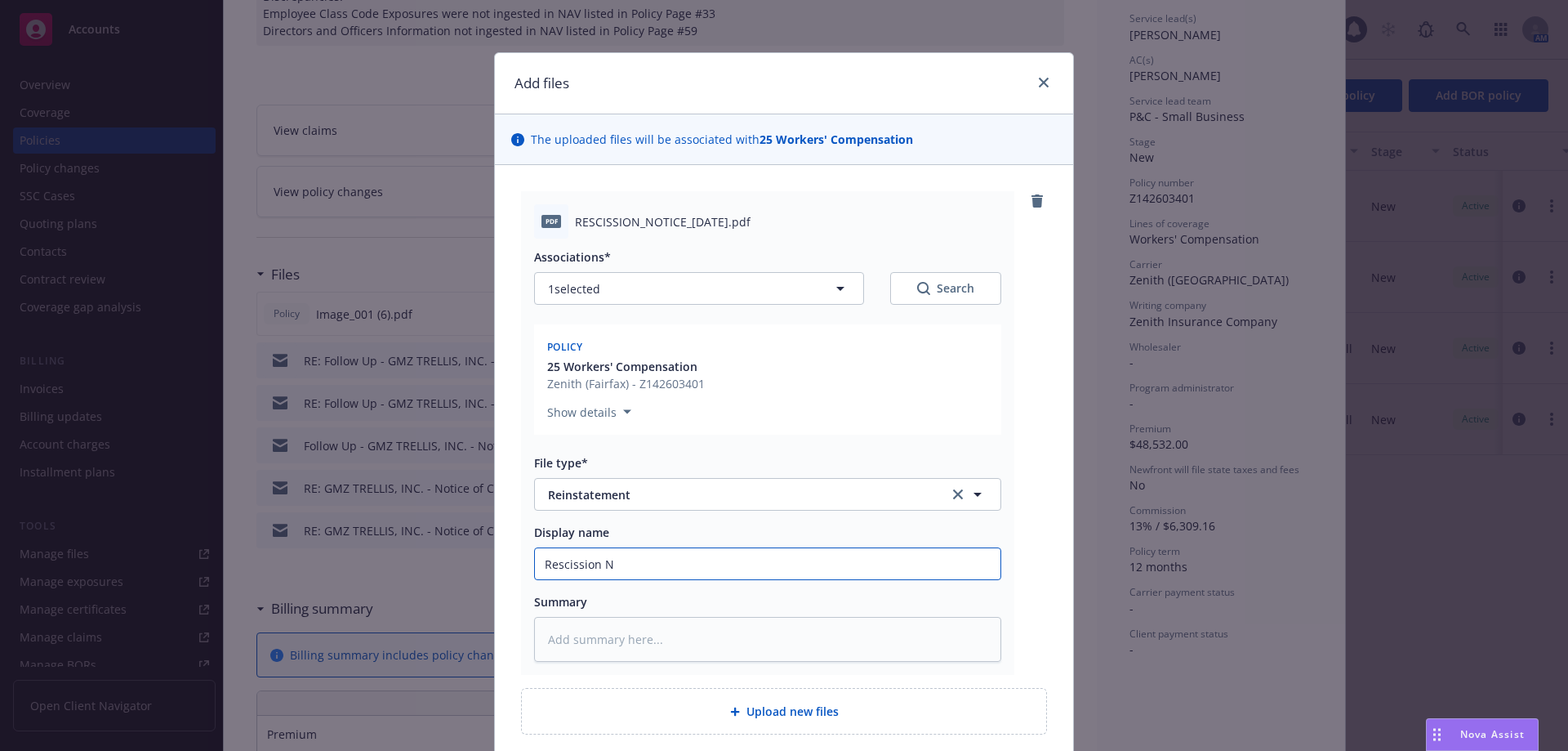
type textarea "x"
type input "Rescission No"
type textarea "x"
type input "Rescission Not"
type textarea "x"
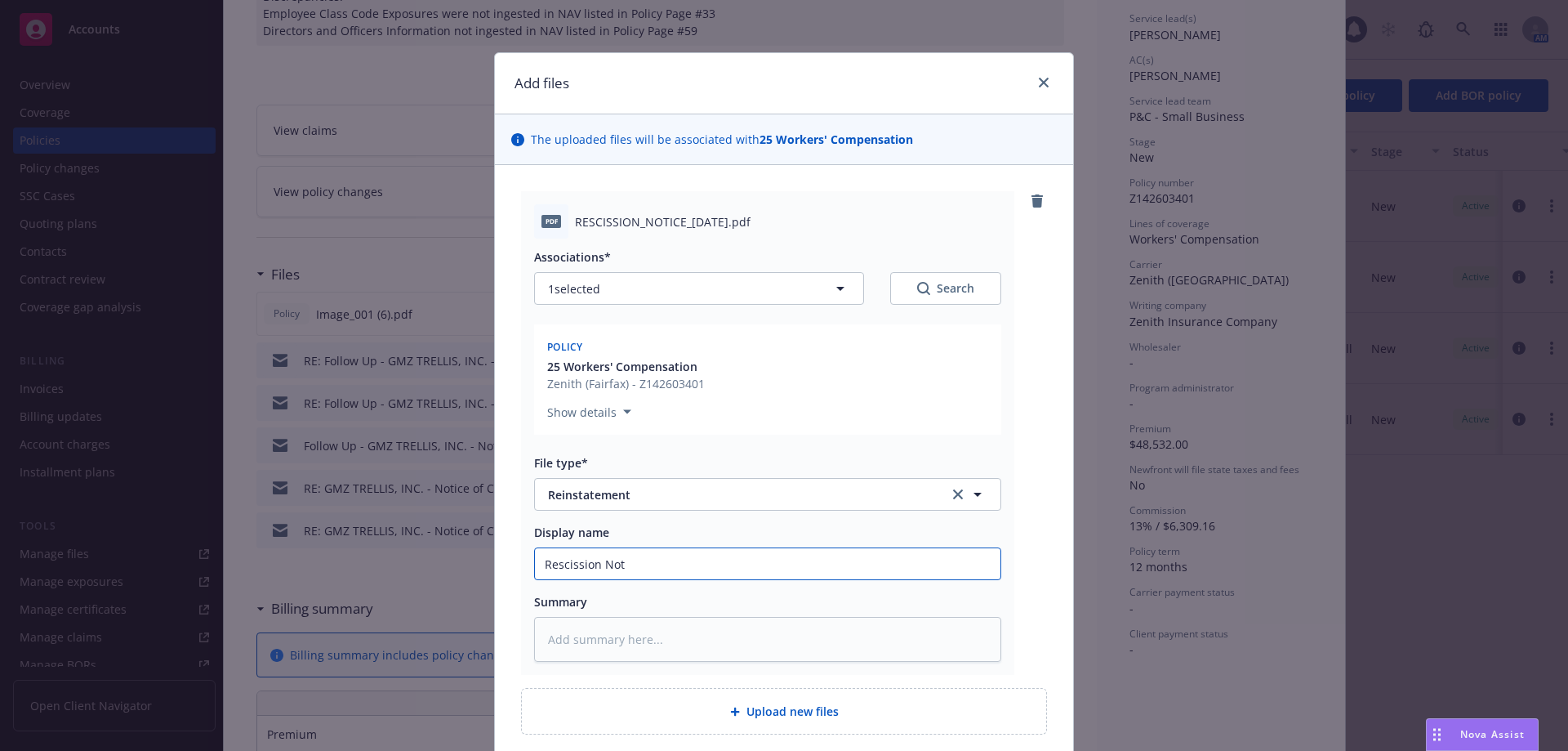
type input "Rescission Noti"
type textarea "x"
type input "Rescission Notic"
type textarea "x"
type input "Rescission Notice"
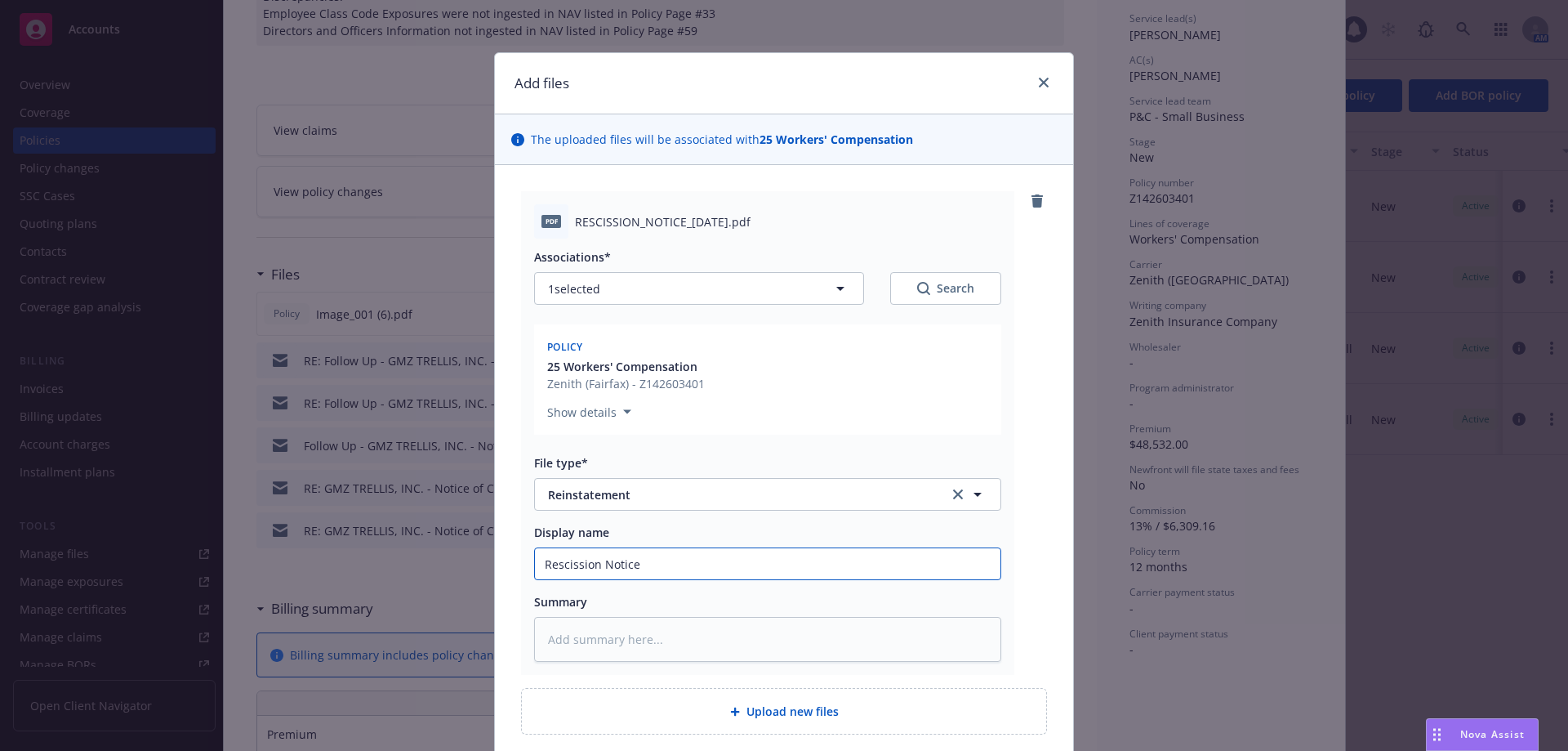
type textarea "x"
type input "Rescission Notice"
type textarea "x"
type input "Rescission Notice R"
type textarea "x"
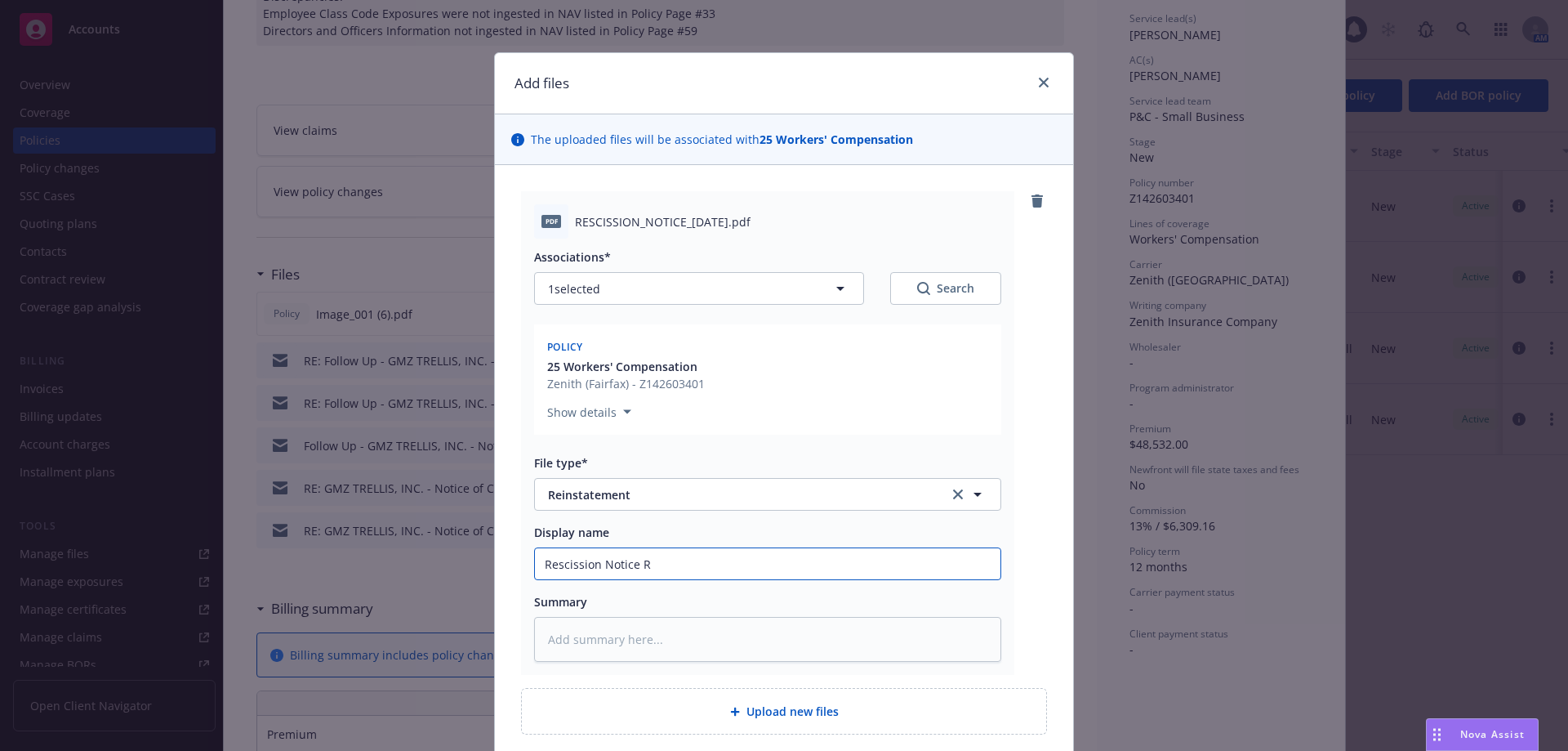
type input "Rescission Notice Re"
type textarea "x"
type input "Rescission Notice Rec"
type textarea "x"
type input "Rescission Notice Rece"
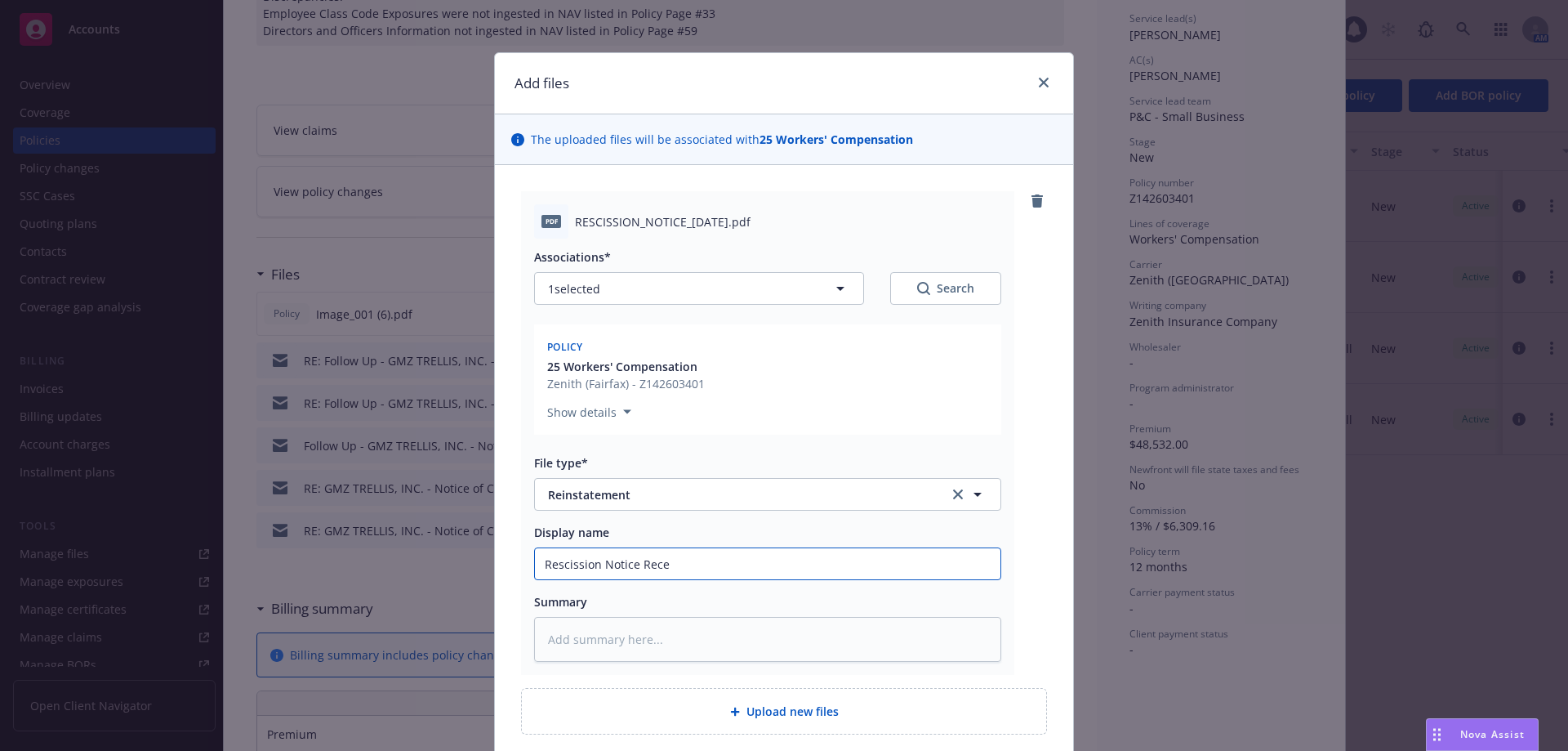
type textarea "x"
type input "Rescission Notice Recei"
type textarea "x"
type input "Rescission Notice Receiv"
type textarea "x"
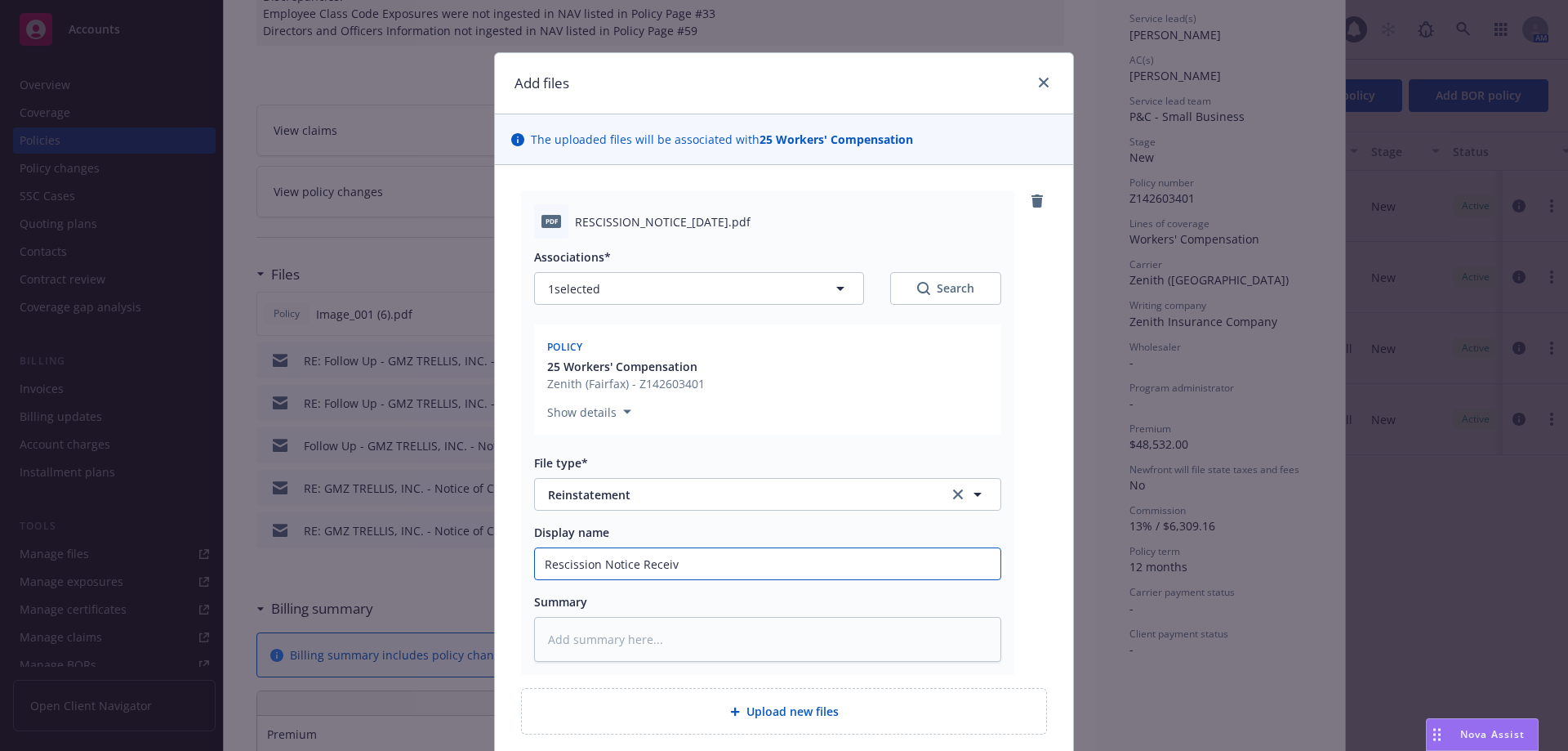
type input "Rescission Notice Receive"
type textarea "x"
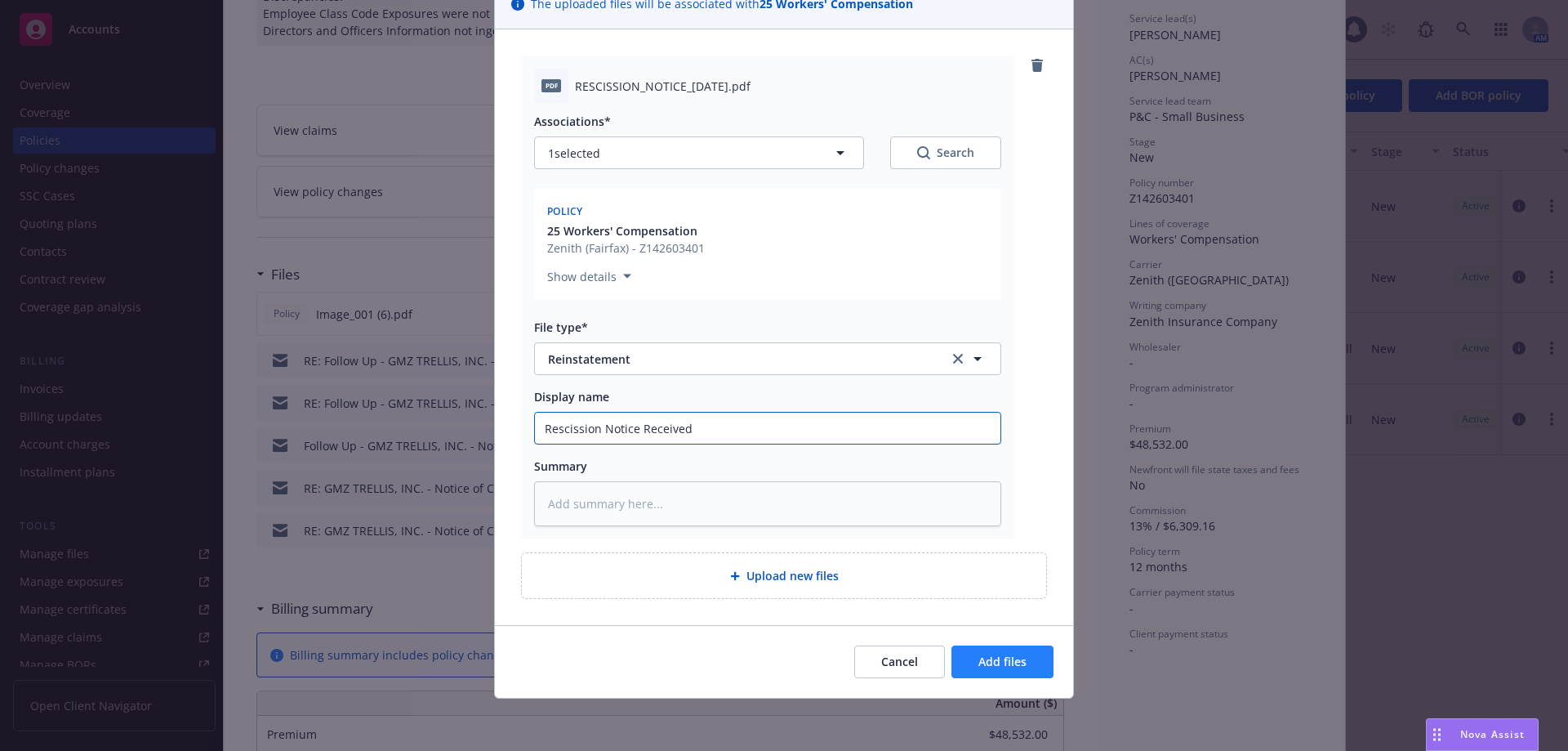
type input "Rescission Notice Received"
click at [992, 653] on span "Add files" at bounding box center [1002, 661] width 48 height 16
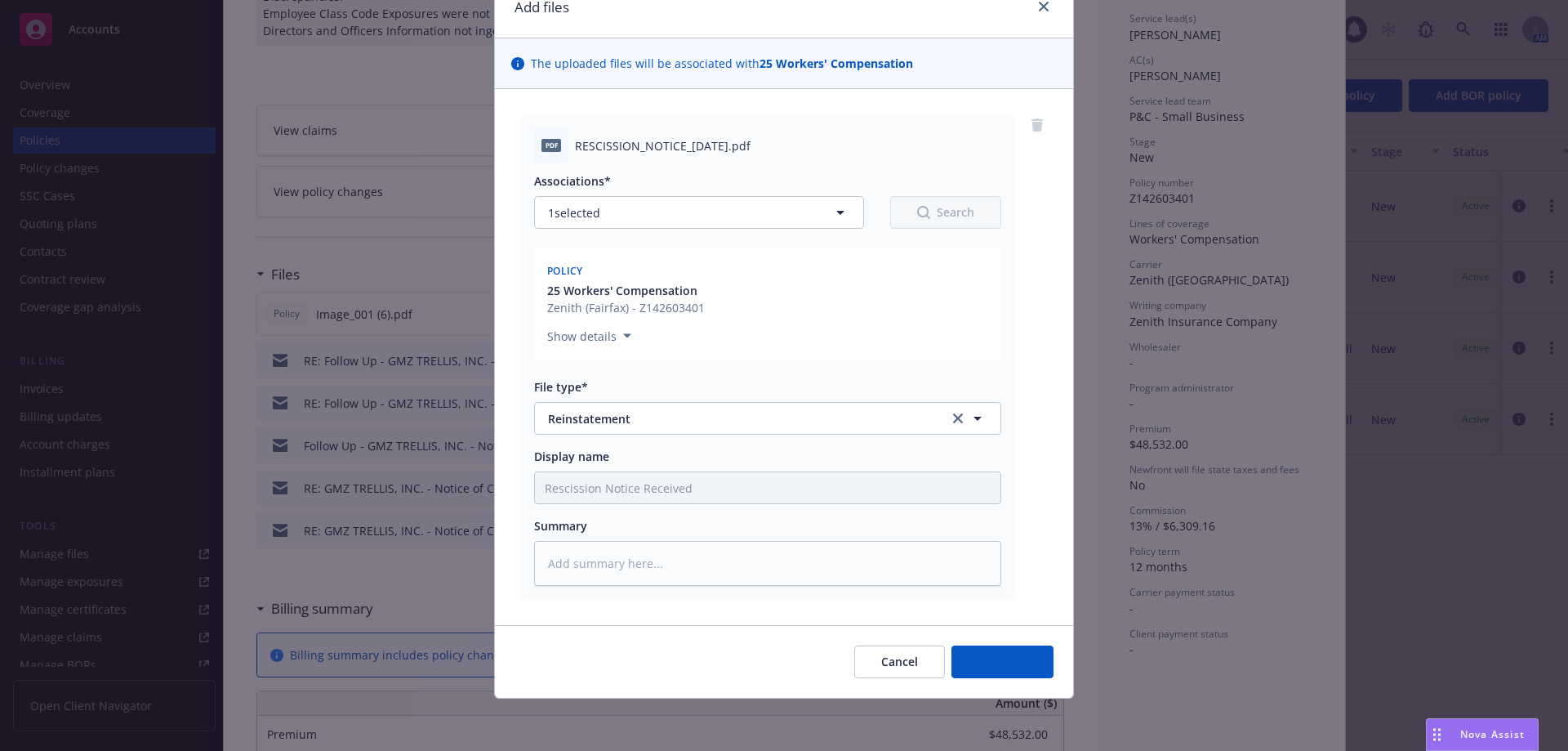
scroll to position [76, 0]
type textarea "x"
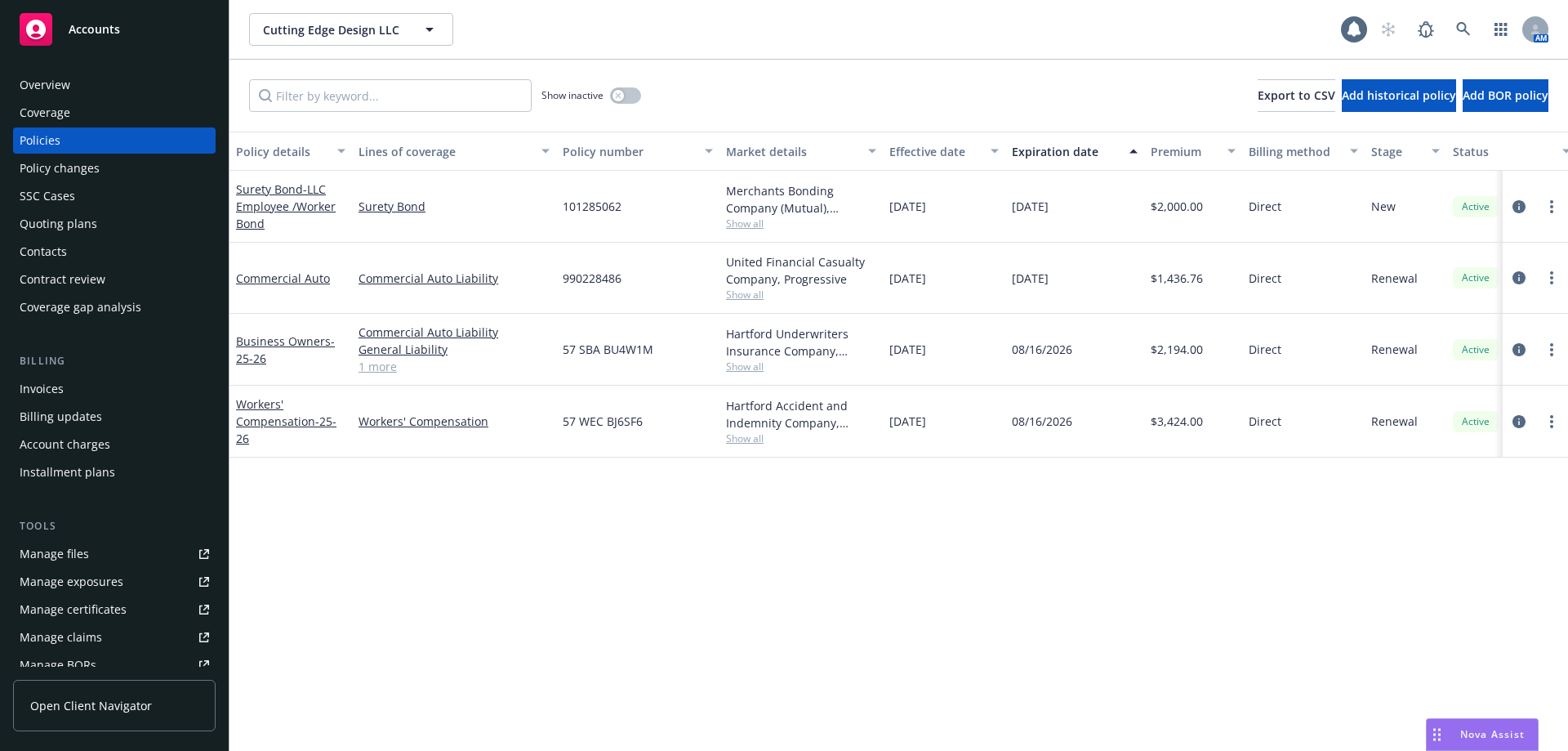
click at [71, 384] on div "Invoices" at bounding box center [114, 389] width 189 height 26
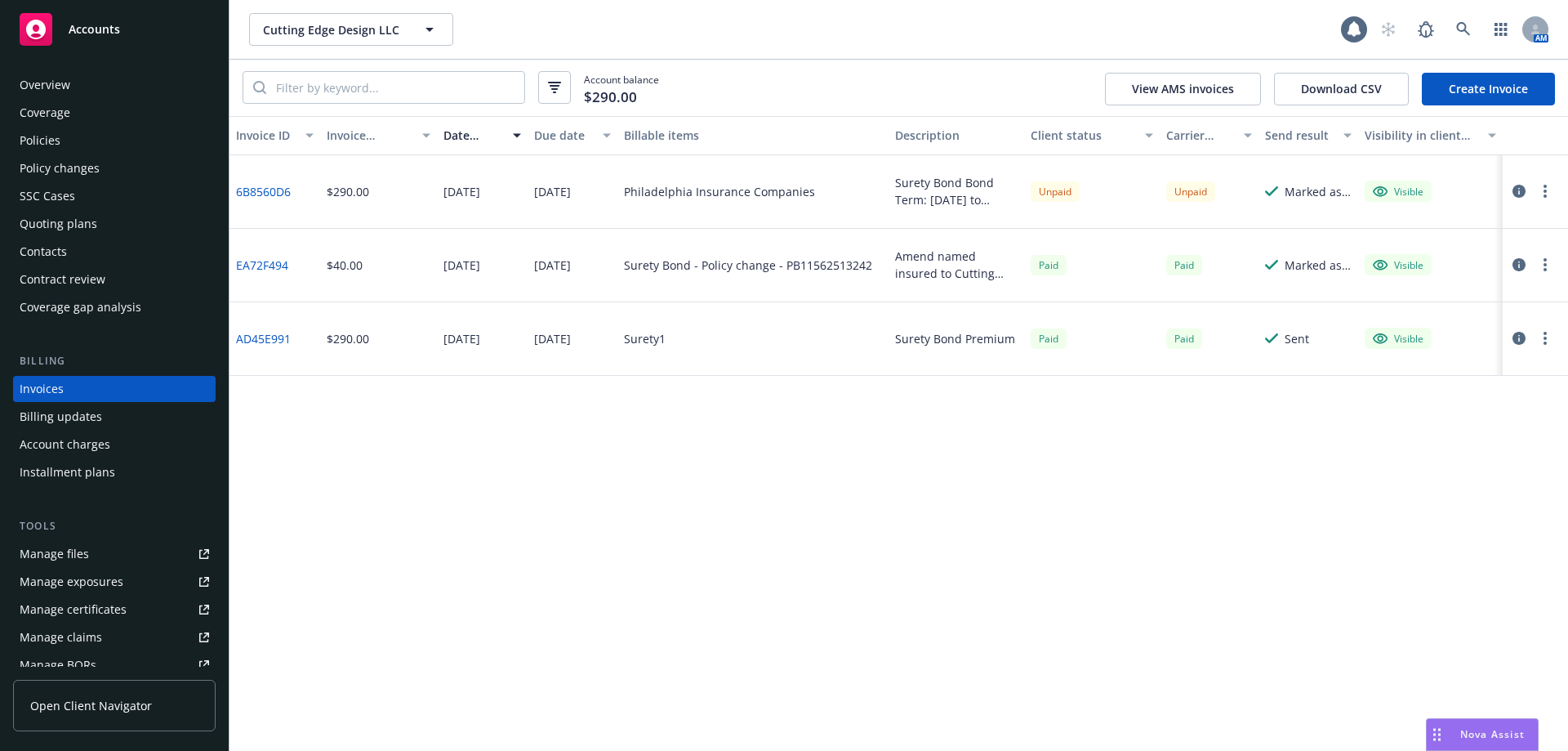
click at [43, 151] on div "Policies" at bounding box center [40, 140] width 41 height 26
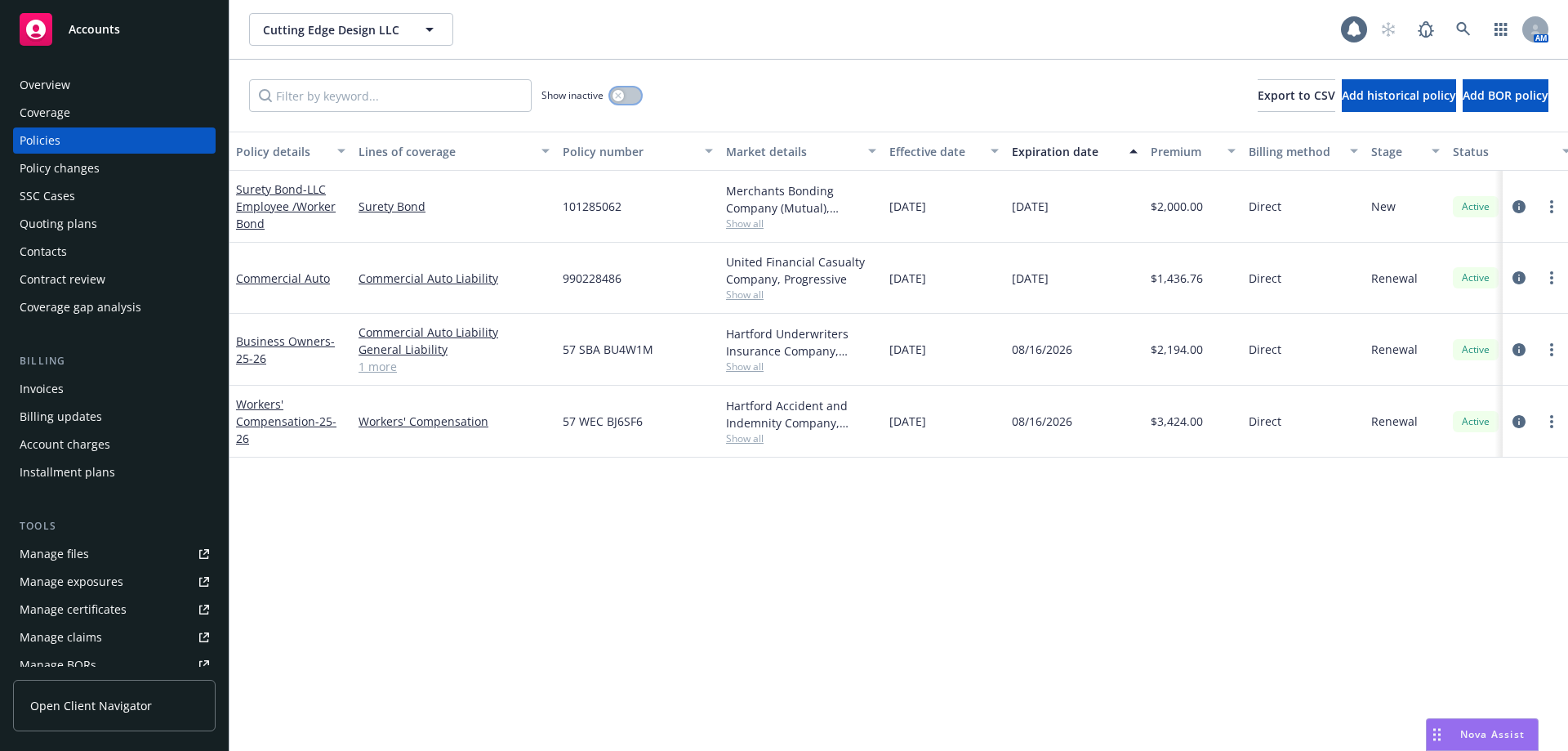
click at [617, 99] on div "button" at bounding box center [618, 96] width 11 height 11
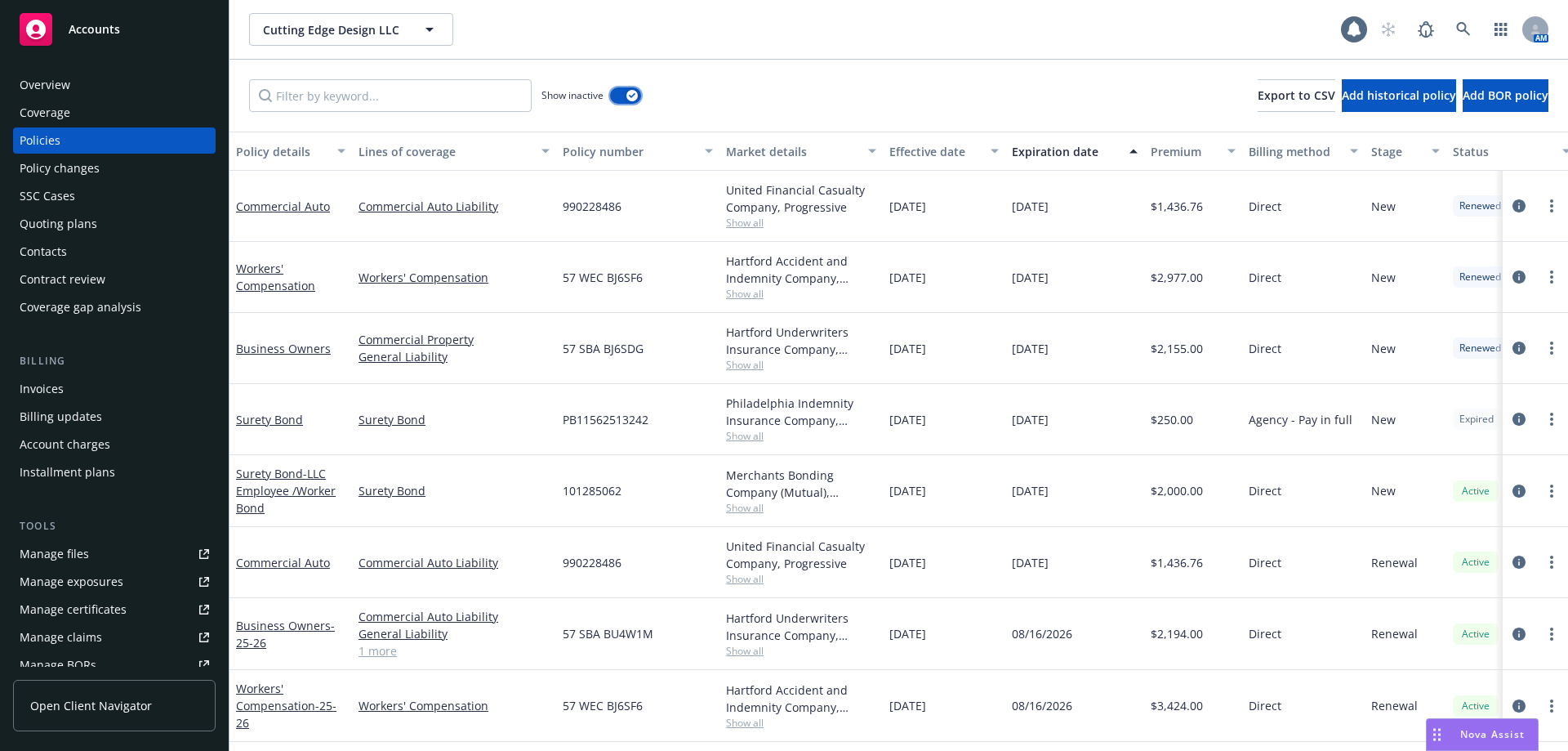
scroll to position [4, 0]
click at [91, 250] on div "Contacts" at bounding box center [114, 252] width 189 height 26
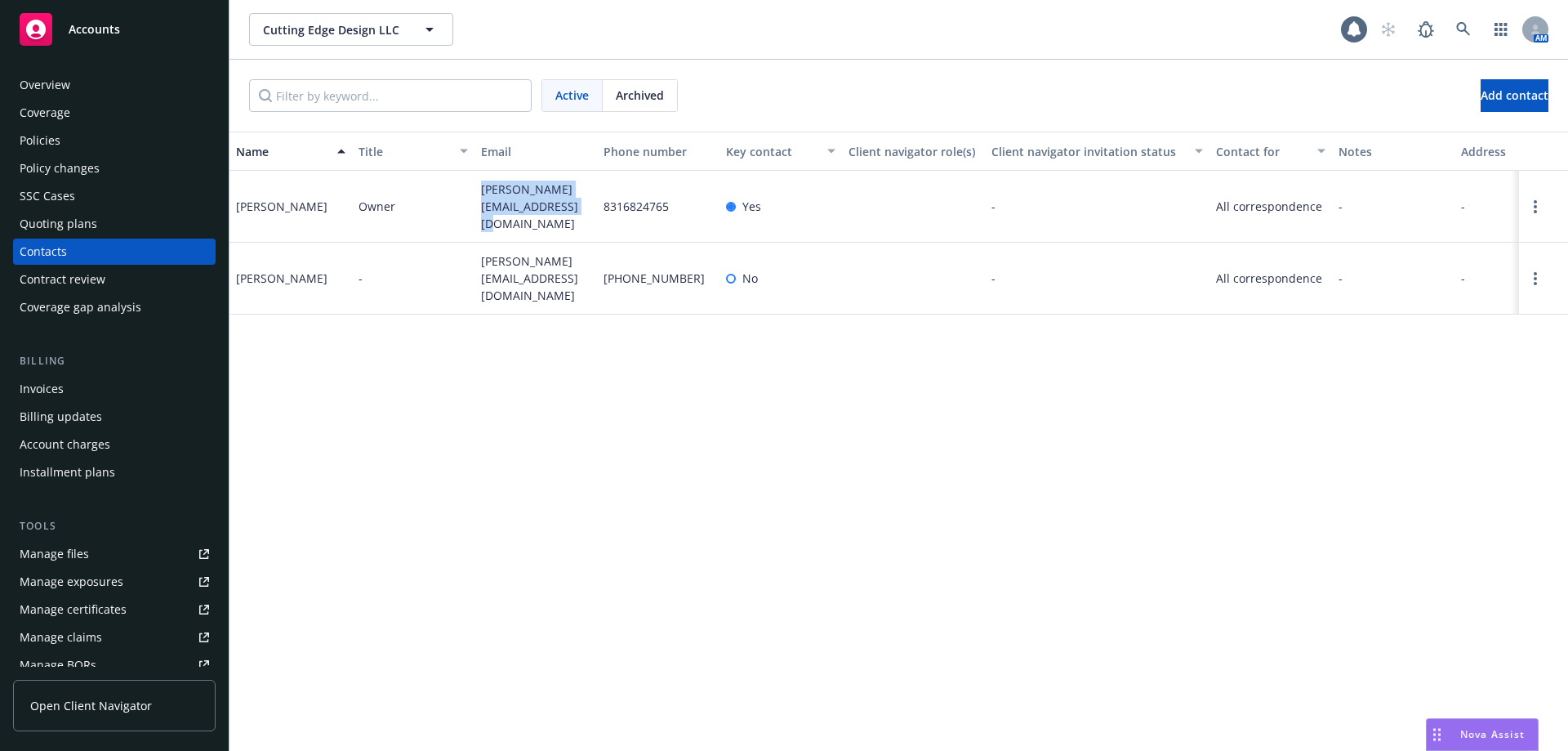
drag, startPoint x: 552, startPoint y: 212, endPoint x: 463, endPoint y: 192, distance: 91.2
click at [463, 192] on div "[PERSON_NAME] Owner [PERSON_NAME][EMAIL_ADDRESS][DOMAIN_NAME] 8316824765 Yes - …" at bounding box center [898, 206] width 1339 height 72
copy div "[PERSON_NAME][EMAIL_ADDRESS][DOMAIN_NAME]"
drag, startPoint x: 570, startPoint y: 276, endPoint x: 469, endPoint y: 258, distance: 102.6
click at [469, 258] on div "[PERSON_NAME] - [PERSON_NAME][EMAIL_ADDRESS][DOMAIN_NAME] [PHONE_NUMBER] No - A…" at bounding box center [898, 278] width 1339 height 72
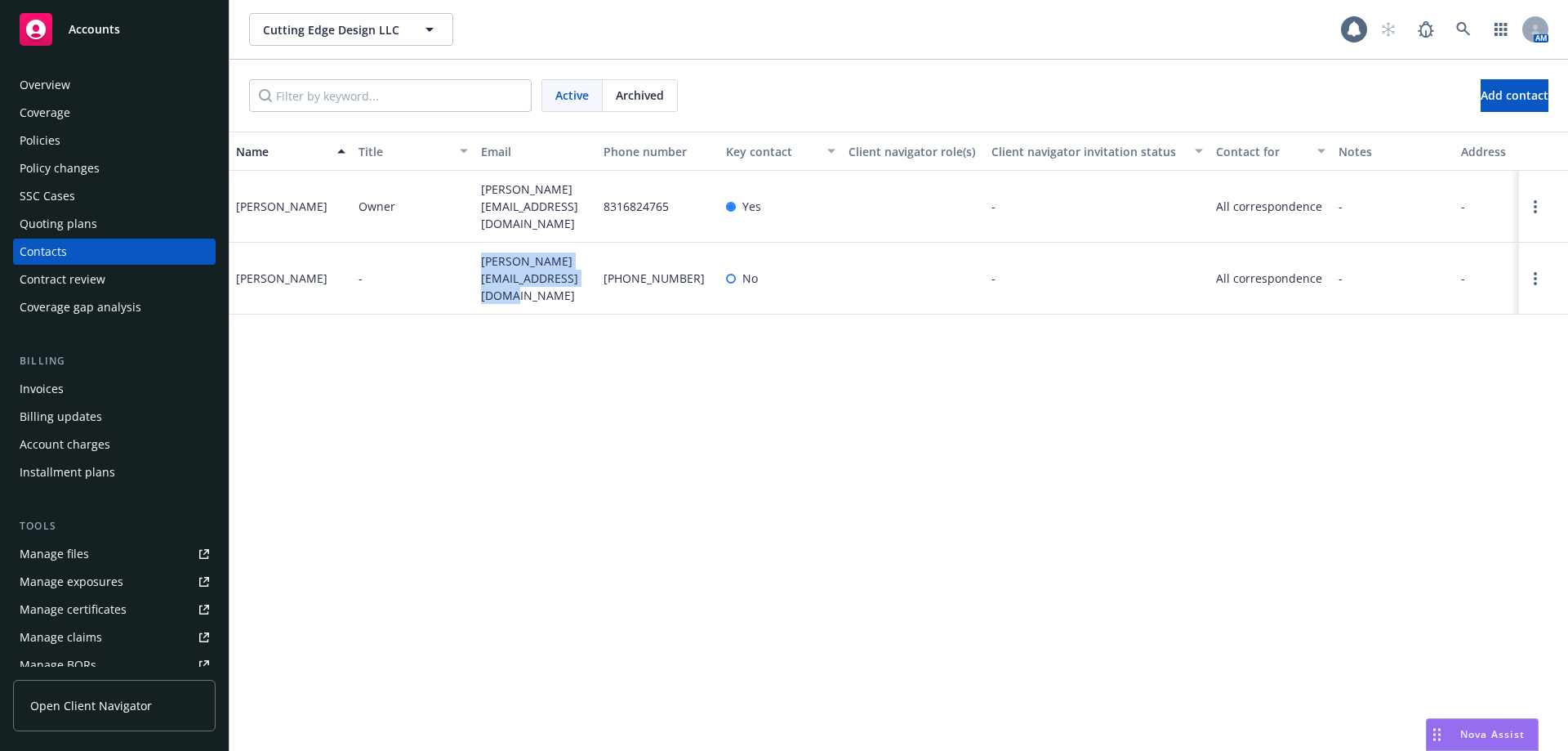
copy div "[PERSON_NAME][EMAIL_ADDRESS][DOMAIN_NAME]"
click at [35, 90] on div "Overview" at bounding box center [45, 85] width 51 height 26
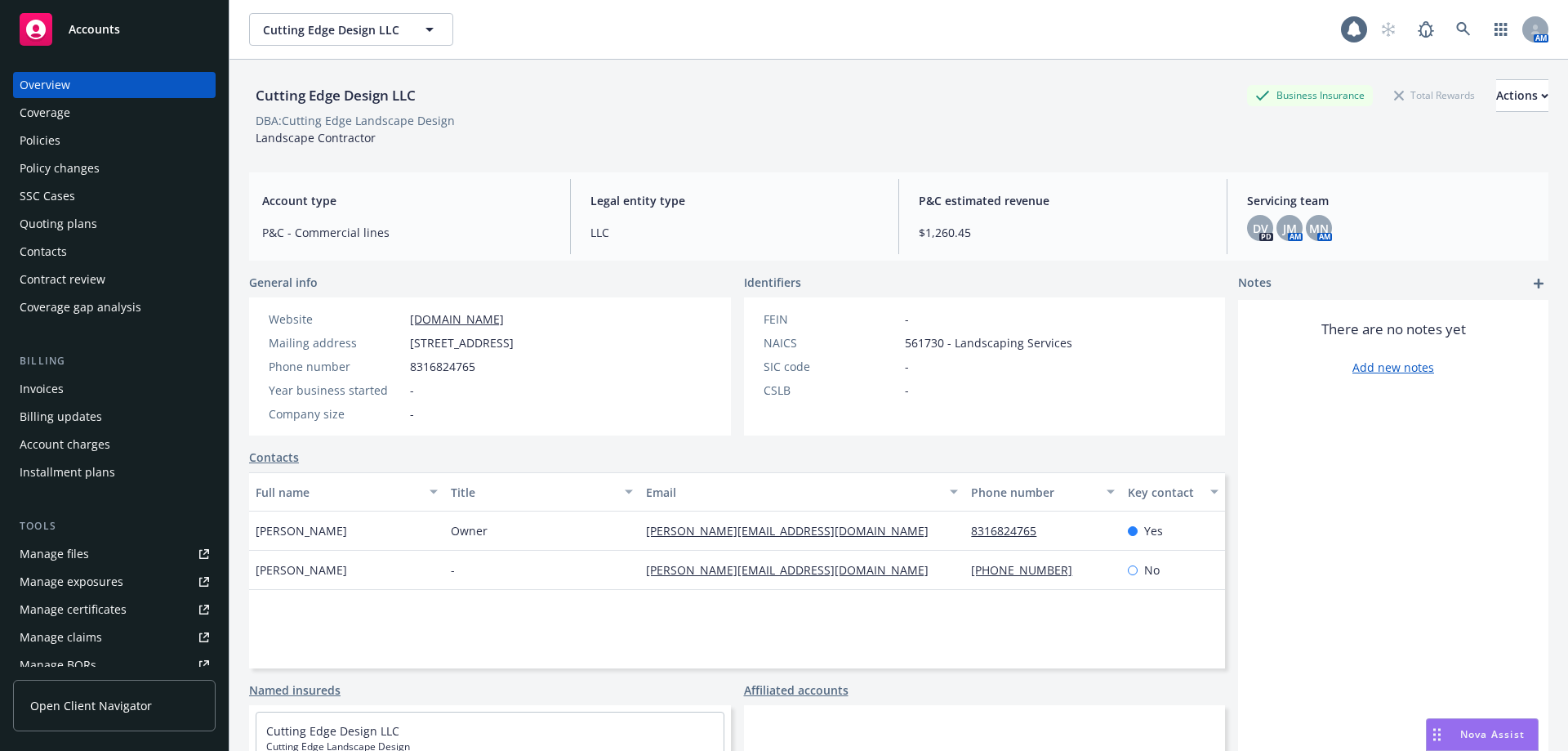
click at [100, 135] on div "Policies" at bounding box center [114, 140] width 189 height 26
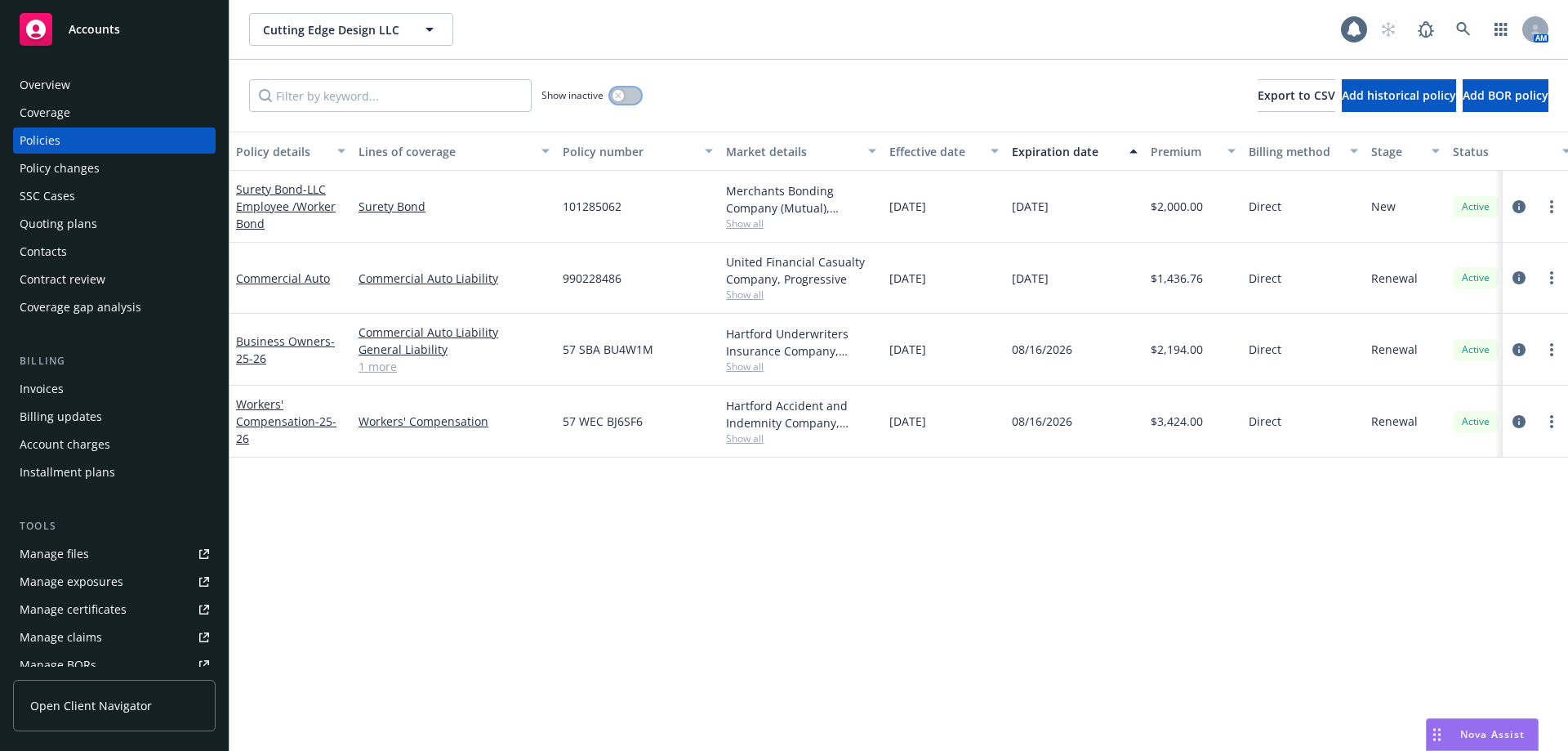
click at [612, 94] on button "button" at bounding box center [625, 96] width 31 height 17
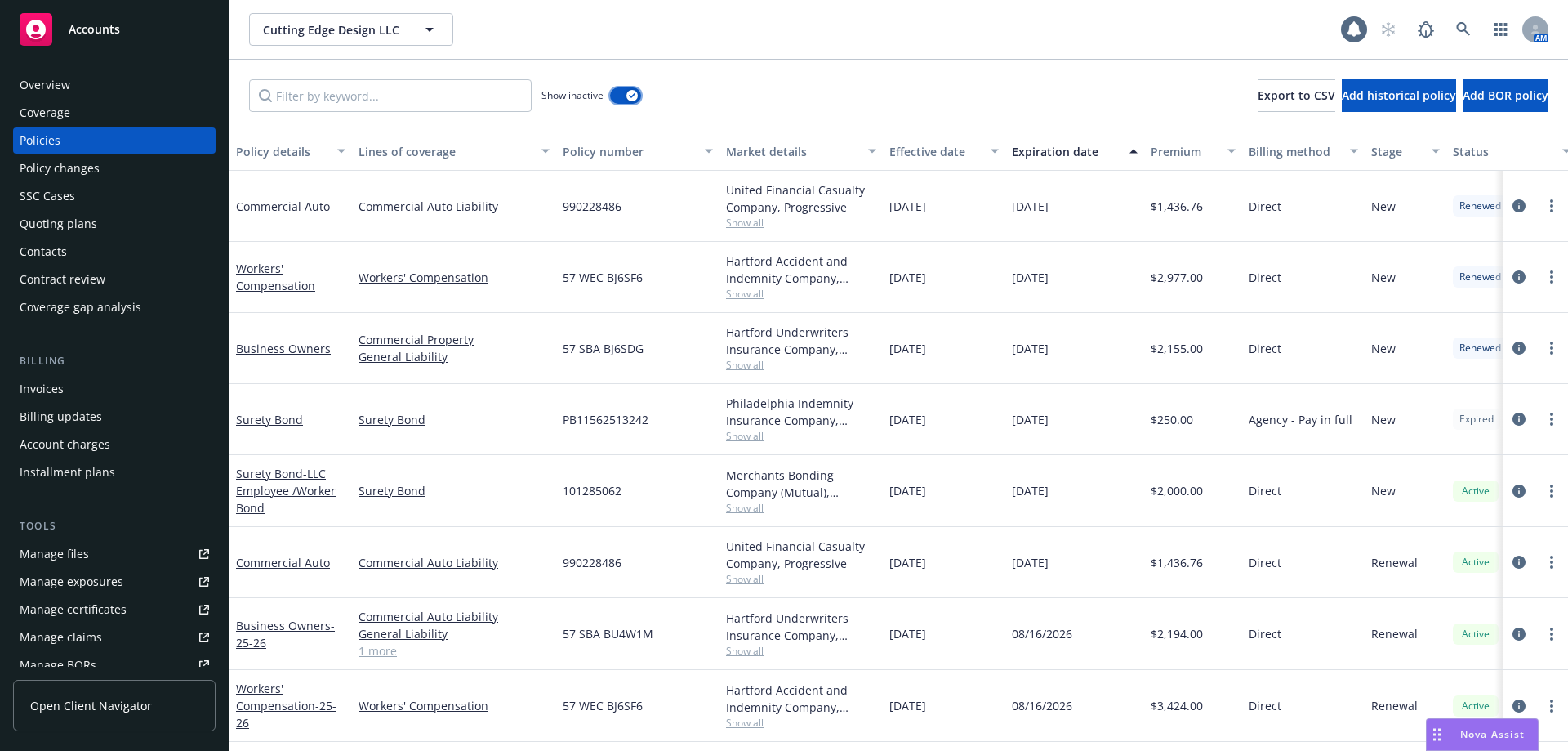
scroll to position [4, 0]
click at [1550, 417] on circle "more" at bounding box center [1552, 419] width 4 height 4
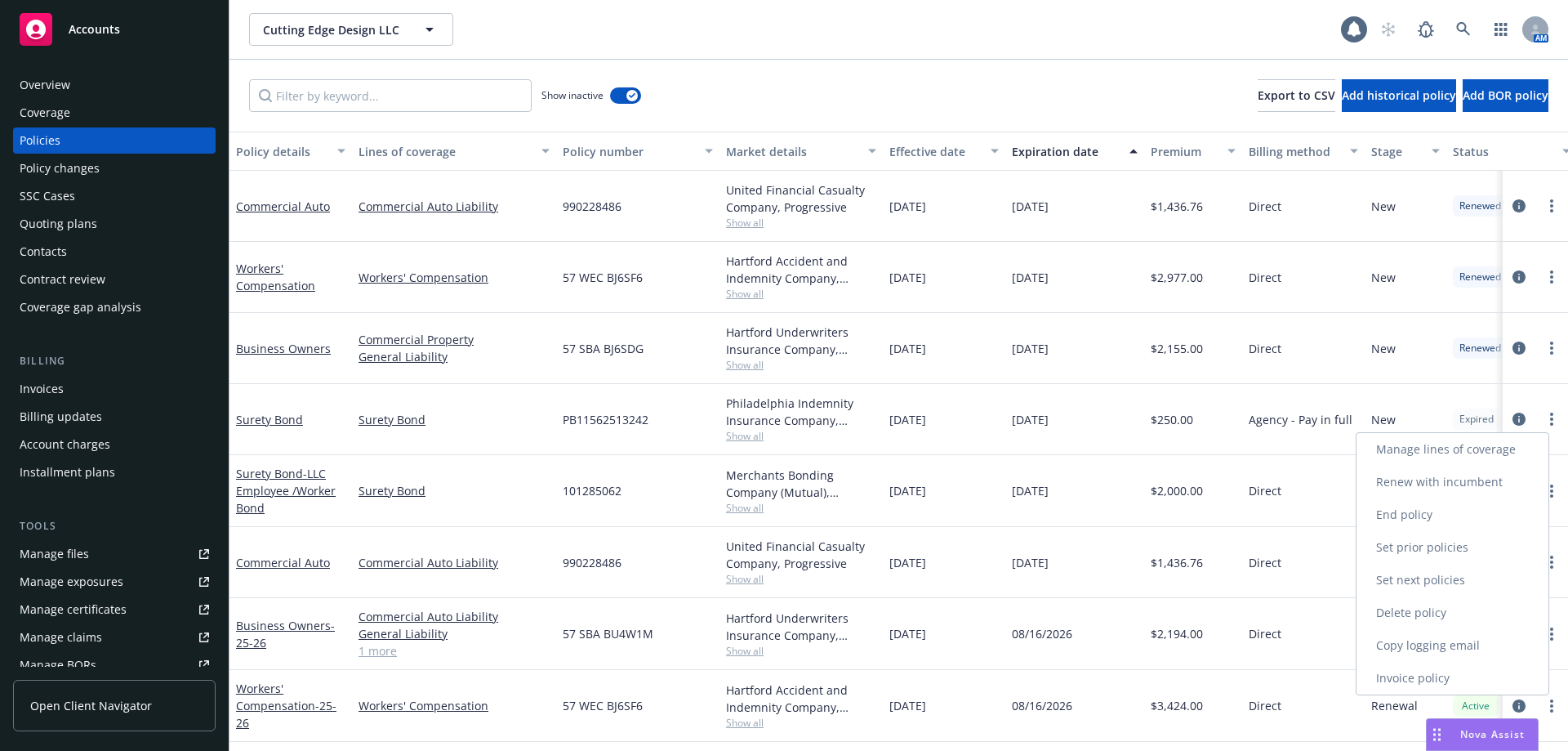
click at [1444, 645] on link "Copy logging email" at bounding box center [1452, 645] width 192 height 33
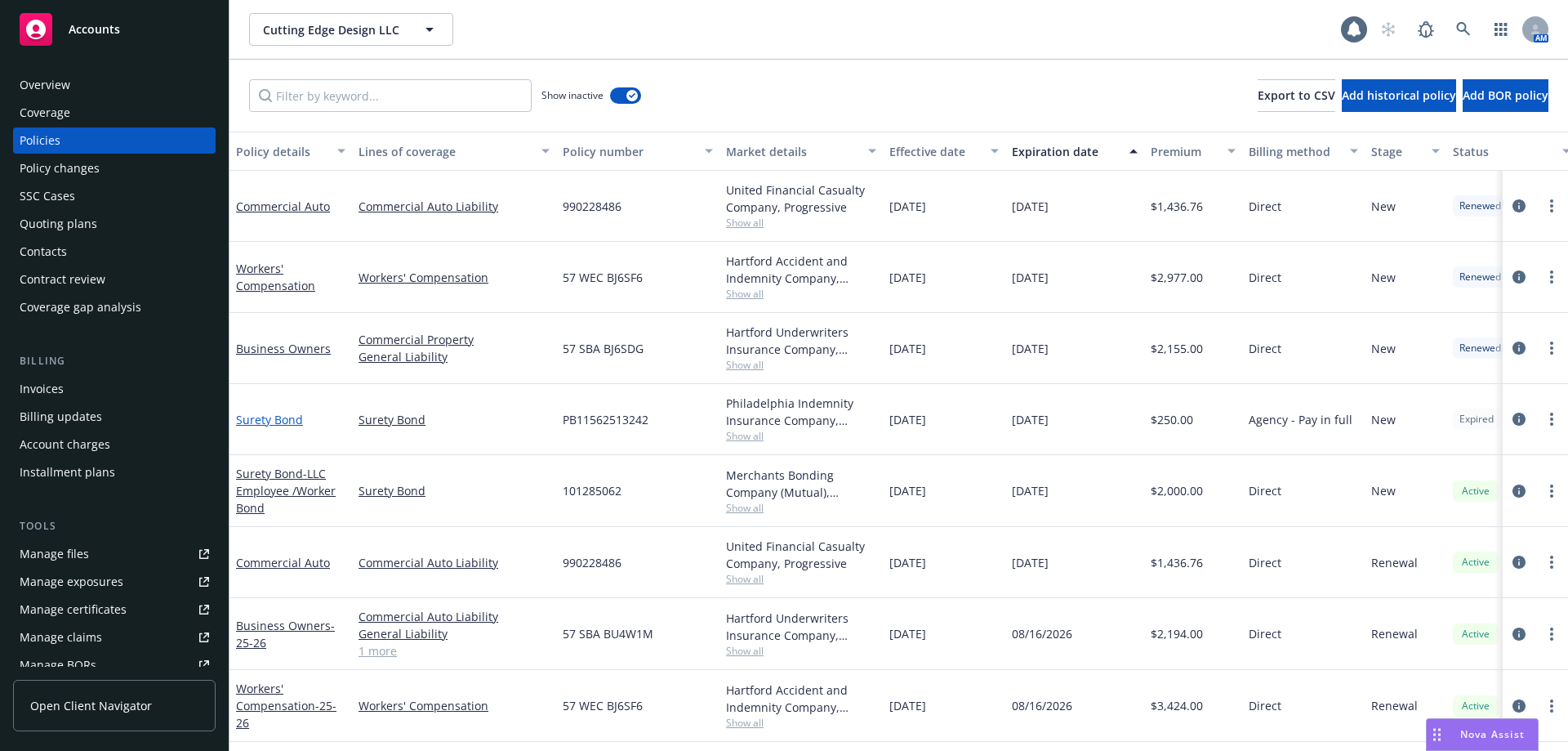
click at [268, 414] on link "Surety Bond" at bounding box center [269, 419] width 67 height 16
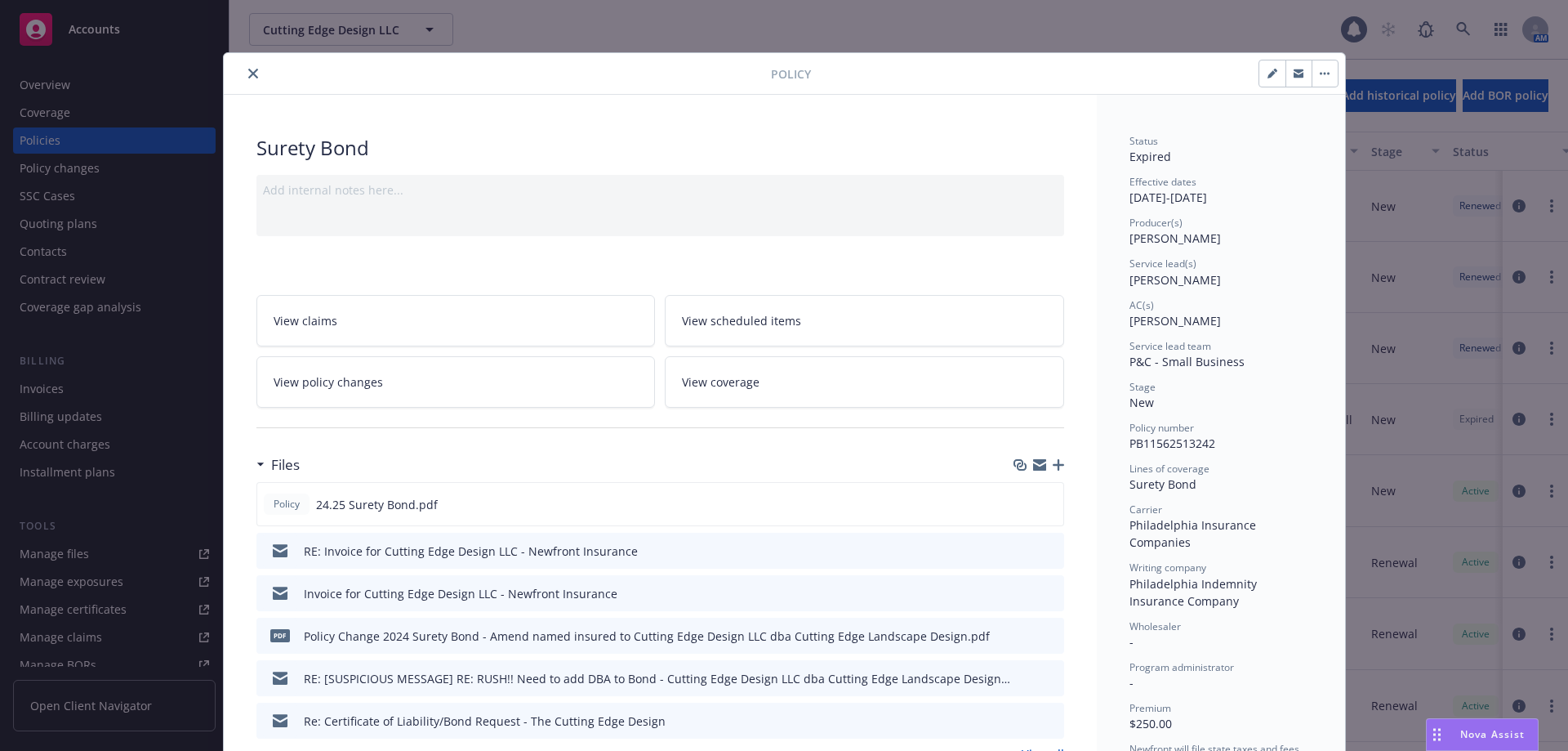
click at [1044, 554] on icon "preview file" at bounding box center [1049, 550] width 15 height 11
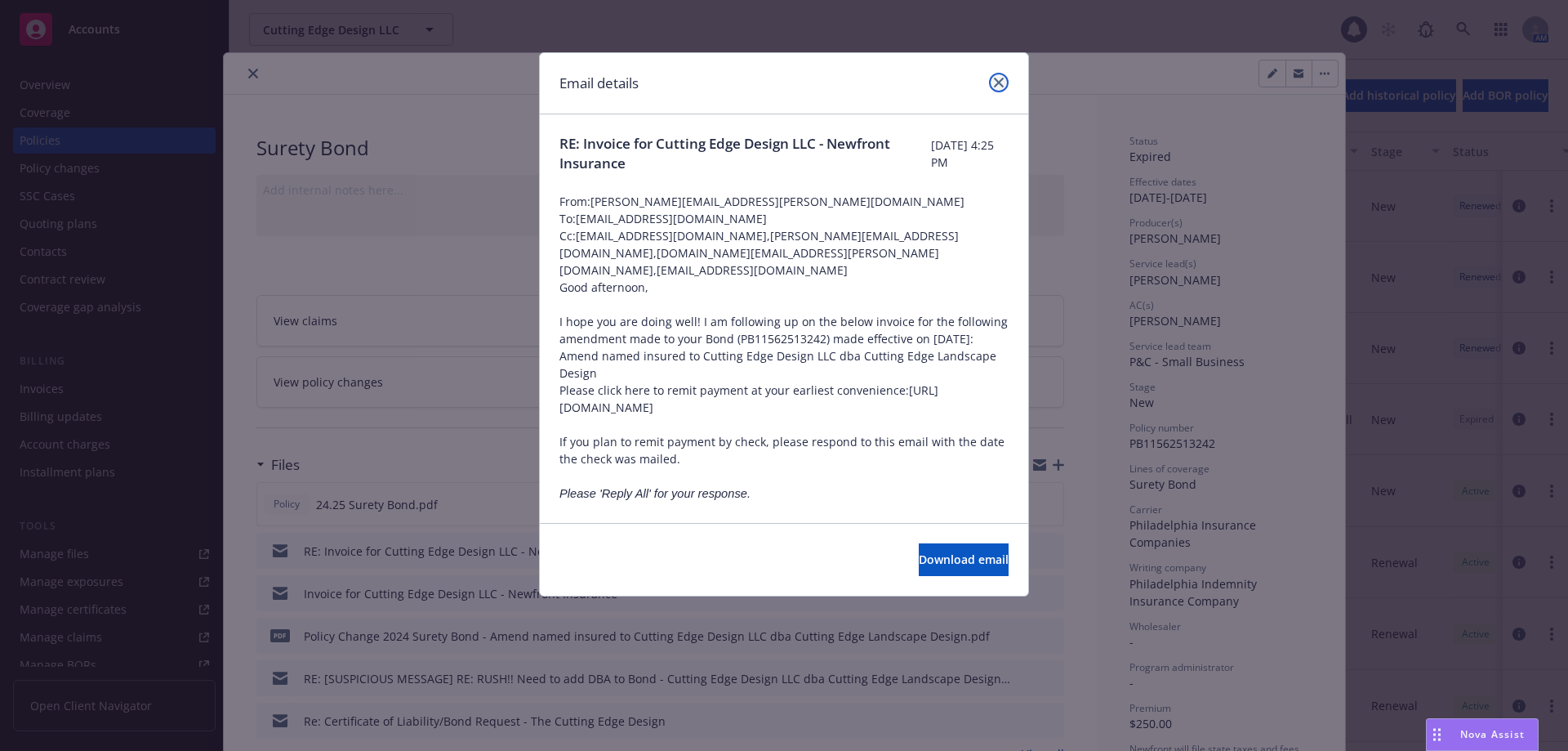
click at [999, 82] on icon "close" at bounding box center [999, 83] width 10 height 10
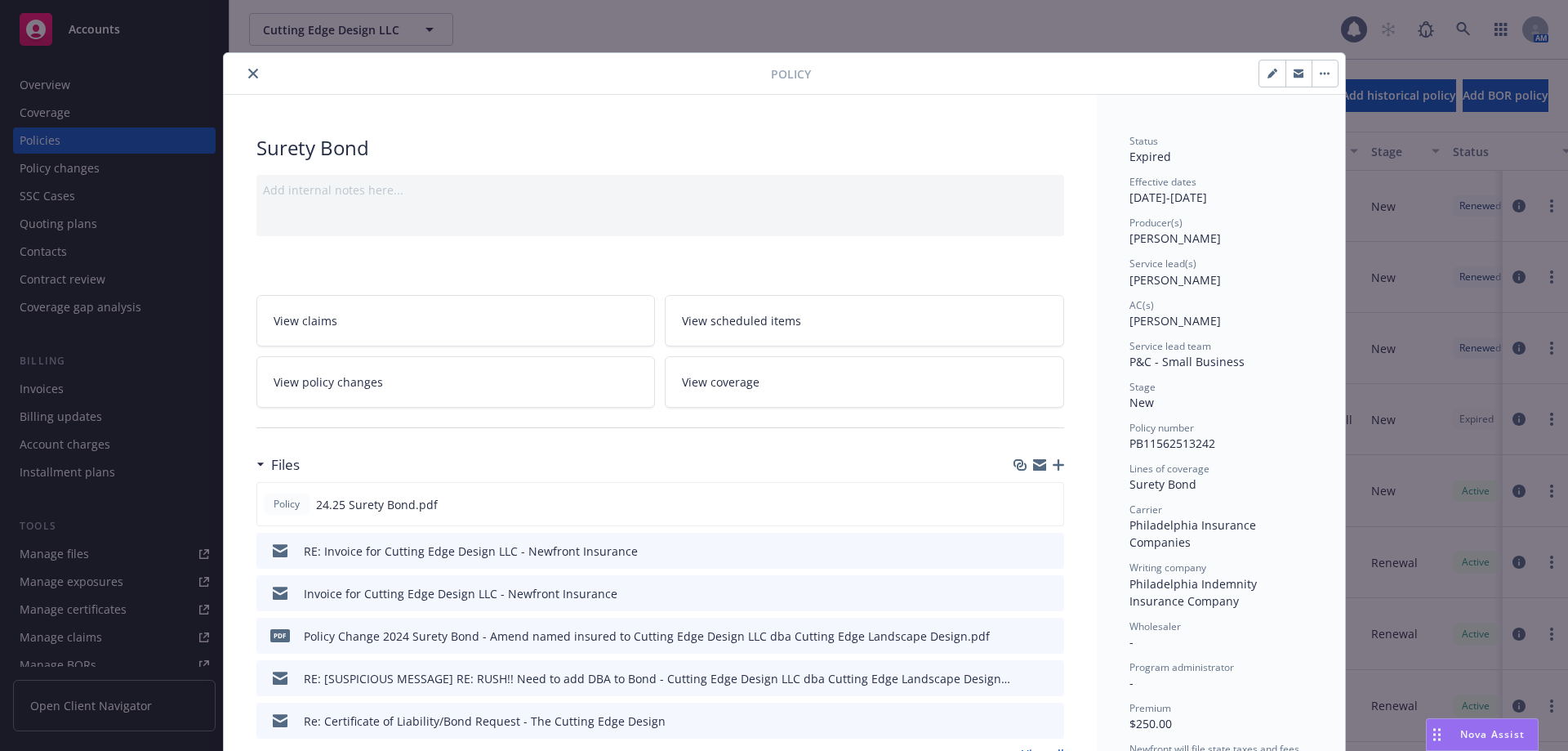
click at [248, 77] on icon "close" at bounding box center [253, 73] width 10 height 10
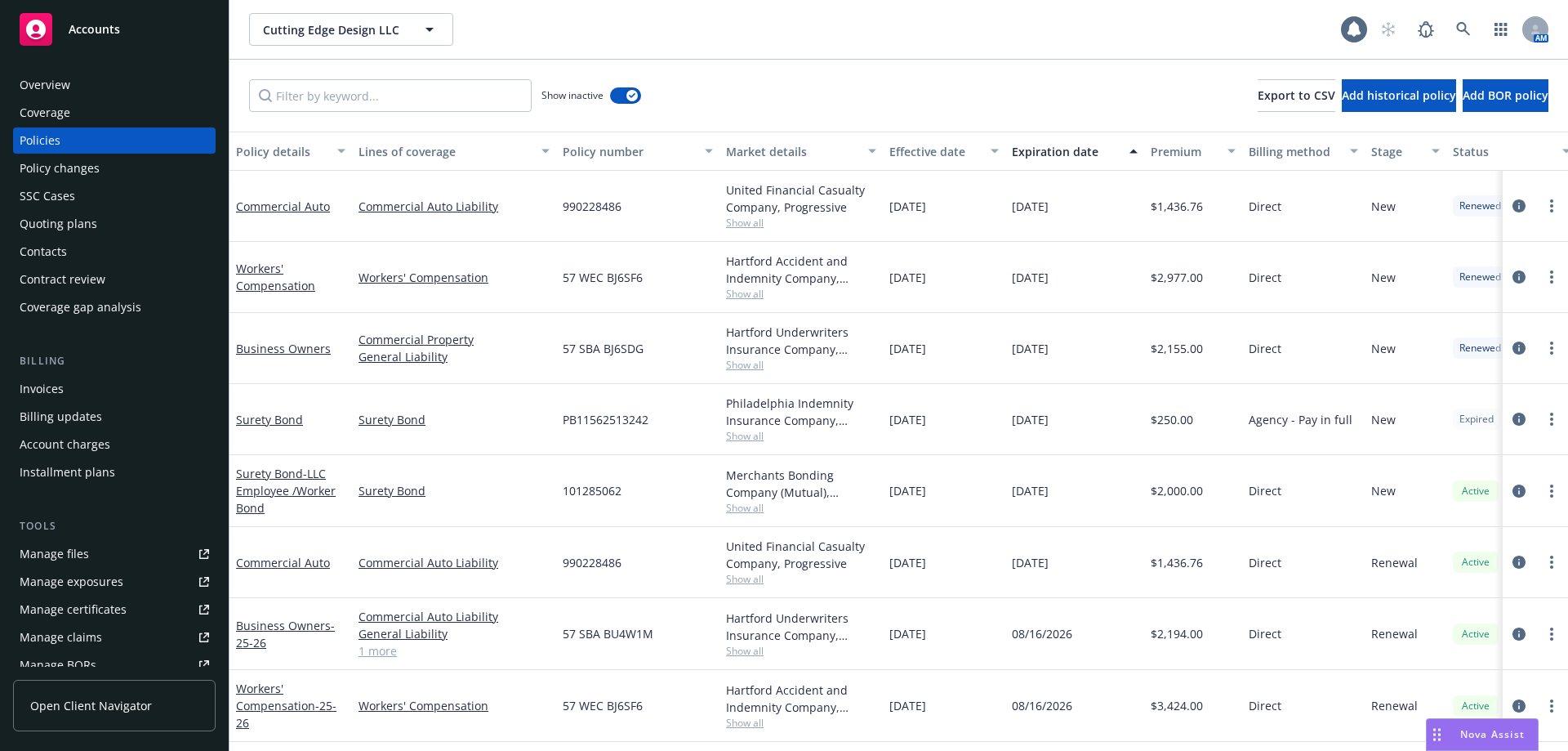
click at [91, 385] on div "Invoices" at bounding box center [114, 389] width 189 height 26
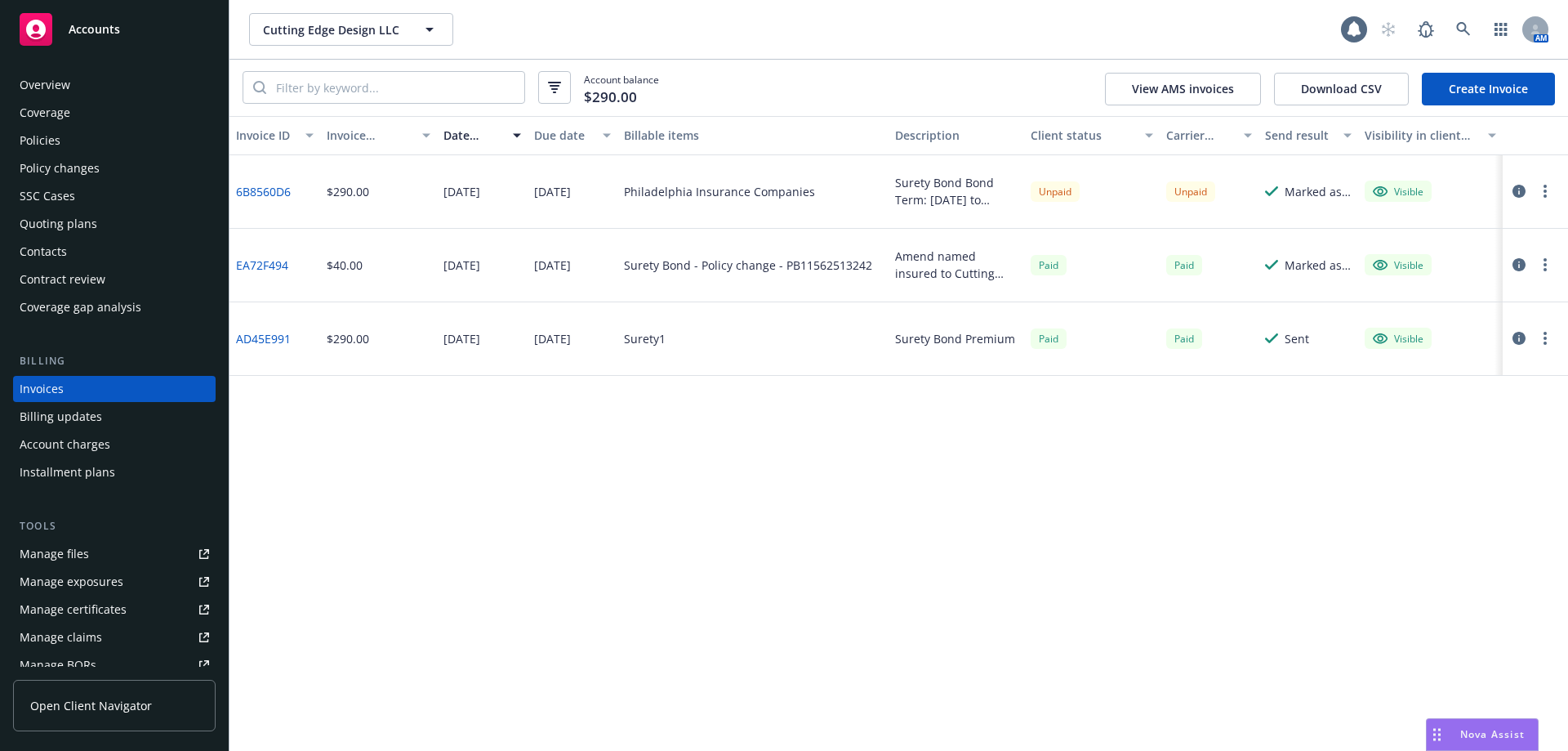
click at [252, 184] on link "6B8560D6" at bounding box center [263, 191] width 55 height 17
click at [1514, 190] on icon "button" at bounding box center [1519, 191] width 13 height 13
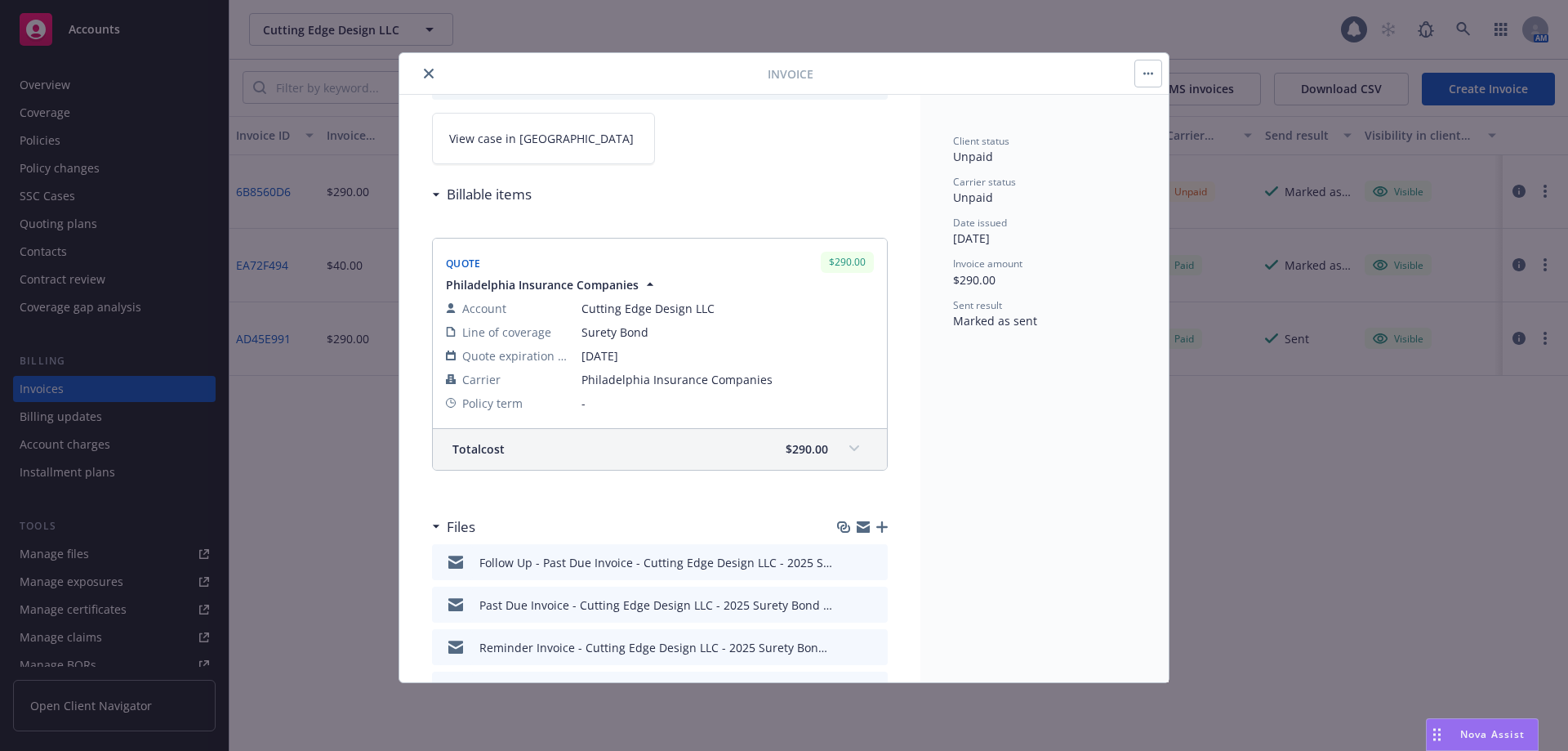
scroll to position [252, 0]
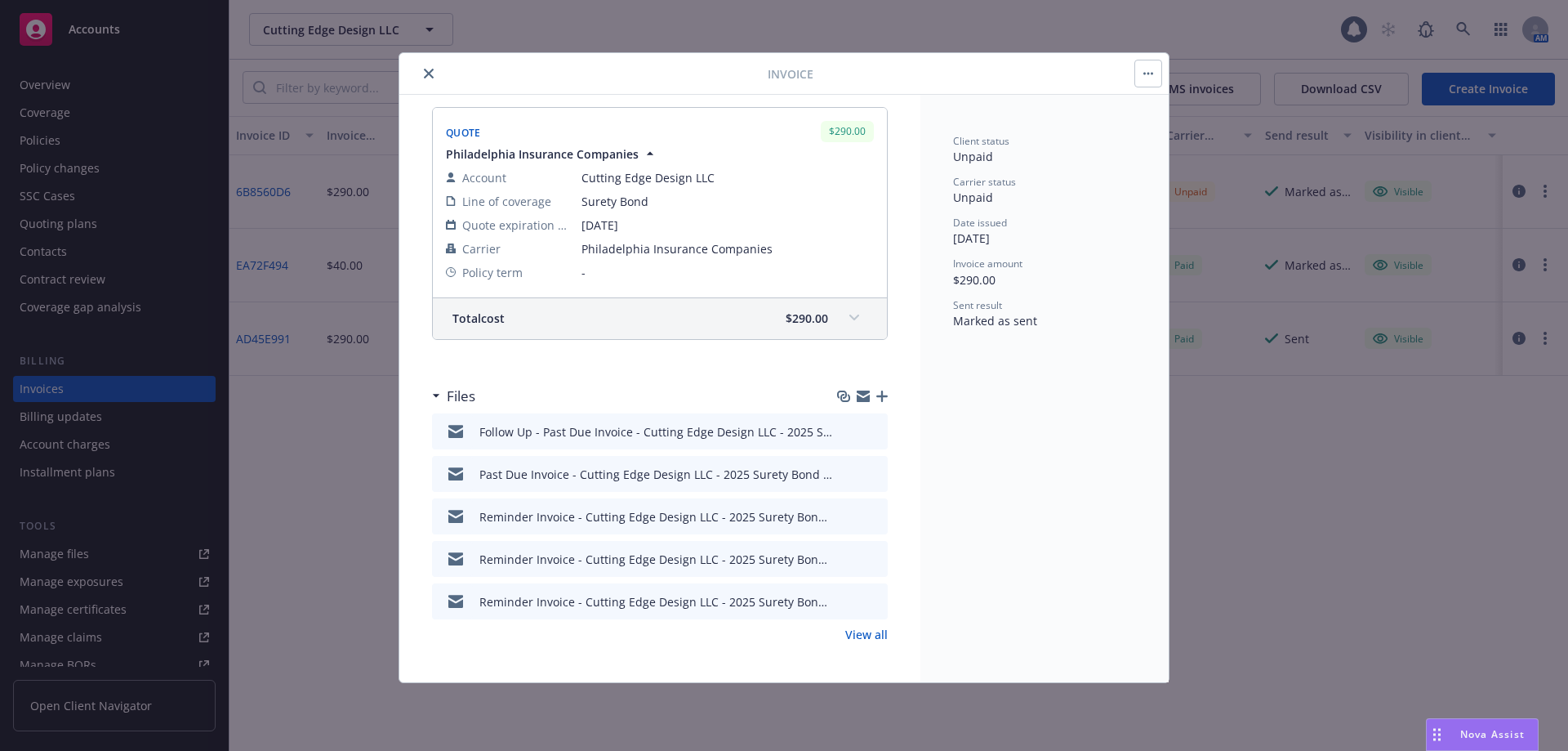
click at [865, 602] on icon "preview file" at bounding box center [872, 600] width 15 height 11
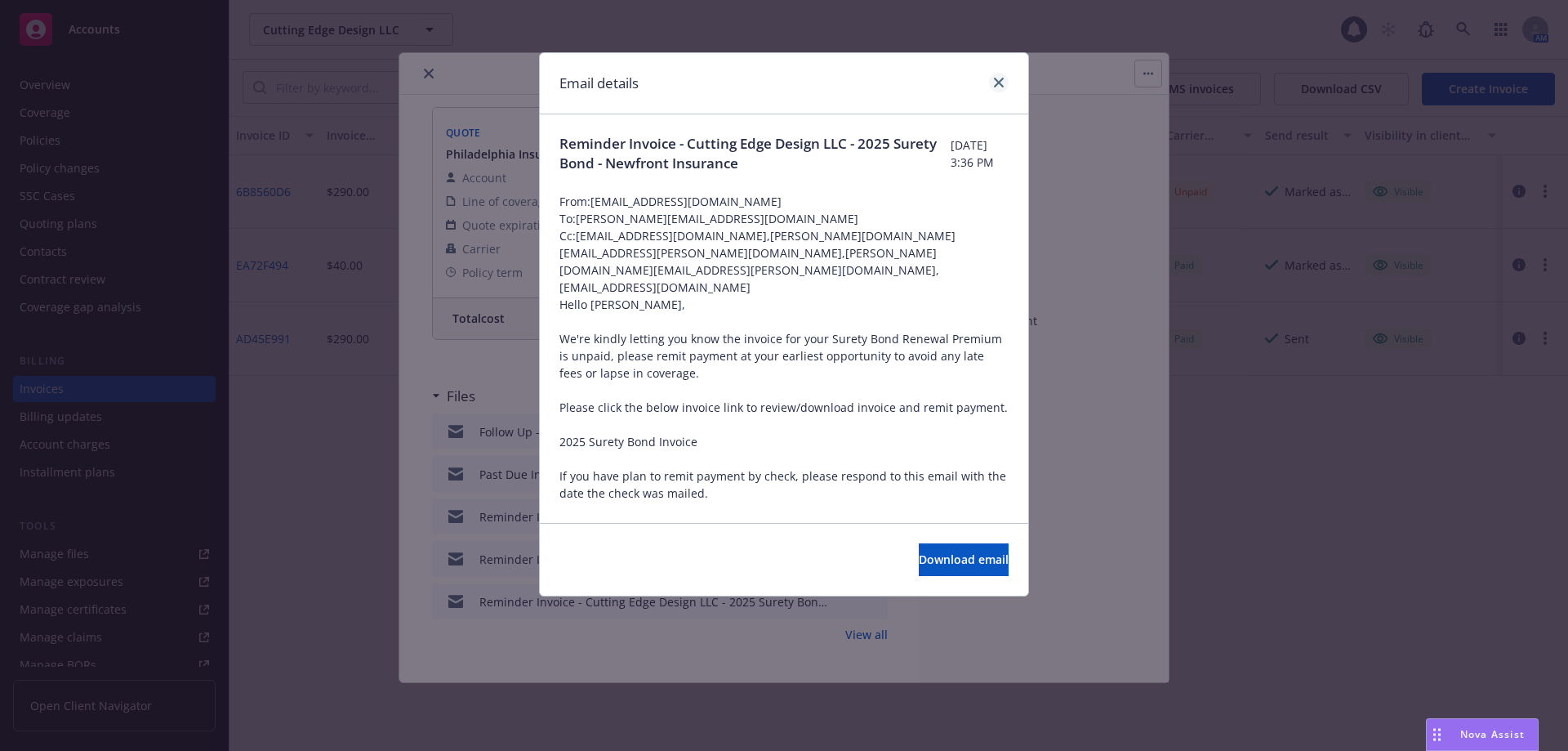
click at [988, 79] on div at bounding box center [996, 83] width 26 height 21
click at [1003, 85] on icon "close" at bounding box center [999, 83] width 10 height 10
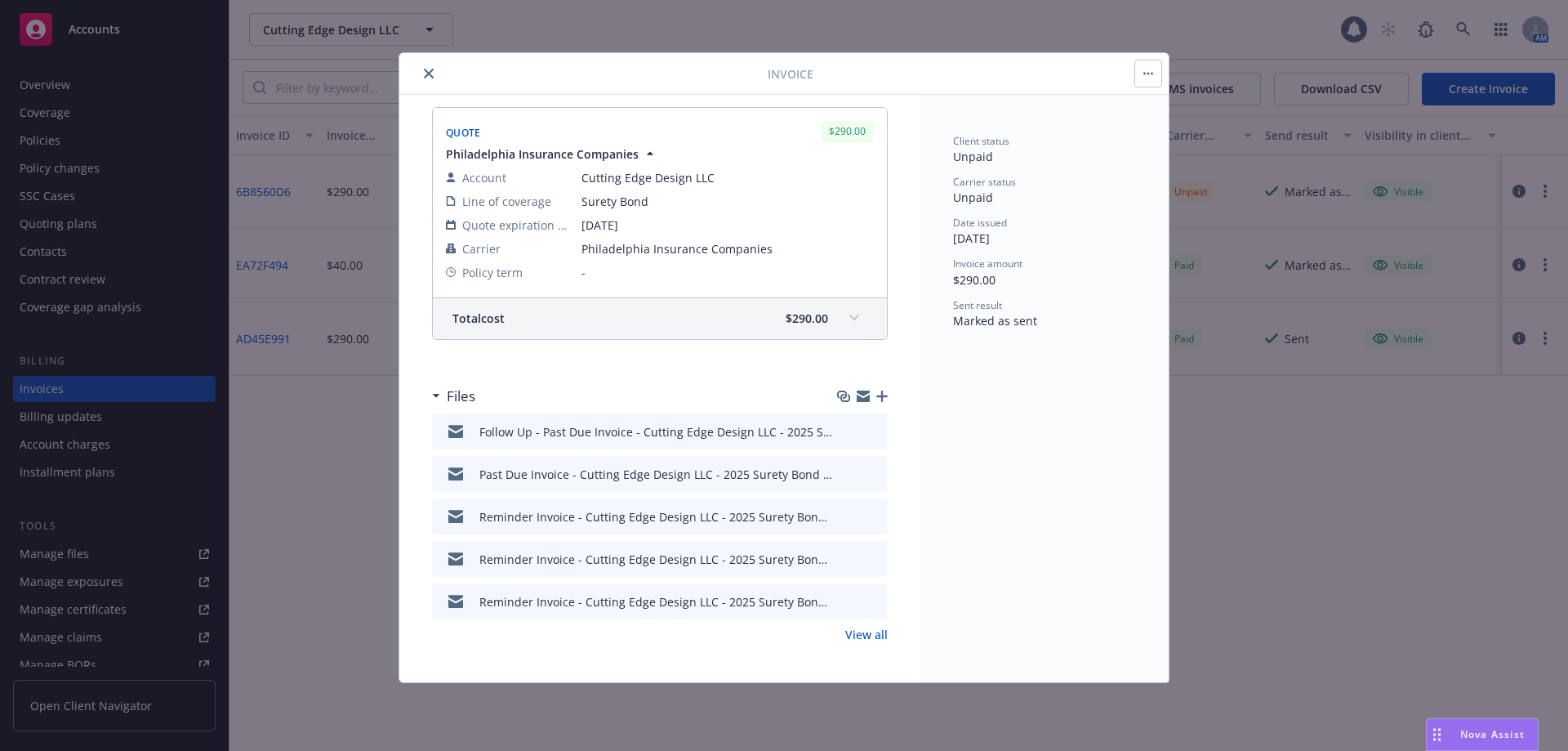
click at [847, 638] on link "View all" at bounding box center [867, 634] width 43 height 17
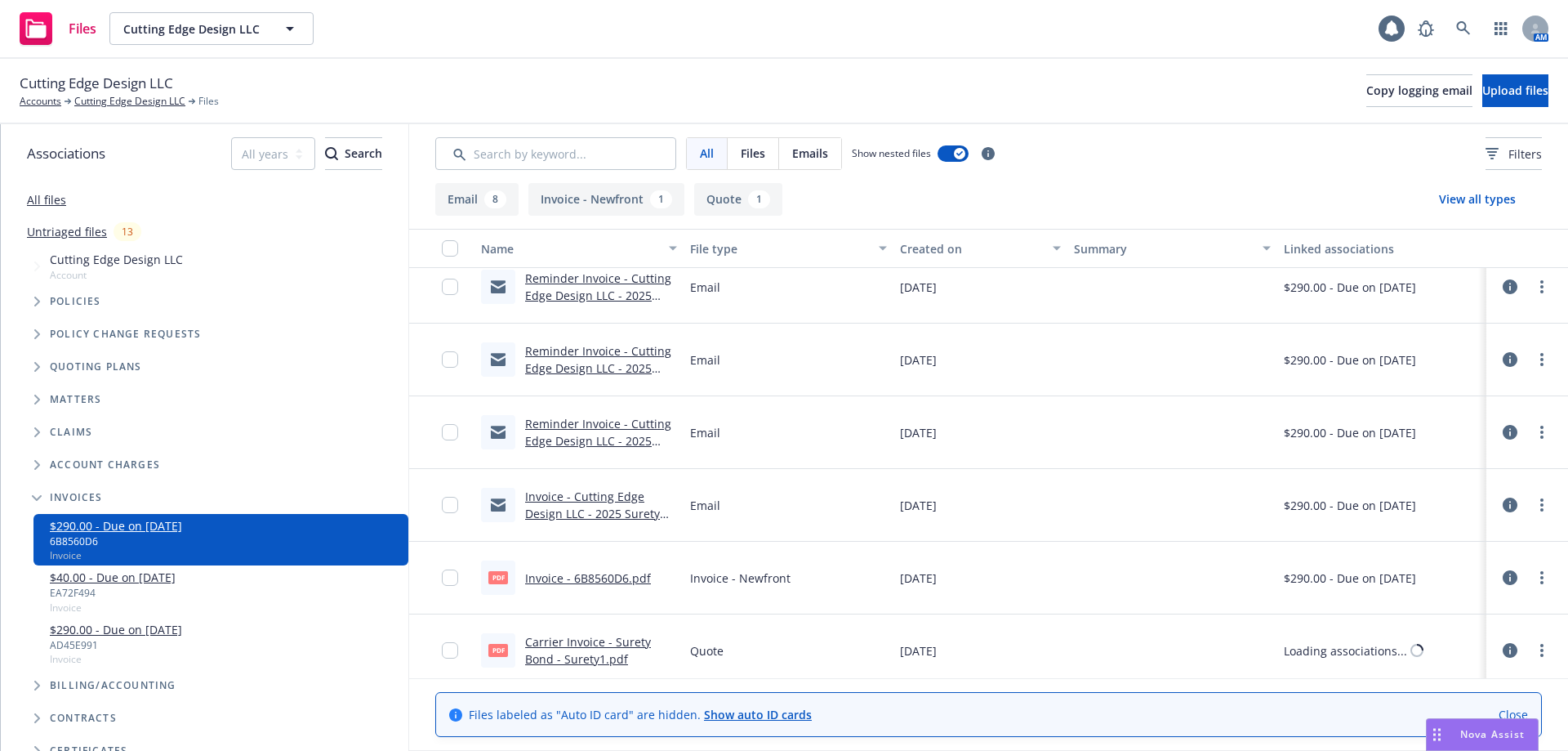
scroll to position [315, 0]
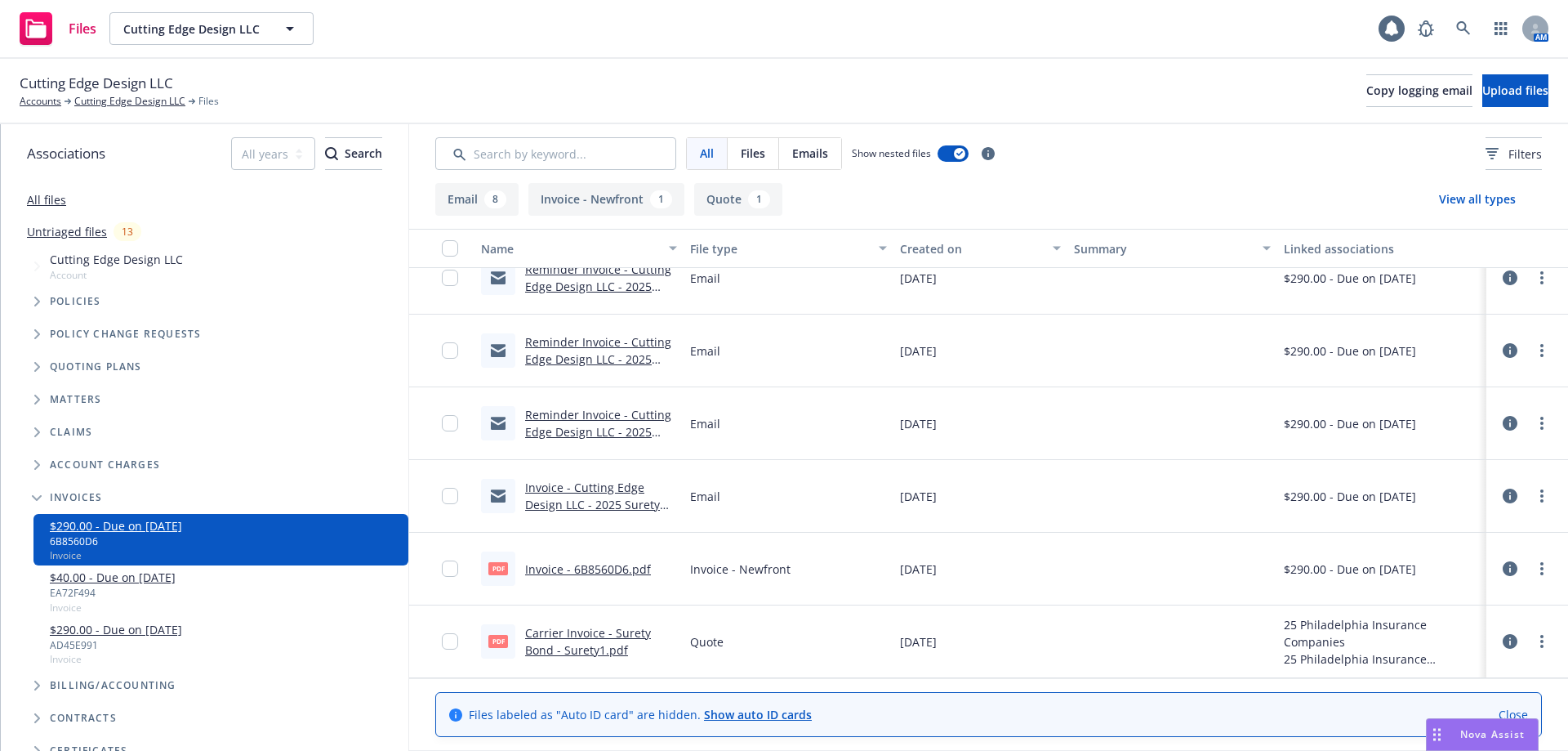
click at [563, 654] on link "Carrier Invoice - Surety Bond - Surety1.pdf" at bounding box center [587, 641] width 125 height 33
click at [148, 107] on link "Cutting Edge Design LLC" at bounding box center [130, 101] width 111 height 15
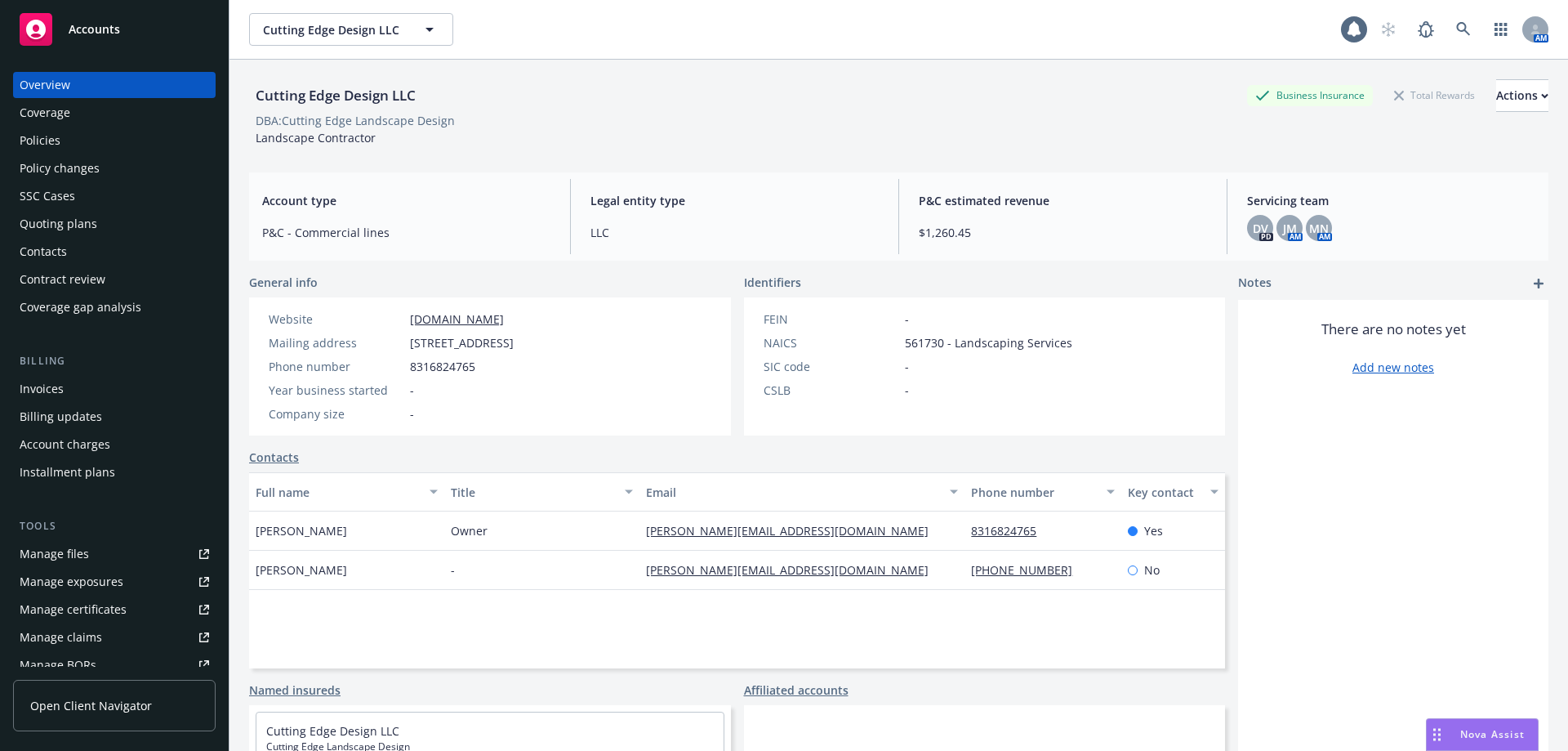
click at [63, 396] on div "Invoices" at bounding box center [114, 389] width 189 height 26
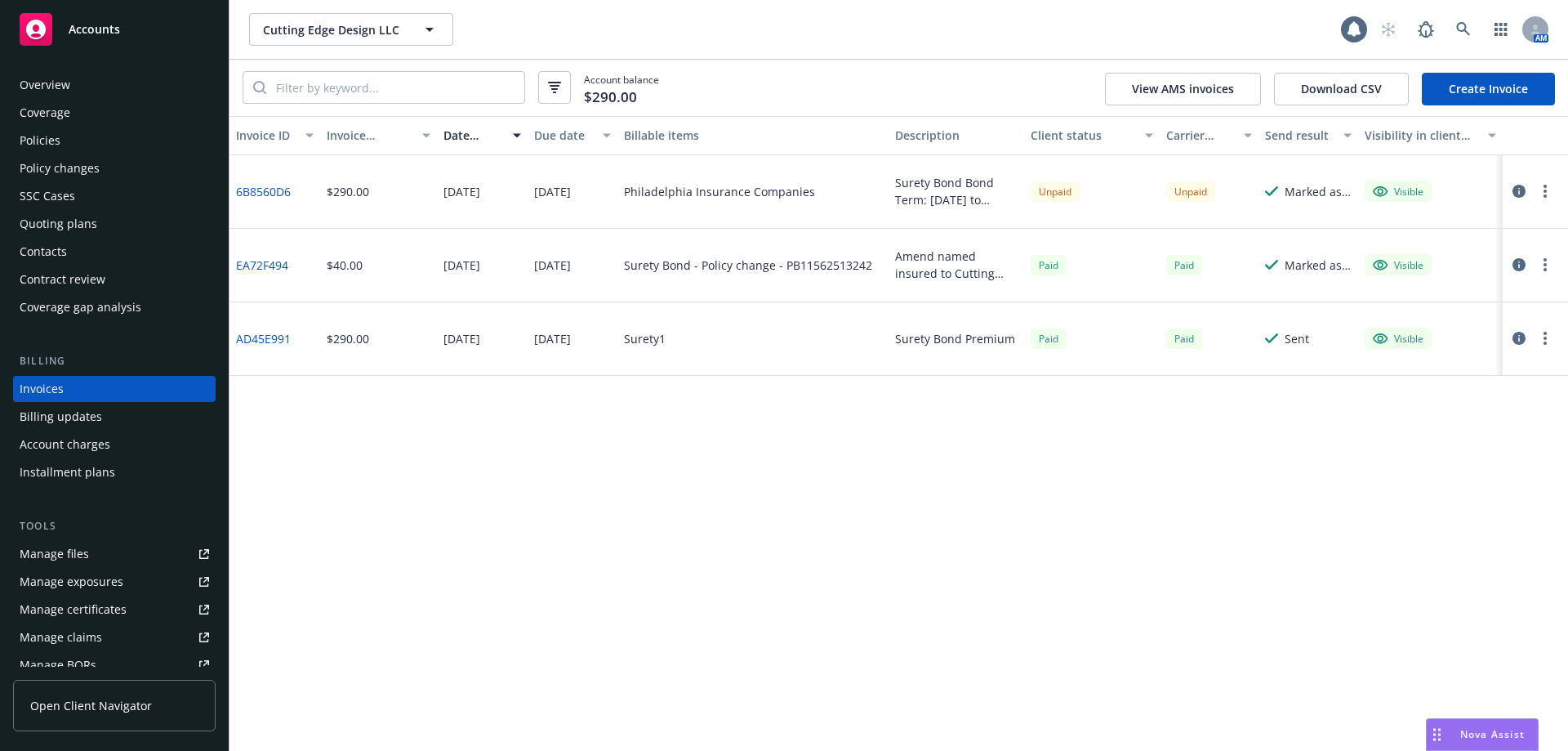
click at [1549, 188] on button "button" at bounding box center [1545, 191] width 20 height 20
click at [1396, 457] on link "Void" at bounding box center [1450, 453] width 208 height 33
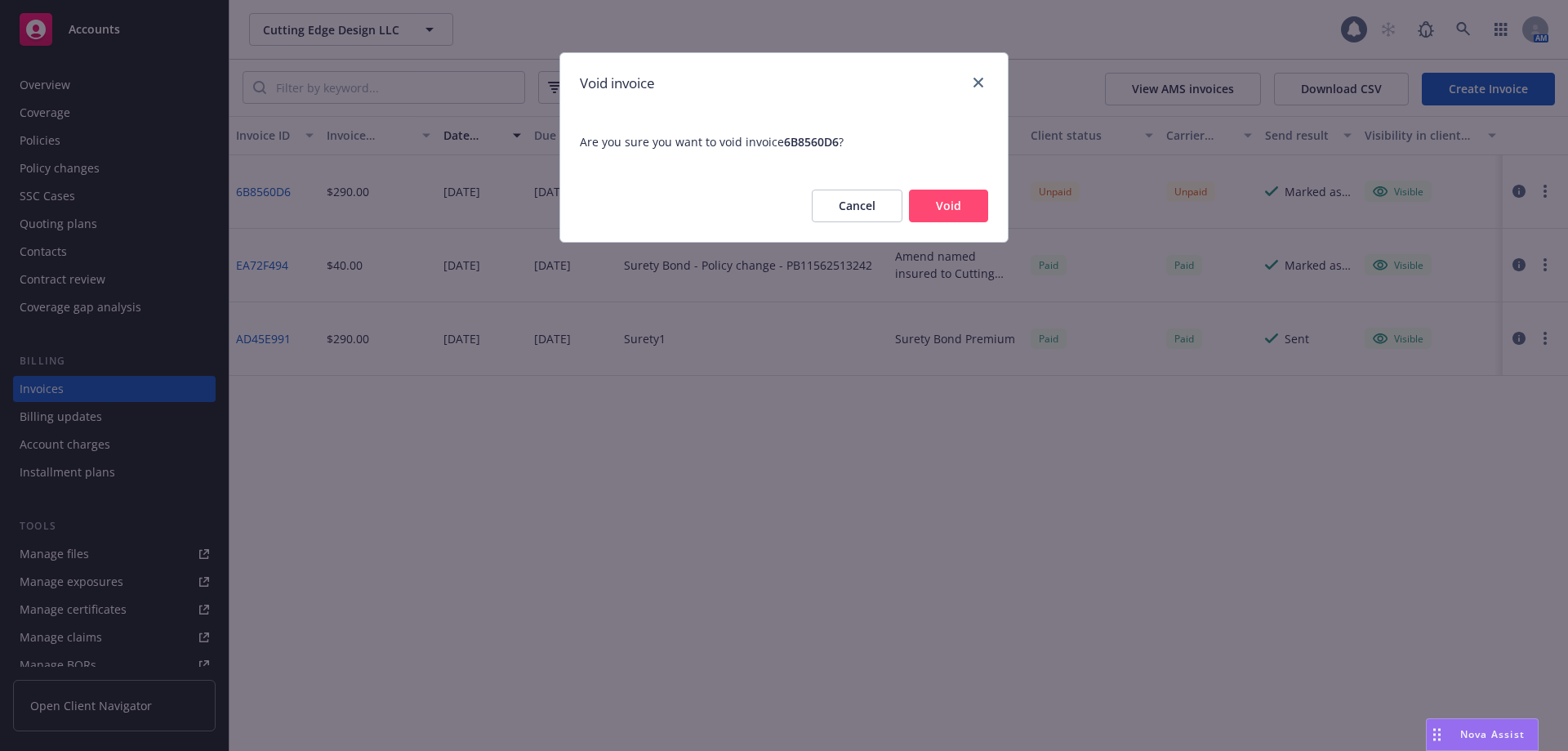
click at [979, 186] on div "Cancel Void" at bounding box center [784, 205] width 448 height 72
click at [932, 204] on button "Void" at bounding box center [948, 205] width 79 height 33
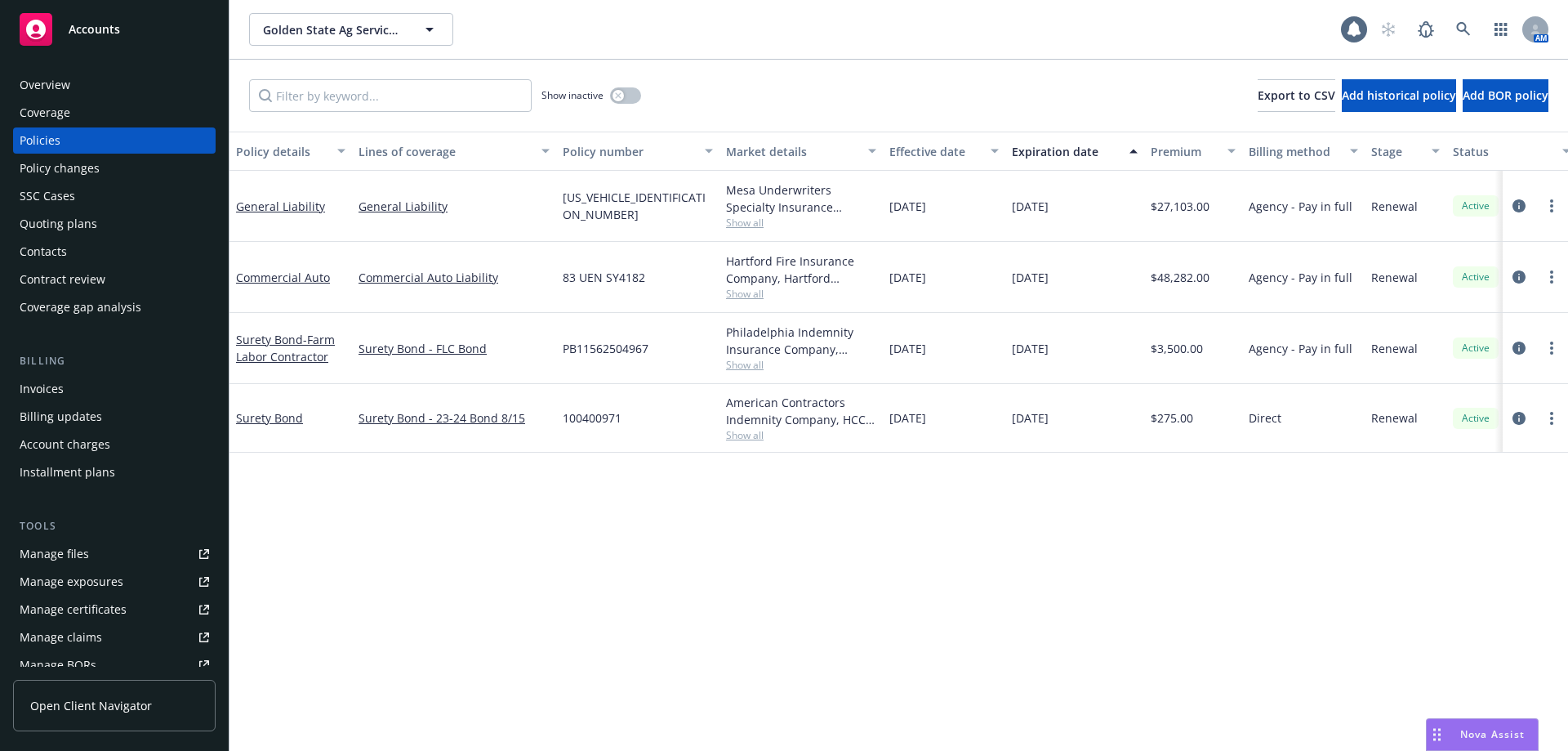
click at [98, 255] on div "Contacts" at bounding box center [114, 252] width 189 height 26
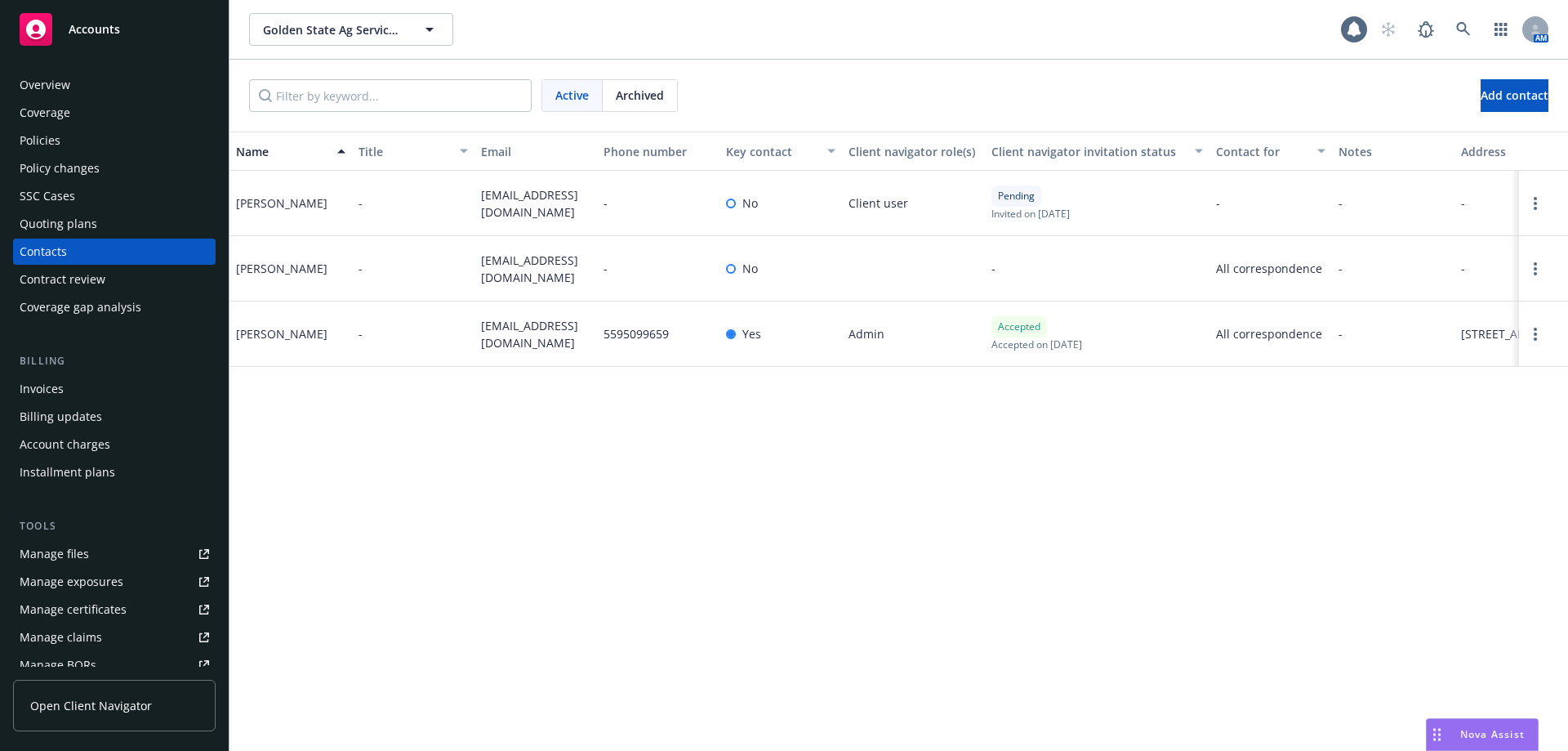
click at [68, 92] on div "Overview" at bounding box center [45, 85] width 51 height 26
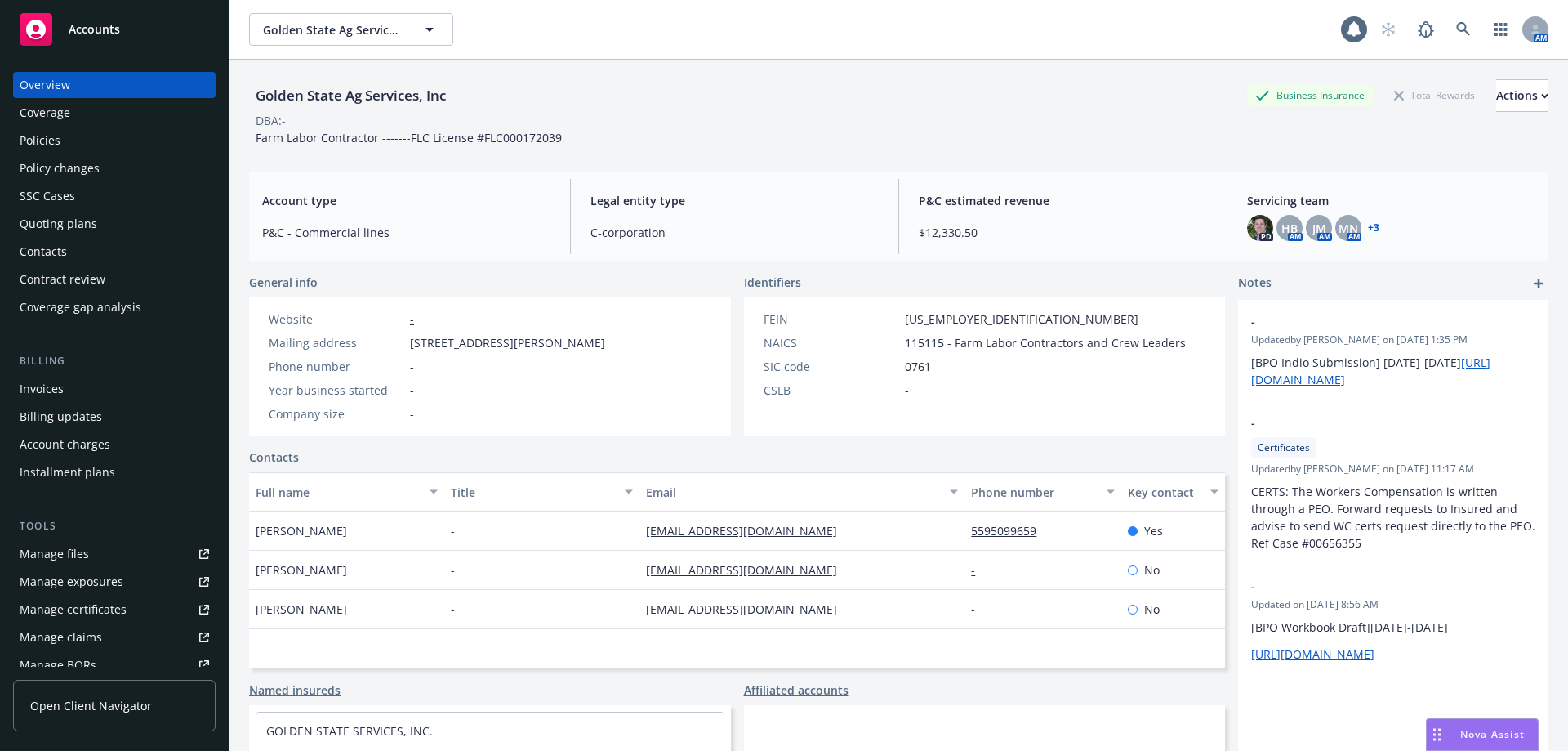
click at [1368, 224] on link "+ 3" at bounding box center [1374, 228] width 11 height 10
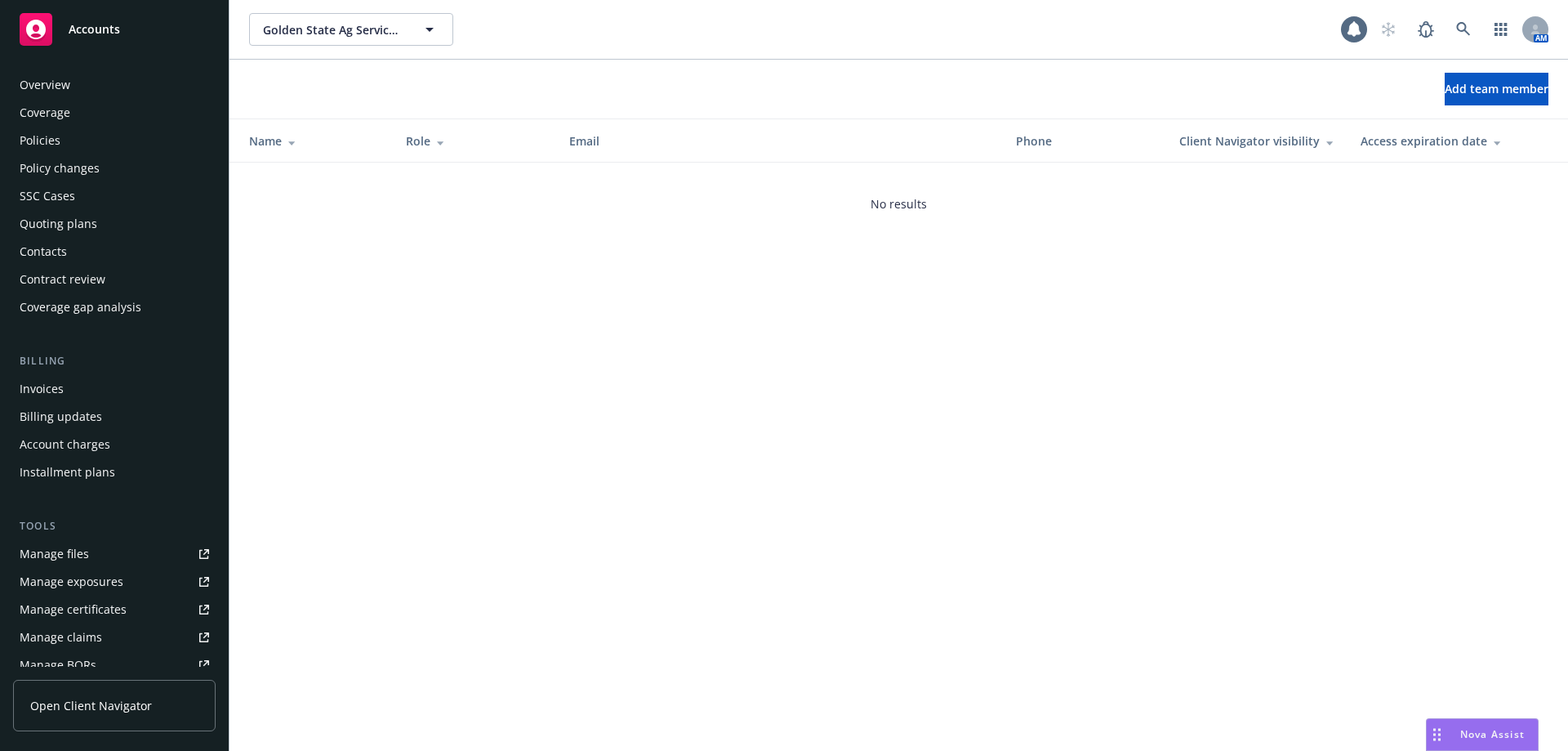
scroll to position [314, 0]
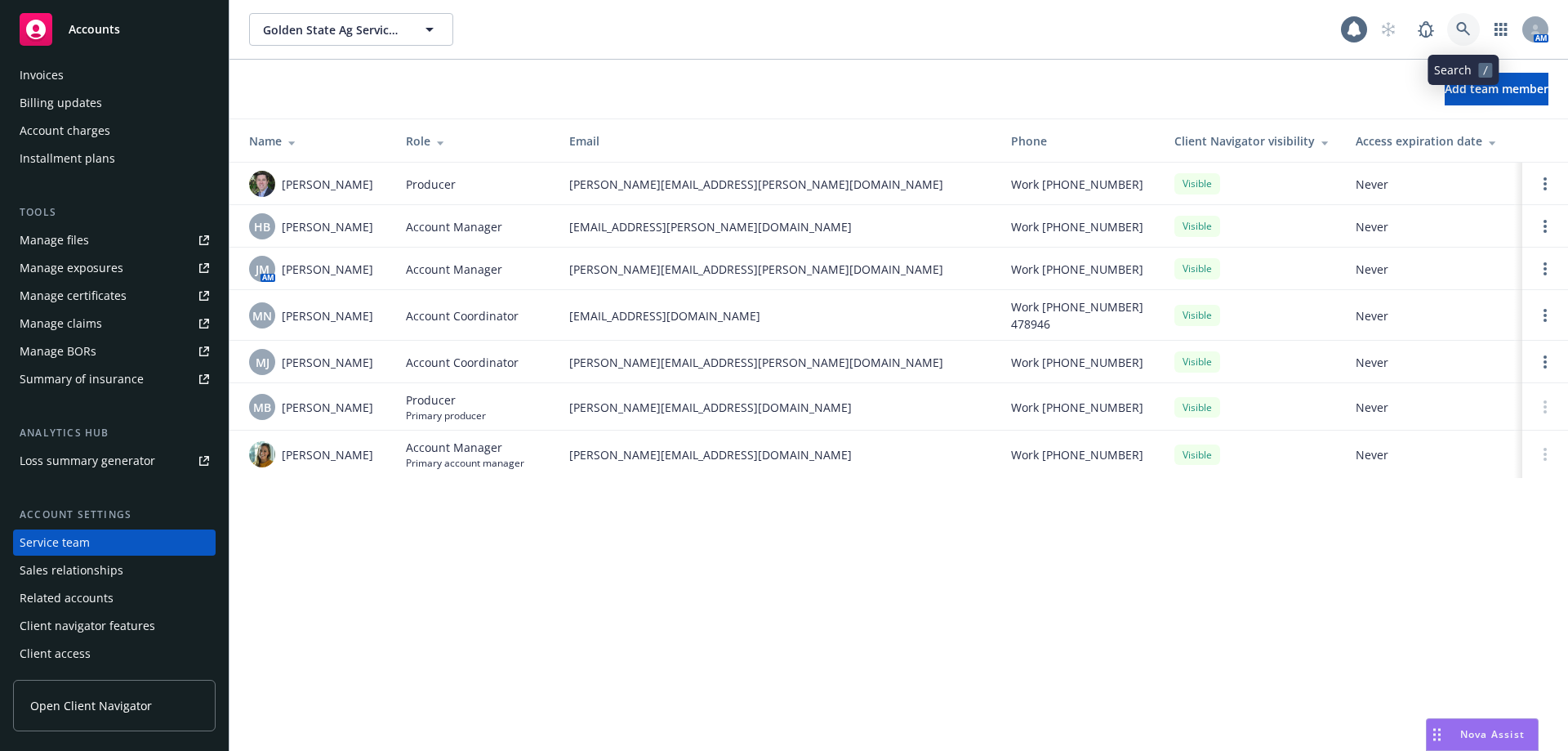
click at [1457, 17] on link at bounding box center [1463, 29] width 33 height 33
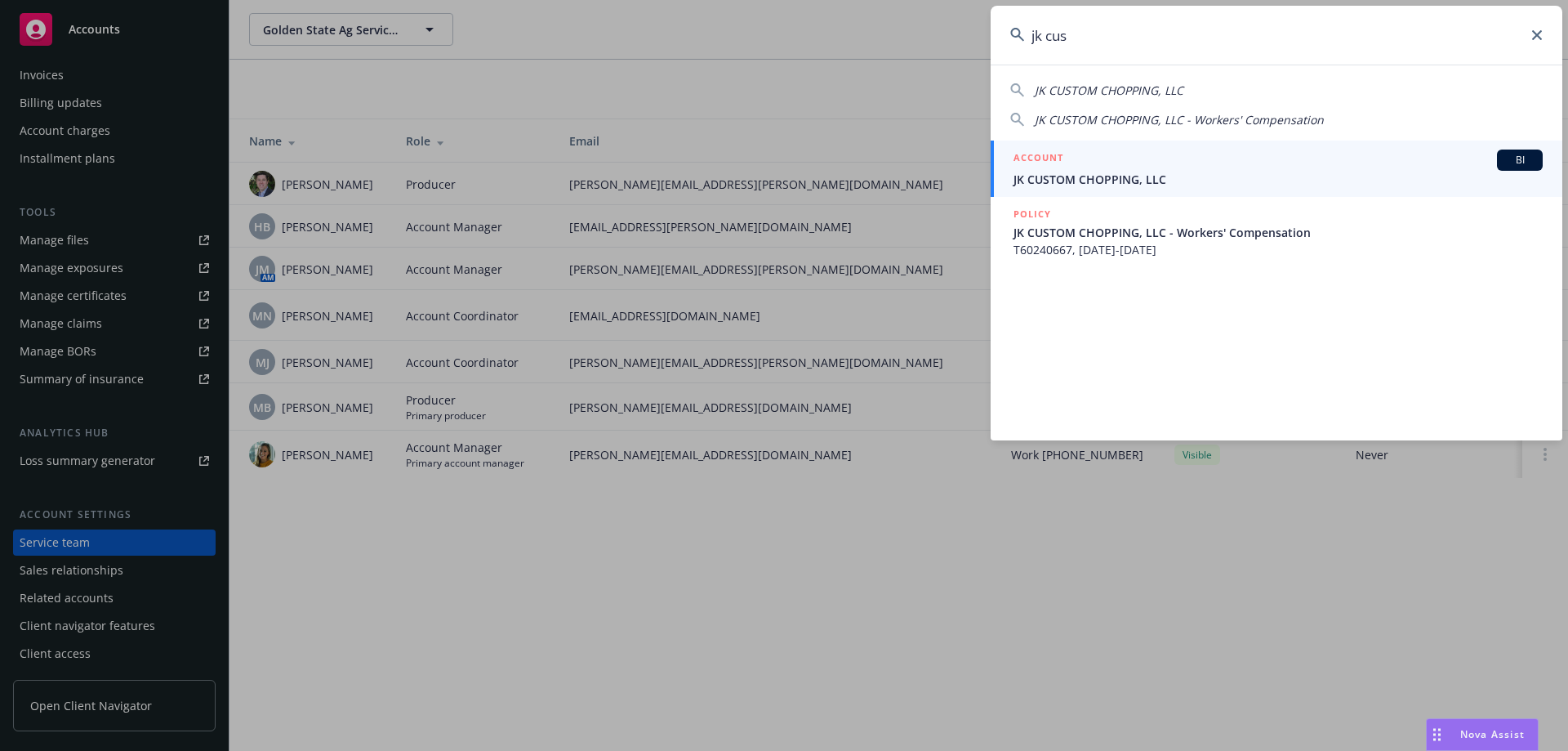
type input "jk cus"
click at [1112, 169] on div "ACCOUNT BI" at bounding box center [1278, 160] width 529 height 21
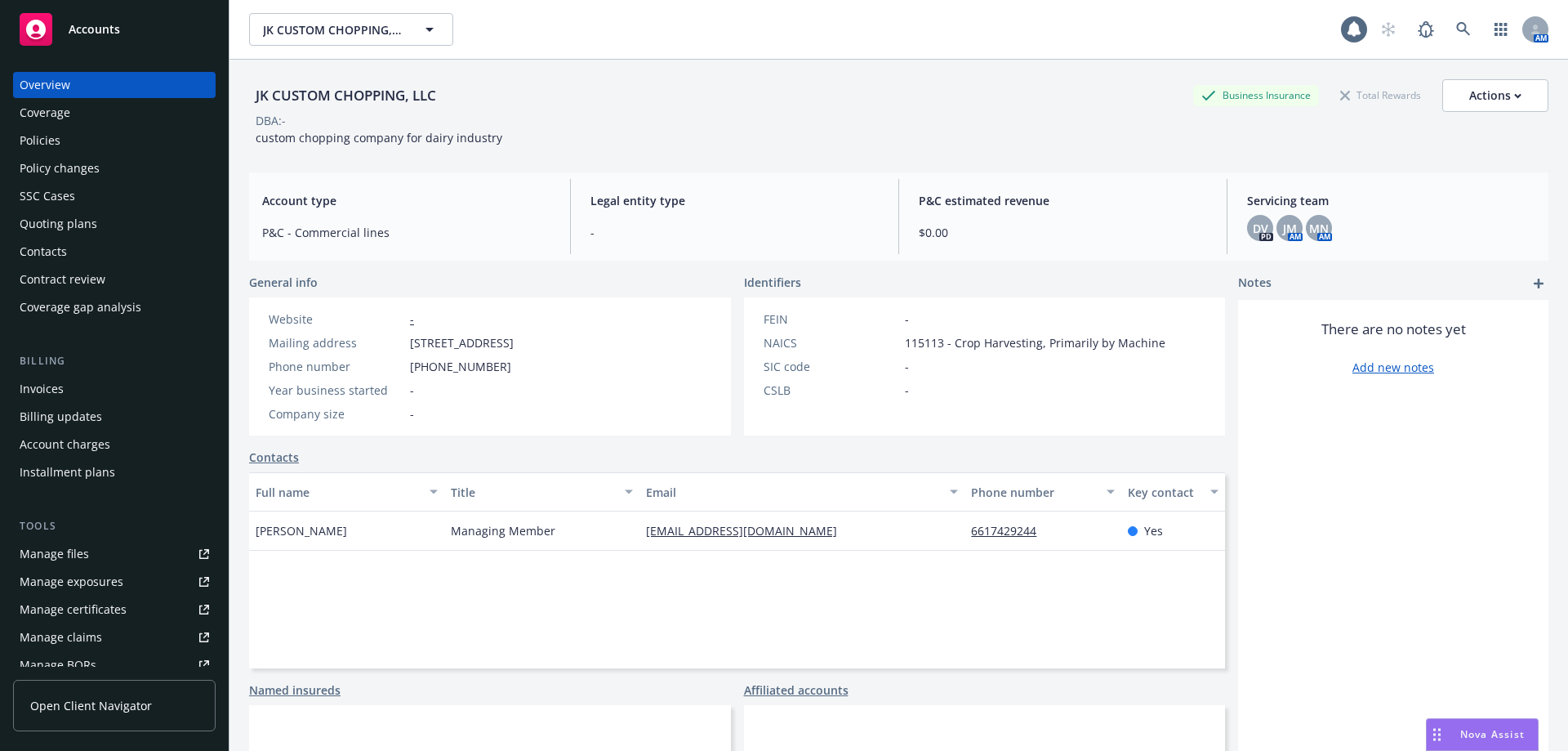
click at [94, 152] on div "Policies" at bounding box center [114, 140] width 189 height 26
